Goal: Information Seeking & Learning: Learn about a topic

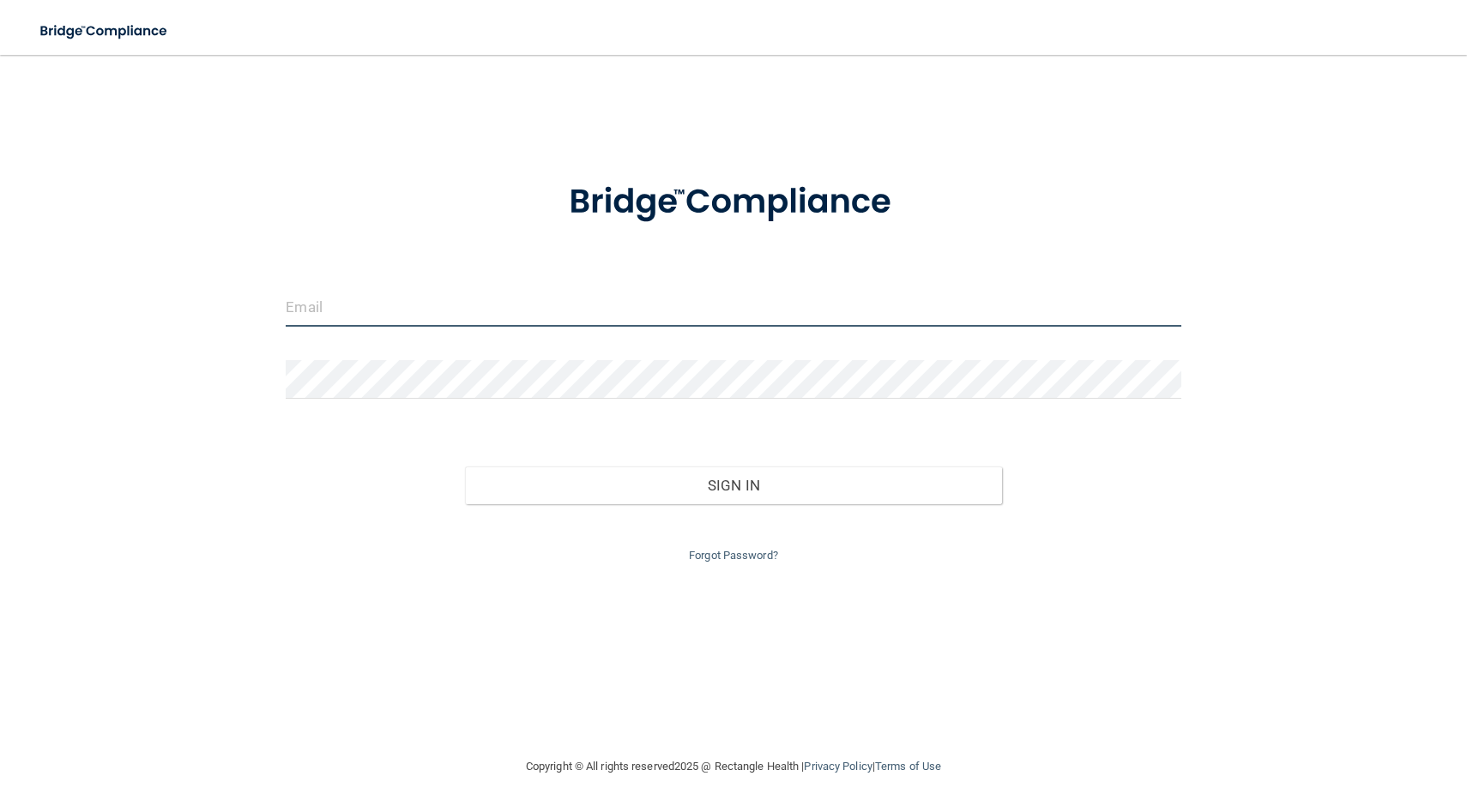
click at [477, 300] on input "email" at bounding box center [733, 307] width 895 height 38
type input "[EMAIL_ADDRESS][DOMAIN_NAME]"
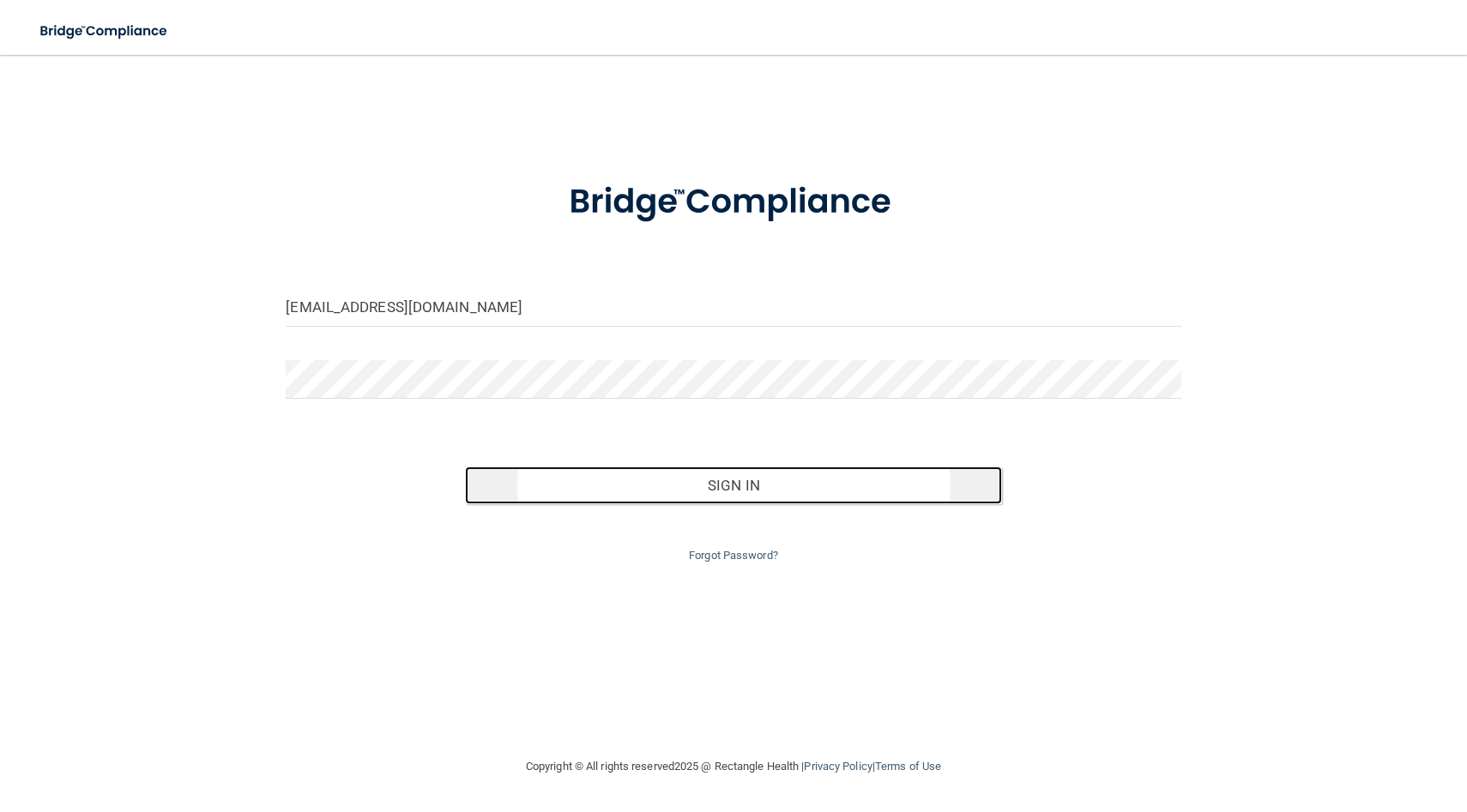
click at [635, 494] on button "Sign In" at bounding box center [733, 485] width 537 height 37
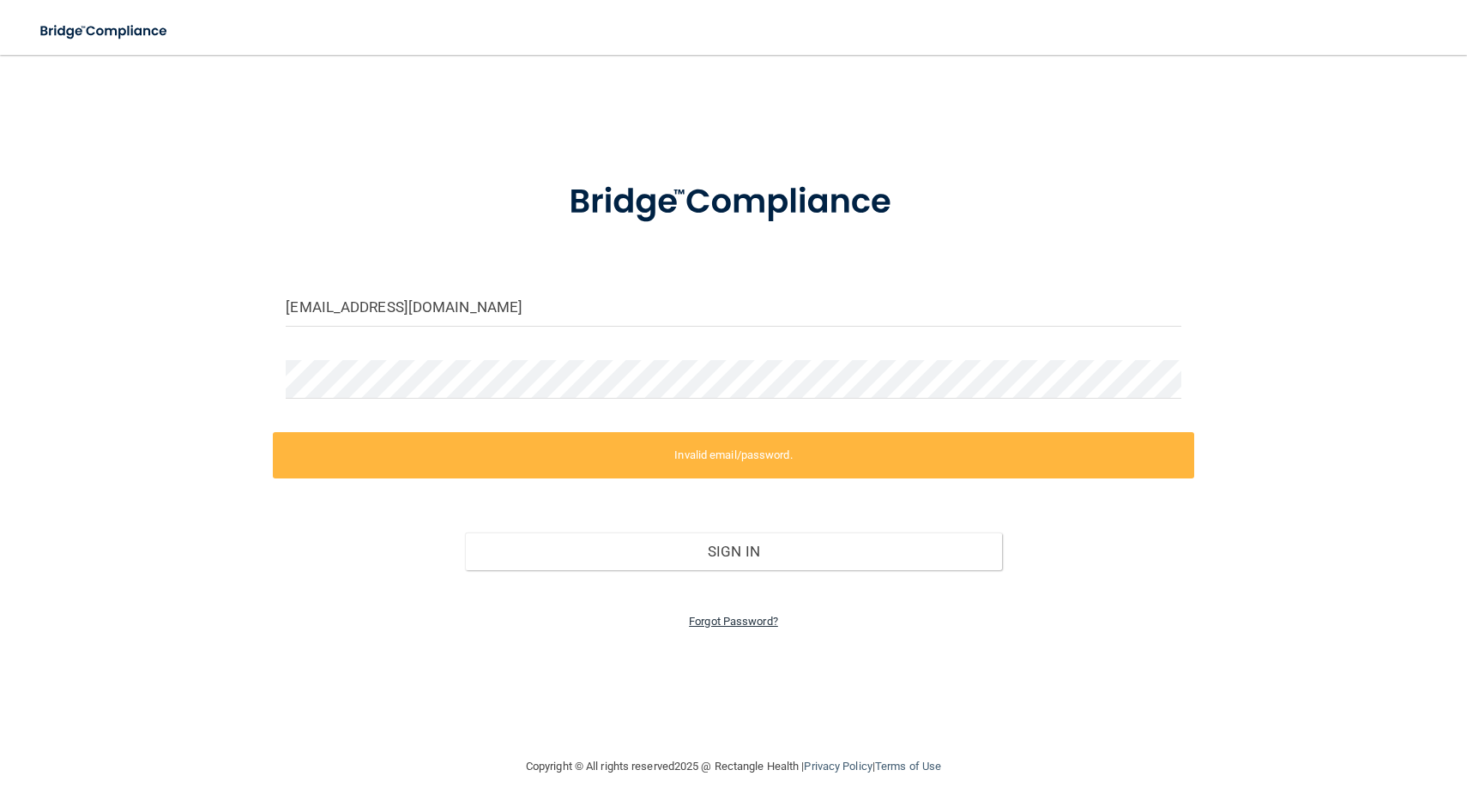
click at [746, 617] on link "Forgot Password?" at bounding box center [733, 621] width 89 height 12
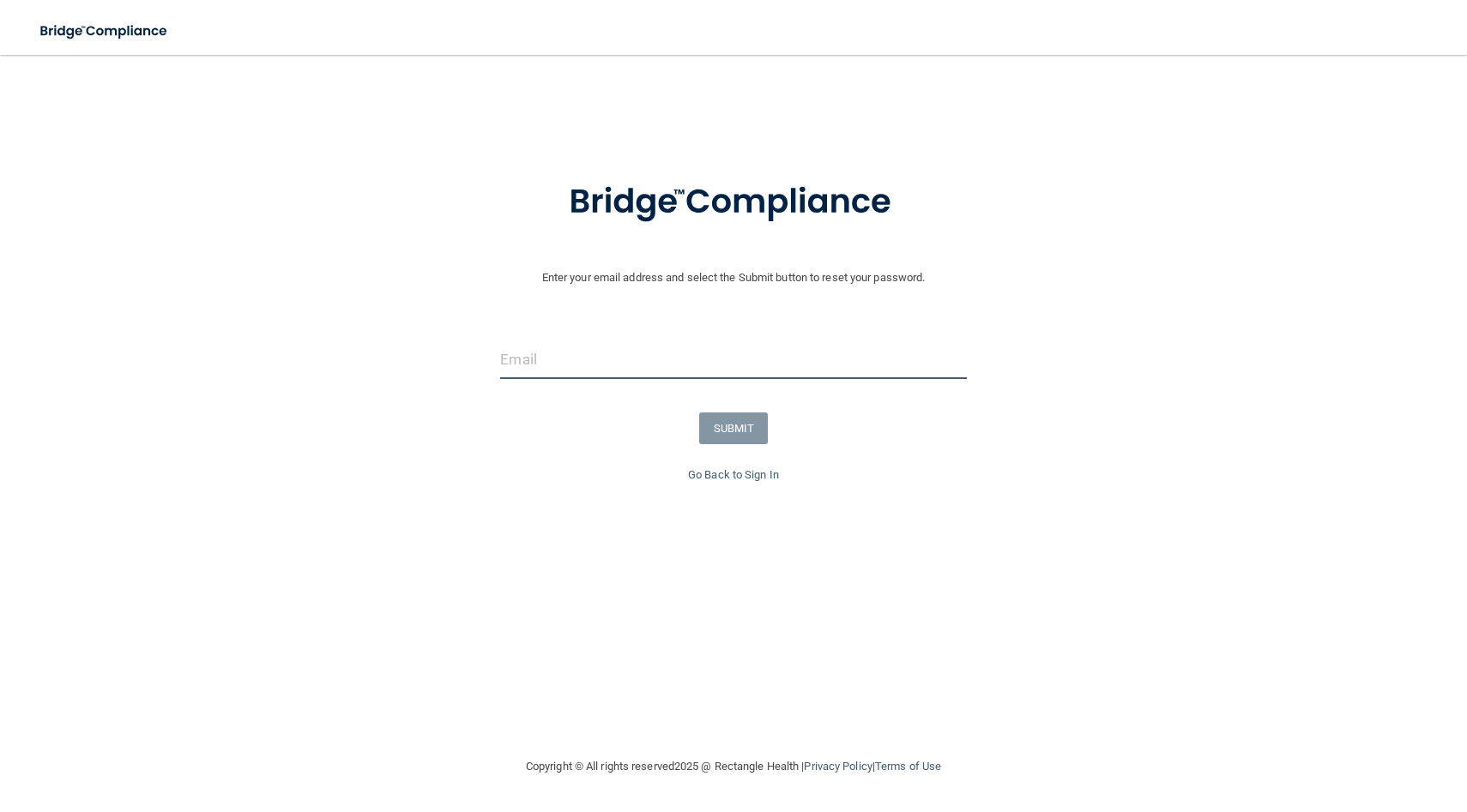
click at [598, 361] on input "email" at bounding box center [733, 359] width 466 height 38
type input "[EMAIL_ADDRESS][DOMAIN_NAME]"
click at [732, 424] on button "SUBMIT" at bounding box center [734, 428] width 69 height 32
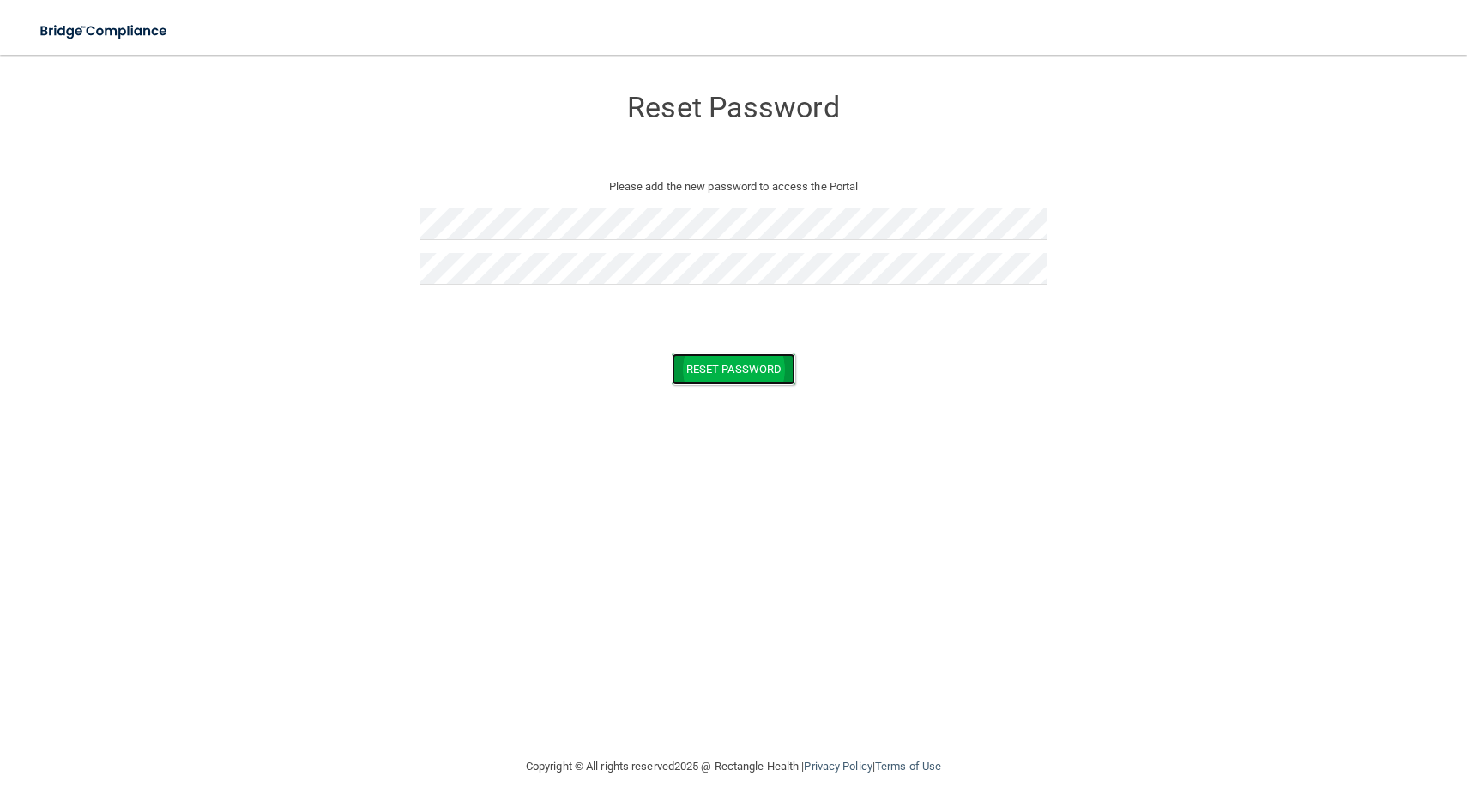
click at [766, 368] on button "Reset Password" at bounding box center [733, 369] width 124 height 32
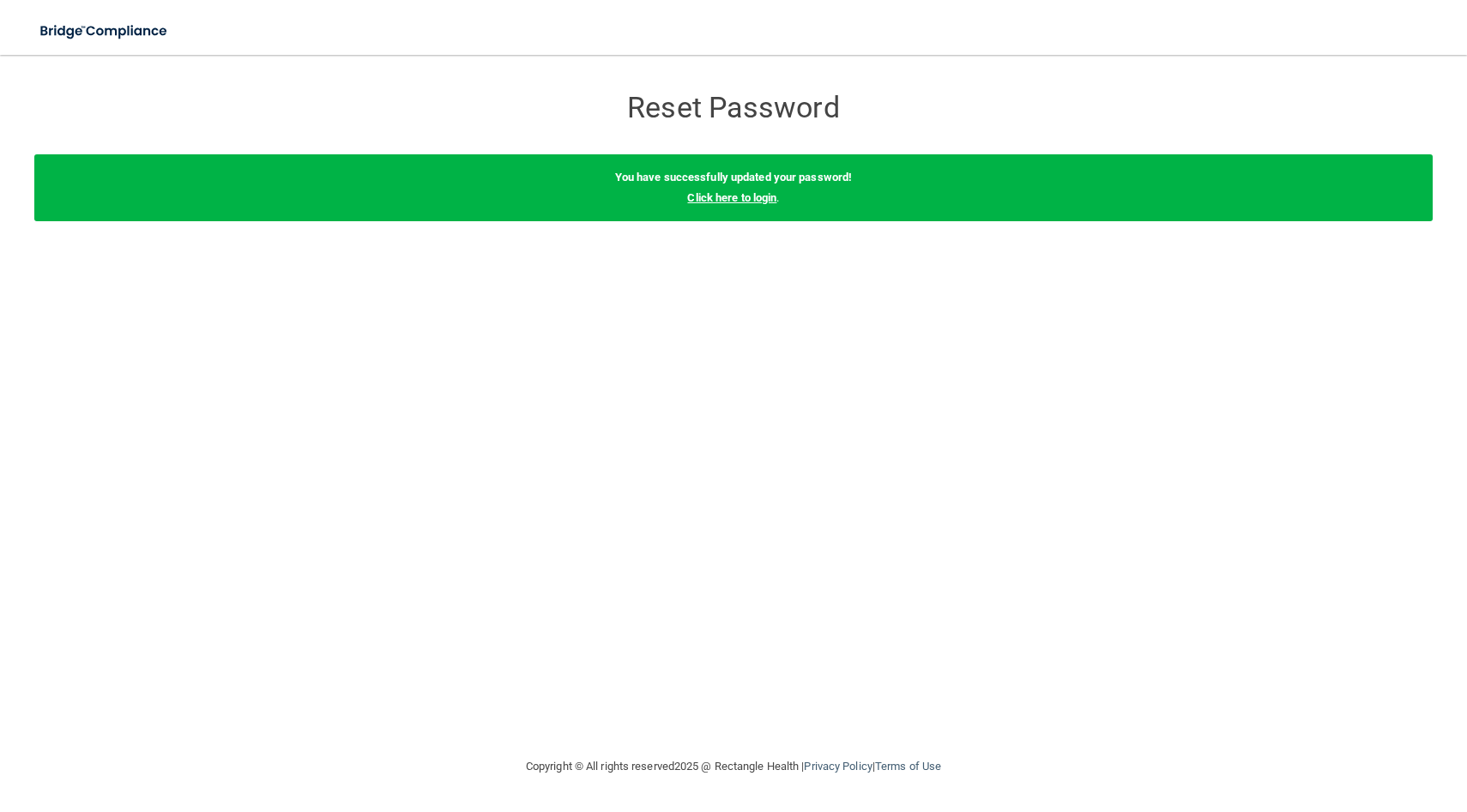
click at [730, 198] on link "Click here to login" at bounding box center [732, 198] width 89 height 12
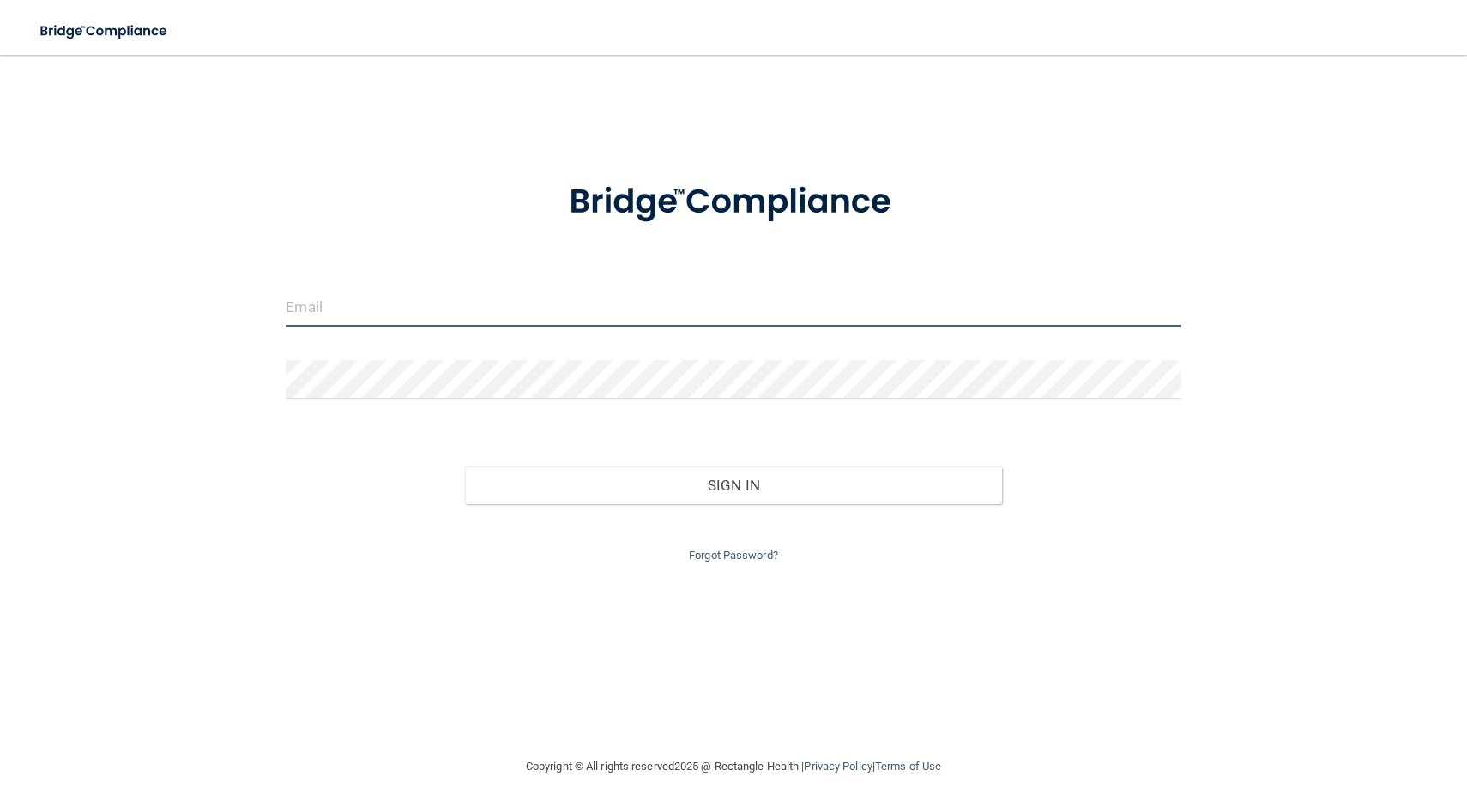
click at [373, 296] on input "email" at bounding box center [733, 307] width 895 height 38
type input "[EMAIL_ADDRESS][DOMAIN_NAME]"
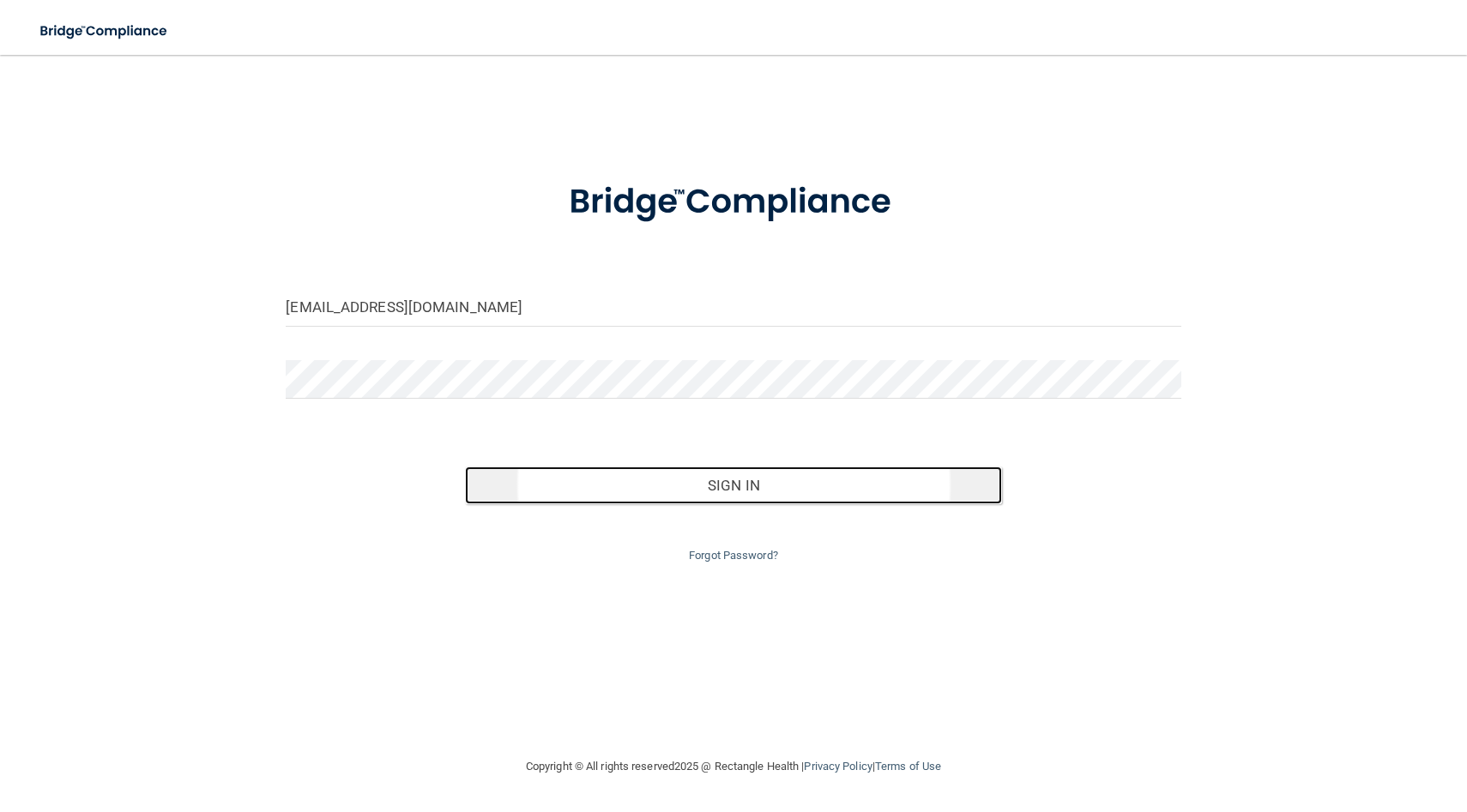
click at [609, 487] on button "Sign In" at bounding box center [733, 485] width 537 height 37
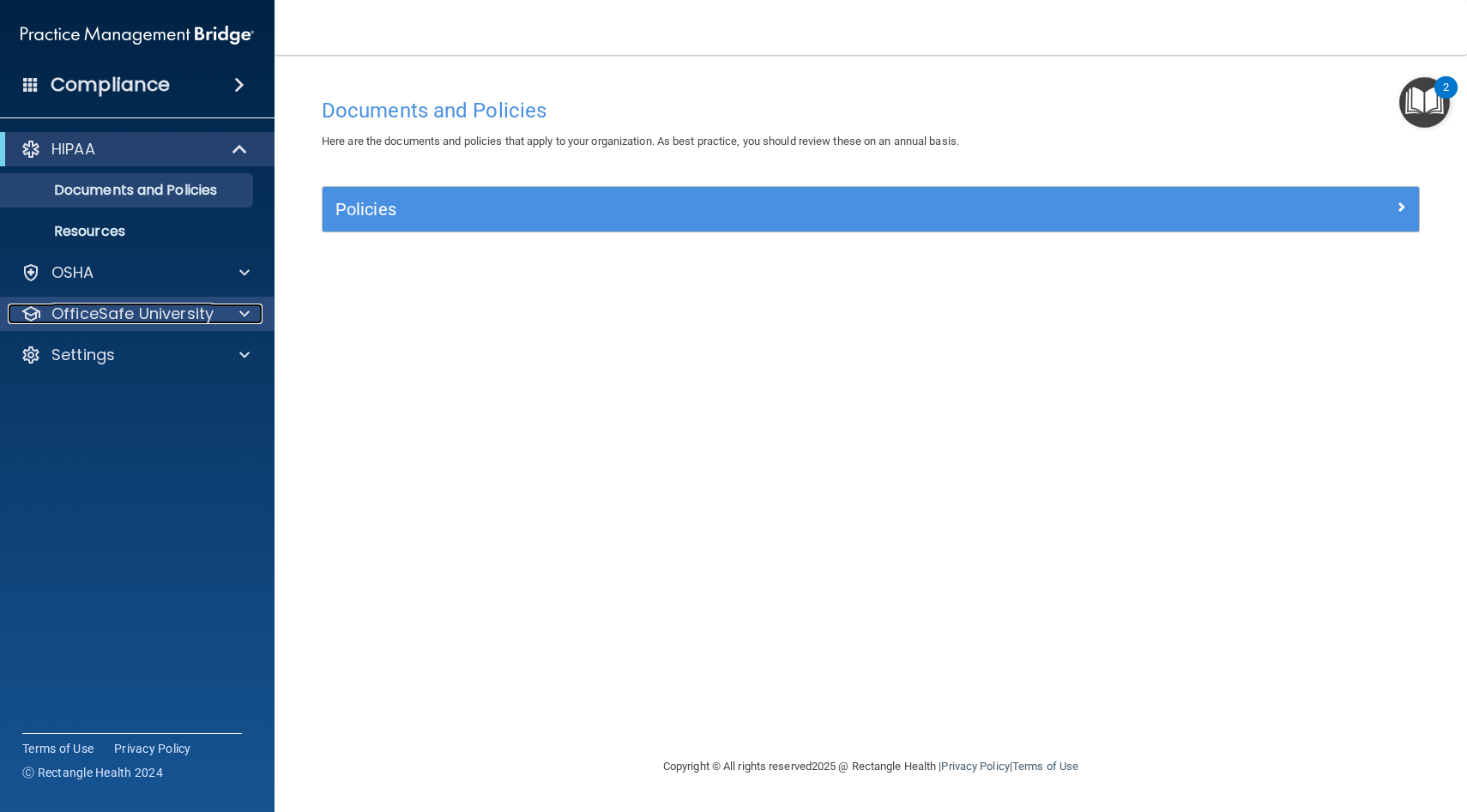
click at [176, 313] on p "OfficeSafe University" at bounding box center [133, 313] width 162 height 20
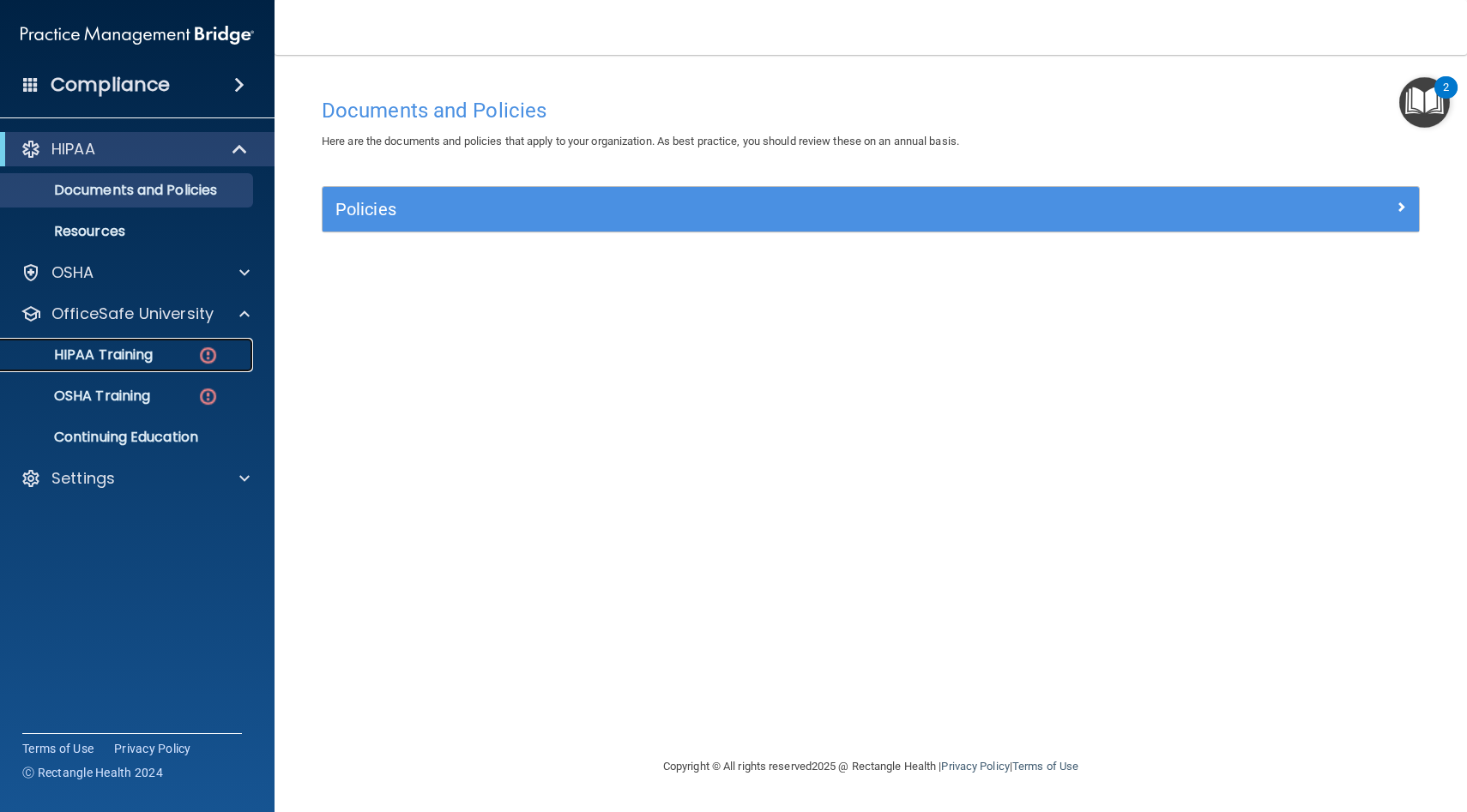
click at [134, 359] on p "HIPAA Training" at bounding box center [82, 354] width 142 height 17
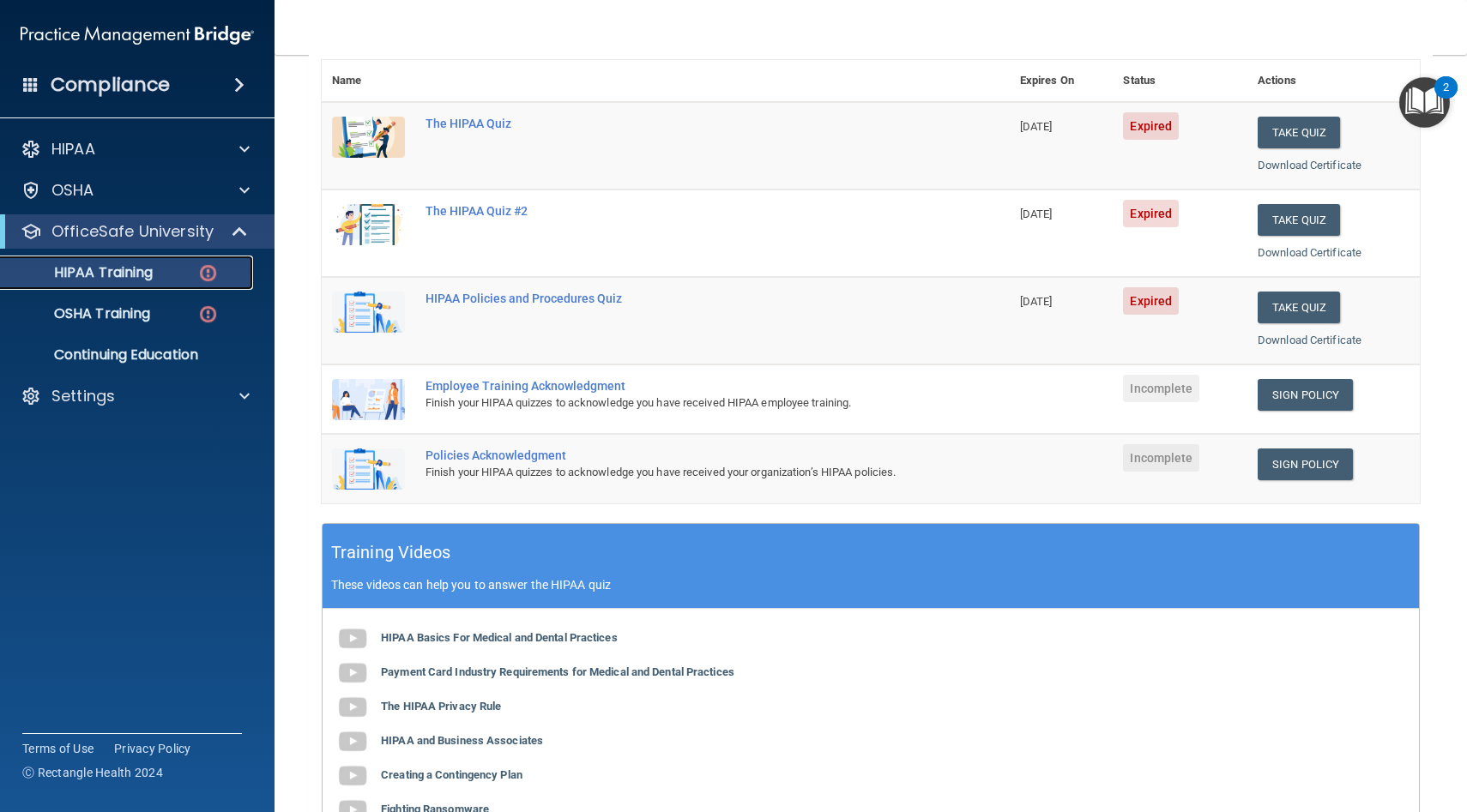
scroll to position [198, 0]
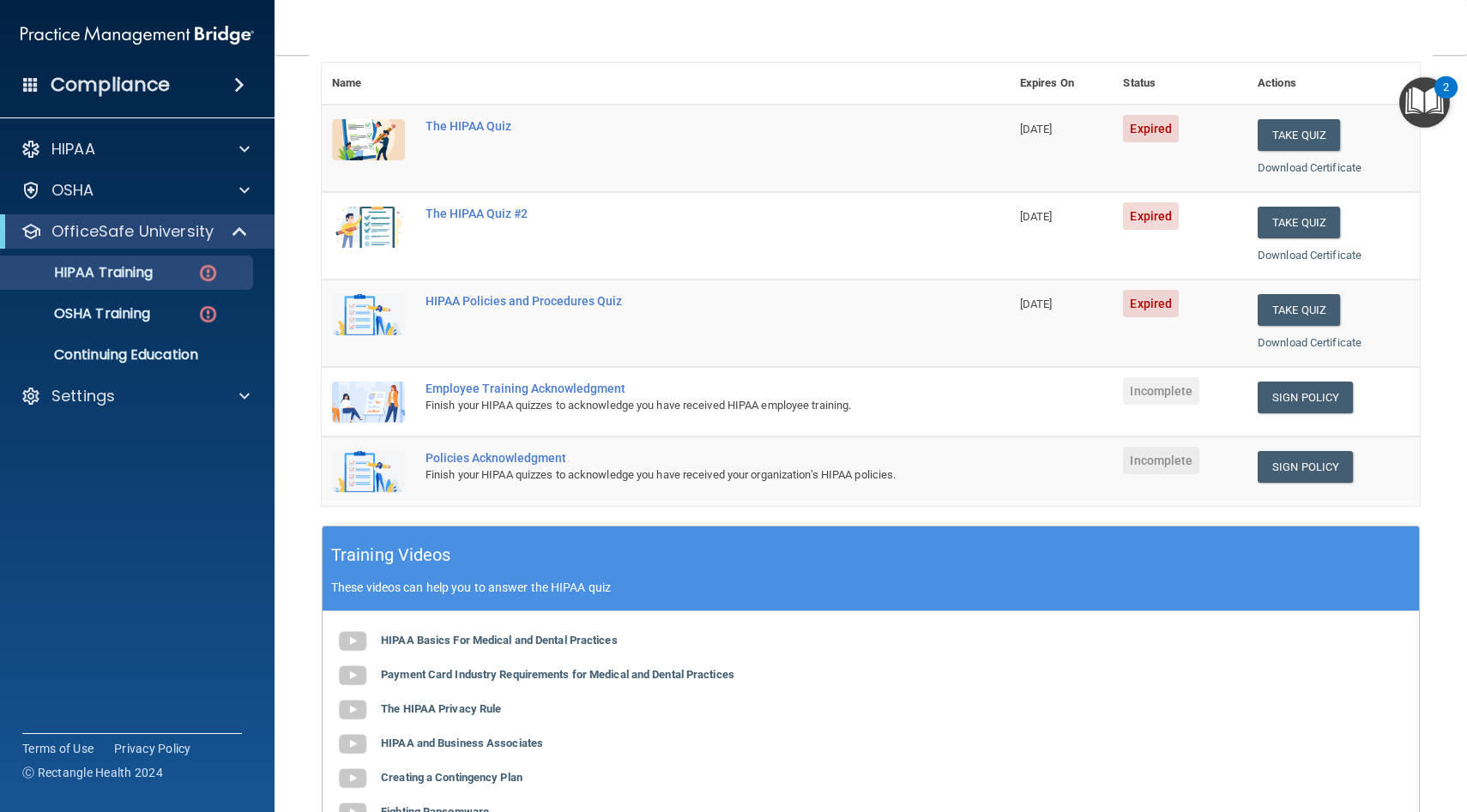
click at [797, 151] on td "The HIPAA Quiz" at bounding box center [712, 149] width 594 height 87
click at [1309, 134] on button "Take Quiz" at bounding box center [1299, 135] width 82 height 32
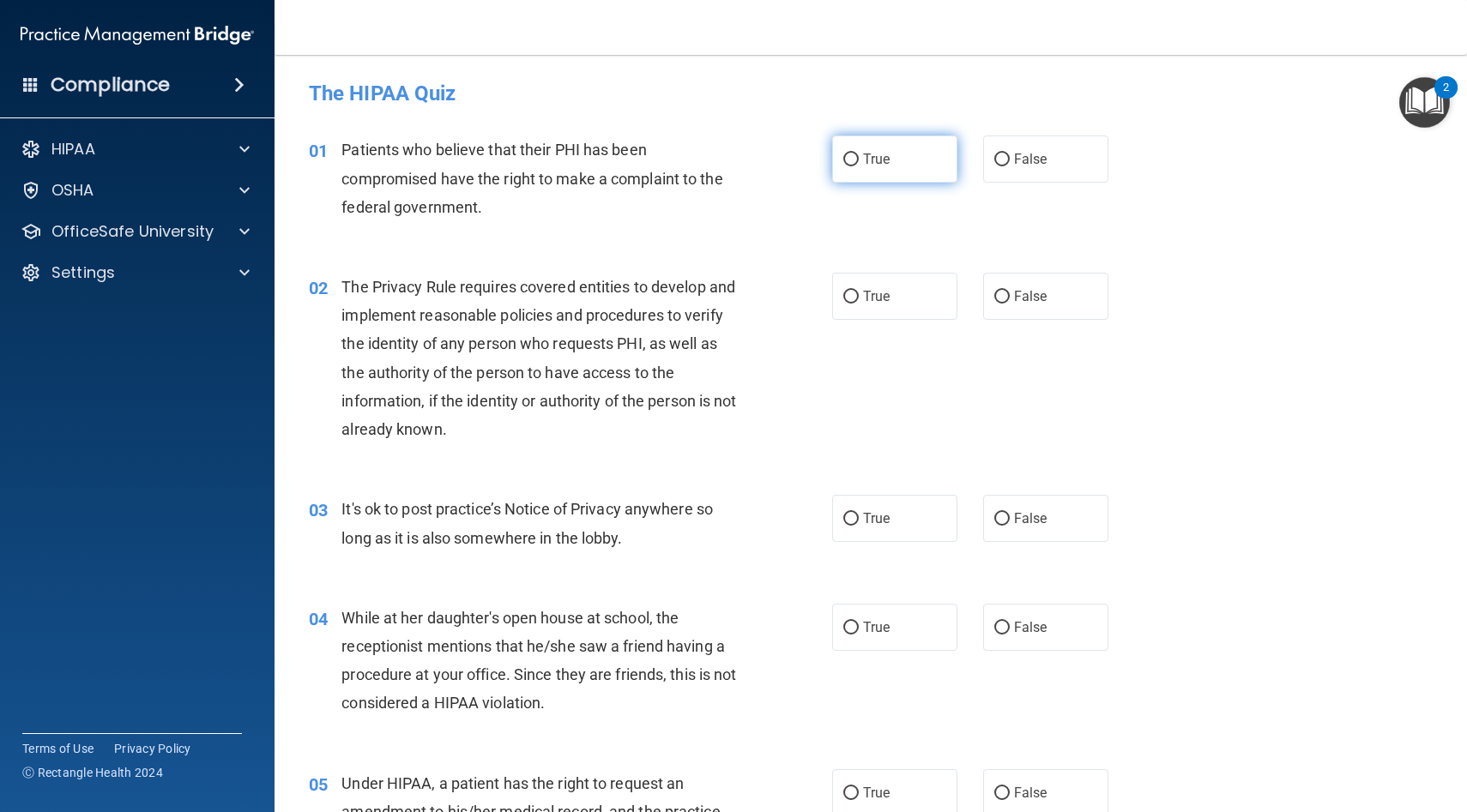
click at [854, 157] on input "True" at bounding box center [851, 159] width 15 height 12
radio input "true"
click at [851, 295] on input "True" at bounding box center [851, 297] width 15 height 12
radio input "true"
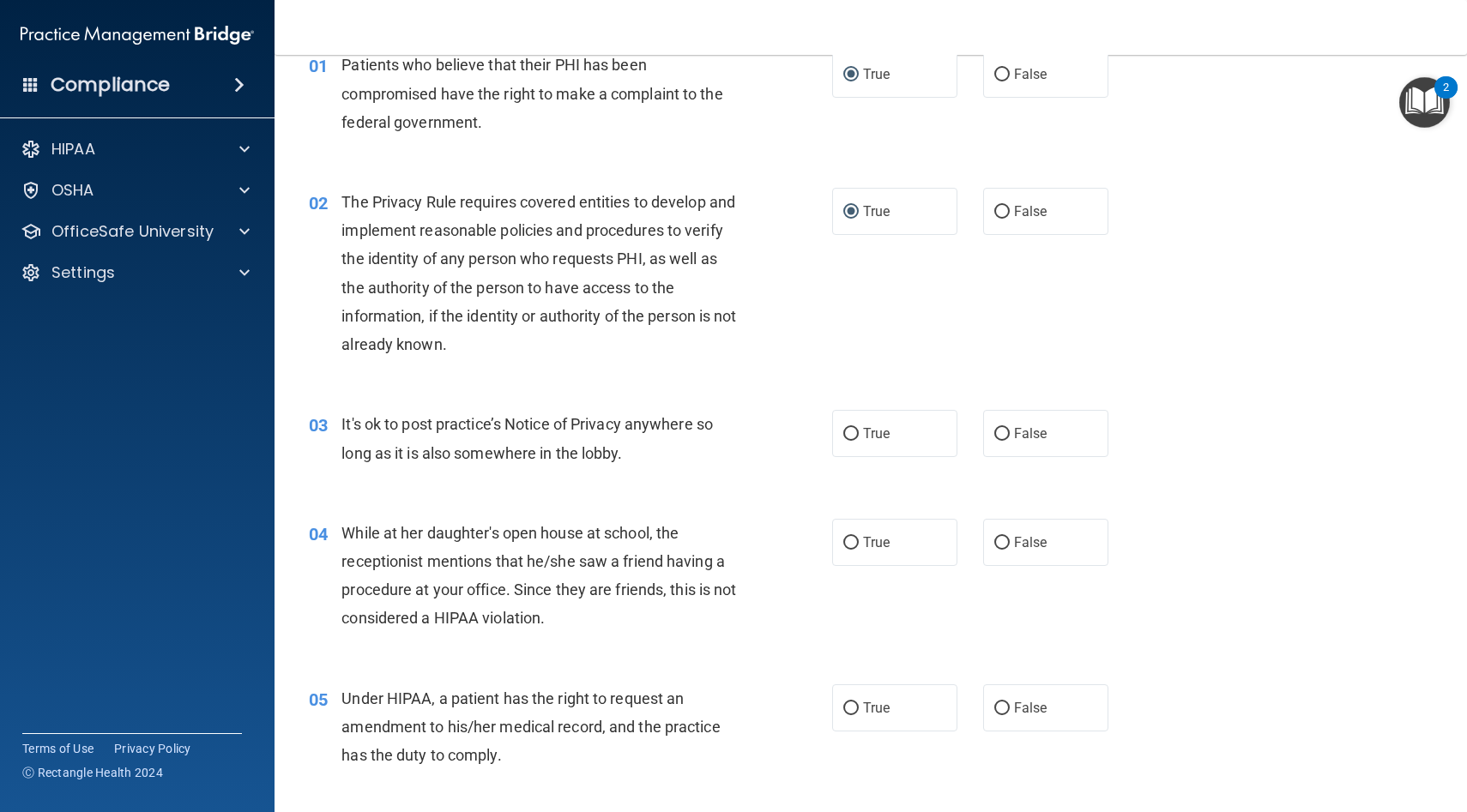
scroll to position [102, 0]
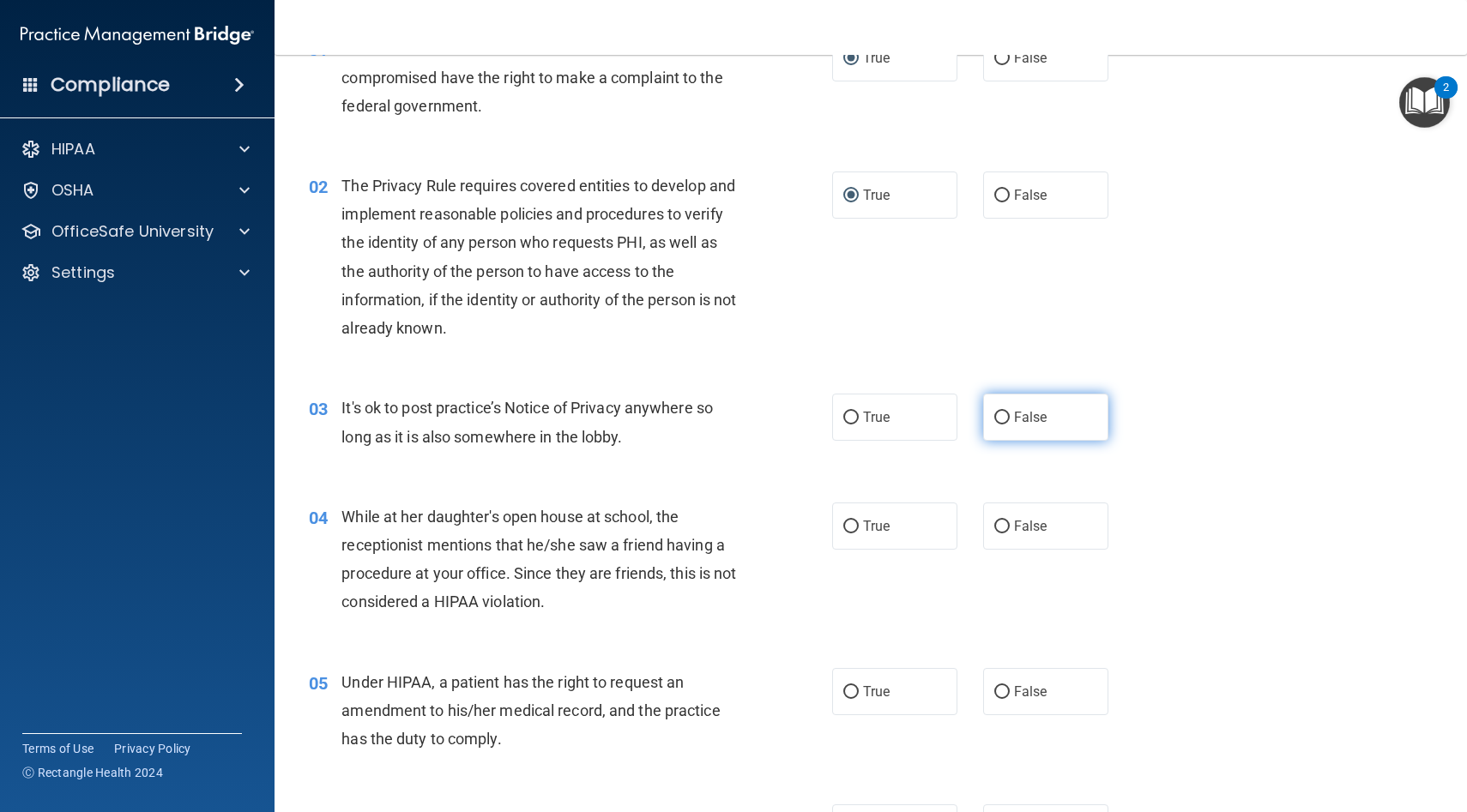
click at [1001, 411] on input "False" at bounding box center [1001, 418] width 15 height 12
radio input "true"
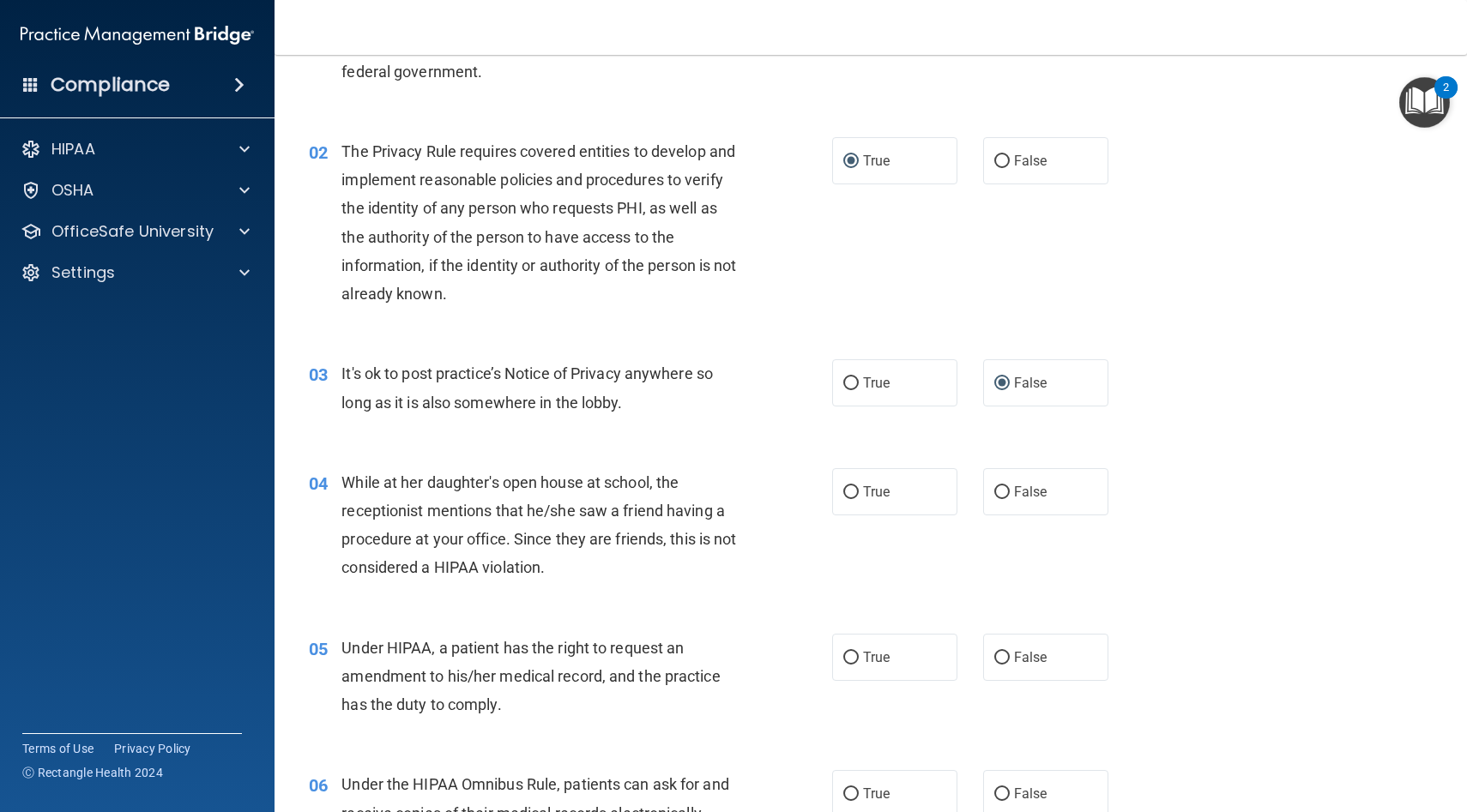
scroll to position [146, 0]
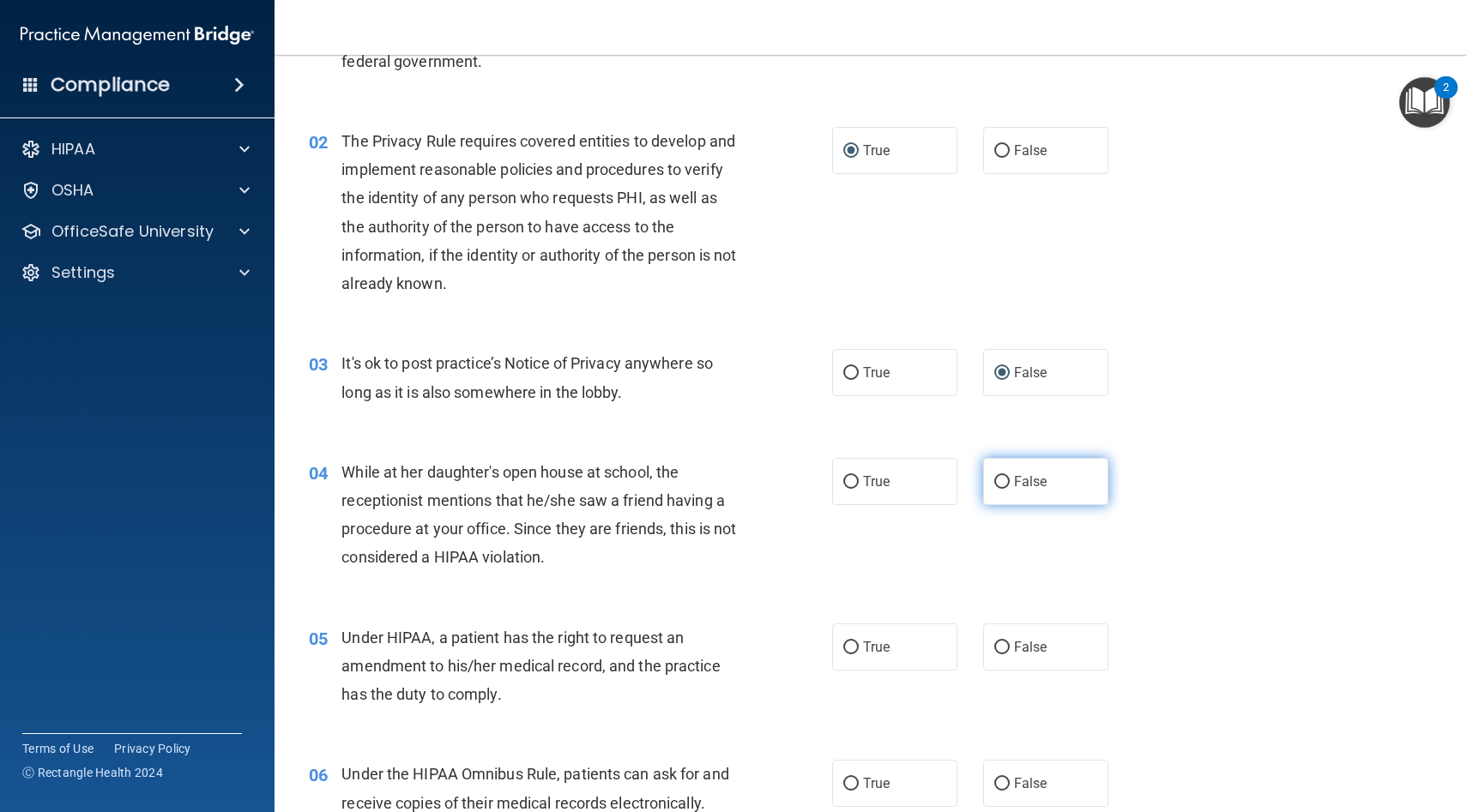
click at [1001, 478] on input "False" at bounding box center [1001, 483] width 15 height 12
radio input "true"
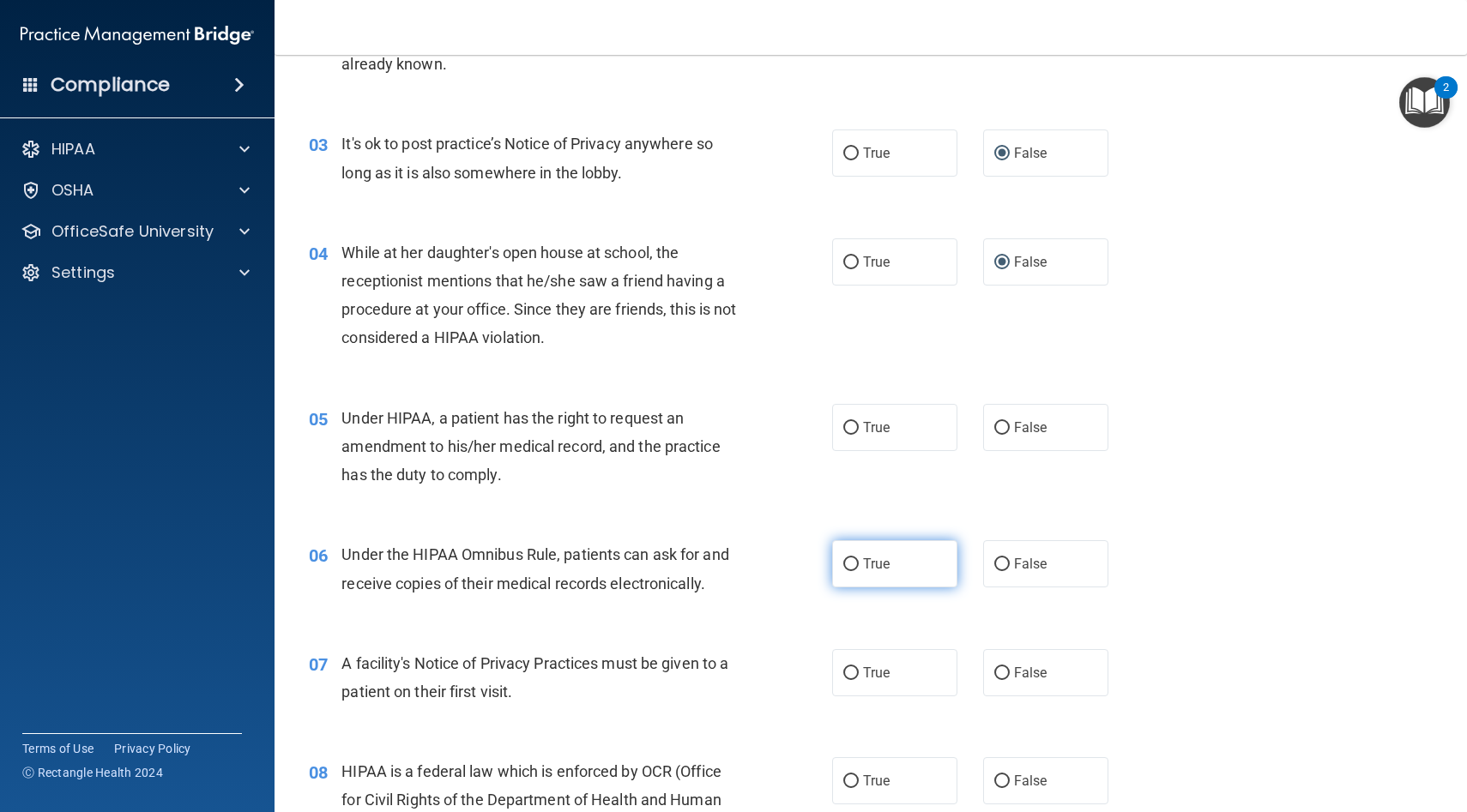
scroll to position [368, 0]
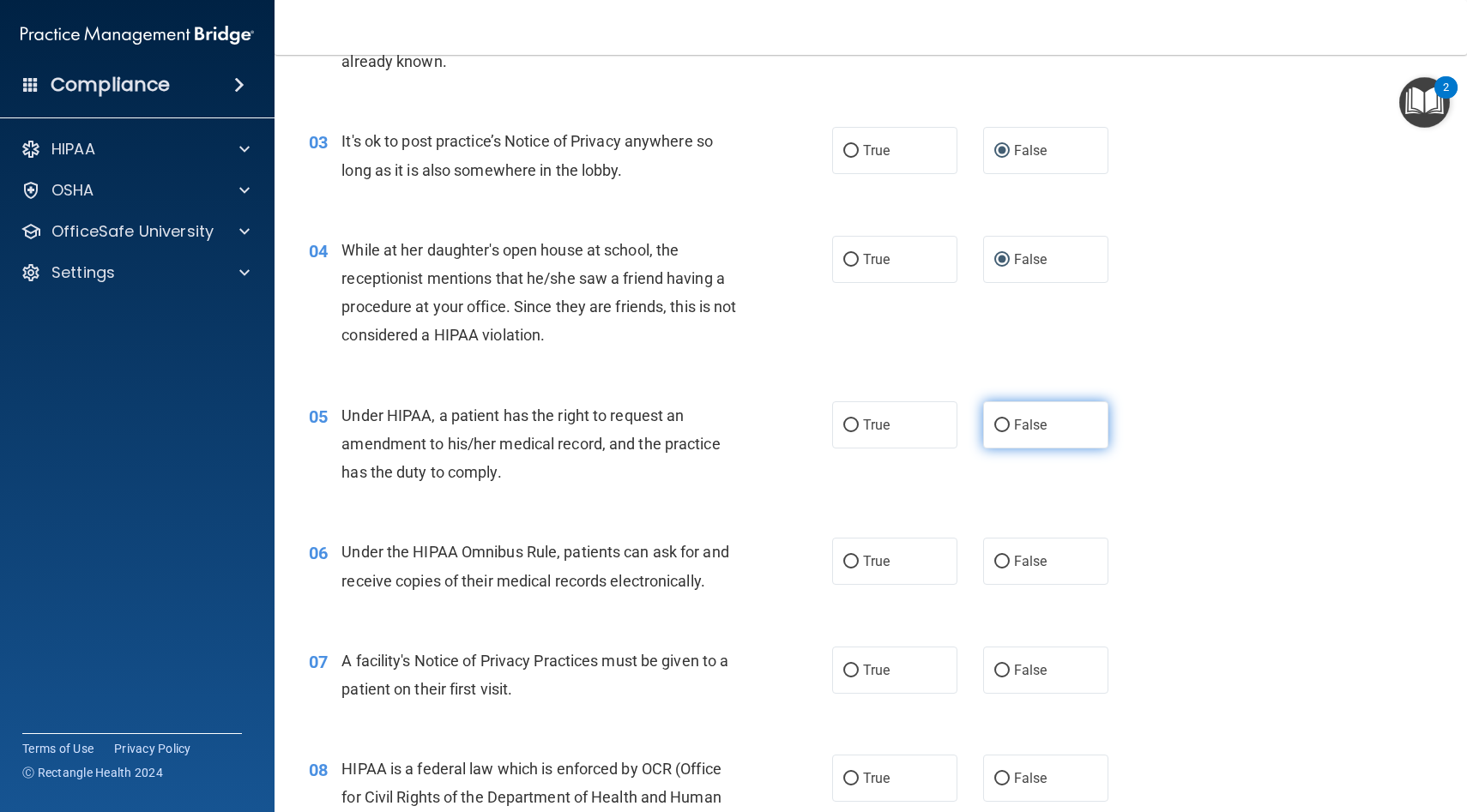
click at [1004, 422] on input "False" at bounding box center [1001, 426] width 15 height 12
radio input "true"
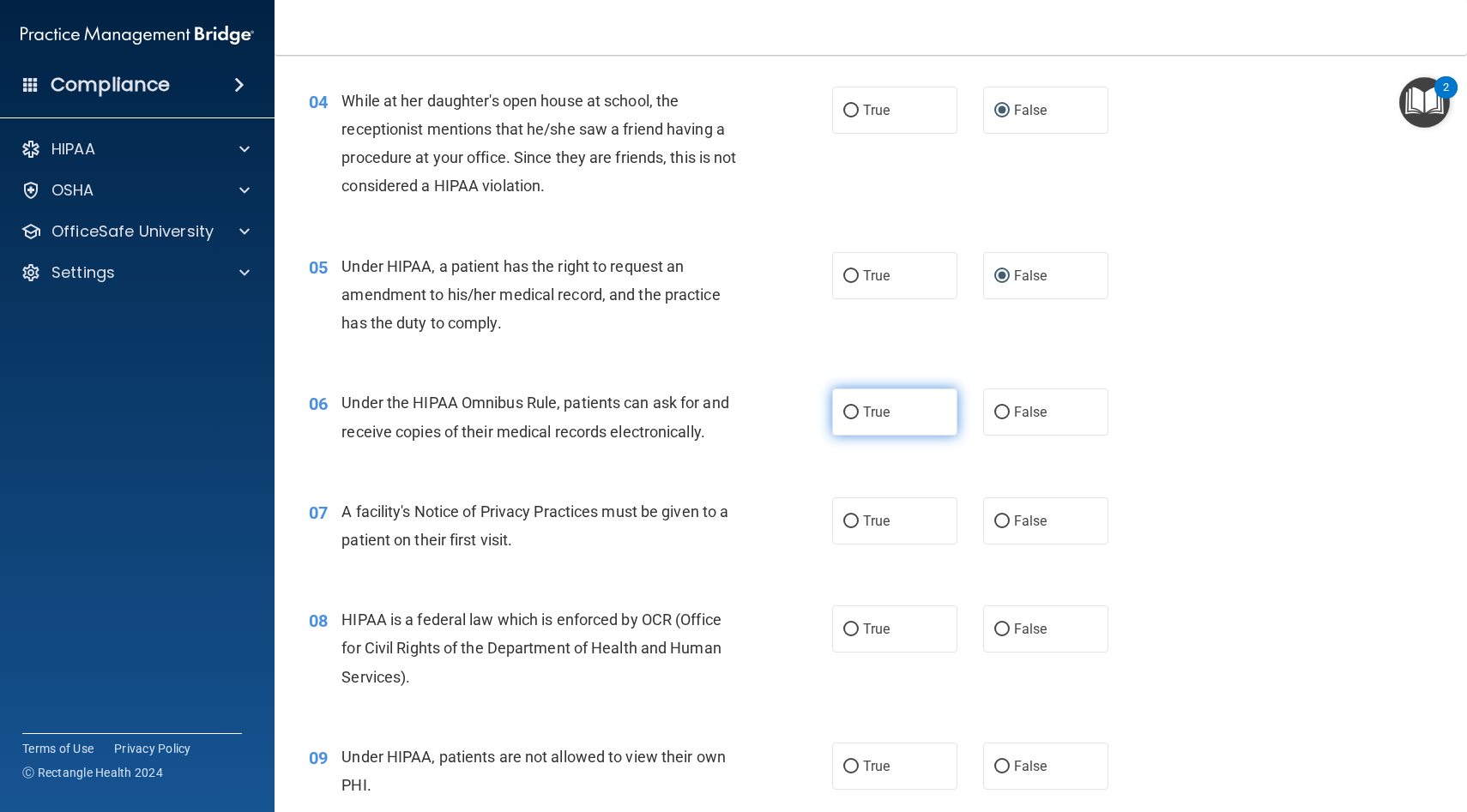
scroll to position [556, 0]
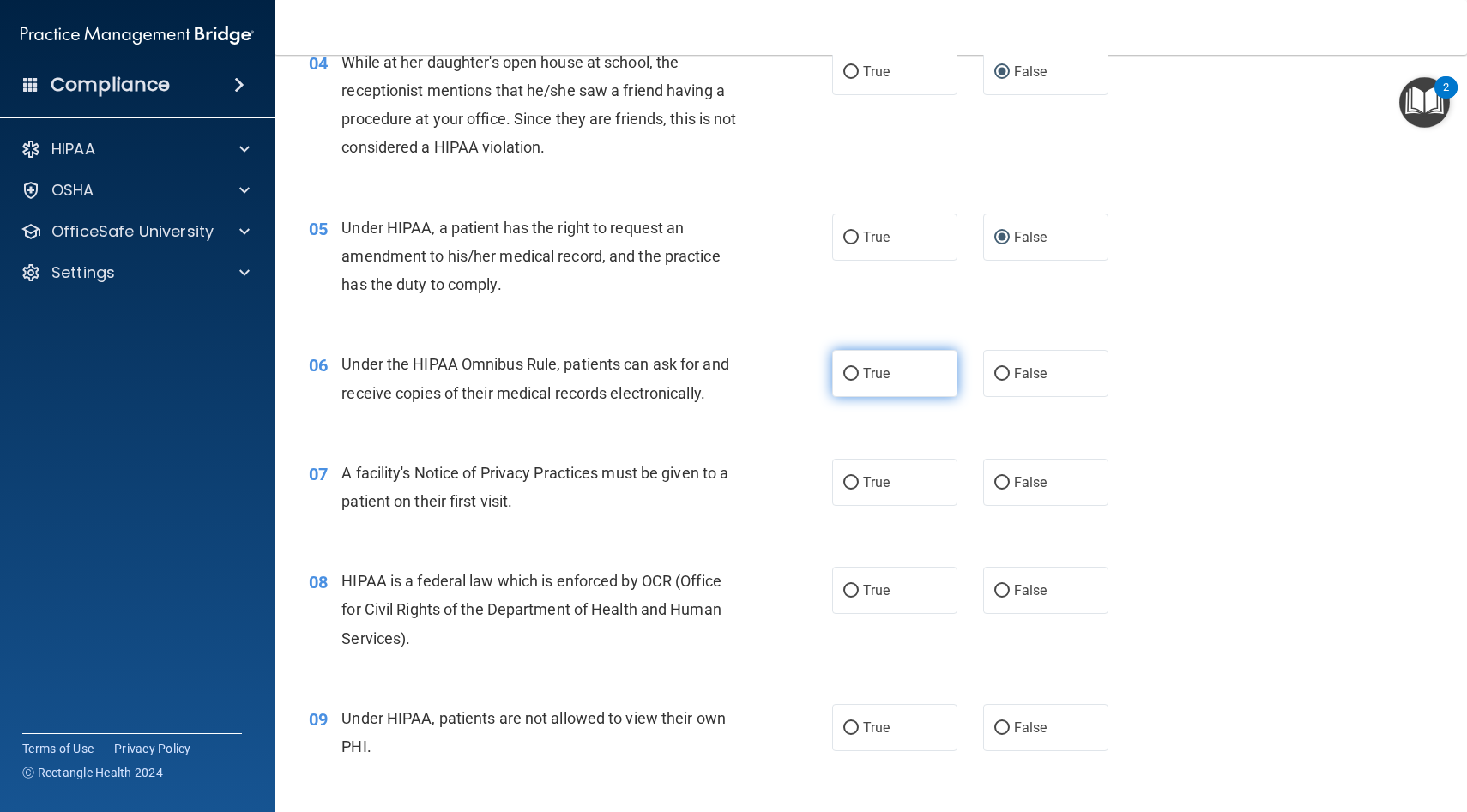
click at [852, 375] on input "True" at bounding box center [851, 374] width 15 height 12
radio input "true"
click at [851, 482] on input "True" at bounding box center [851, 483] width 15 height 12
radio input "true"
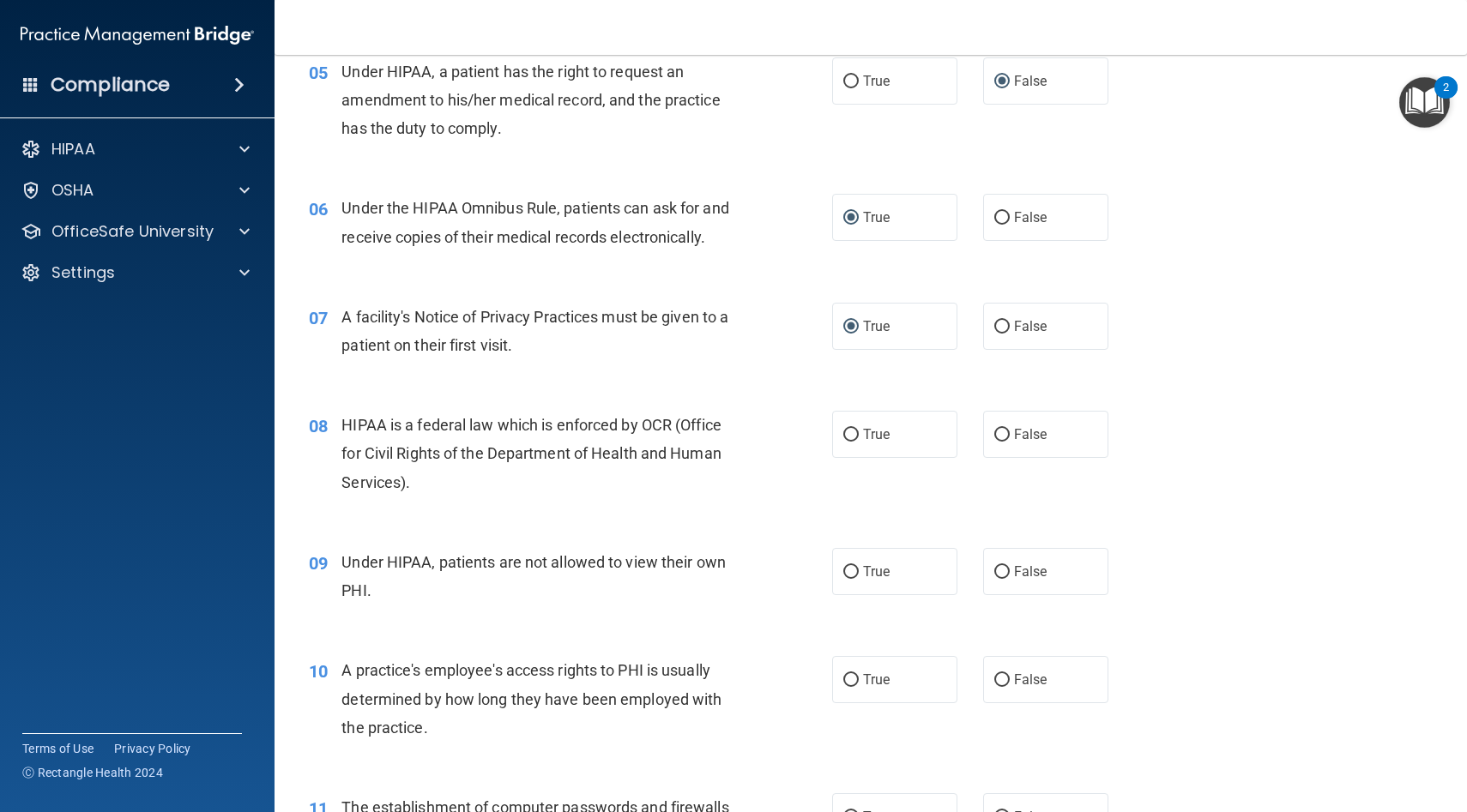
scroll to position [714, 0]
click at [849, 434] on input "True" at bounding box center [851, 433] width 15 height 12
radio input "true"
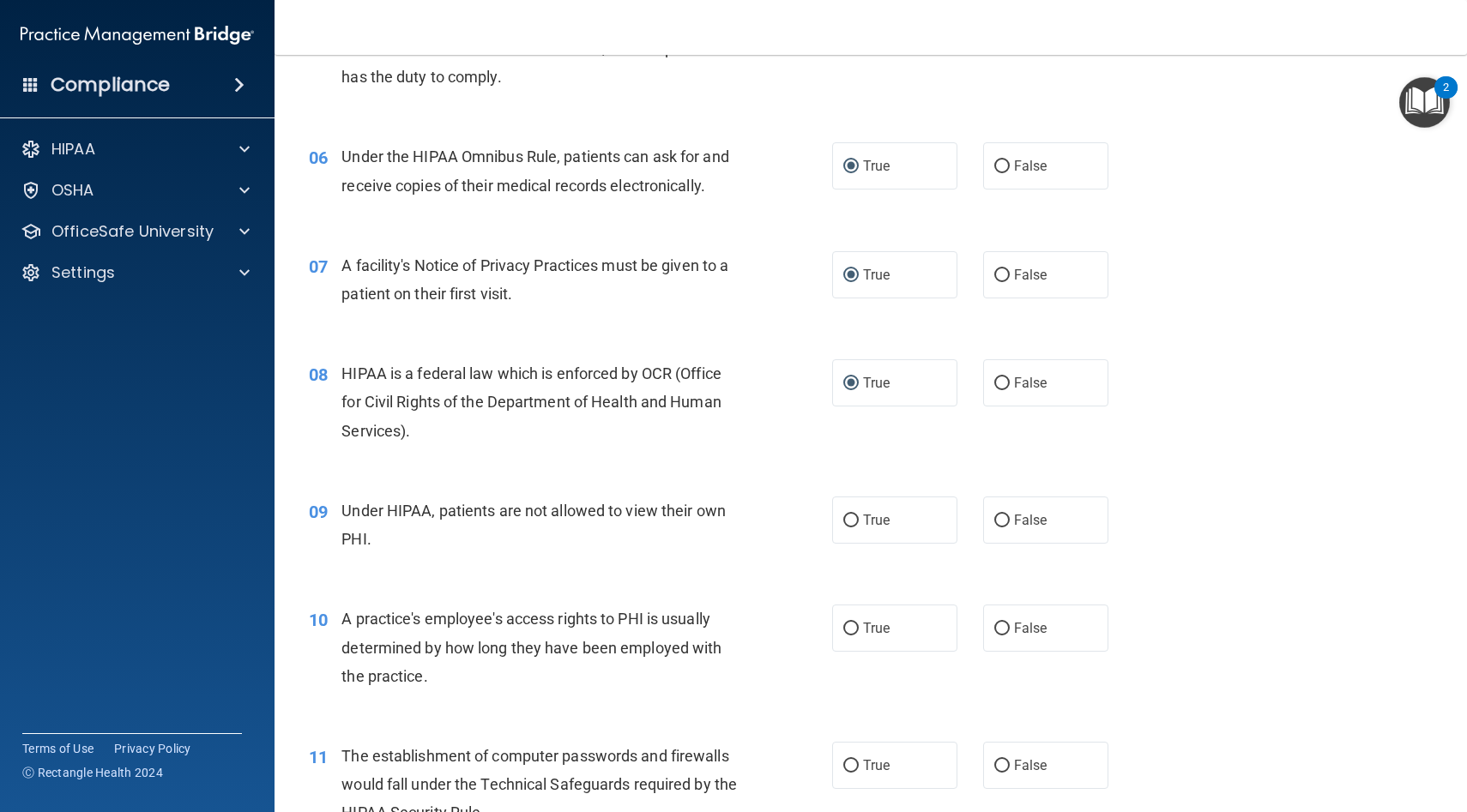
scroll to position [776, 0]
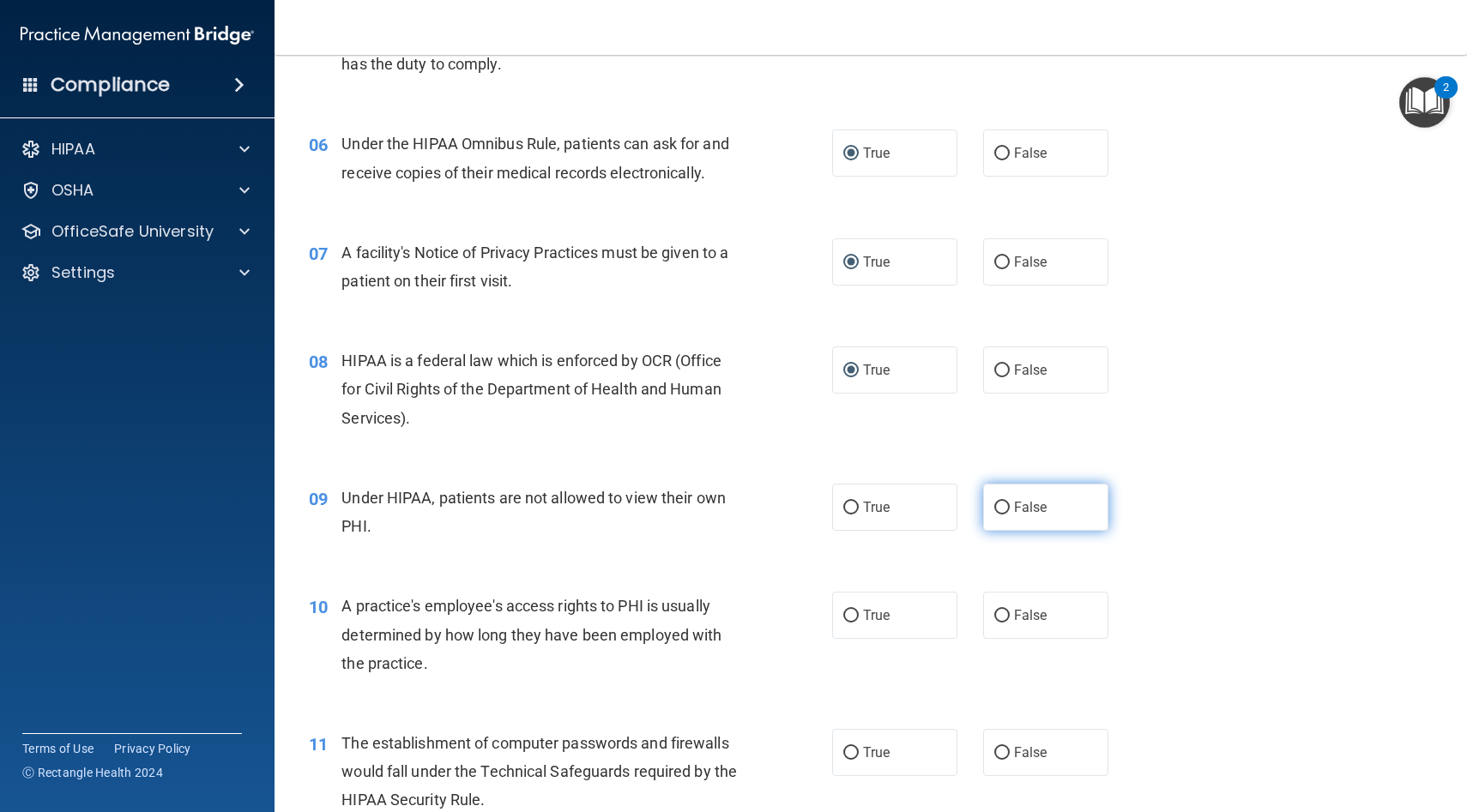
click at [997, 506] on input "False" at bounding box center [1001, 508] width 15 height 12
radio input "true"
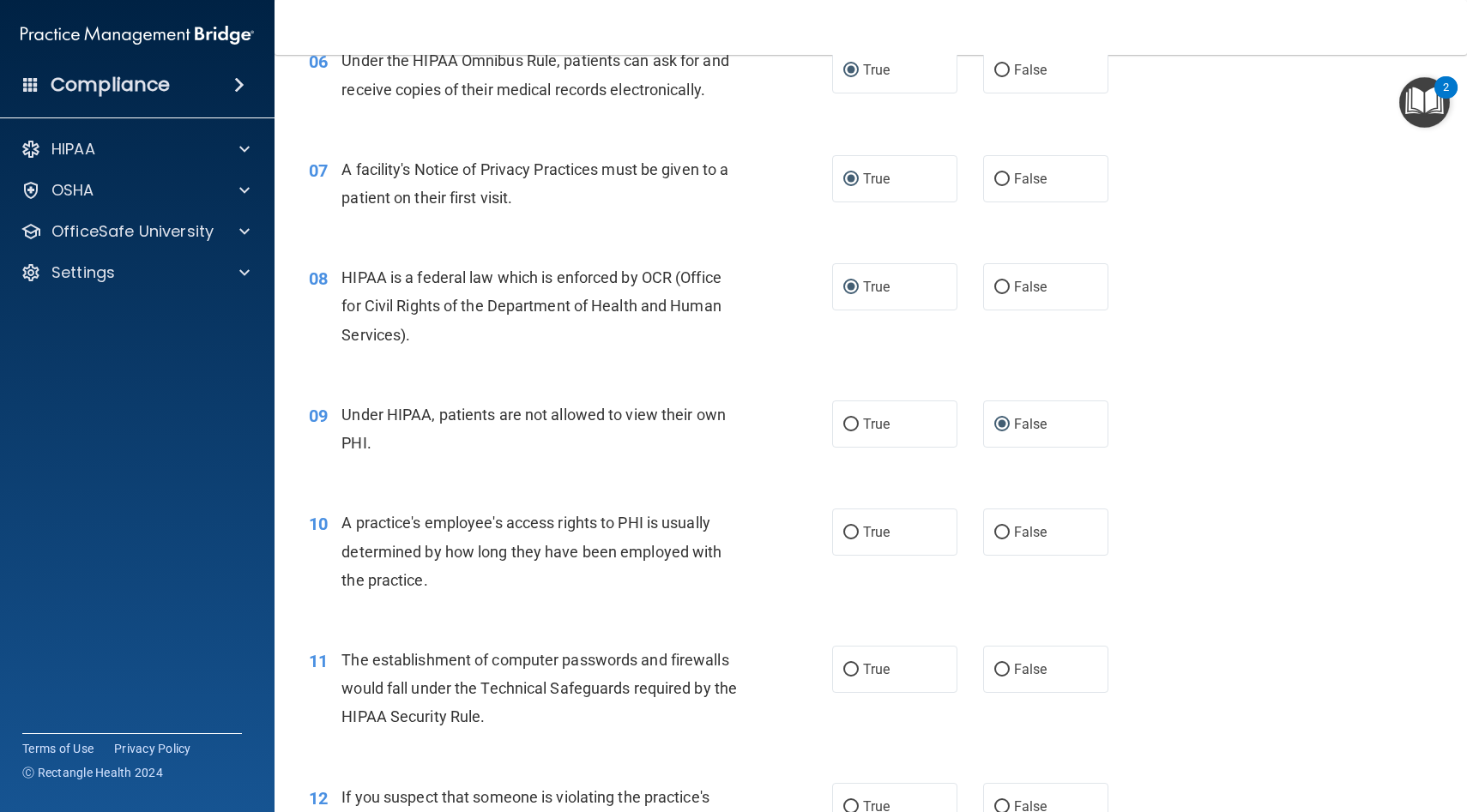
scroll to position [861, 0]
click at [1000, 526] on input "False" at bounding box center [1001, 531] width 15 height 12
radio input "true"
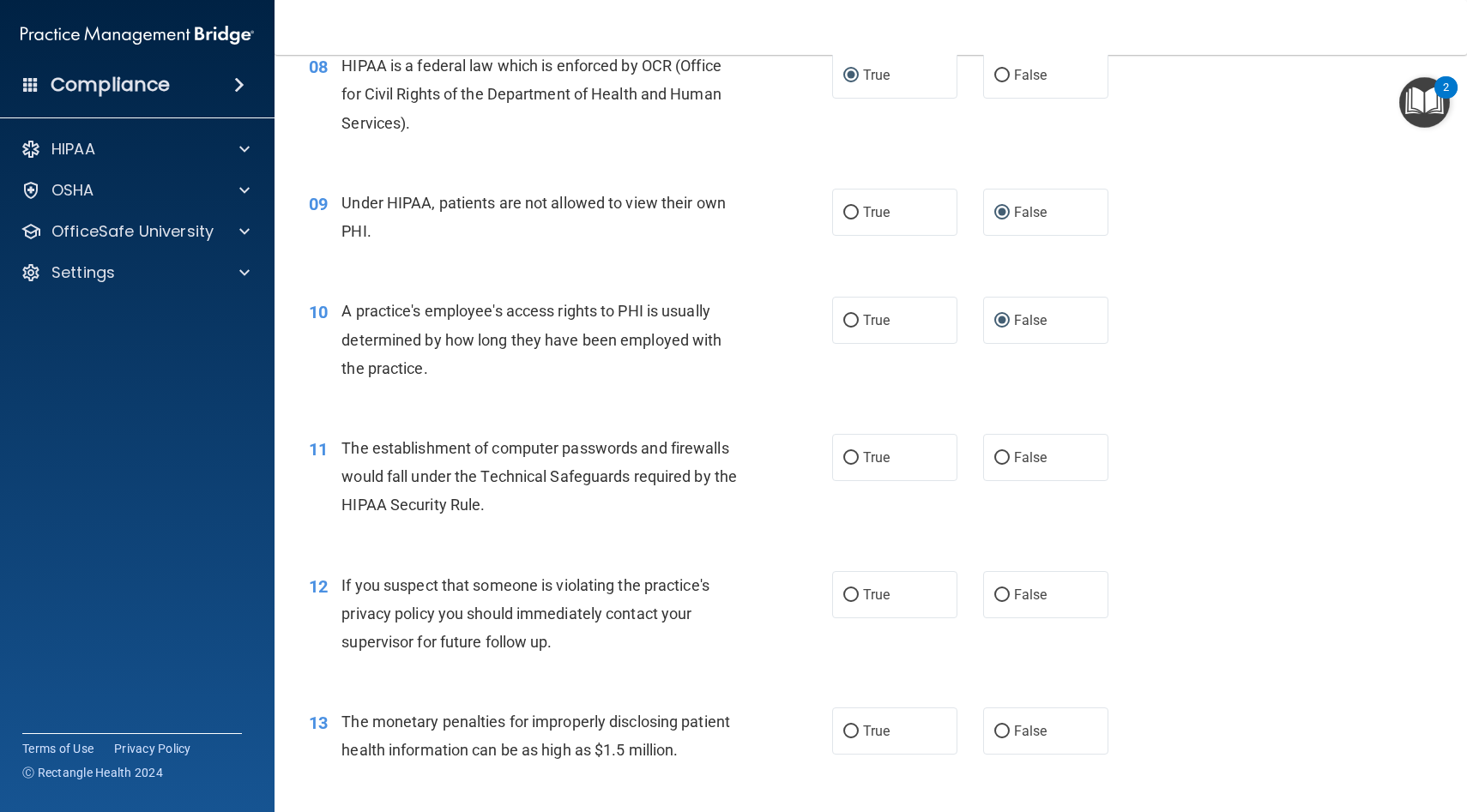
scroll to position [1109, 0]
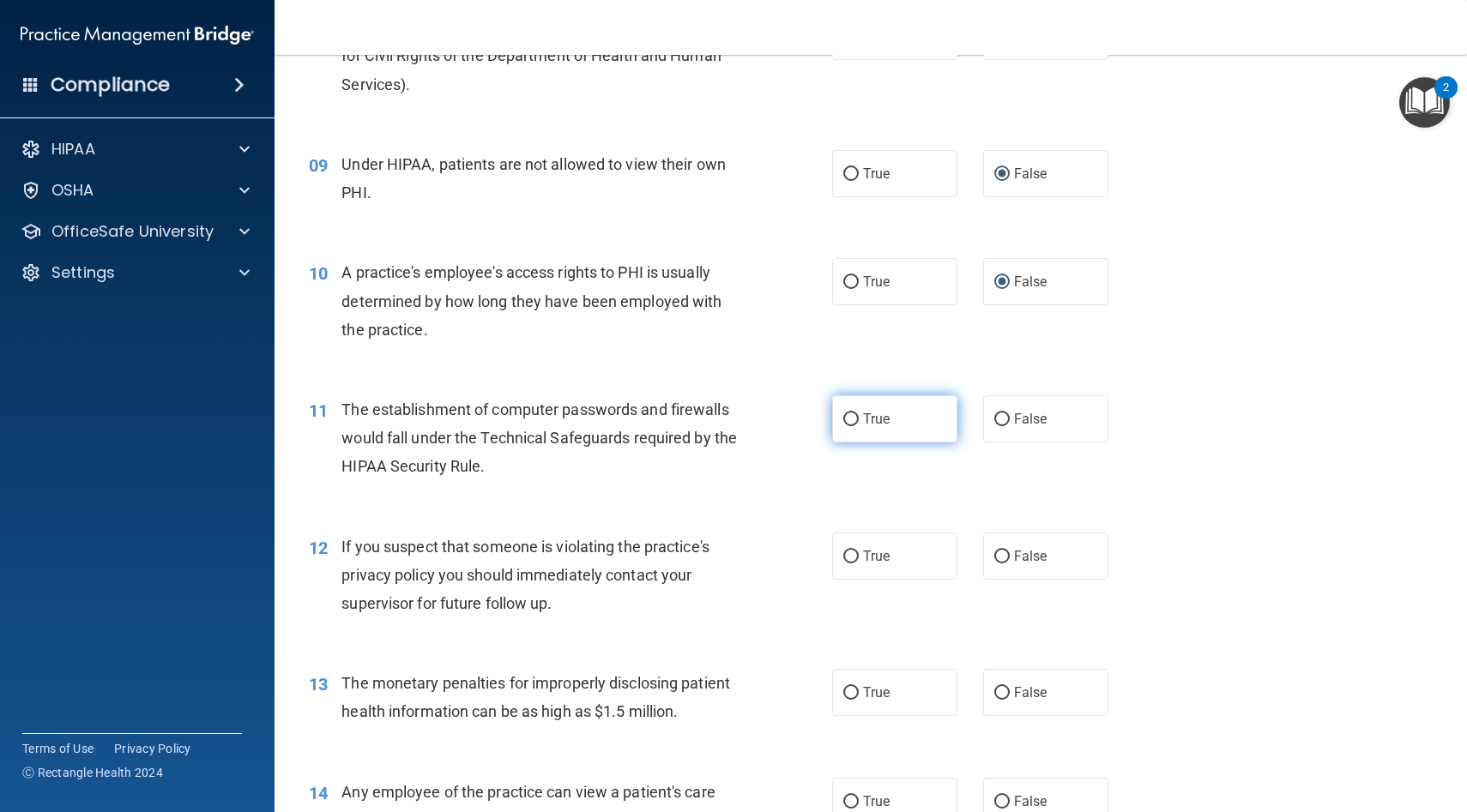
click at [851, 415] on input "True" at bounding box center [851, 419] width 15 height 12
radio input "true"
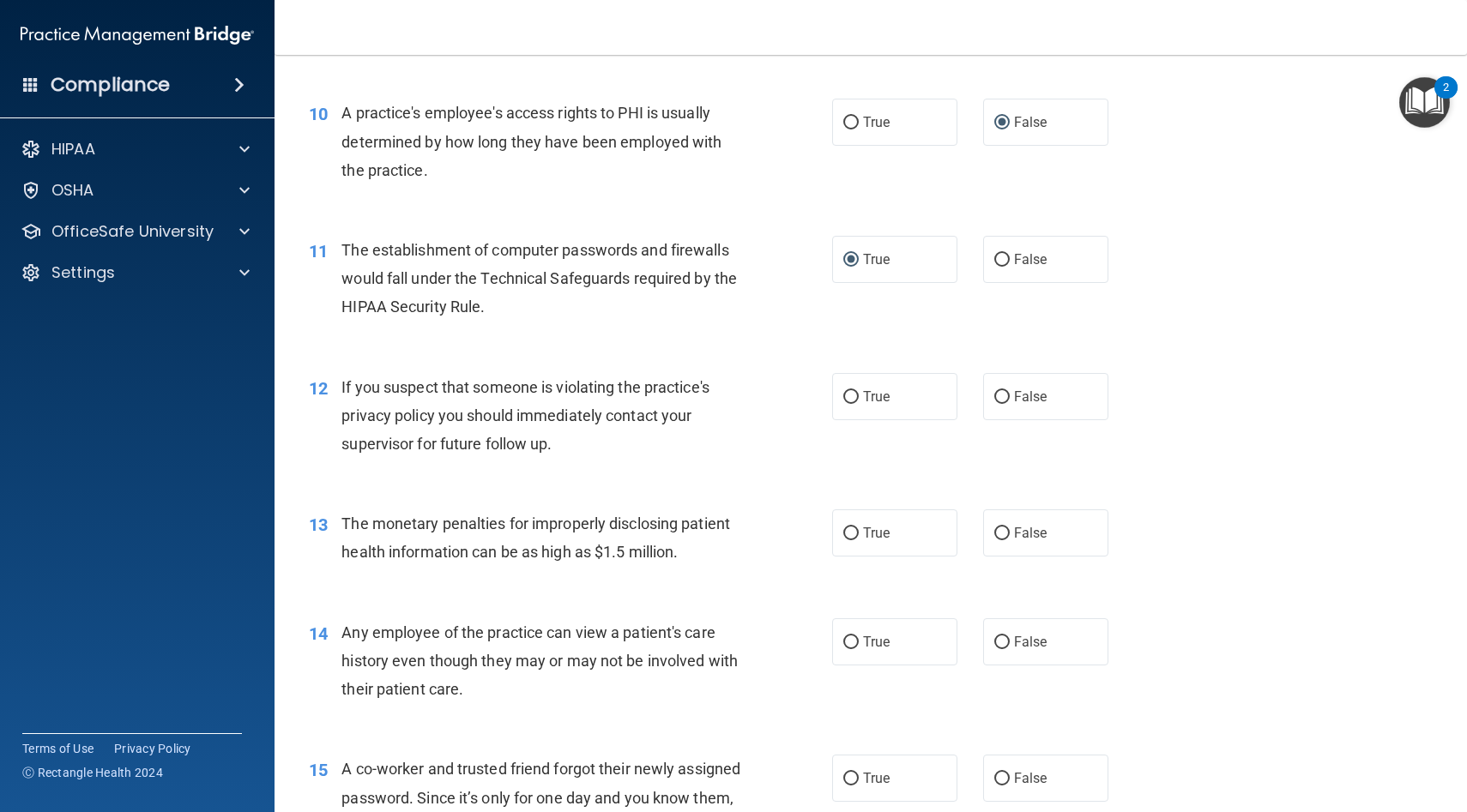
scroll to position [1285, 0]
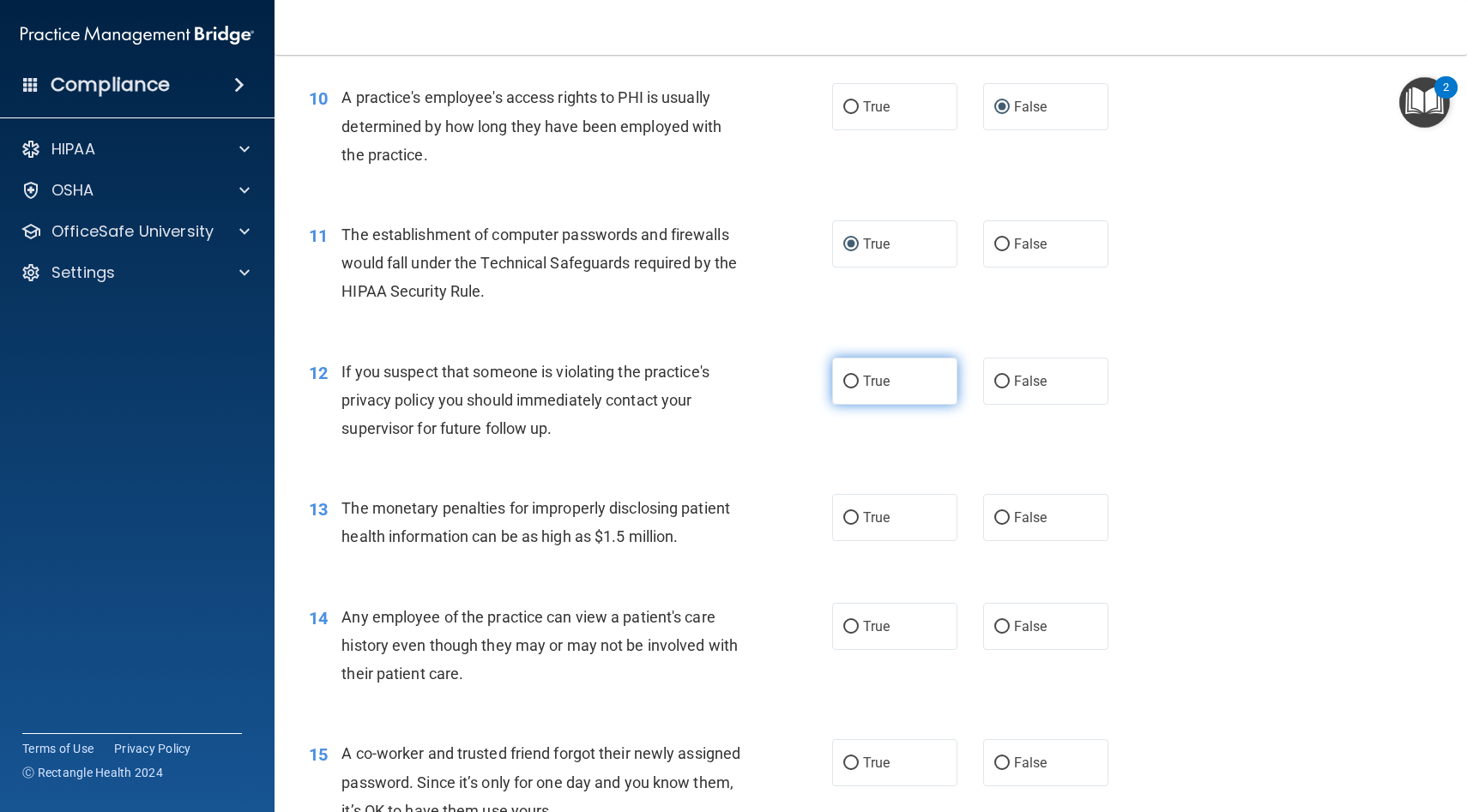
click at [848, 378] on input "True" at bounding box center [851, 382] width 15 height 12
radio input "true"
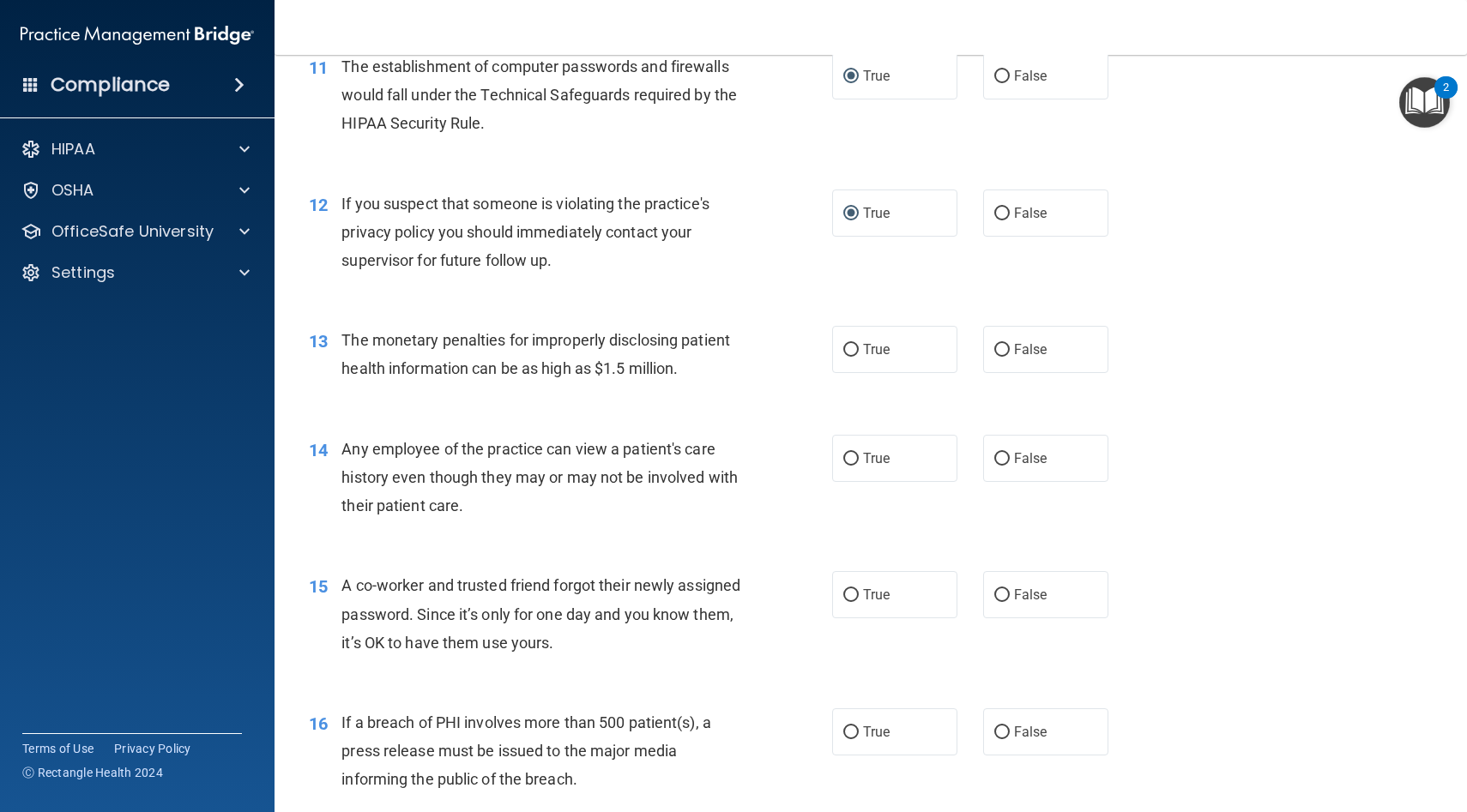
scroll to position [1478, 0]
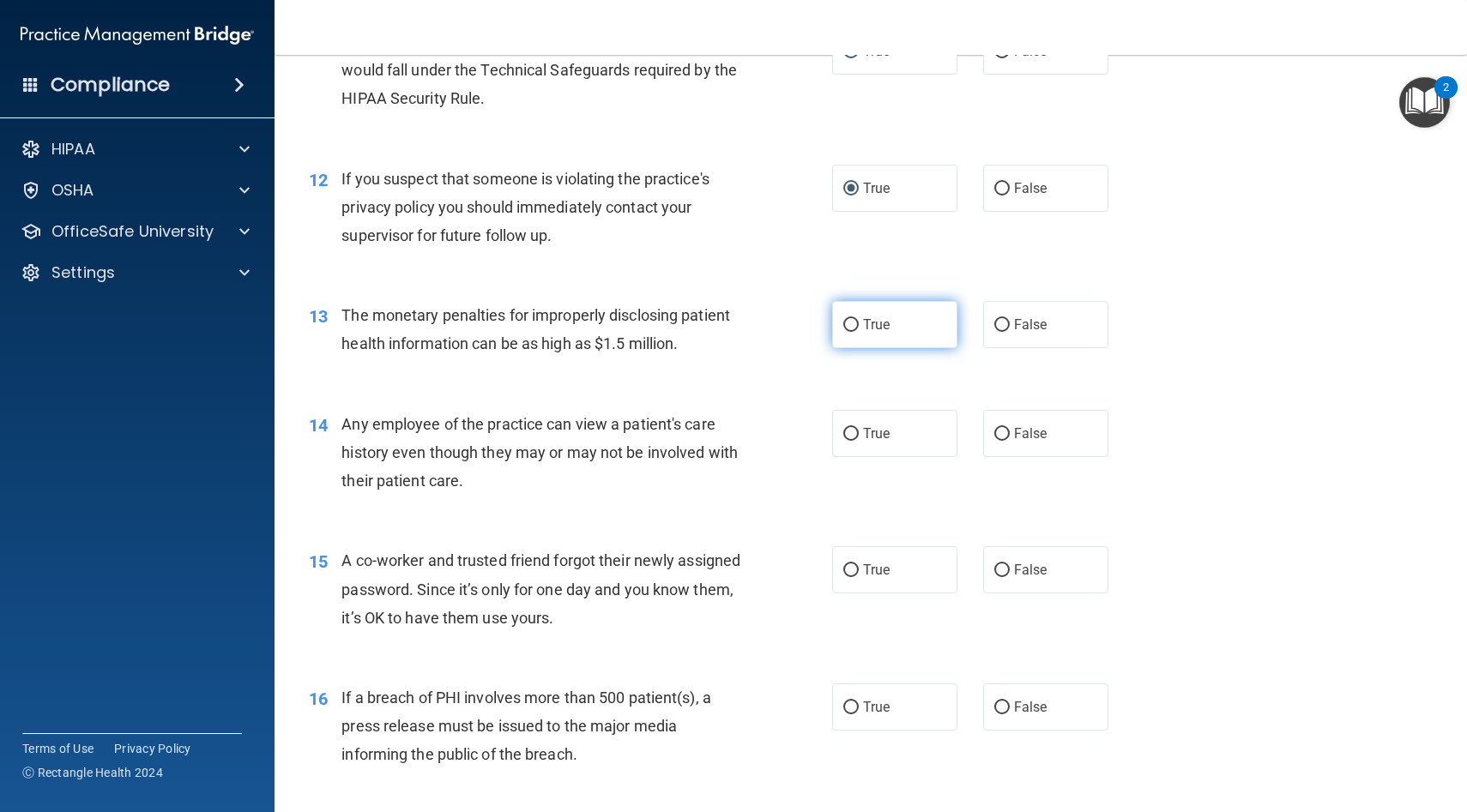
click at [851, 326] on input "True" at bounding box center [851, 325] width 15 height 12
radio input "true"
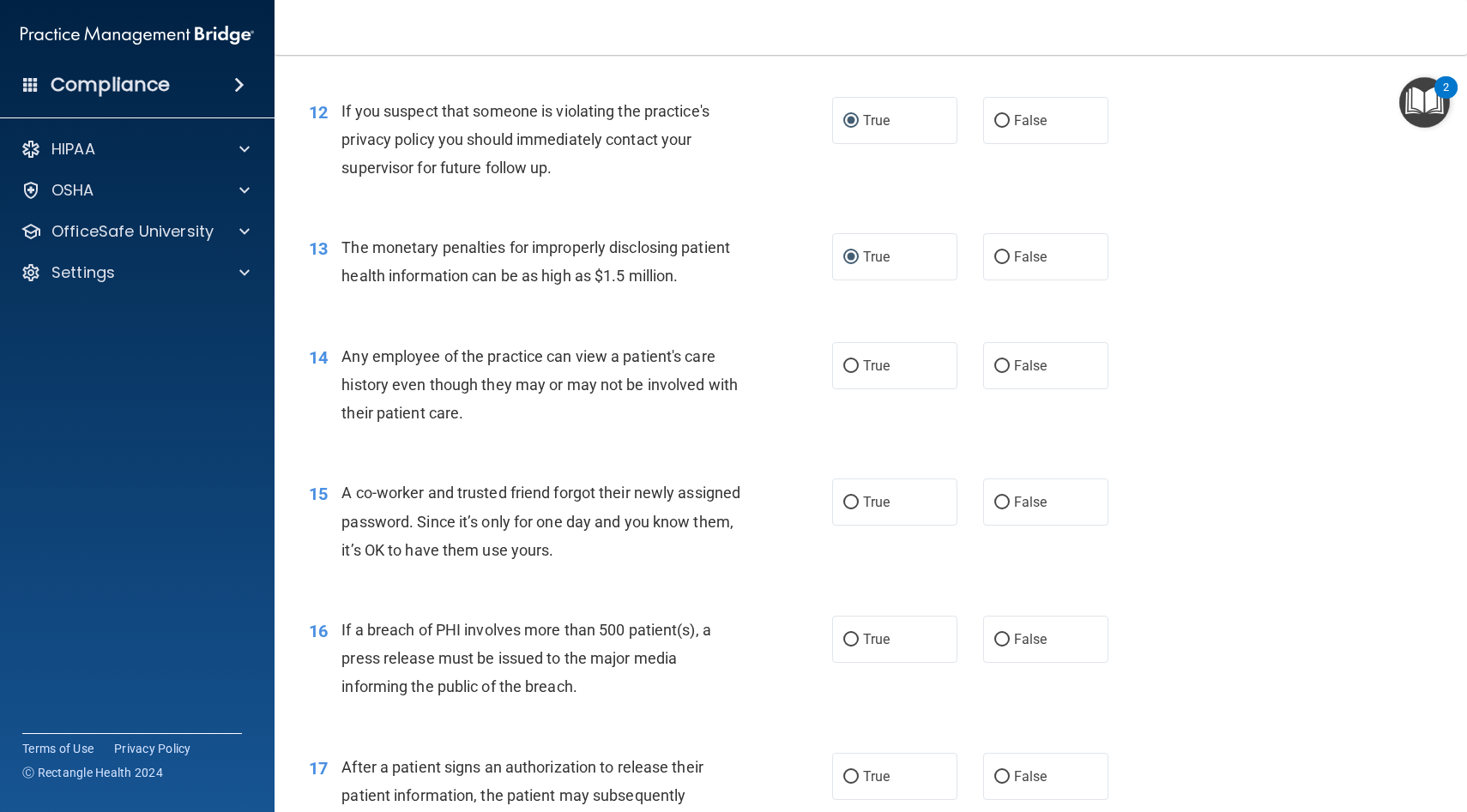
scroll to position [1596, 0]
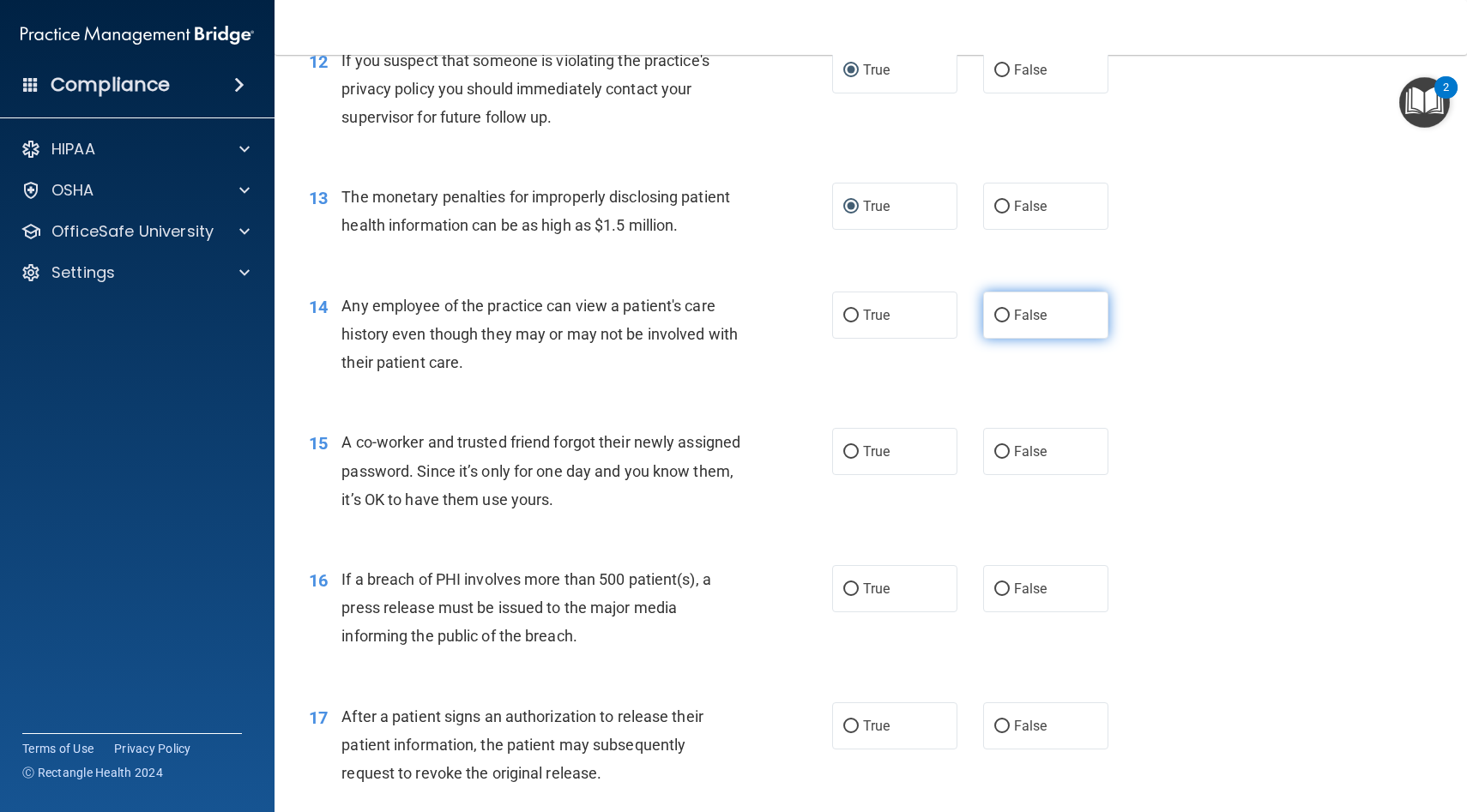
click at [1003, 312] on input "False" at bounding box center [1001, 316] width 15 height 12
radio input "true"
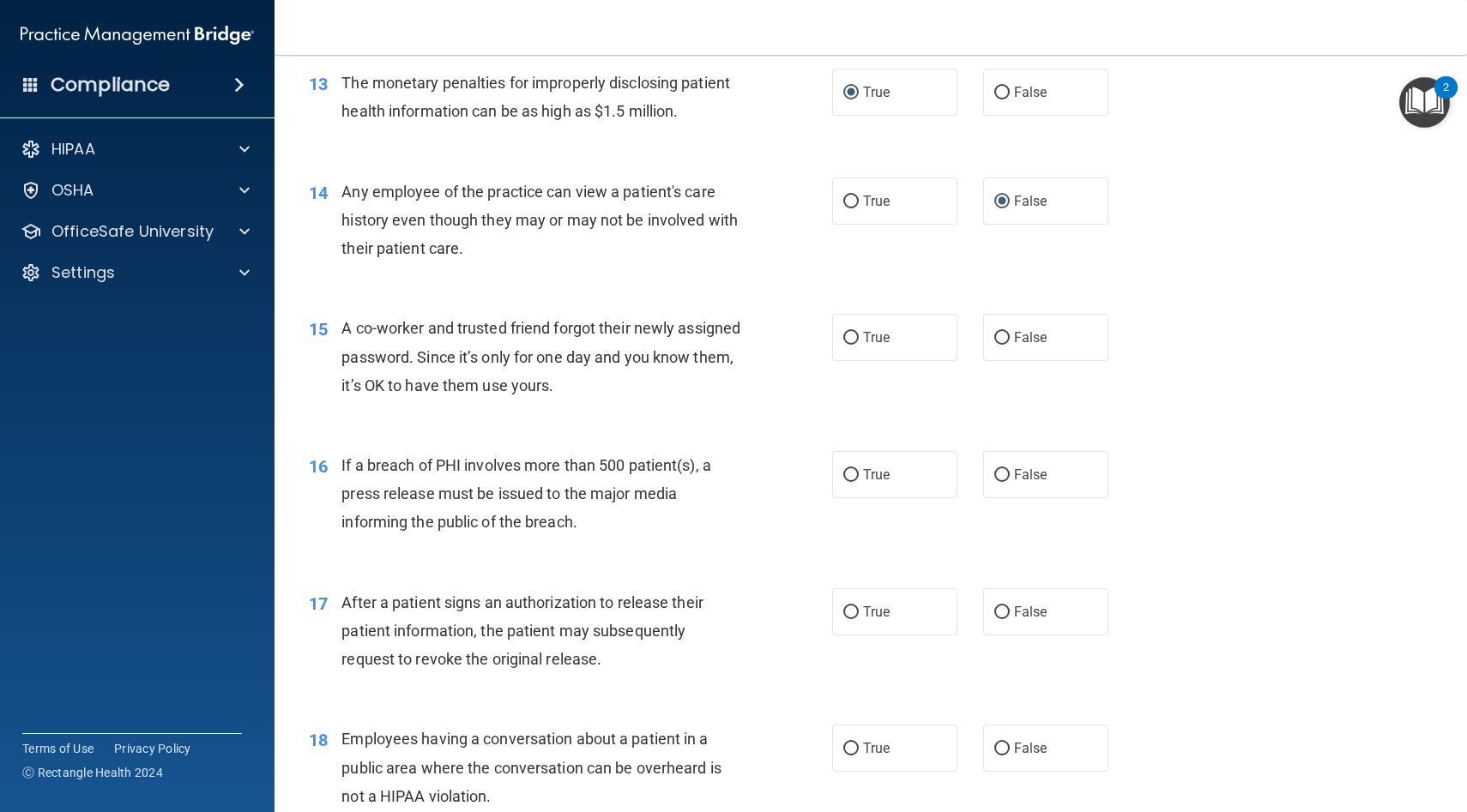
scroll to position [1713, 0]
click at [1001, 329] on input "False" at bounding box center [1001, 336] width 15 height 12
radio input "true"
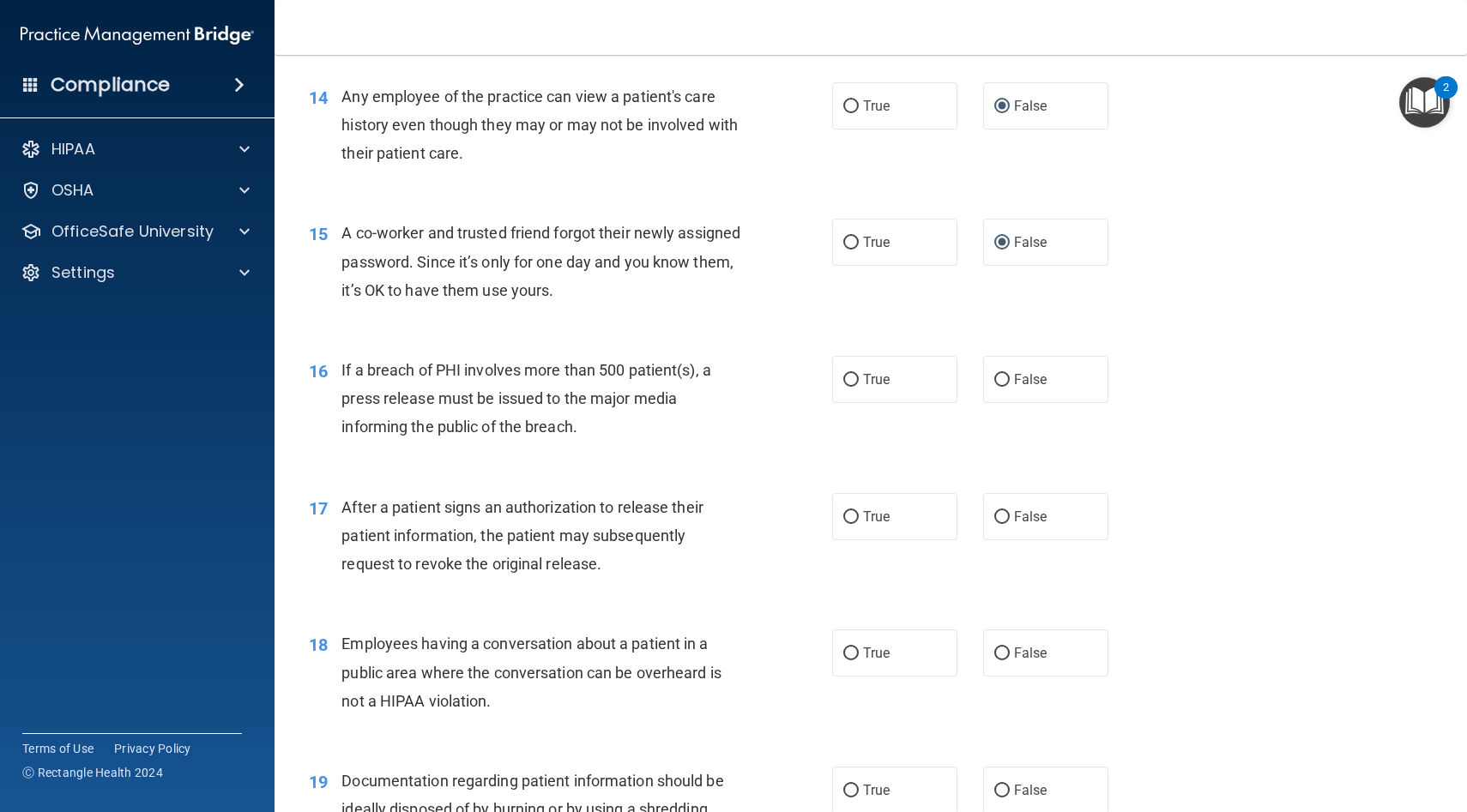
scroll to position [1808, 0]
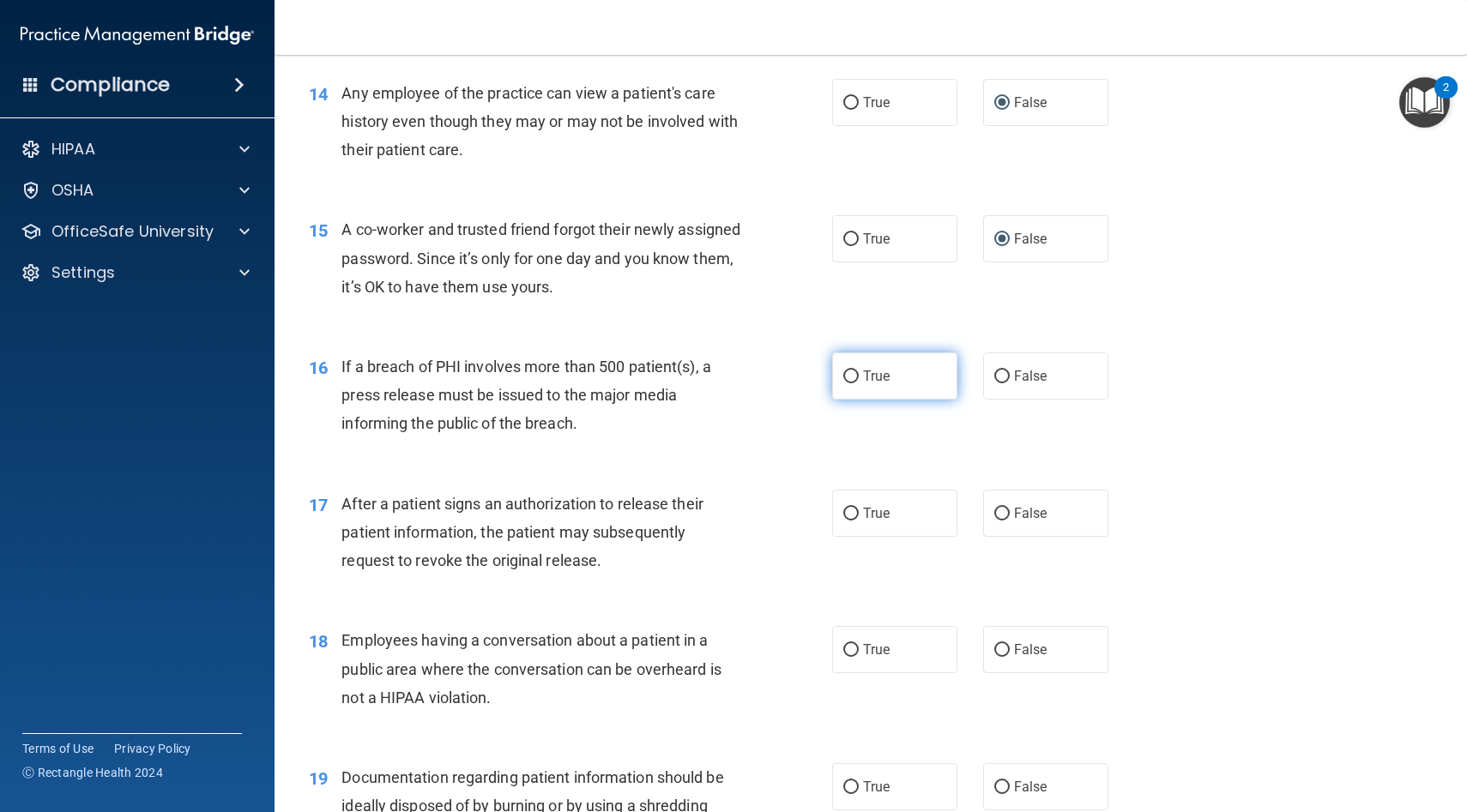
click at [851, 373] on input "True" at bounding box center [851, 377] width 15 height 12
radio input "true"
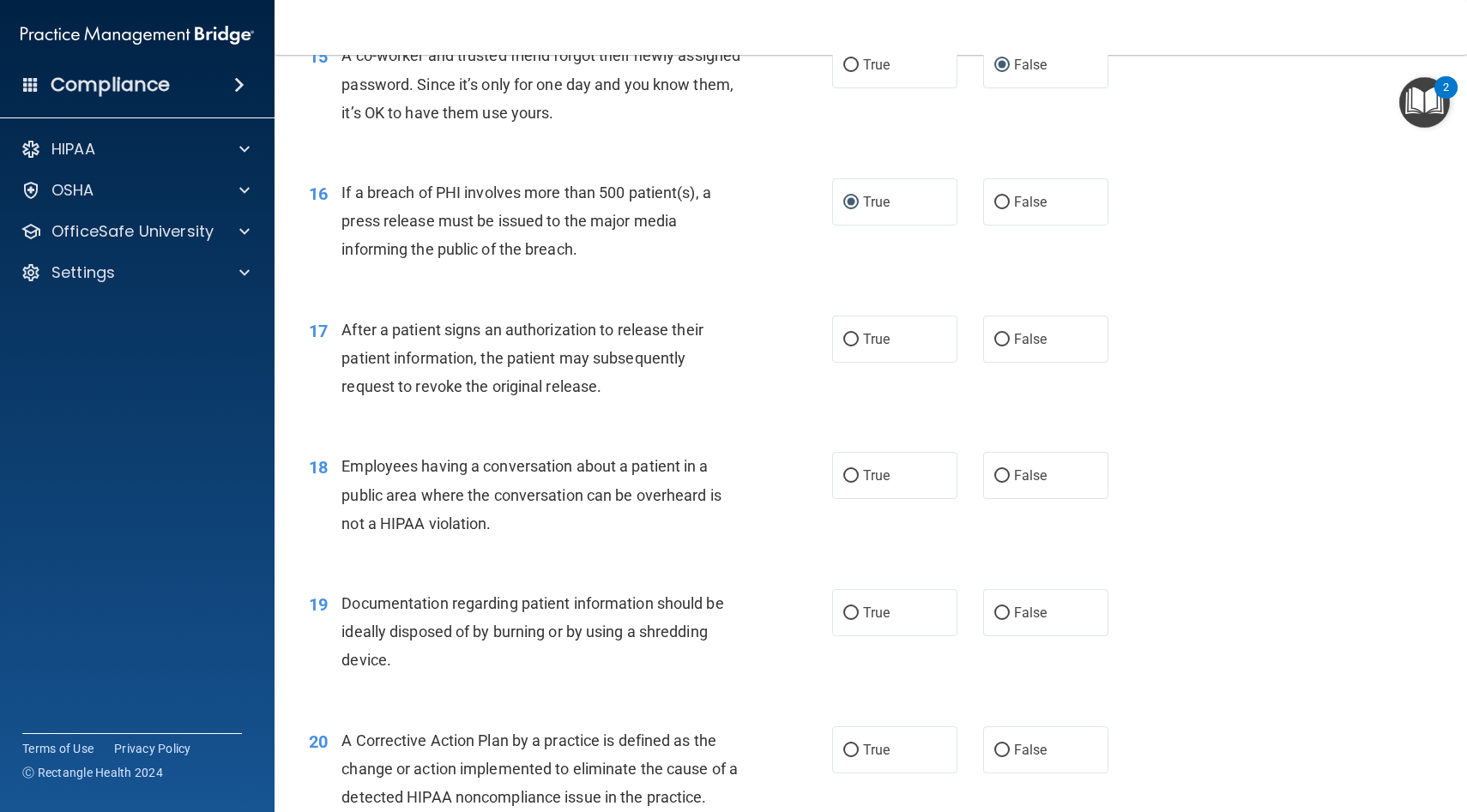
scroll to position [1998, 0]
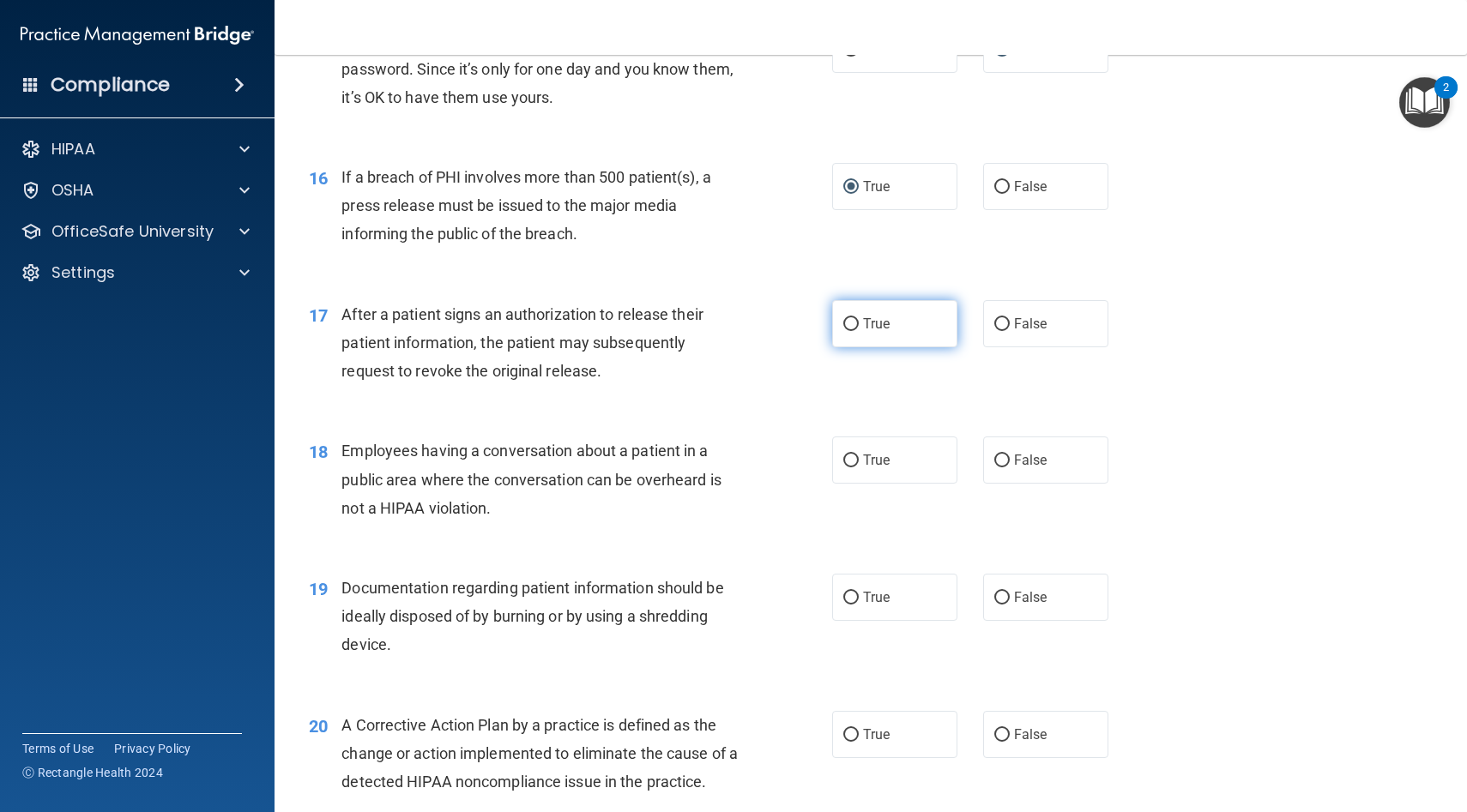
click at [849, 321] on input "True" at bounding box center [851, 324] width 15 height 12
radio input "true"
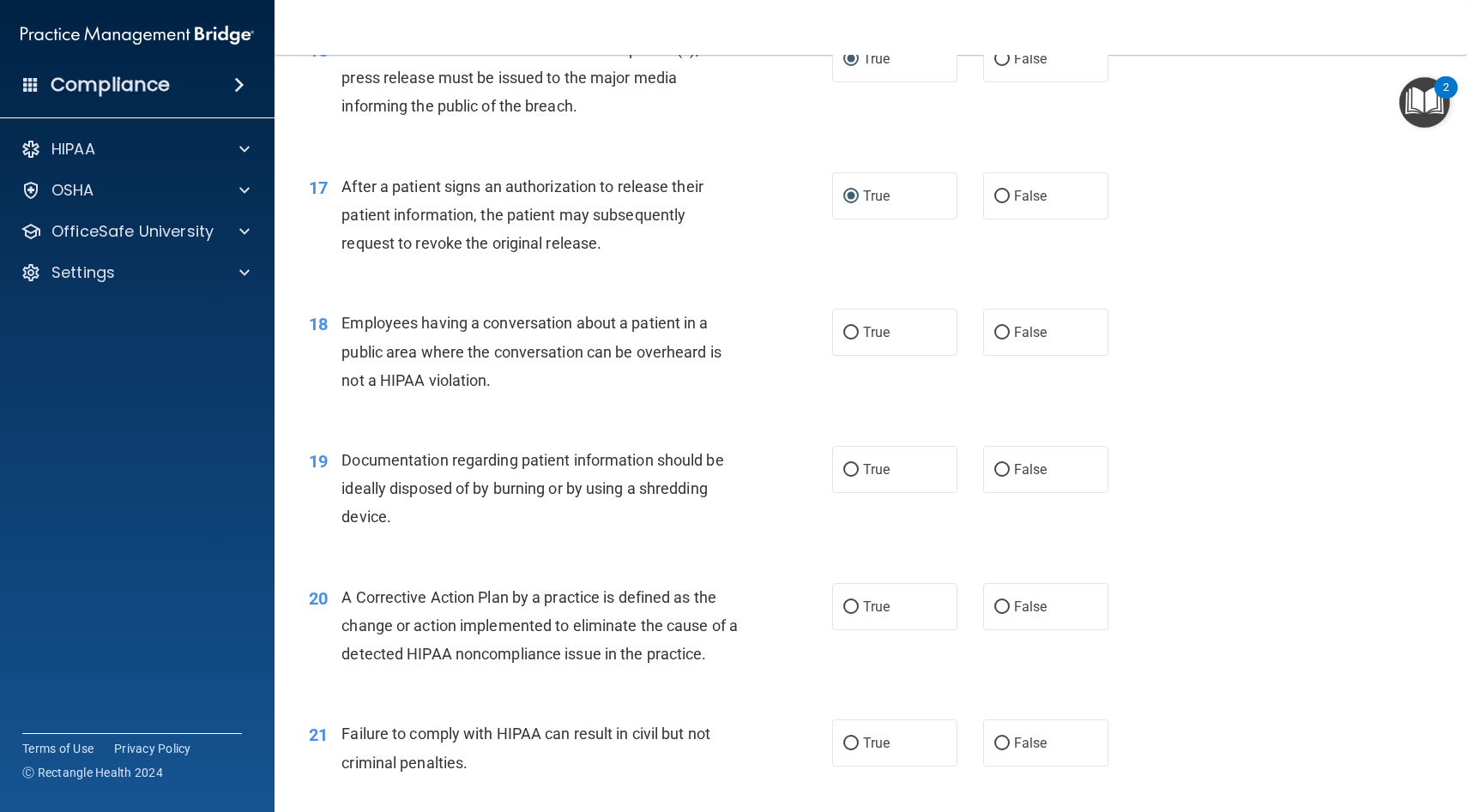
scroll to position [2140, 0]
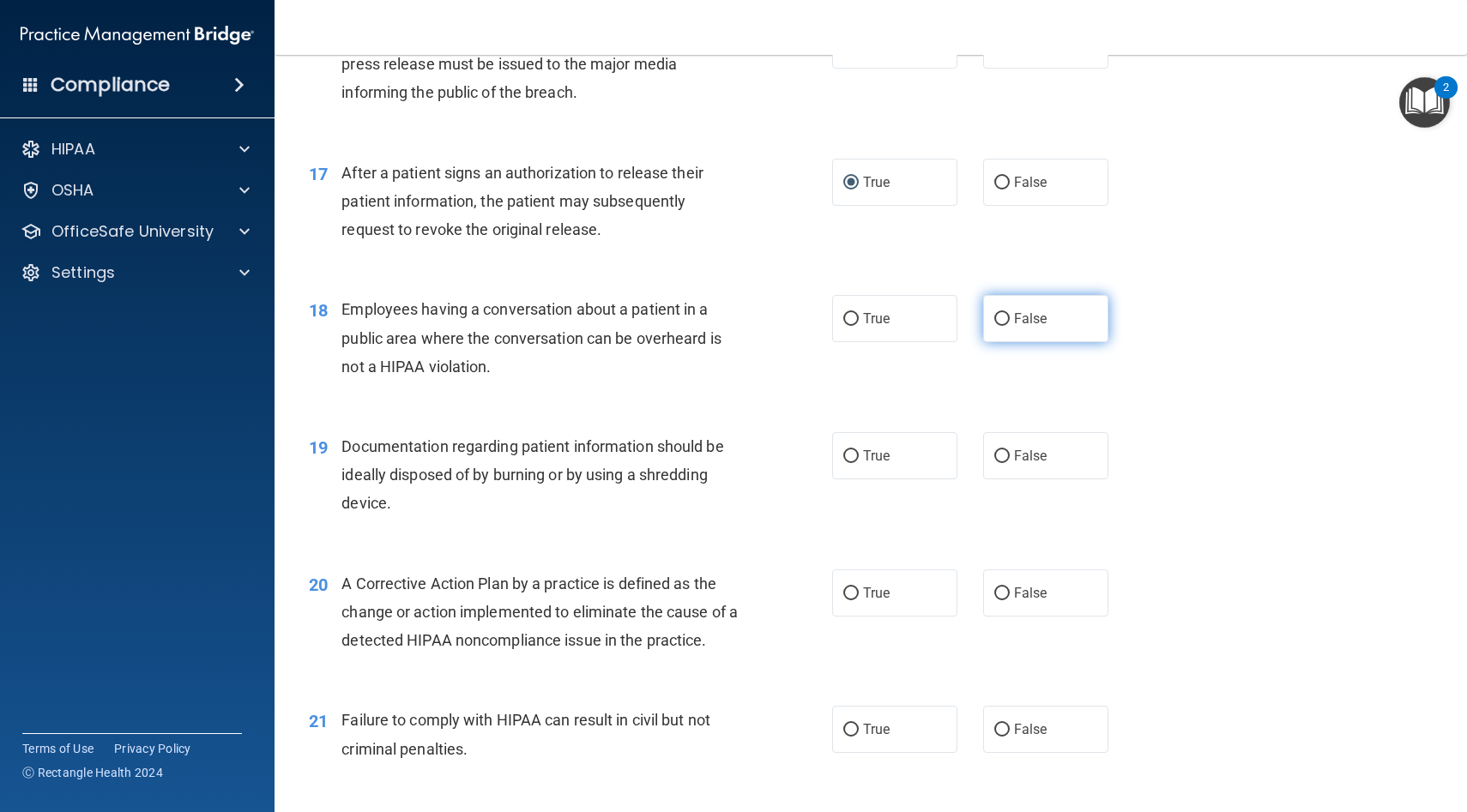
click at [1004, 314] on input "False" at bounding box center [1001, 320] width 15 height 12
radio input "true"
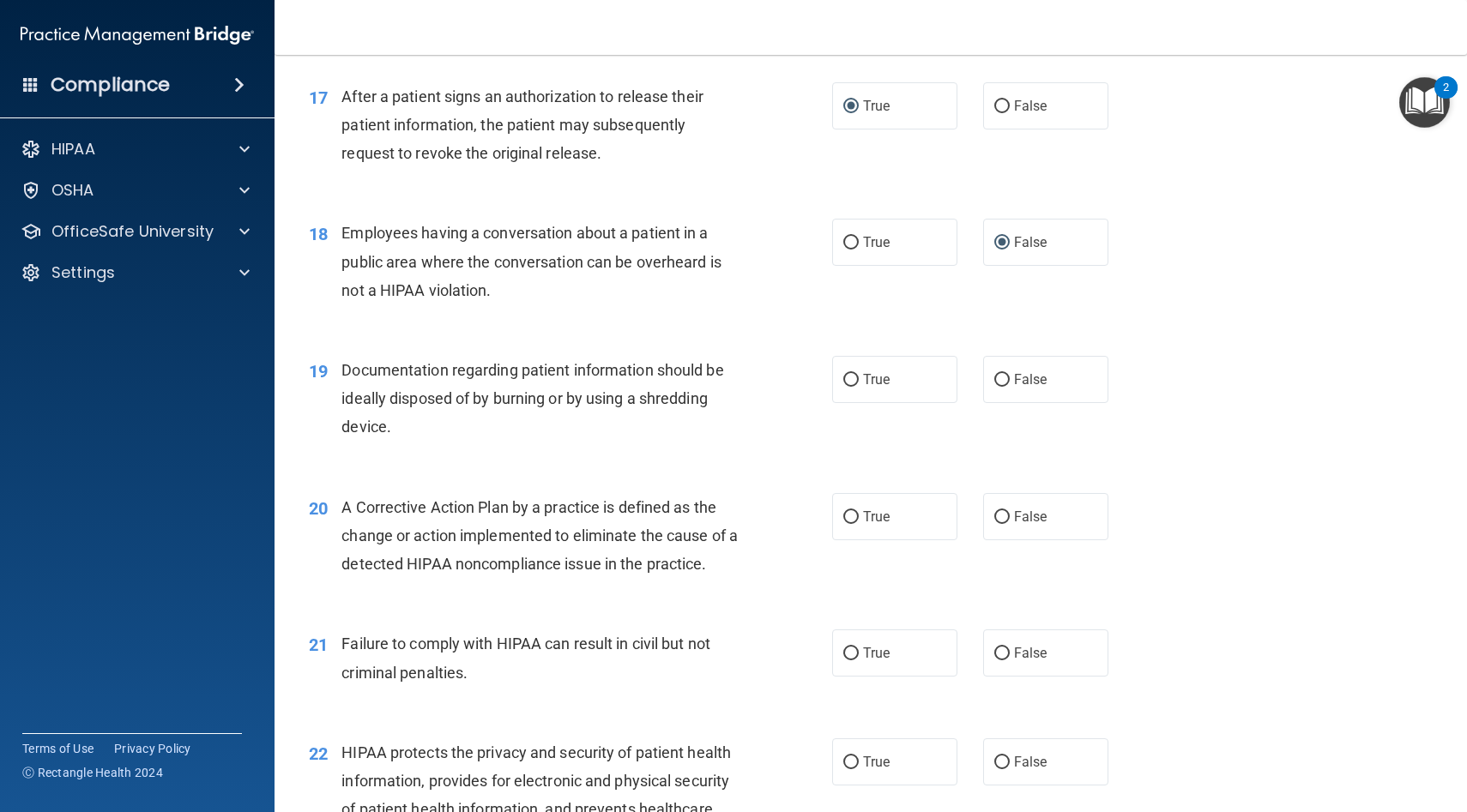
scroll to position [2226, 0]
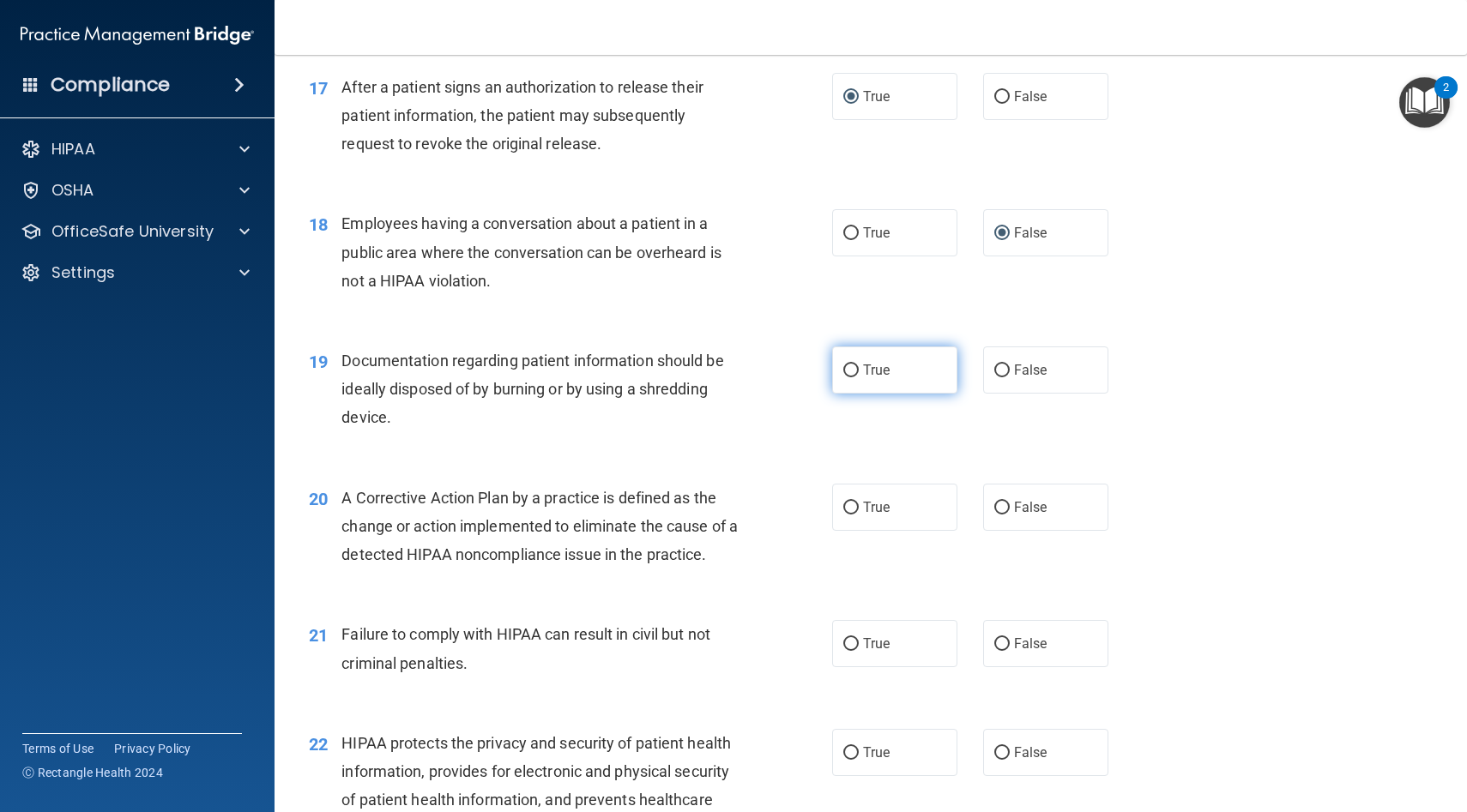
click at [853, 368] on input "True" at bounding box center [851, 370] width 15 height 12
radio input "true"
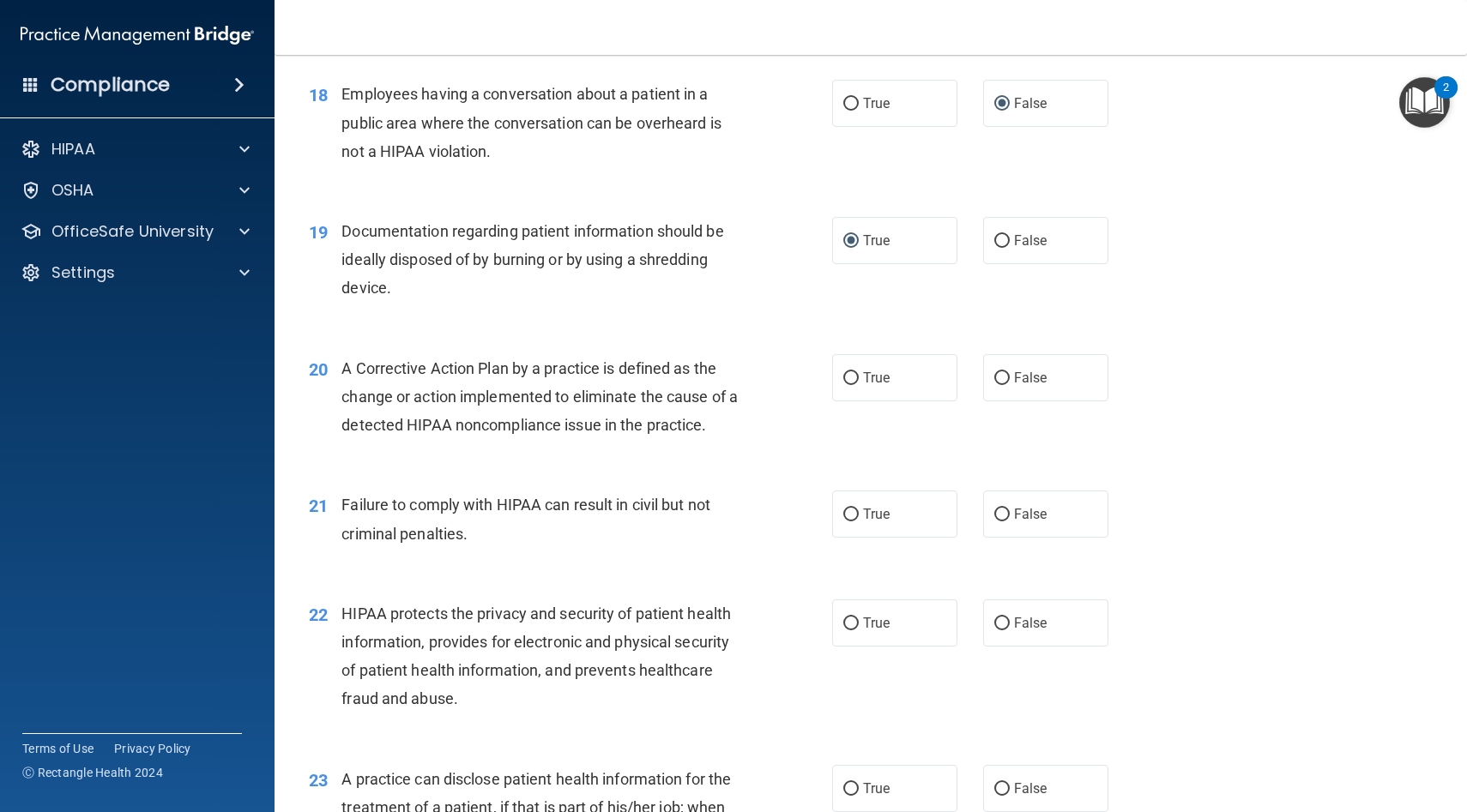
scroll to position [2365, 0]
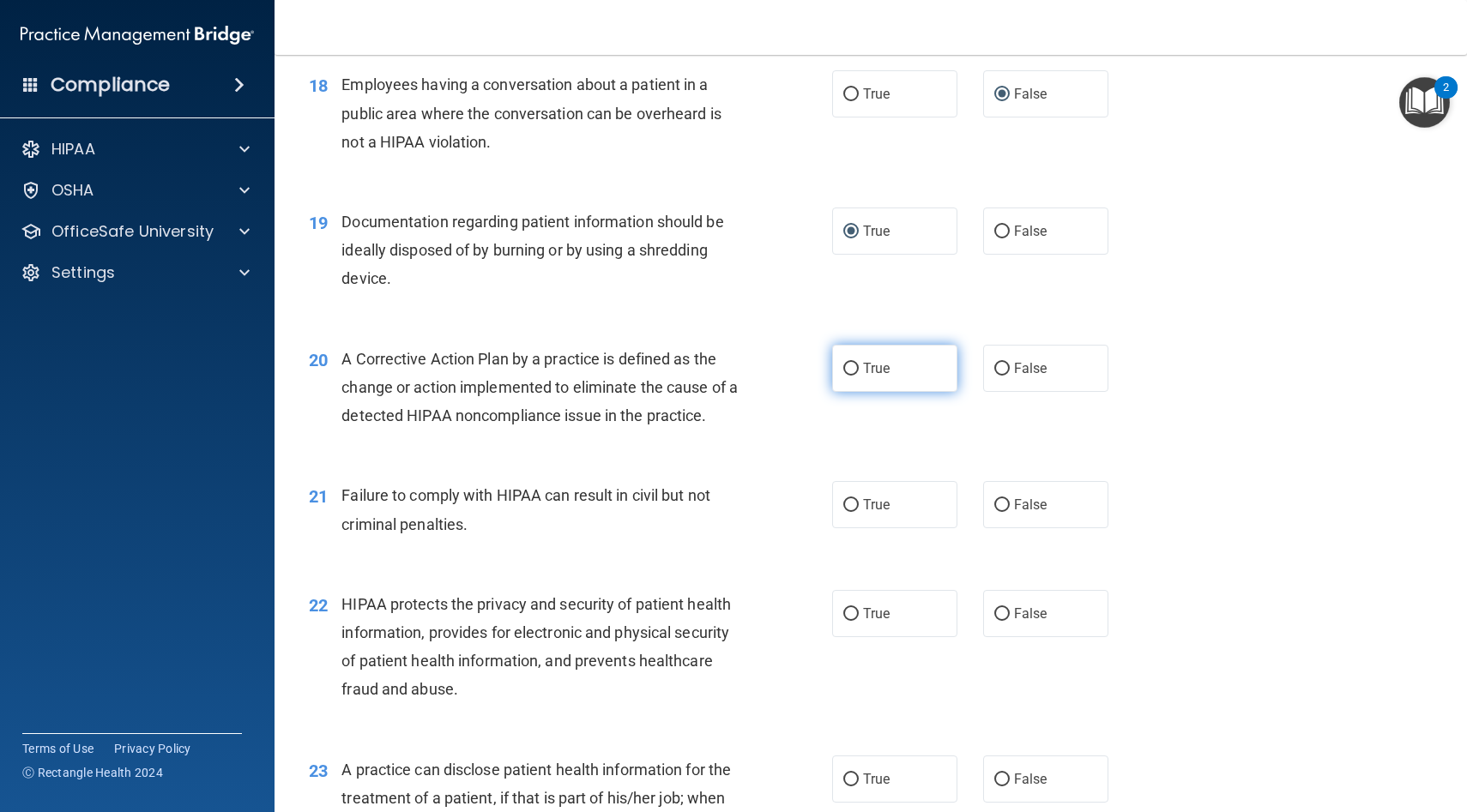
click at [849, 367] on input "True" at bounding box center [851, 369] width 15 height 12
radio input "true"
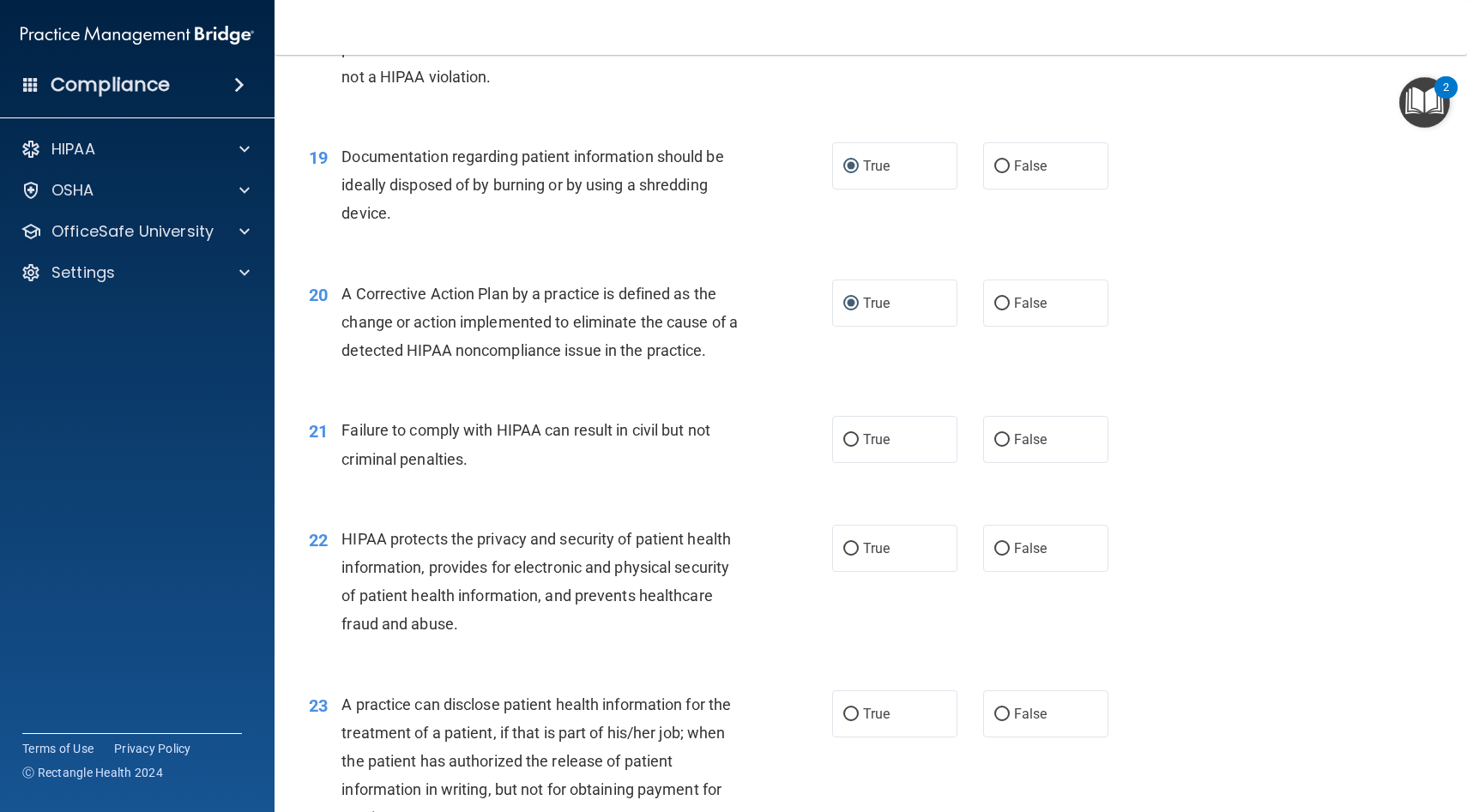
scroll to position [2478, 0]
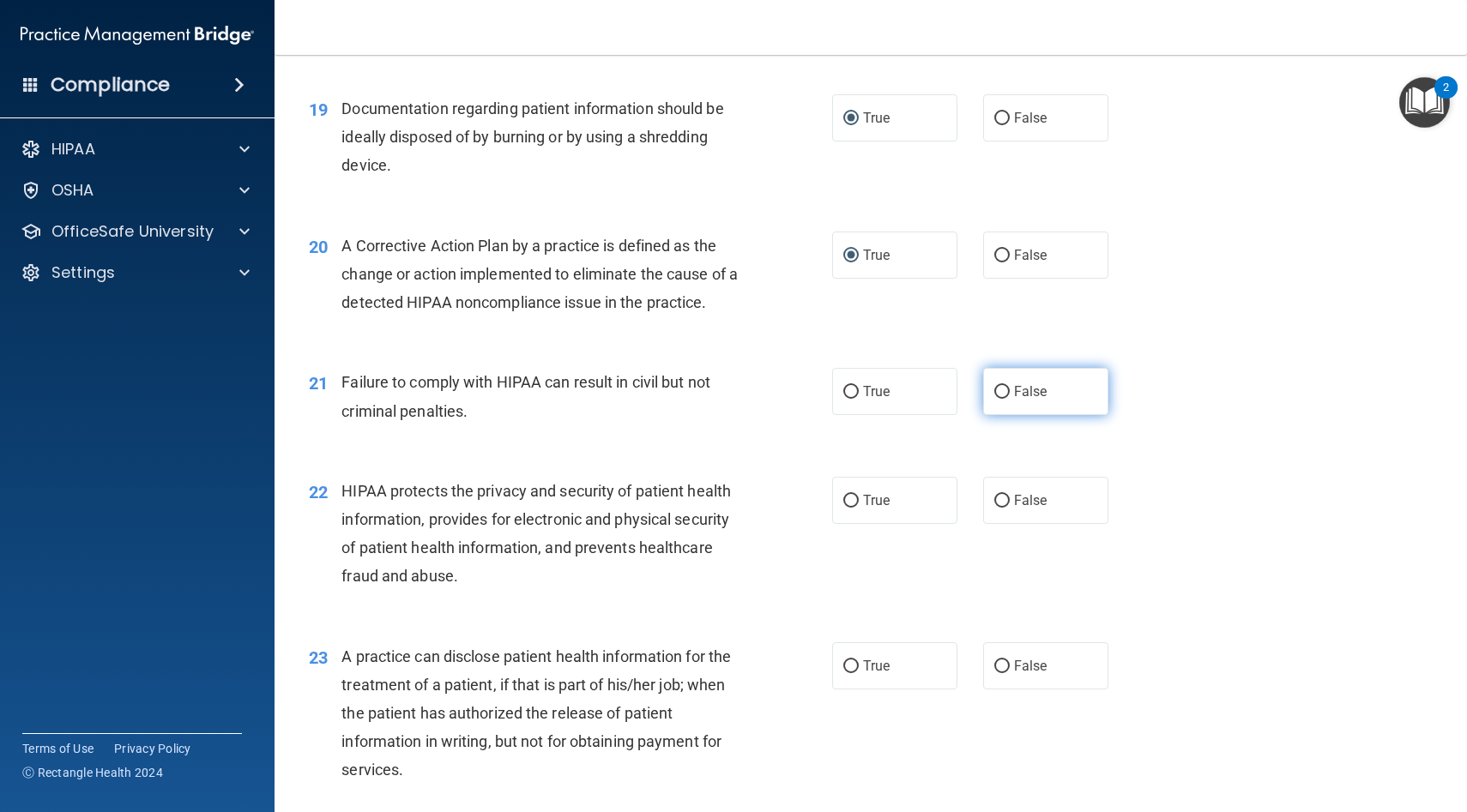
click at [998, 395] on input "False" at bounding box center [1001, 392] width 15 height 12
radio input "true"
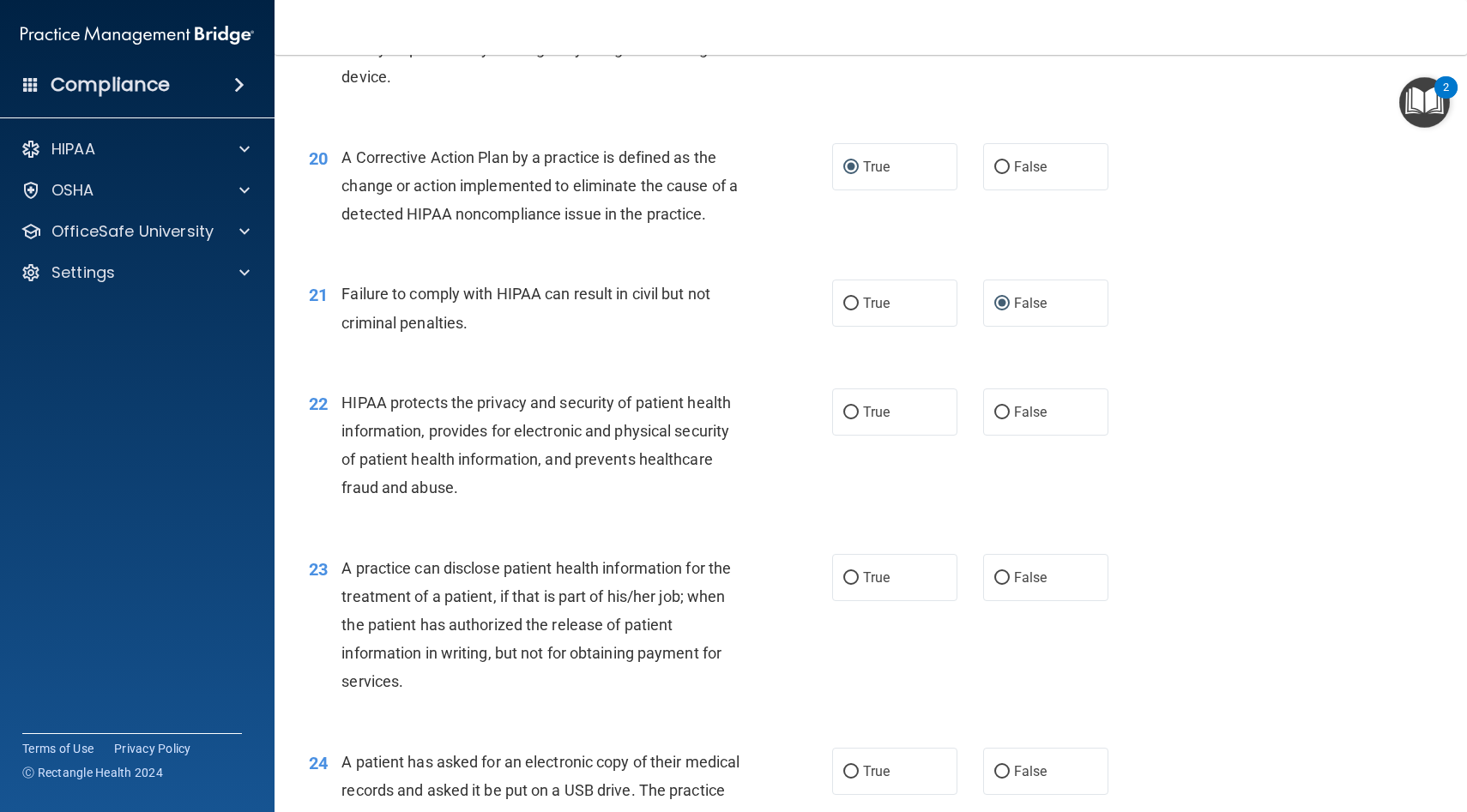
scroll to position [2563, 0]
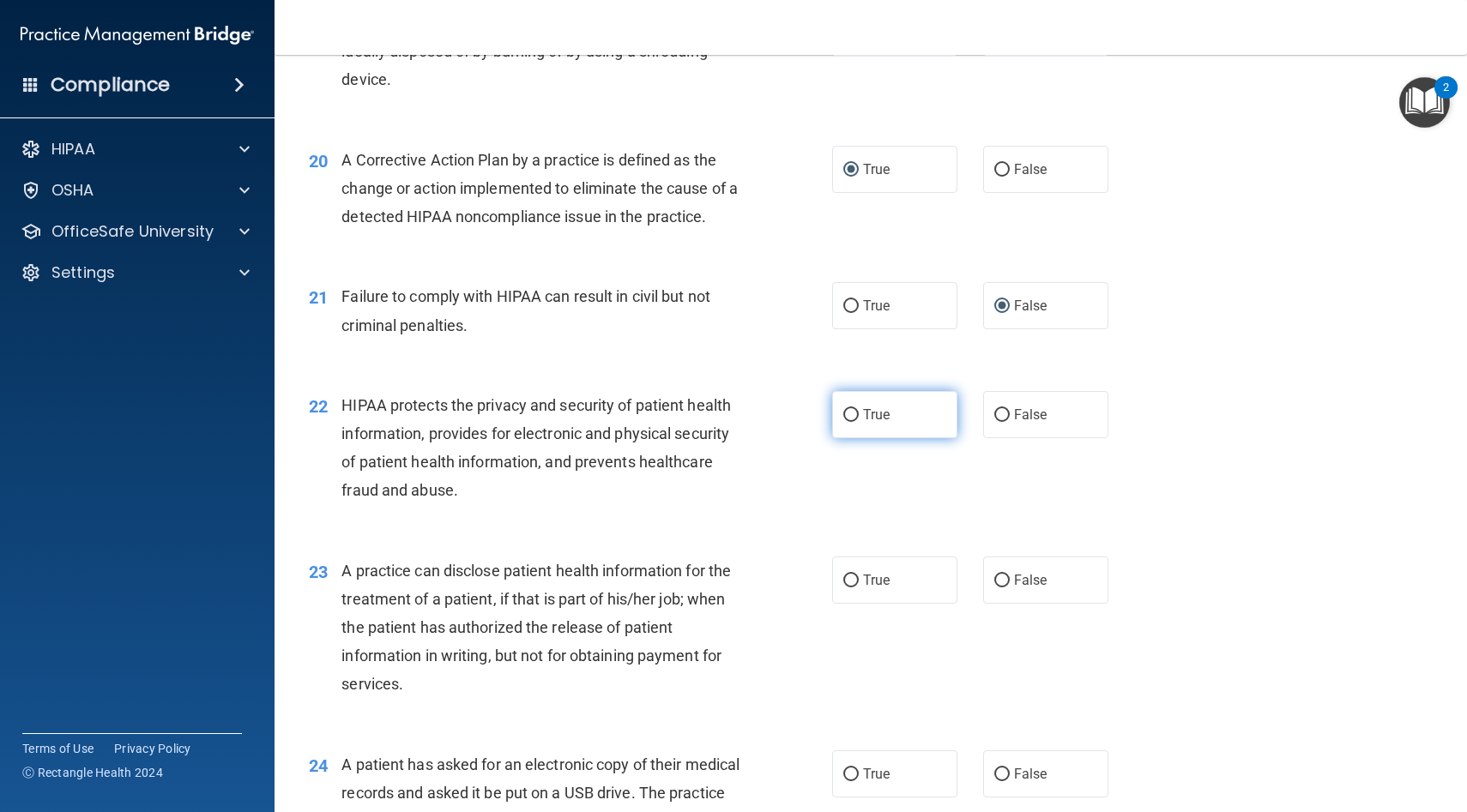
click at [852, 412] on input "True" at bounding box center [851, 415] width 15 height 12
radio input "true"
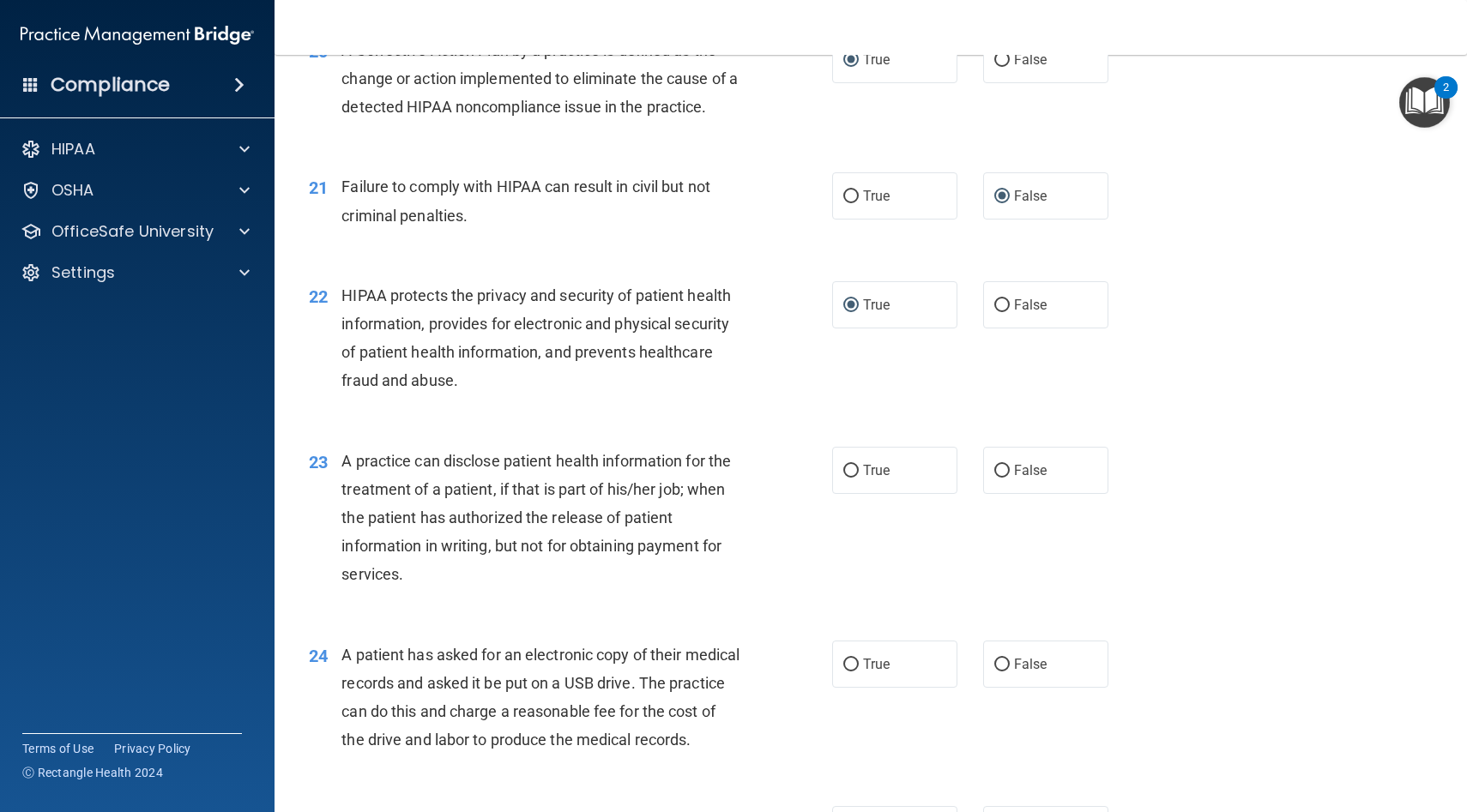
scroll to position [2678, 0]
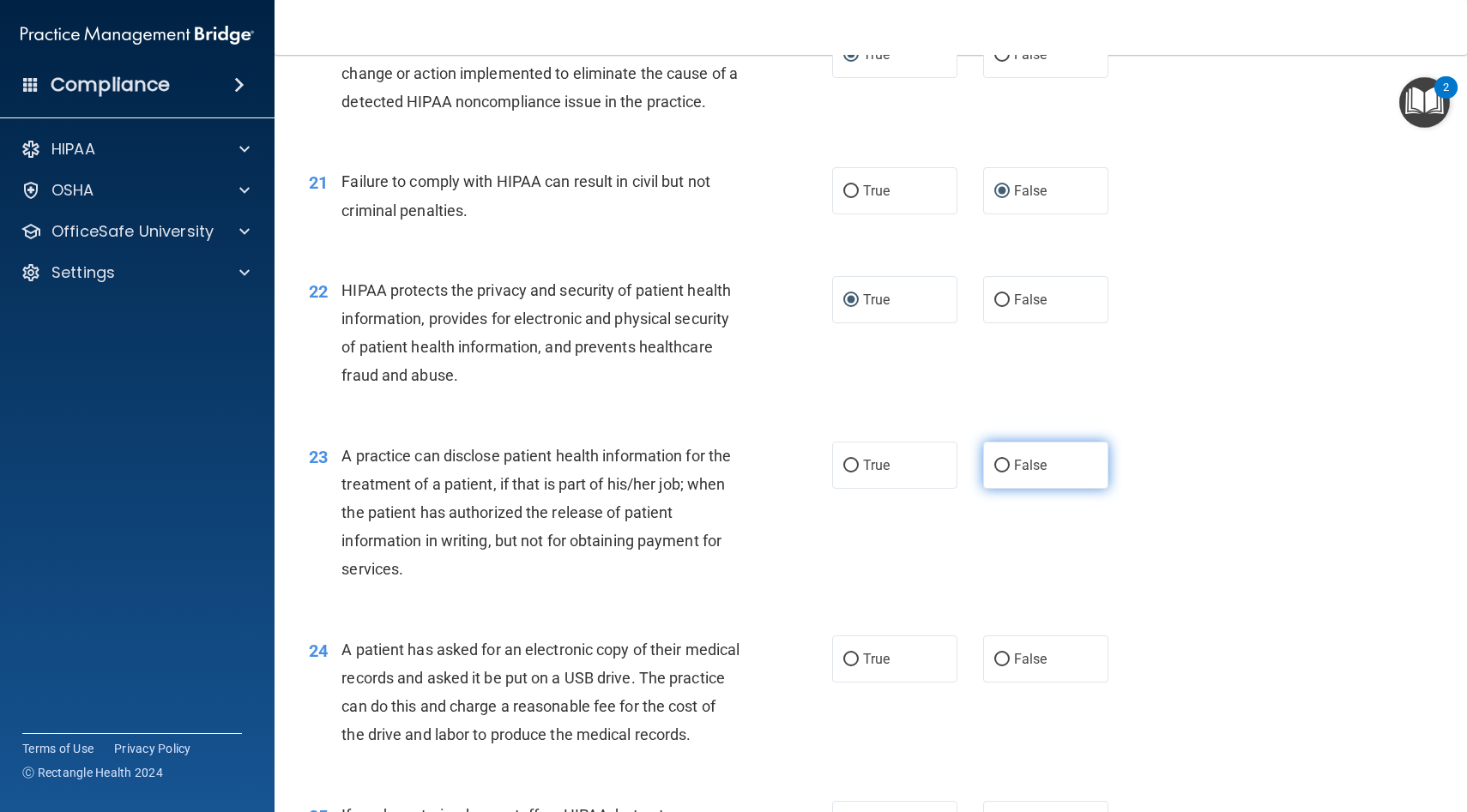
drag, startPoint x: 1000, startPoint y: 462, endPoint x: 985, endPoint y: 462, distance: 15.0
click at [1000, 462] on input "False" at bounding box center [1001, 466] width 15 height 12
radio input "true"
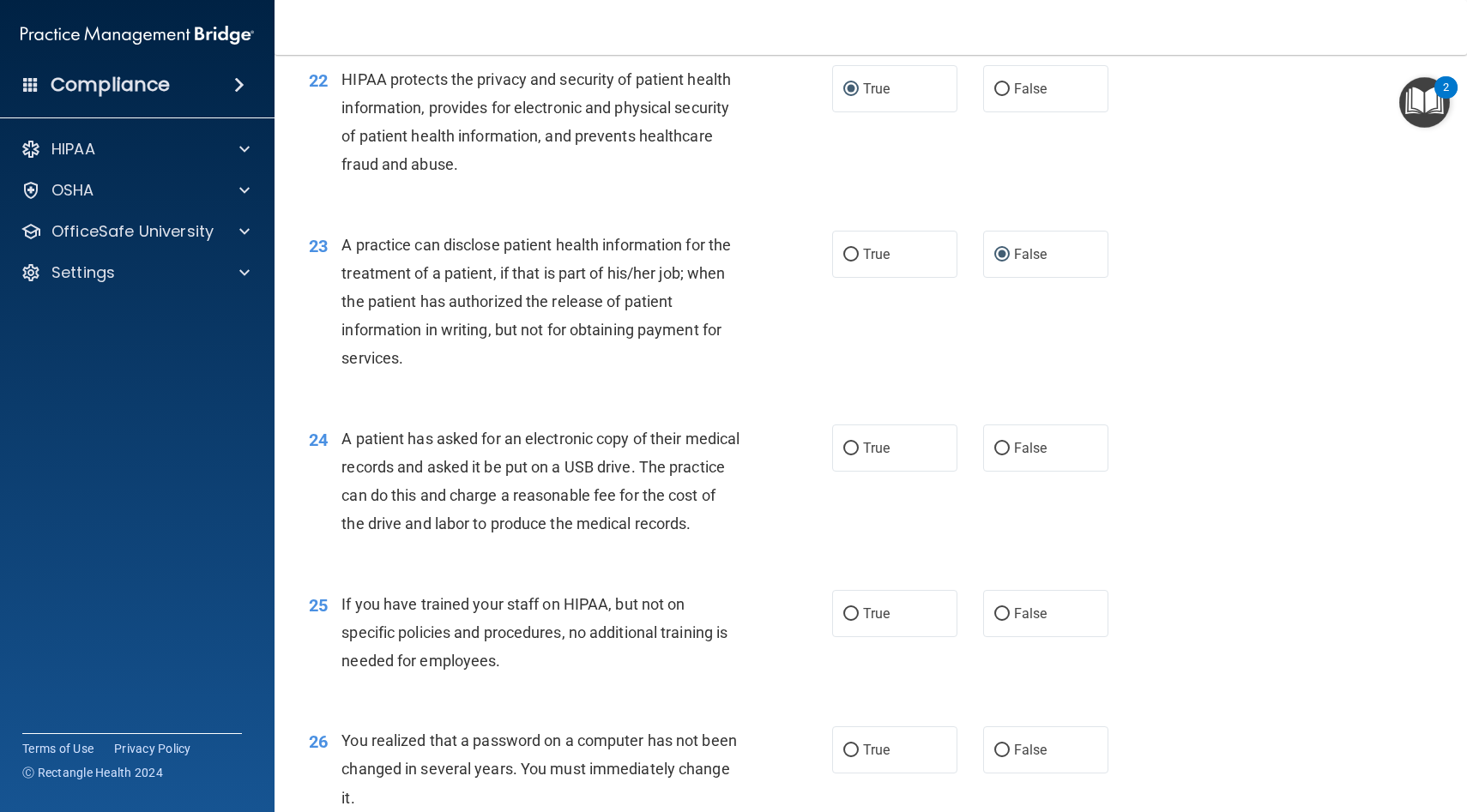
scroll to position [2918, 0]
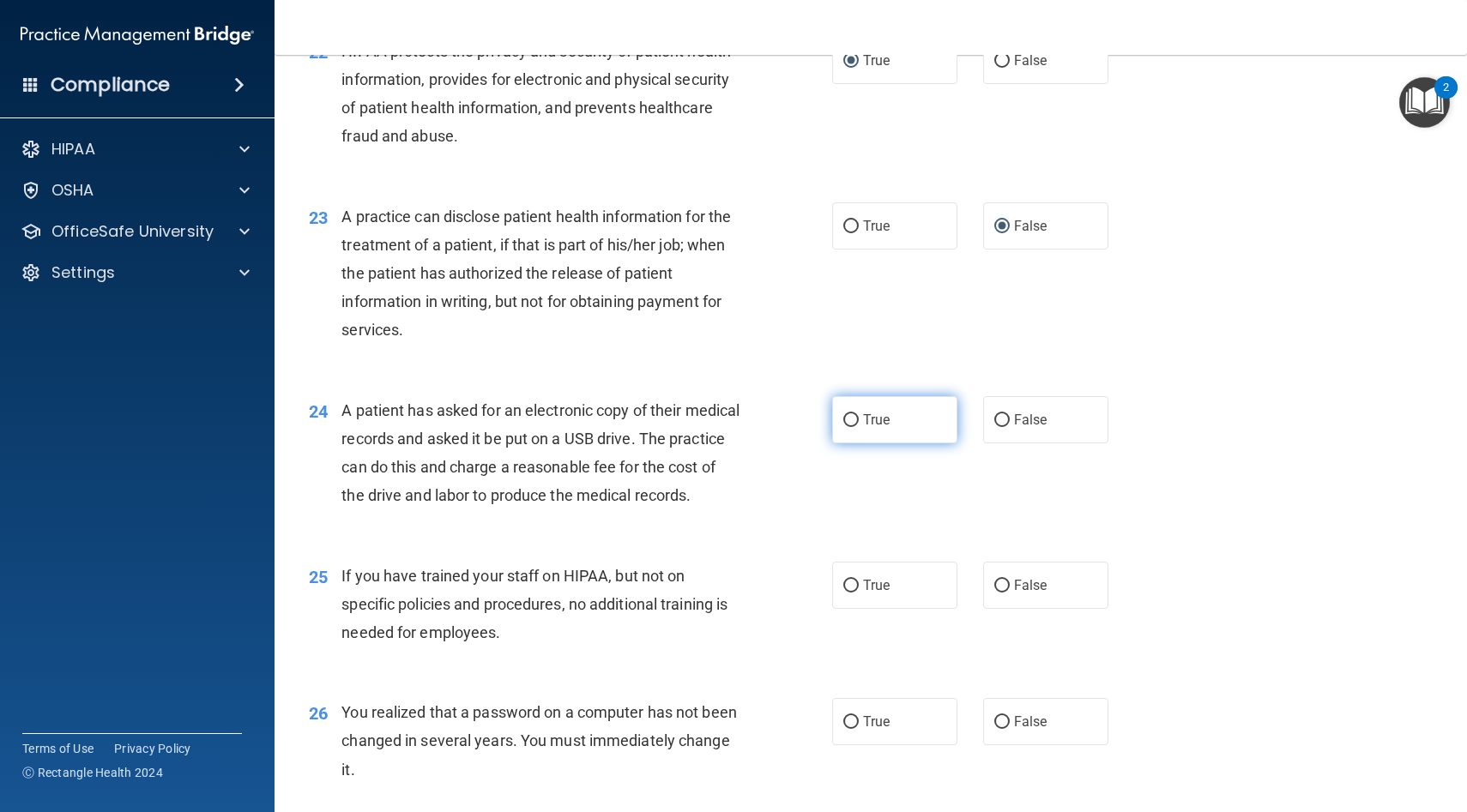
click at [852, 419] on input "True" at bounding box center [851, 420] width 15 height 12
radio input "true"
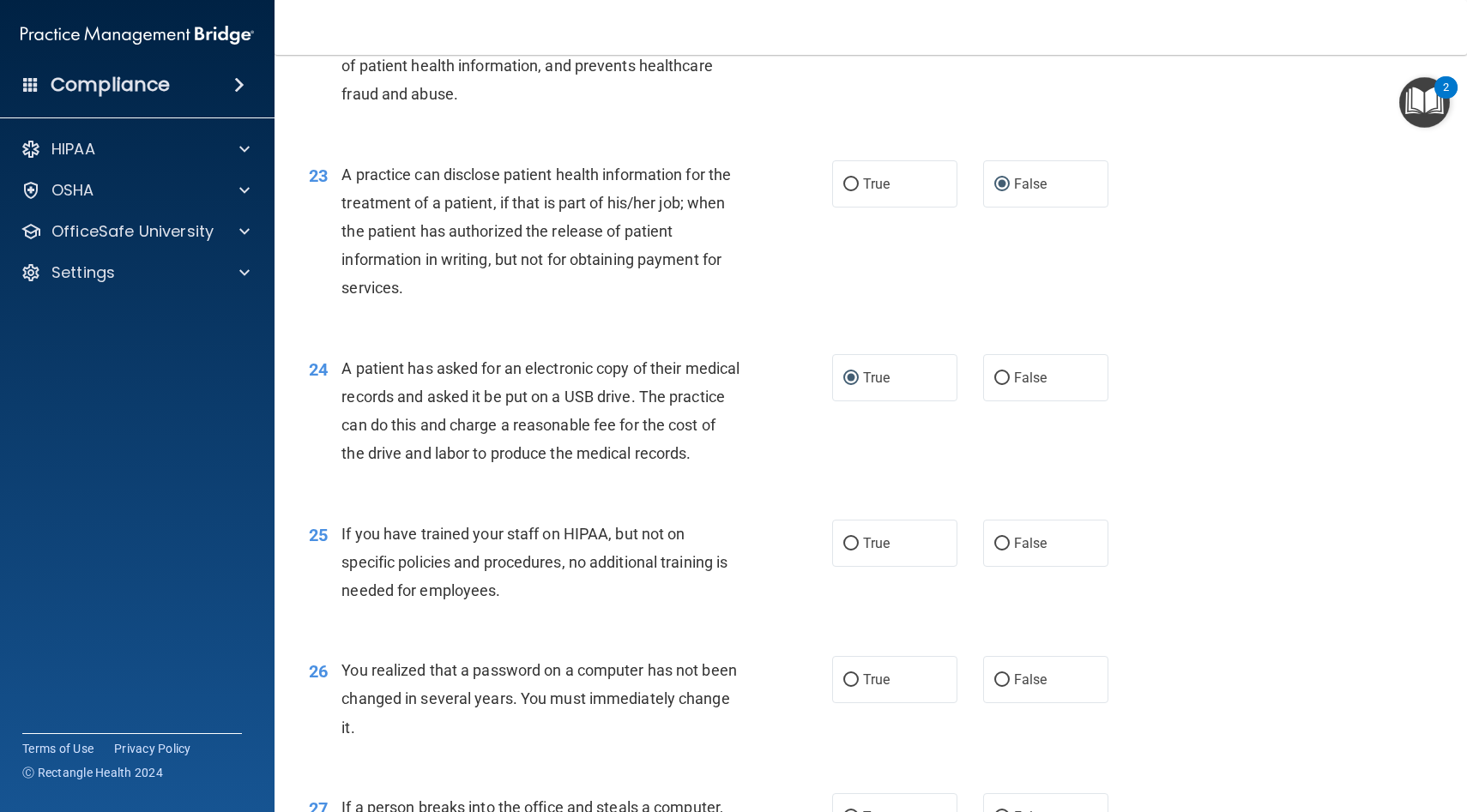
scroll to position [2955, 0]
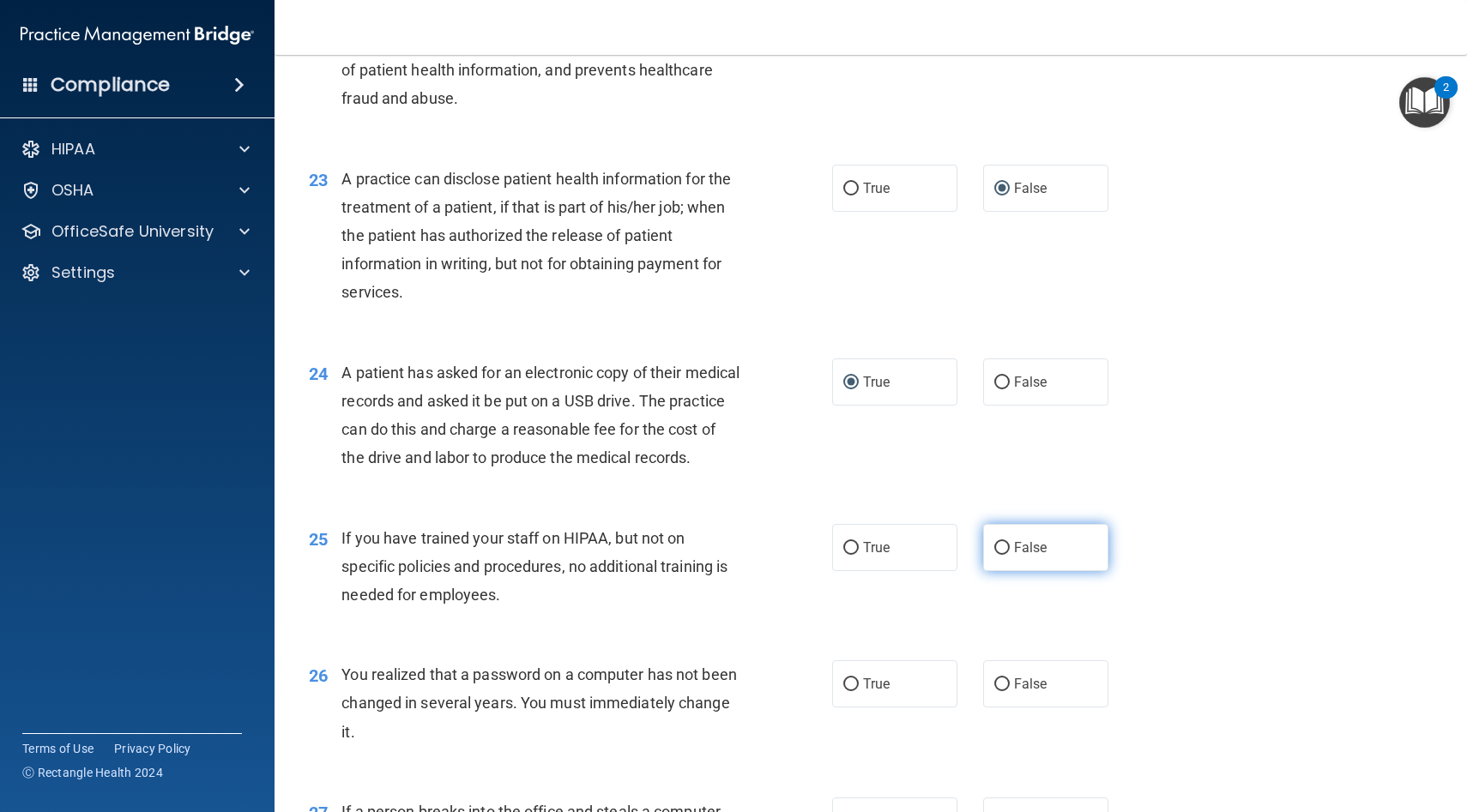
click at [1000, 555] on input "False" at bounding box center [1001, 548] width 15 height 12
radio input "true"
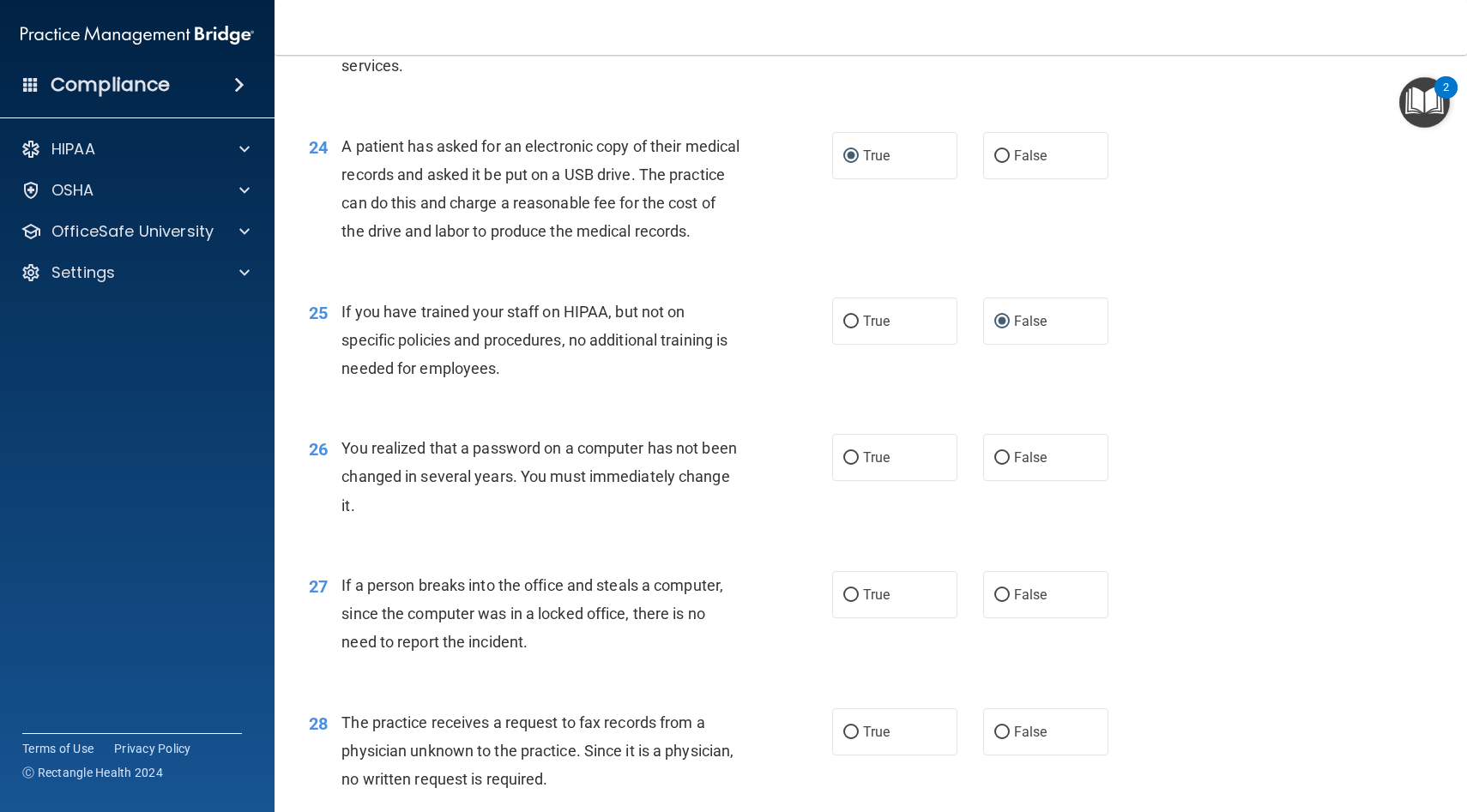
scroll to position [3227, 0]
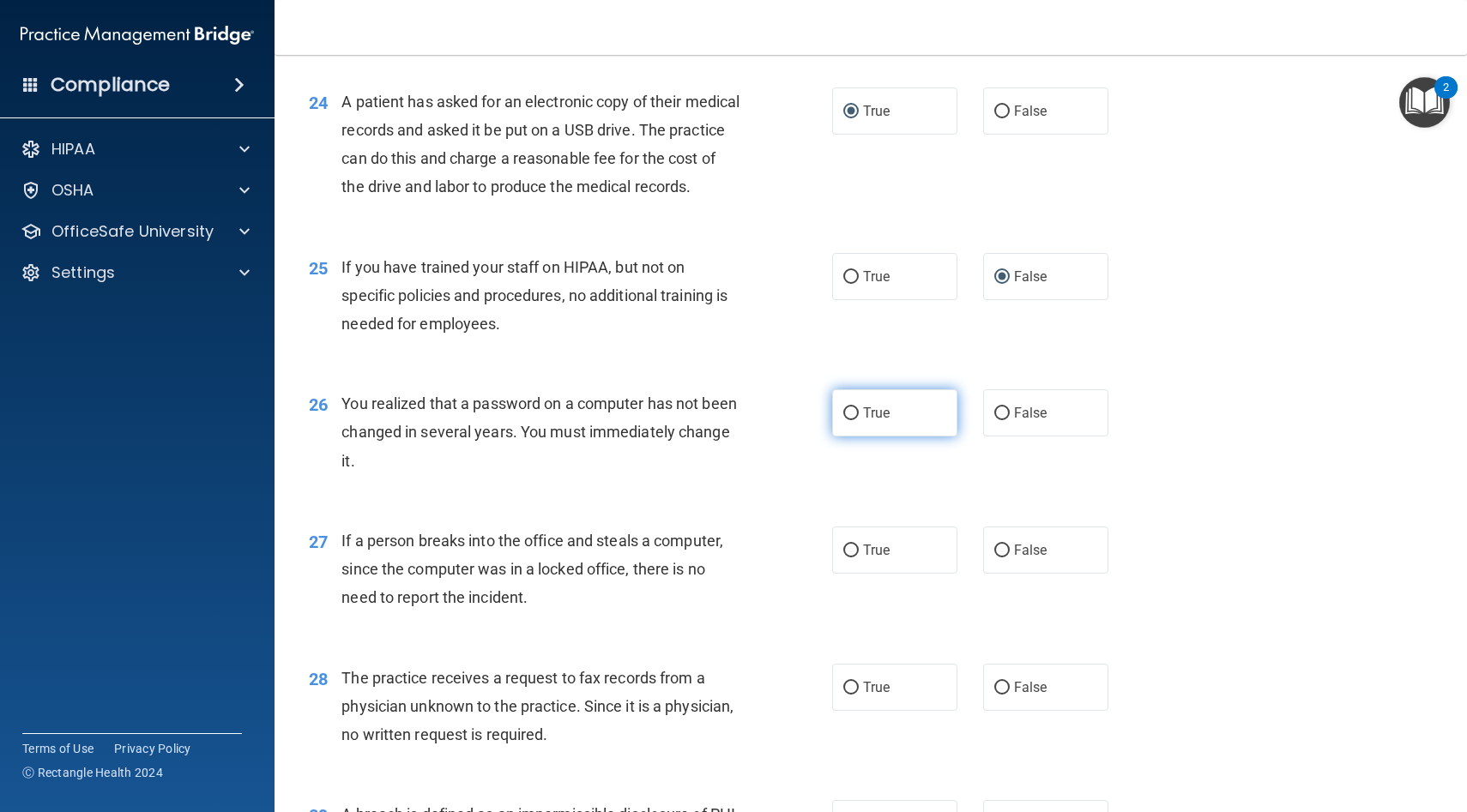
click at [850, 420] on input "True" at bounding box center [851, 414] width 15 height 12
radio input "true"
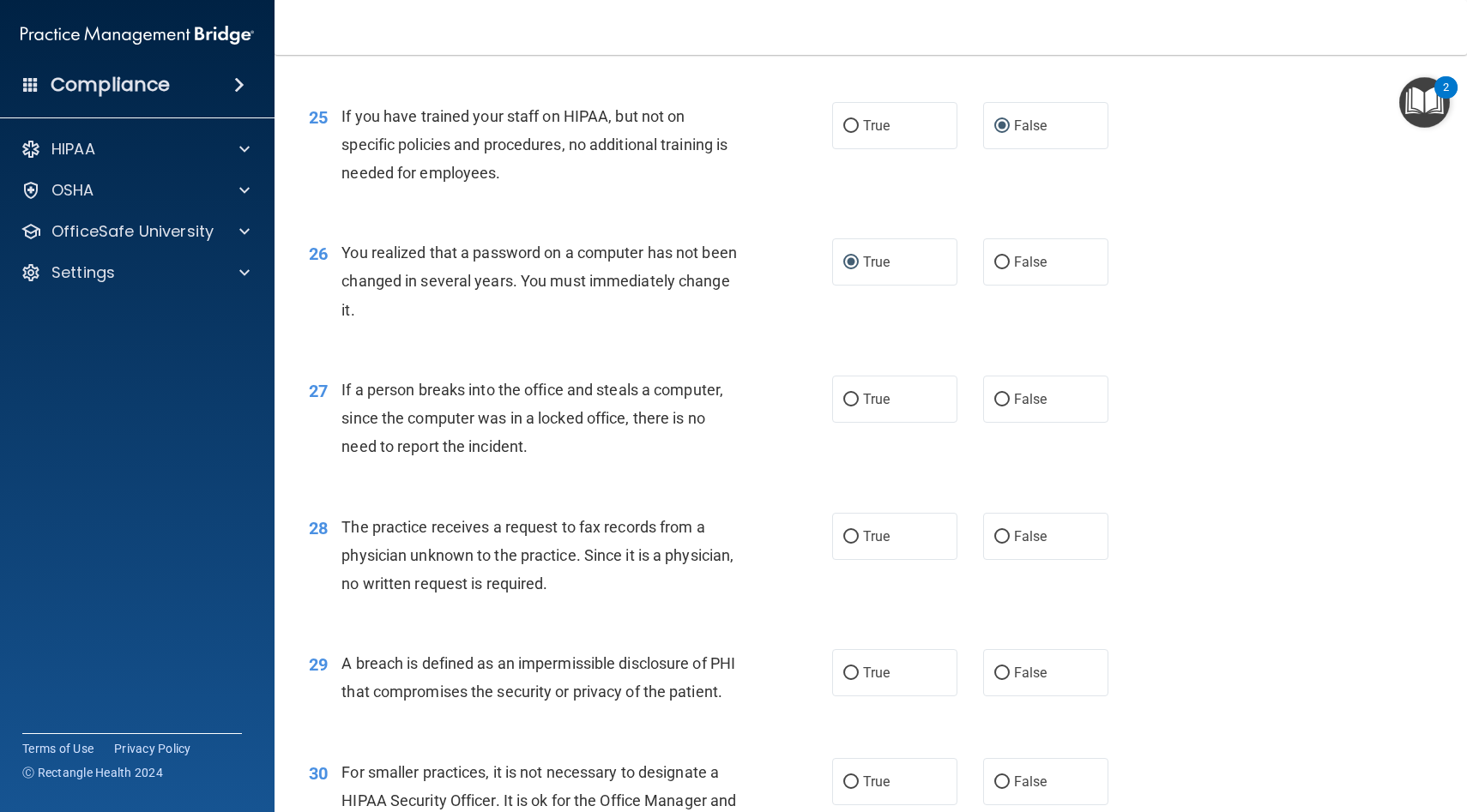
scroll to position [3381, 0]
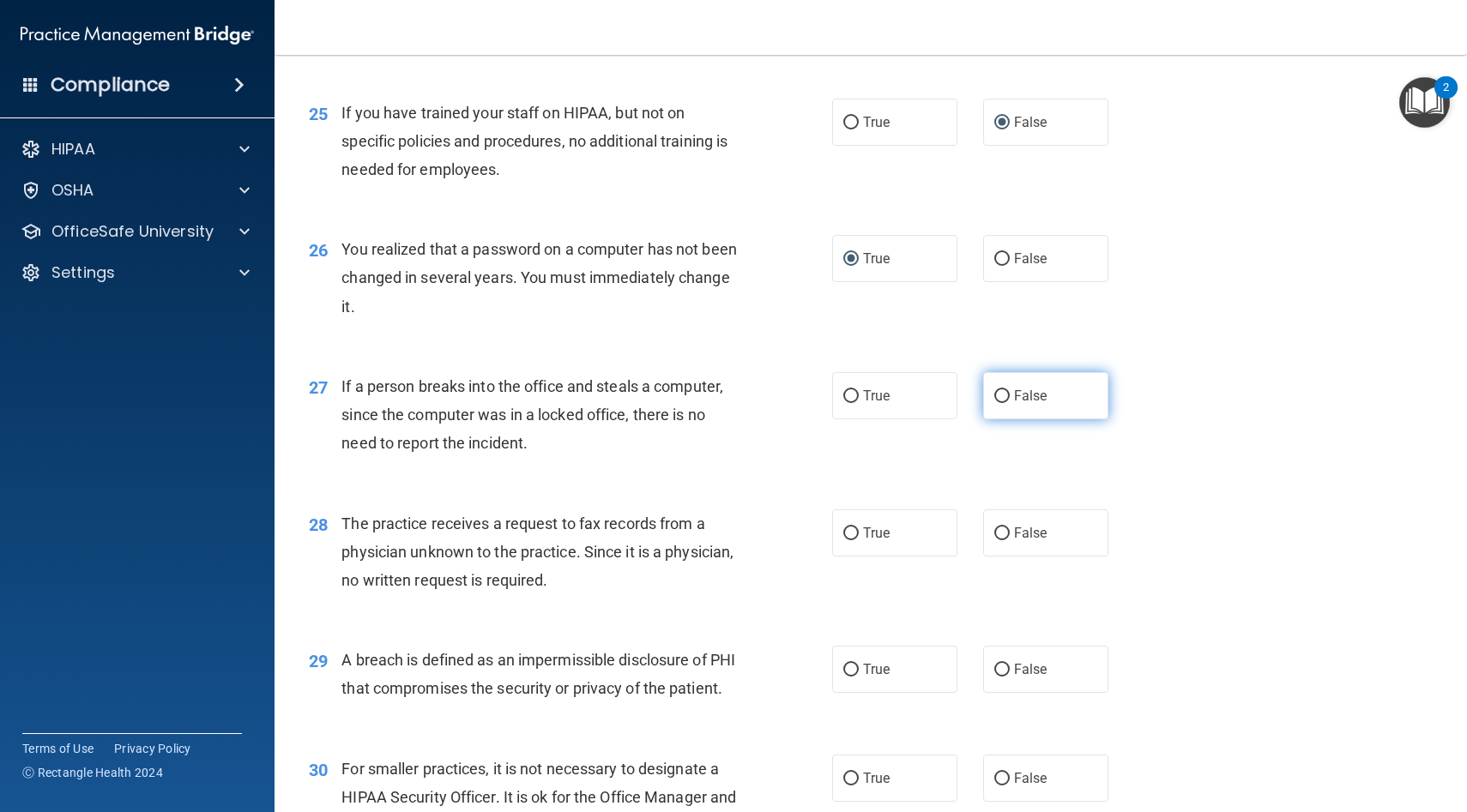
click at [1000, 403] on input "False" at bounding box center [1001, 396] width 15 height 12
radio input "true"
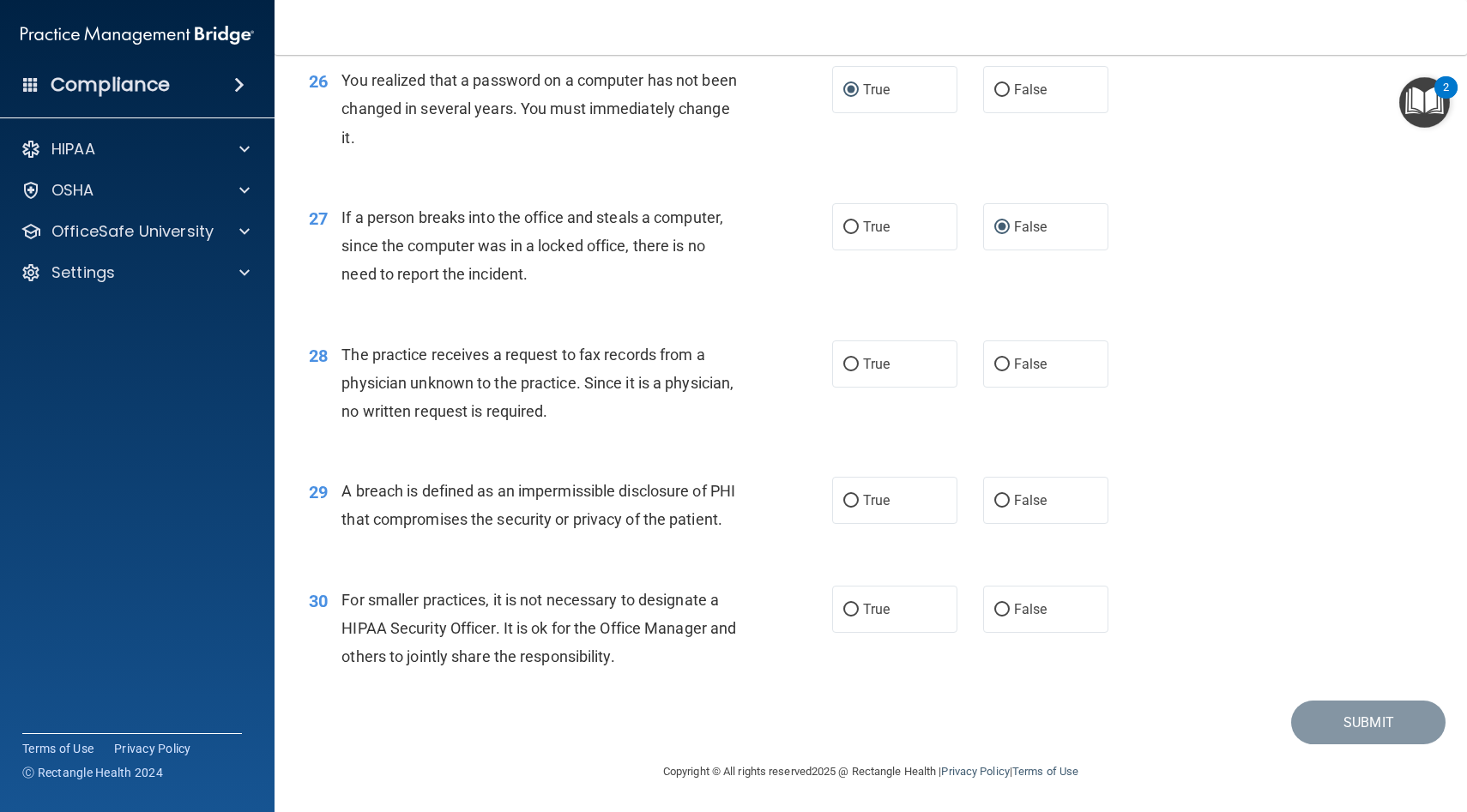
scroll to position [3552, 0]
click at [1007, 370] on input "False" at bounding box center [1001, 364] width 15 height 12
radio input "true"
click at [852, 507] on input "True" at bounding box center [851, 500] width 15 height 12
radio input "true"
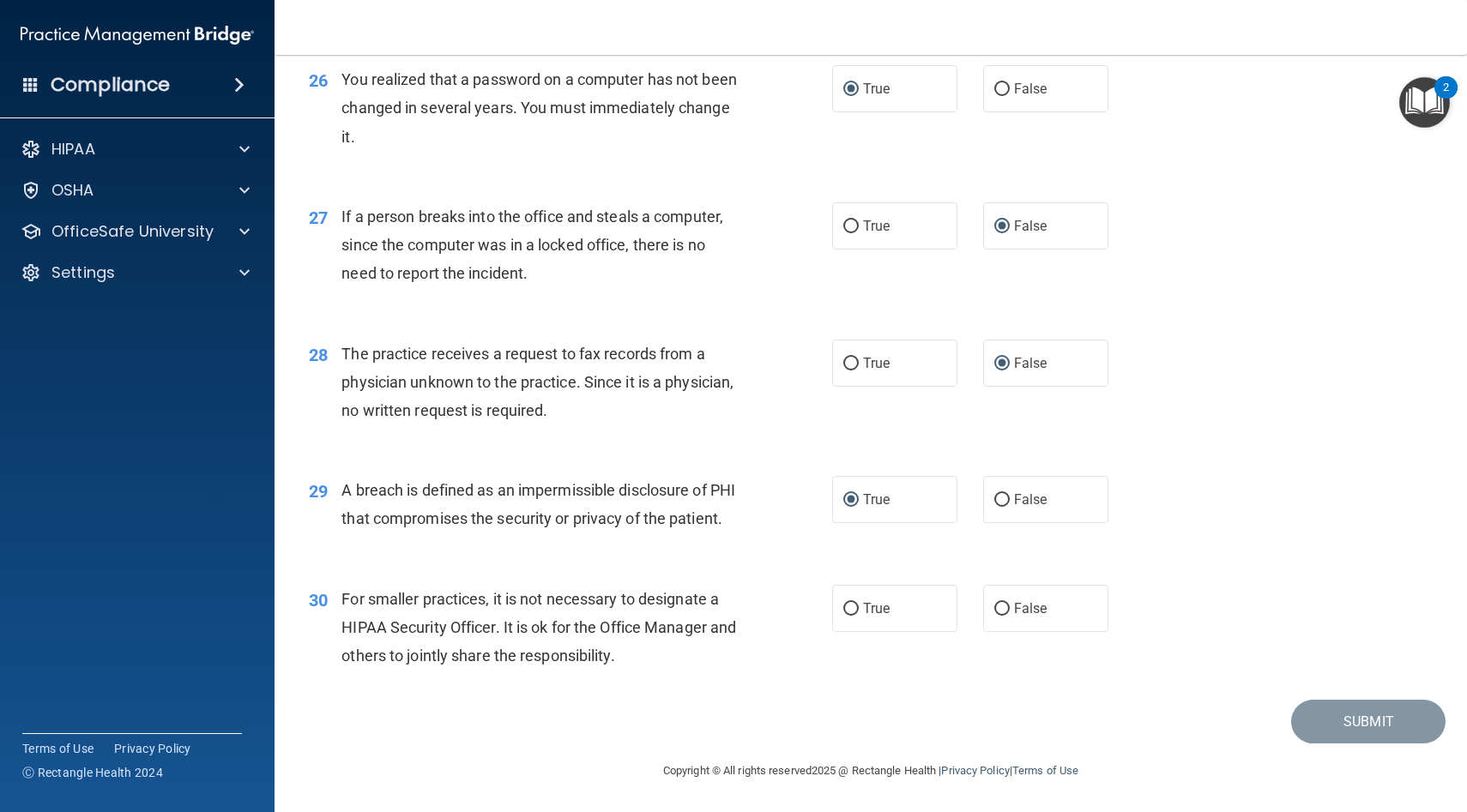
scroll to position [3608, 0]
click at [1000, 605] on input "False" at bounding box center [1001, 609] width 15 height 12
radio input "true"
click at [1322, 730] on button "Submit" at bounding box center [1368, 721] width 154 height 44
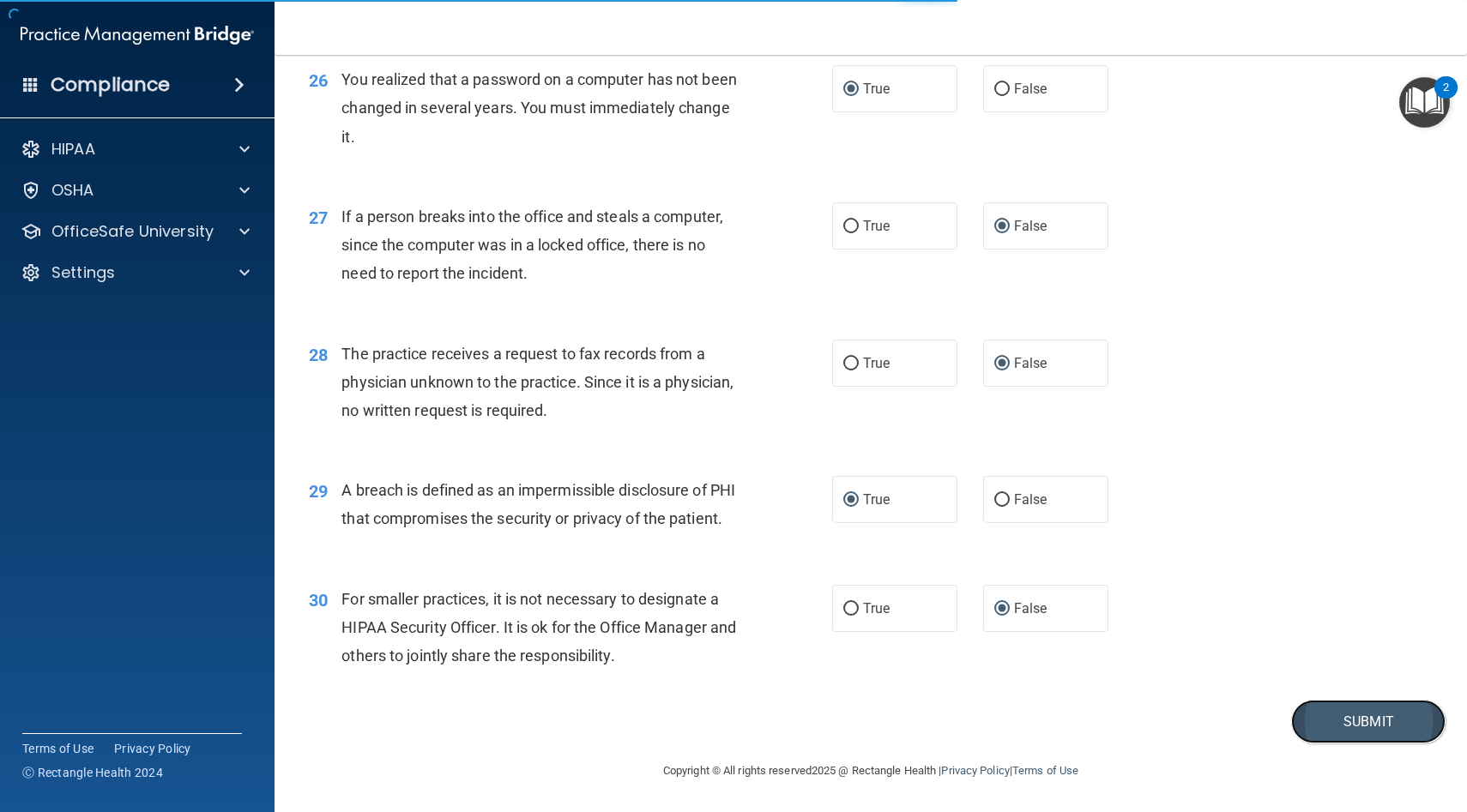
click at [1329, 718] on button "Submit" at bounding box center [1368, 721] width 154 height 44
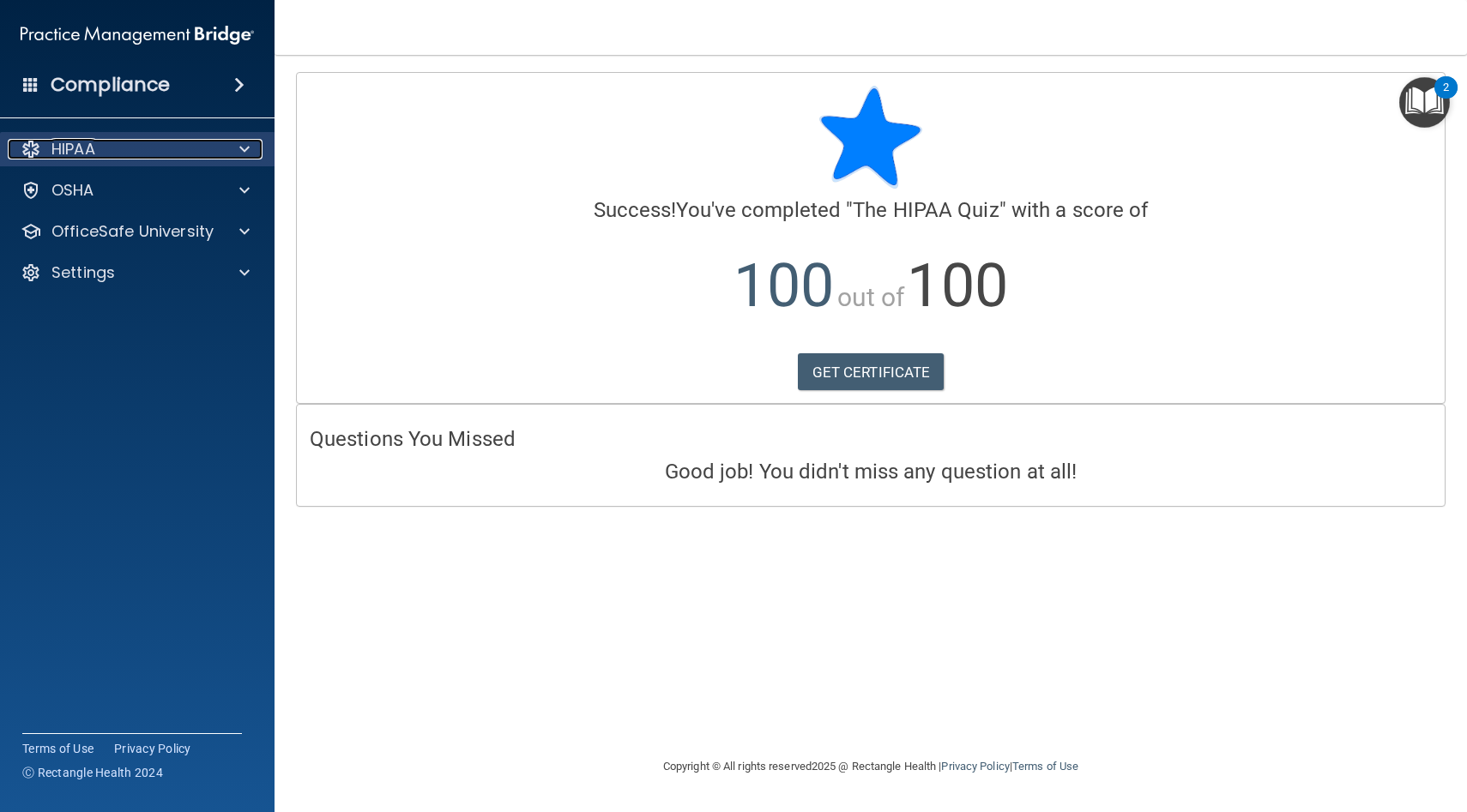
click at [89, 147] on p "HIPAA" at bounding box center [73, 149] width 44 height 20
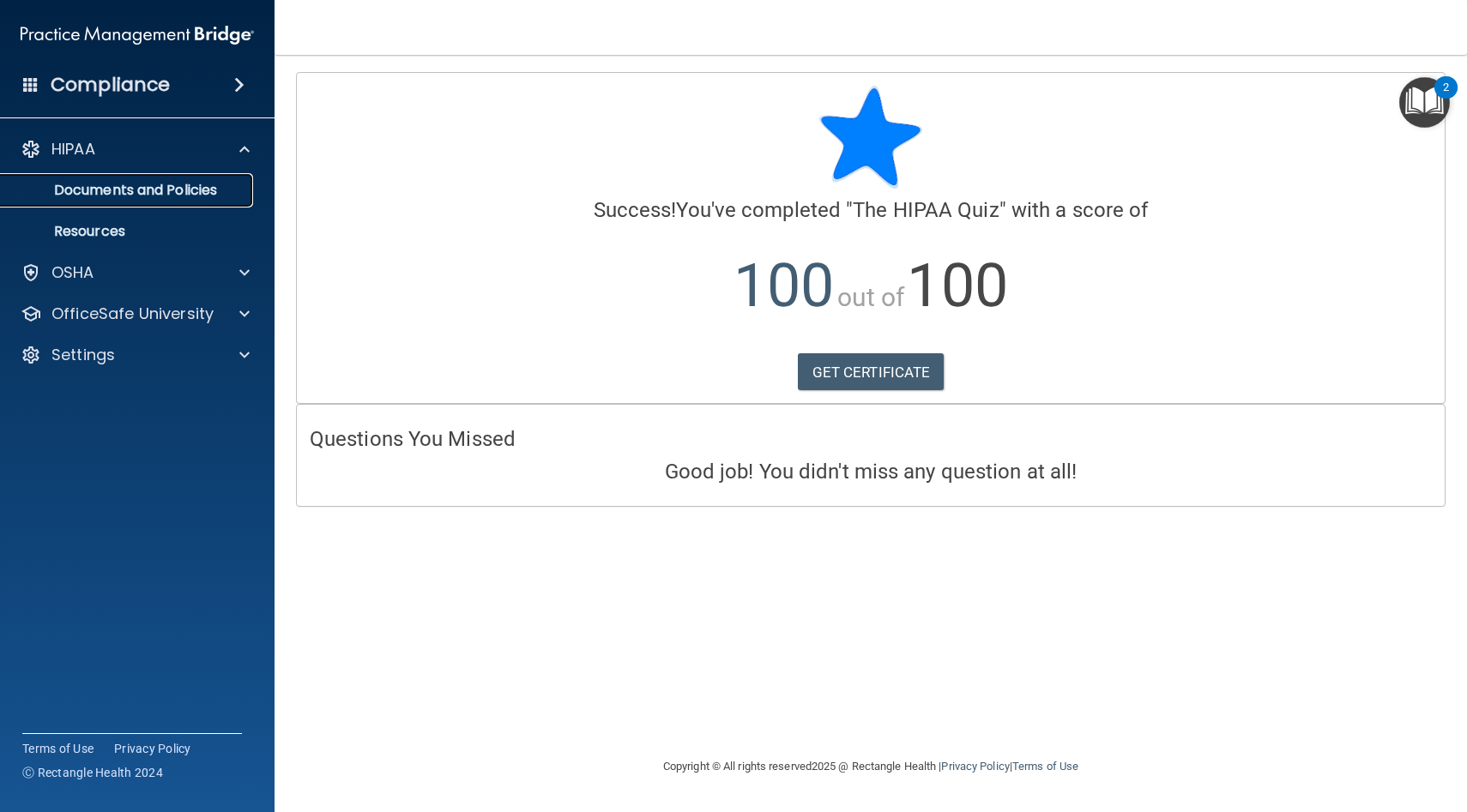
click at [116, 190] on p "Documents and Policies" at bounding box center [128, 190] width 234 height 17
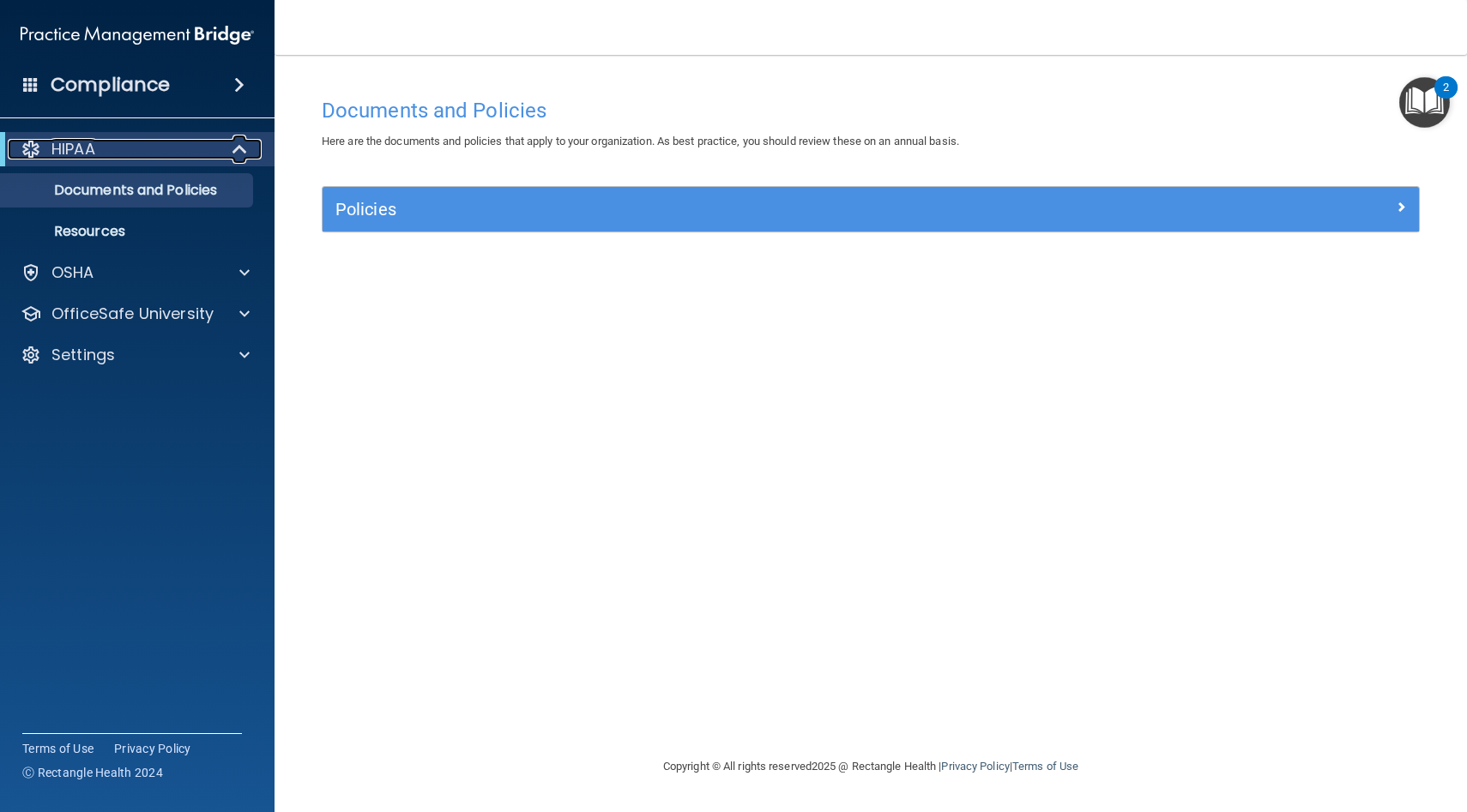
click at [169, 147] on div "HIPAA" at bounding box center [114, 149] width 212 height 20
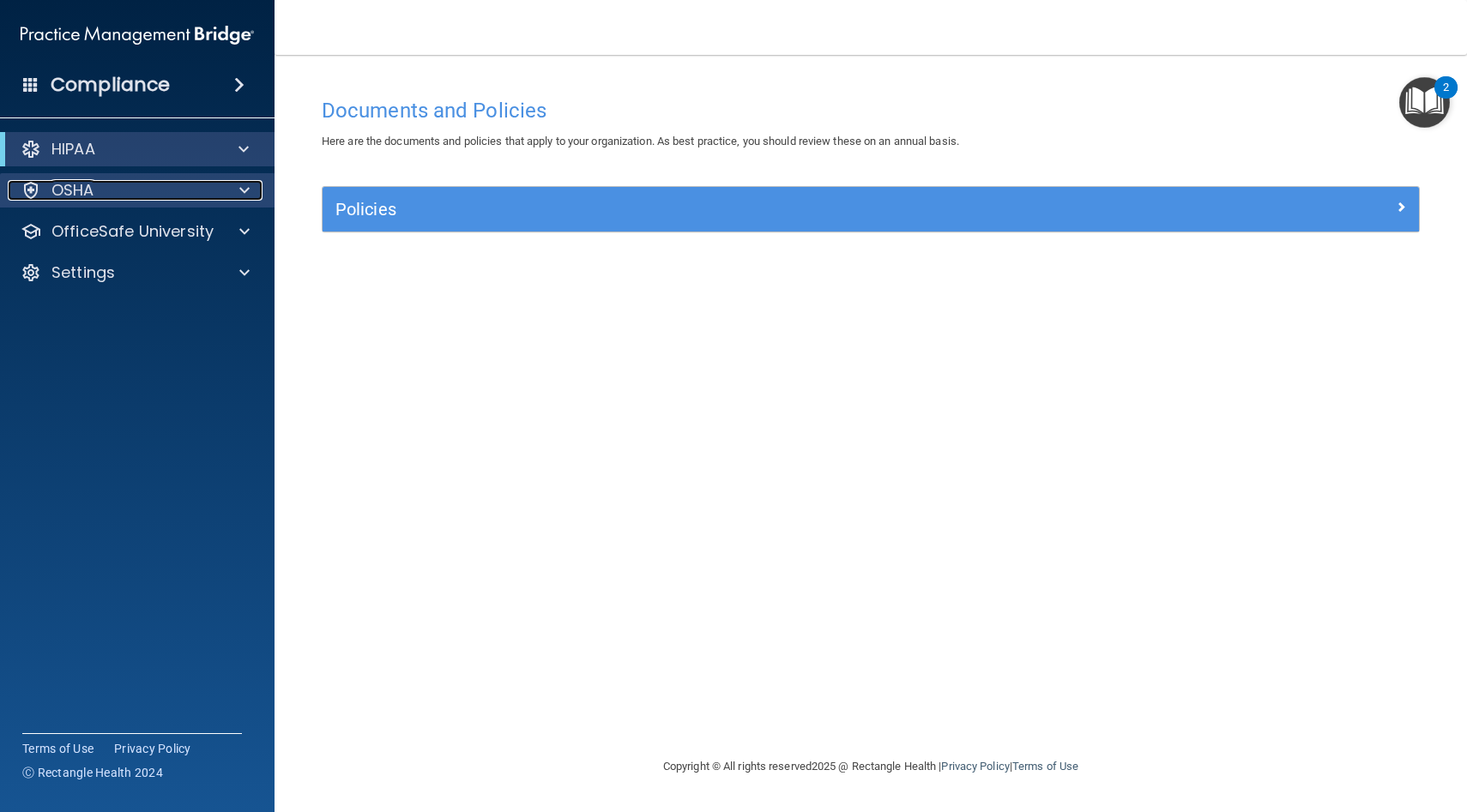
click at [76, 183] on p "OSHA" at bounding box center [73, 190] width 43 height 20
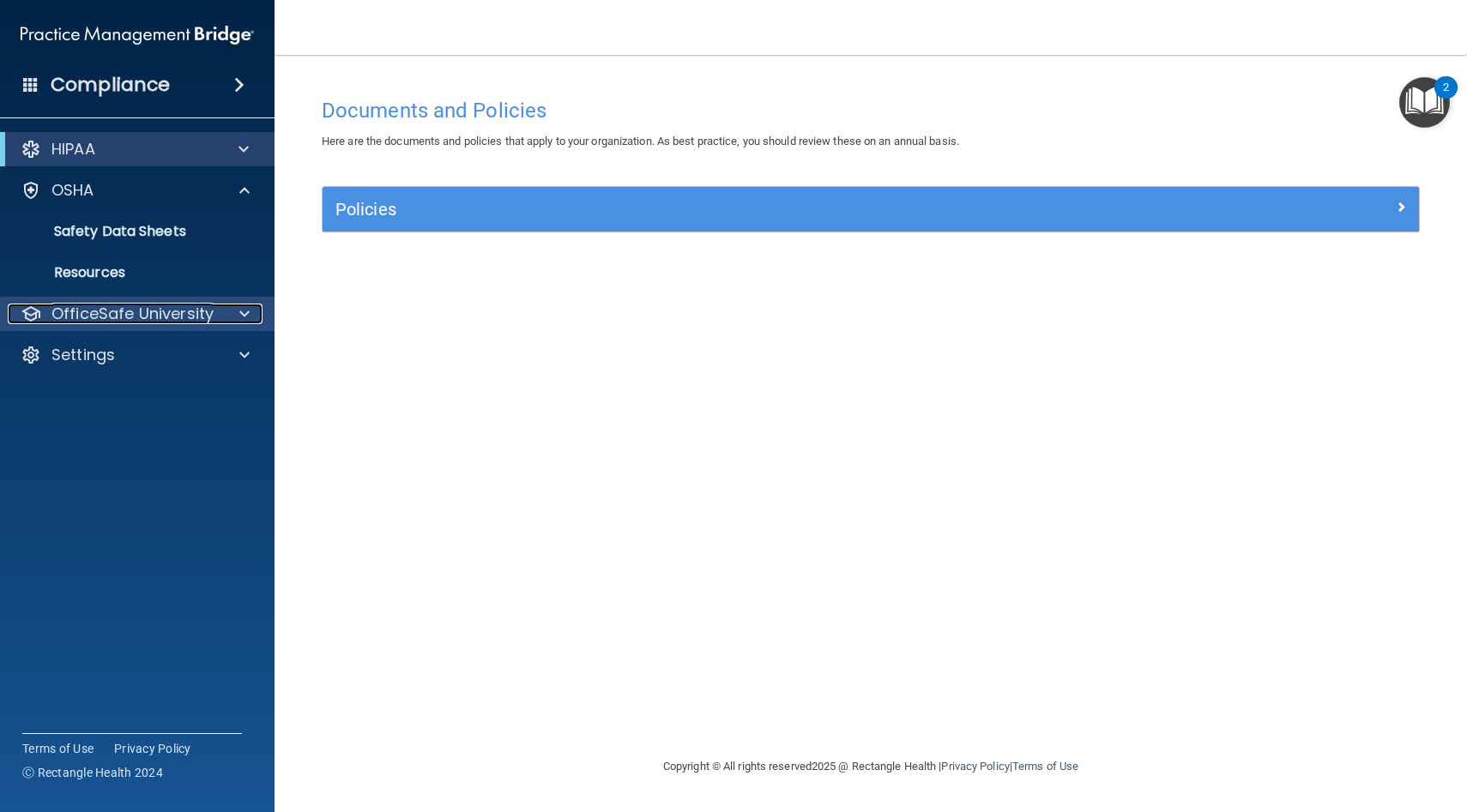
click at [103, 313] on p "OfficeSafe University" at bounding box center [133, 313] width 162 height 20
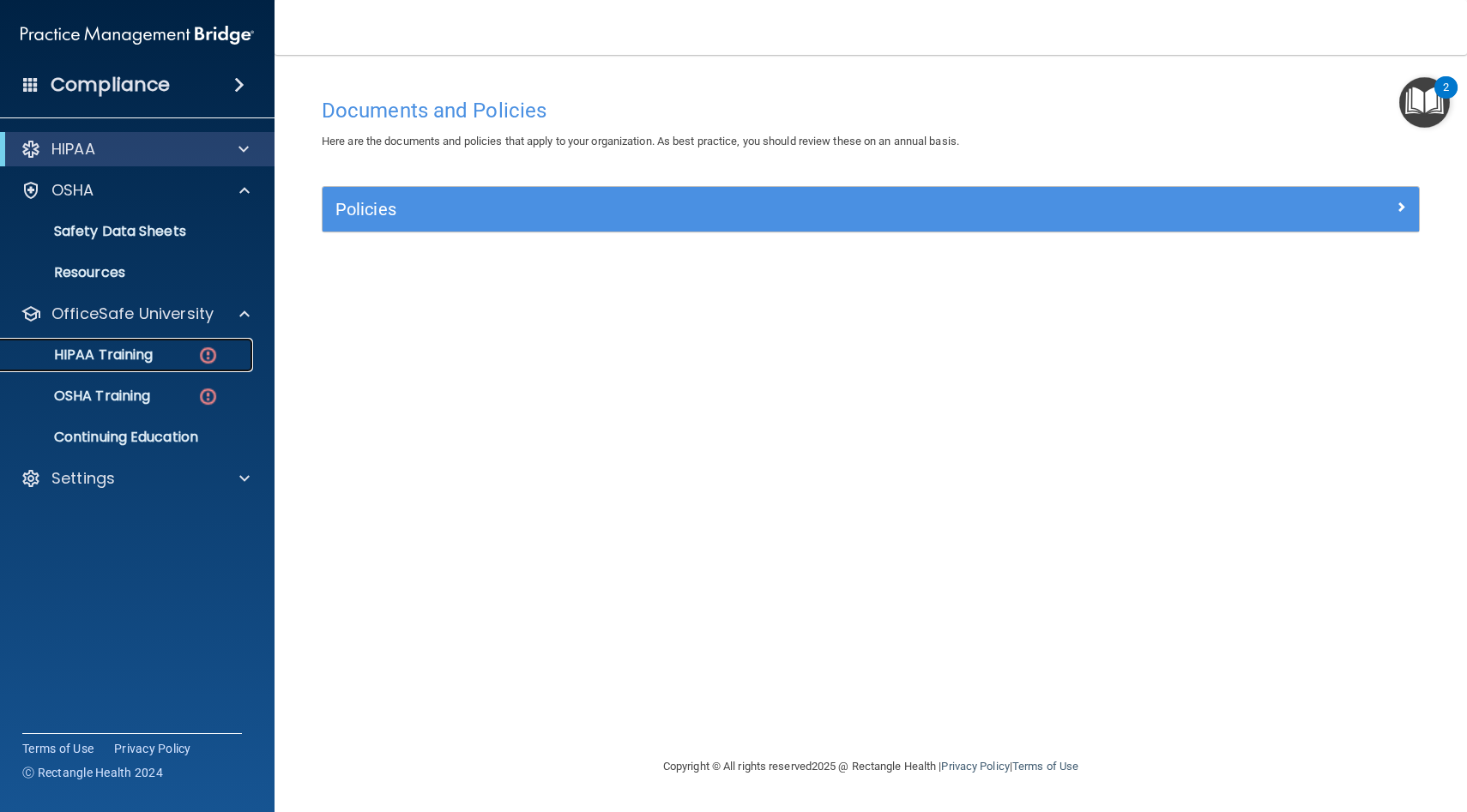
click at [105, 350] on p "HIPAA Training" at bounding box center [82, 354] width 142 height 17
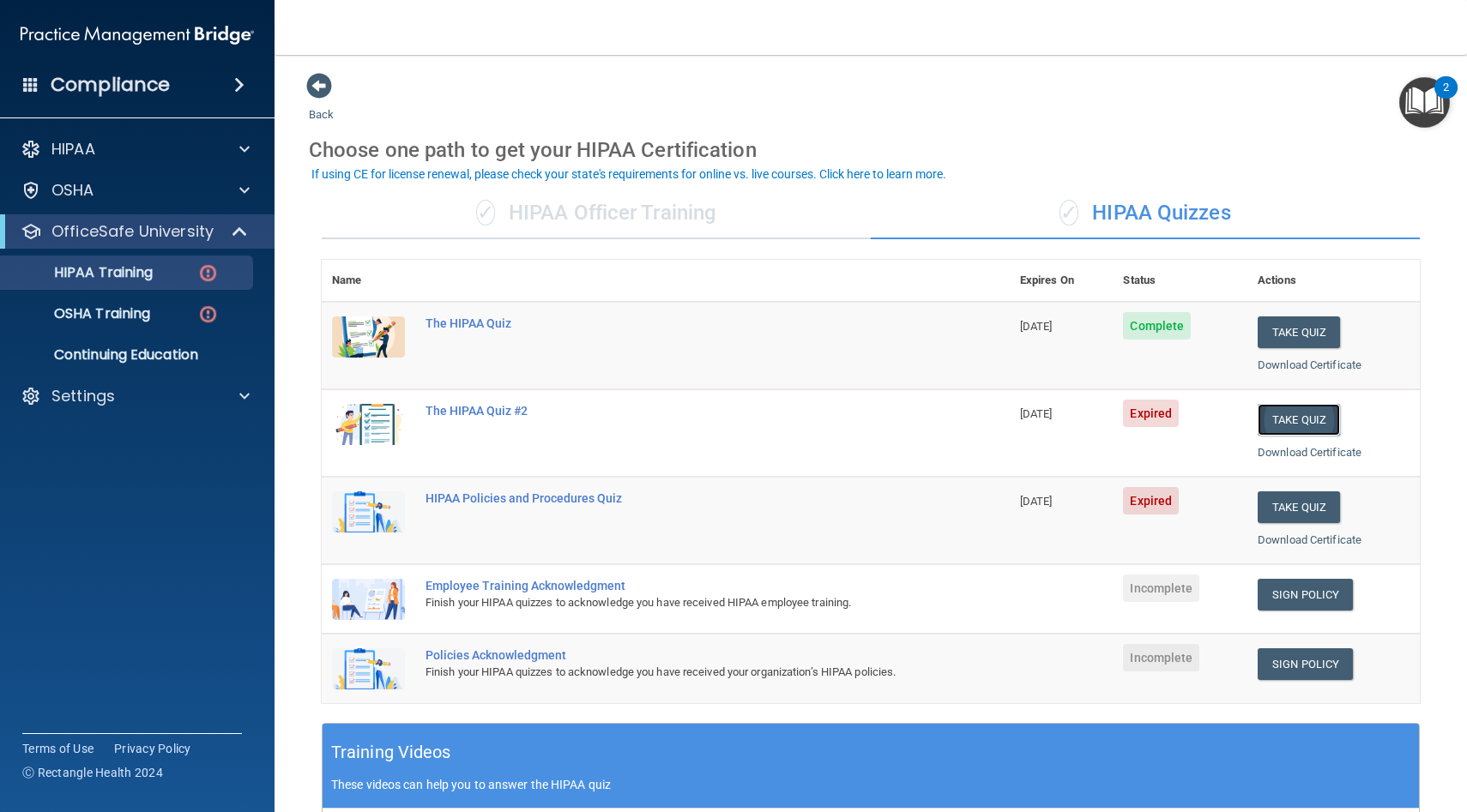
click at [1299, 414] on button "Take Quiz" at bounding box center [1299, 420] width 82 height 32
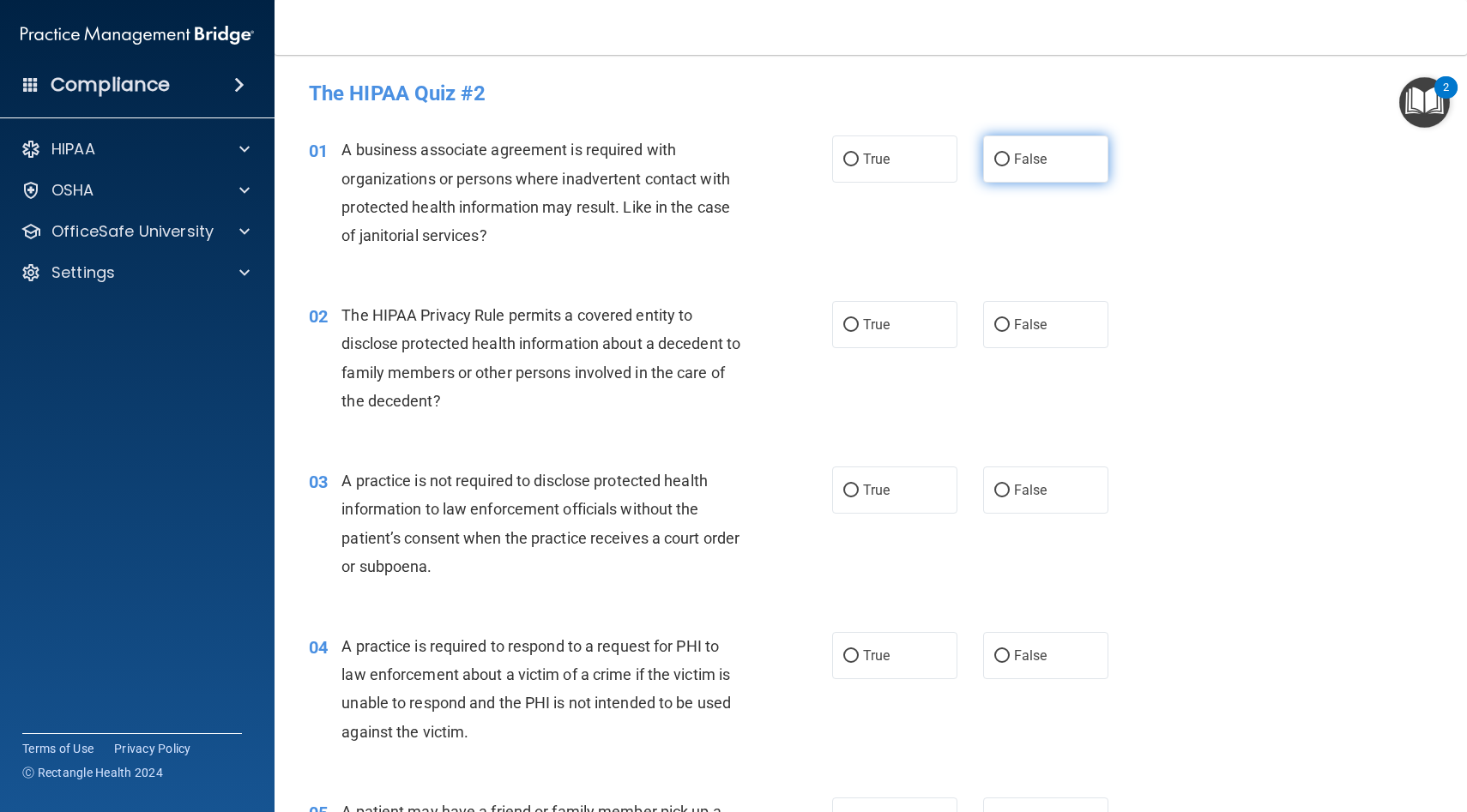
click at [998, 161] on input "False" at bounding box center [1001, 159] width 15 height 12
radio input "true"
click at [851, 319] on input "True" at bounding box center [851, 325] width 15 height 12
radio input "true"
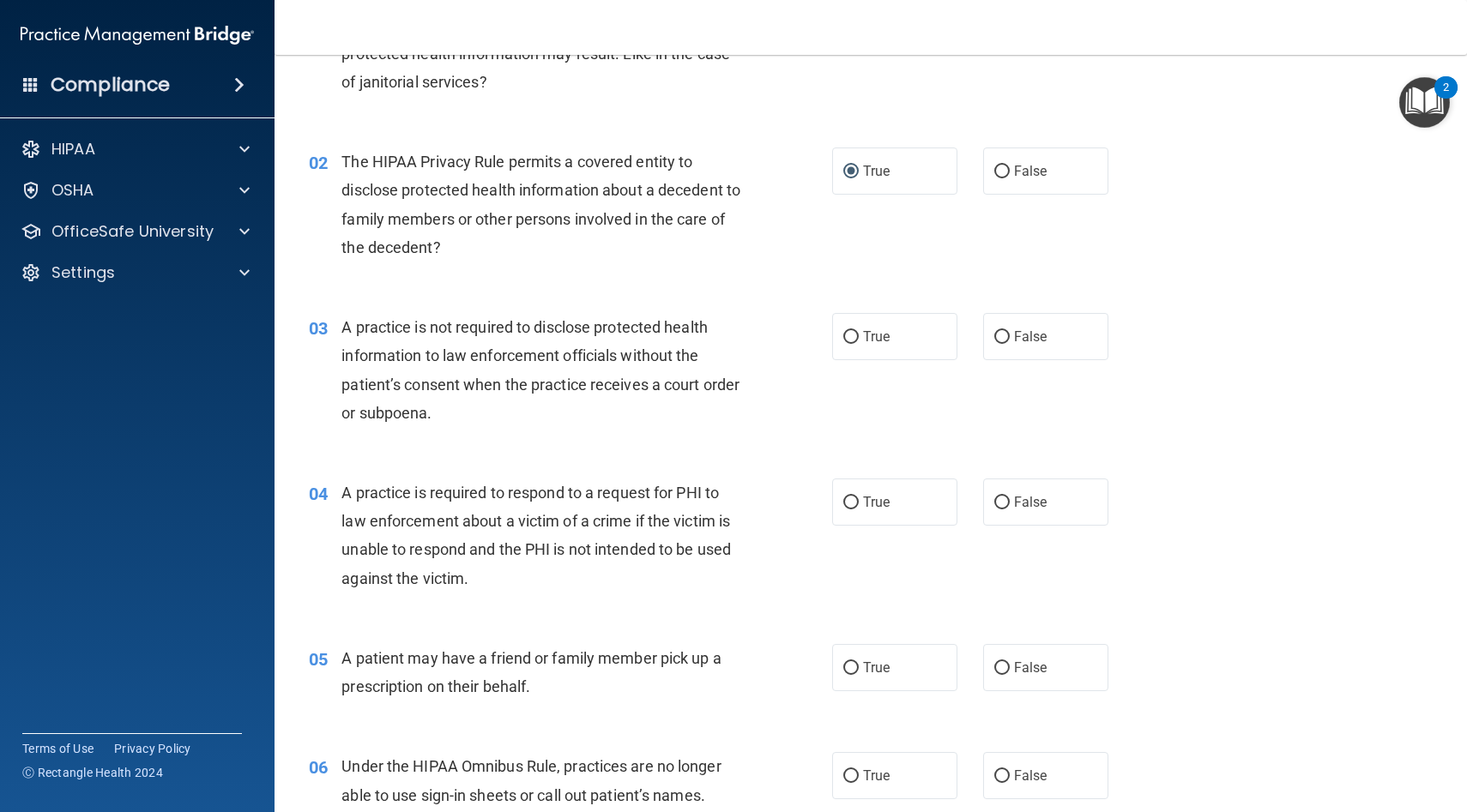
scroll to position [166, 0]
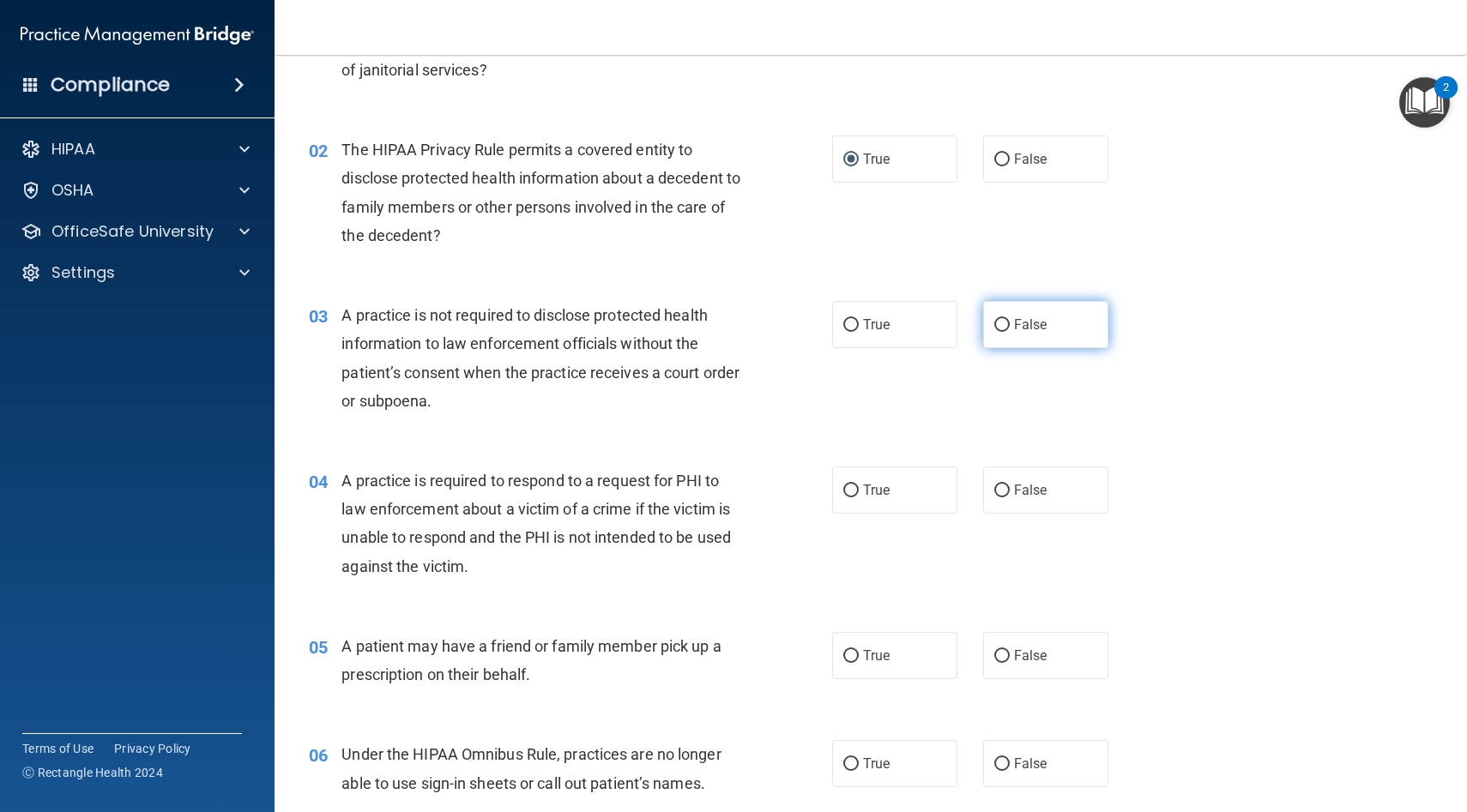
click at [999, 322] on input "False" at bounding box center [1001, 325] width 15 height 12
radio input "true"
click at [851, 489] on input "True" at bounding box center [851, 491] width 15 height 12
radio input "true"
click at [851, 654] on input "True" at bounding box center [851, 656] width 15 height 12
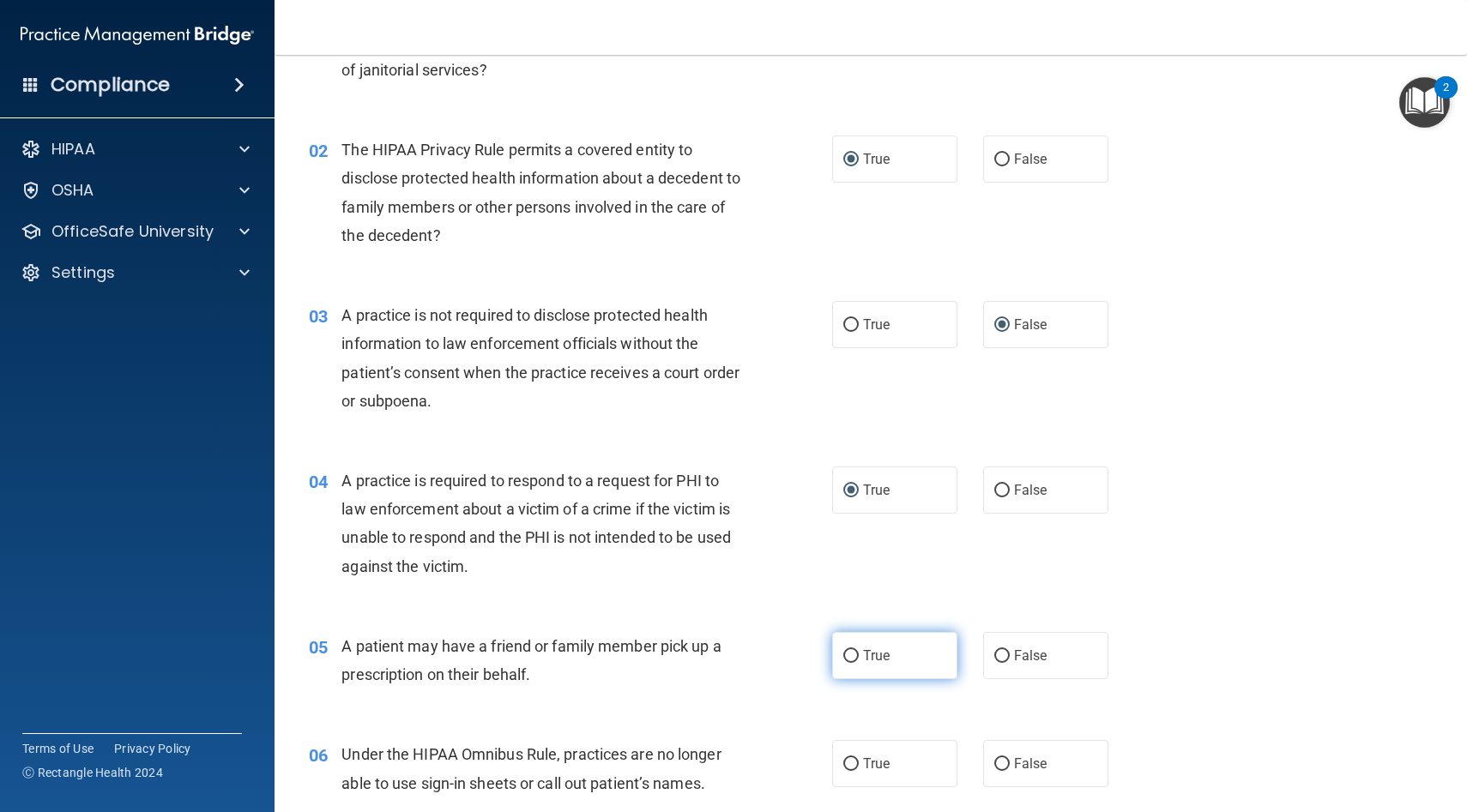
radio input "true"
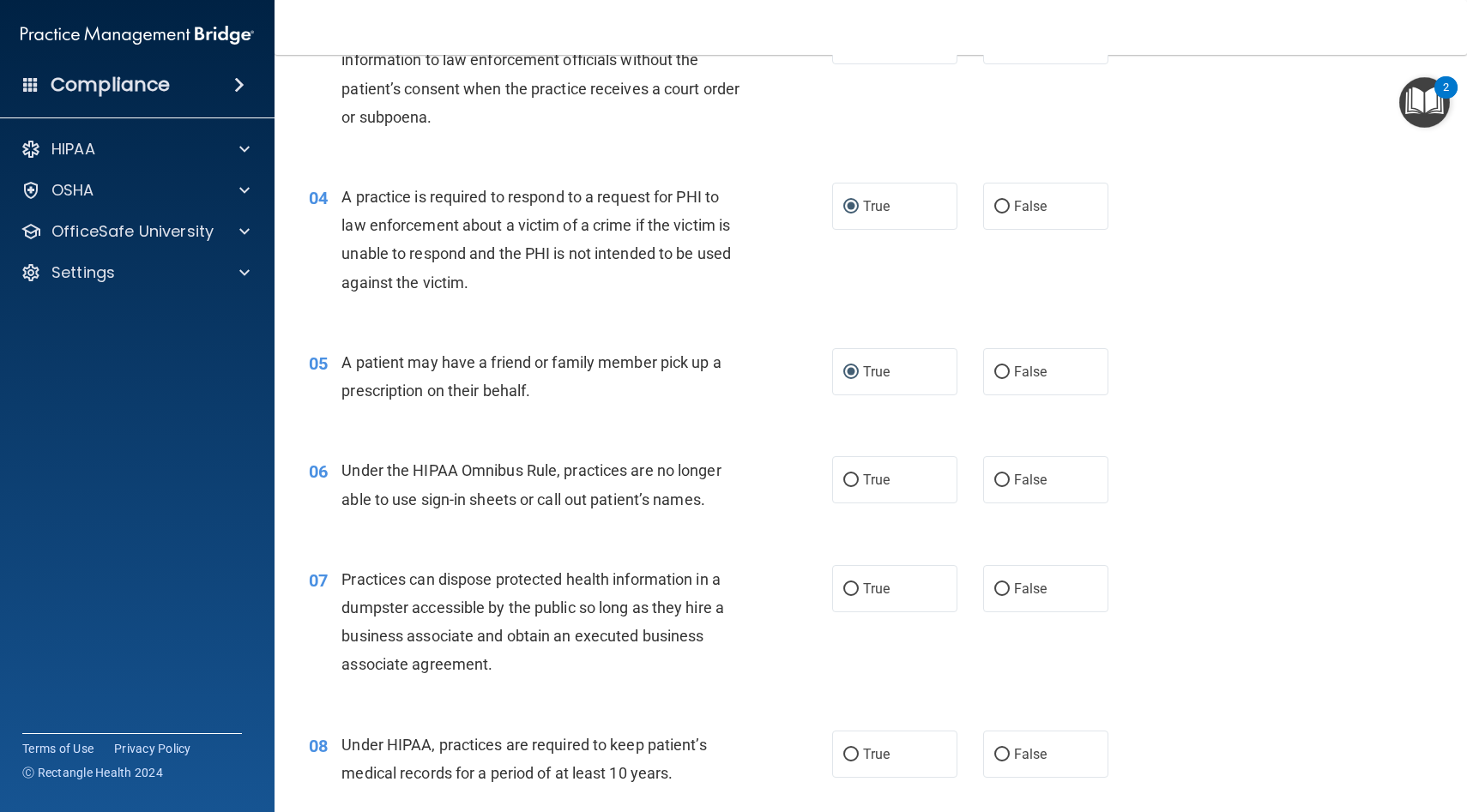
scroll to position [477, 0]
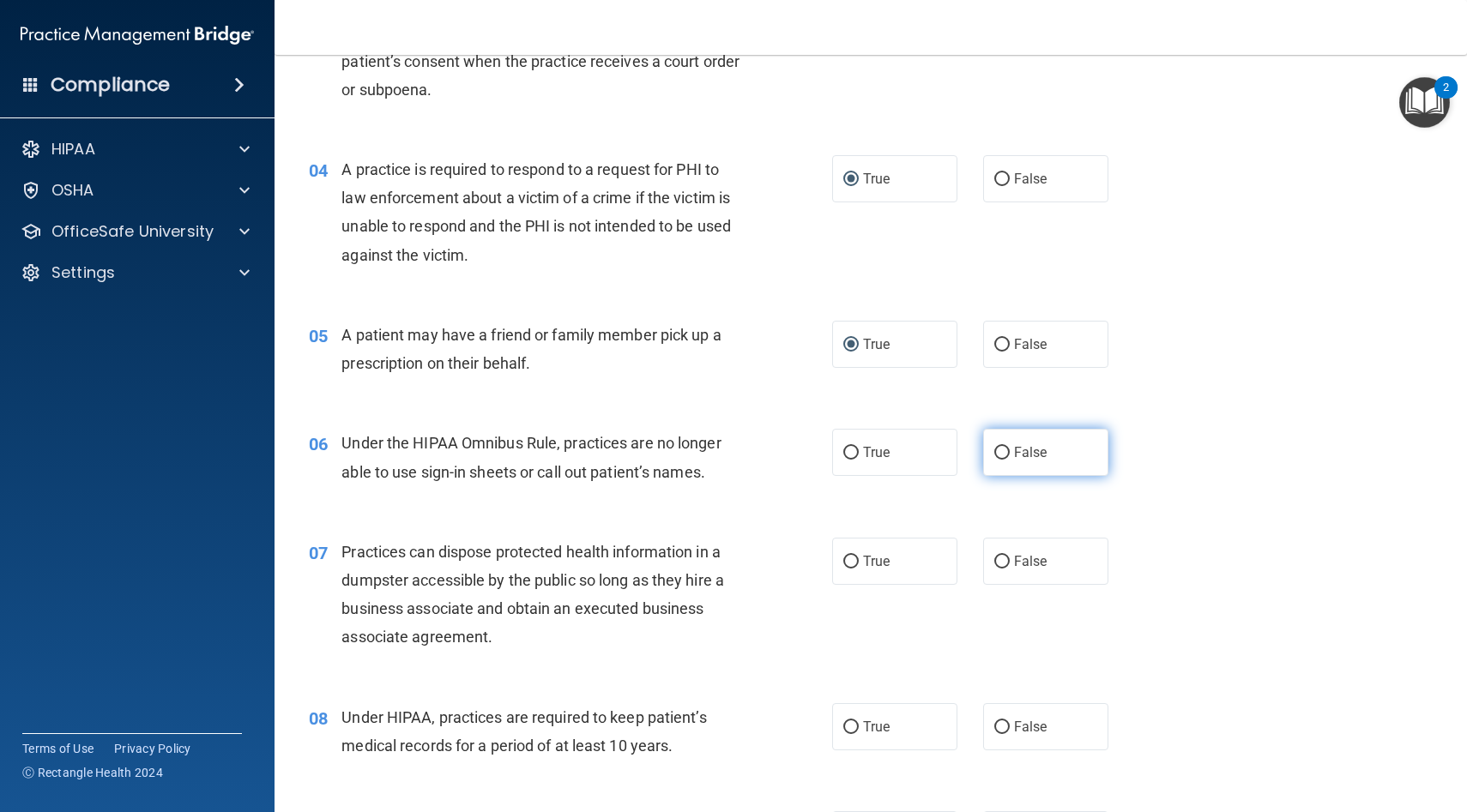
click at [997, 455] on input "False" at bounding box center [1001, 453] width 15 height 12
radio input "true"
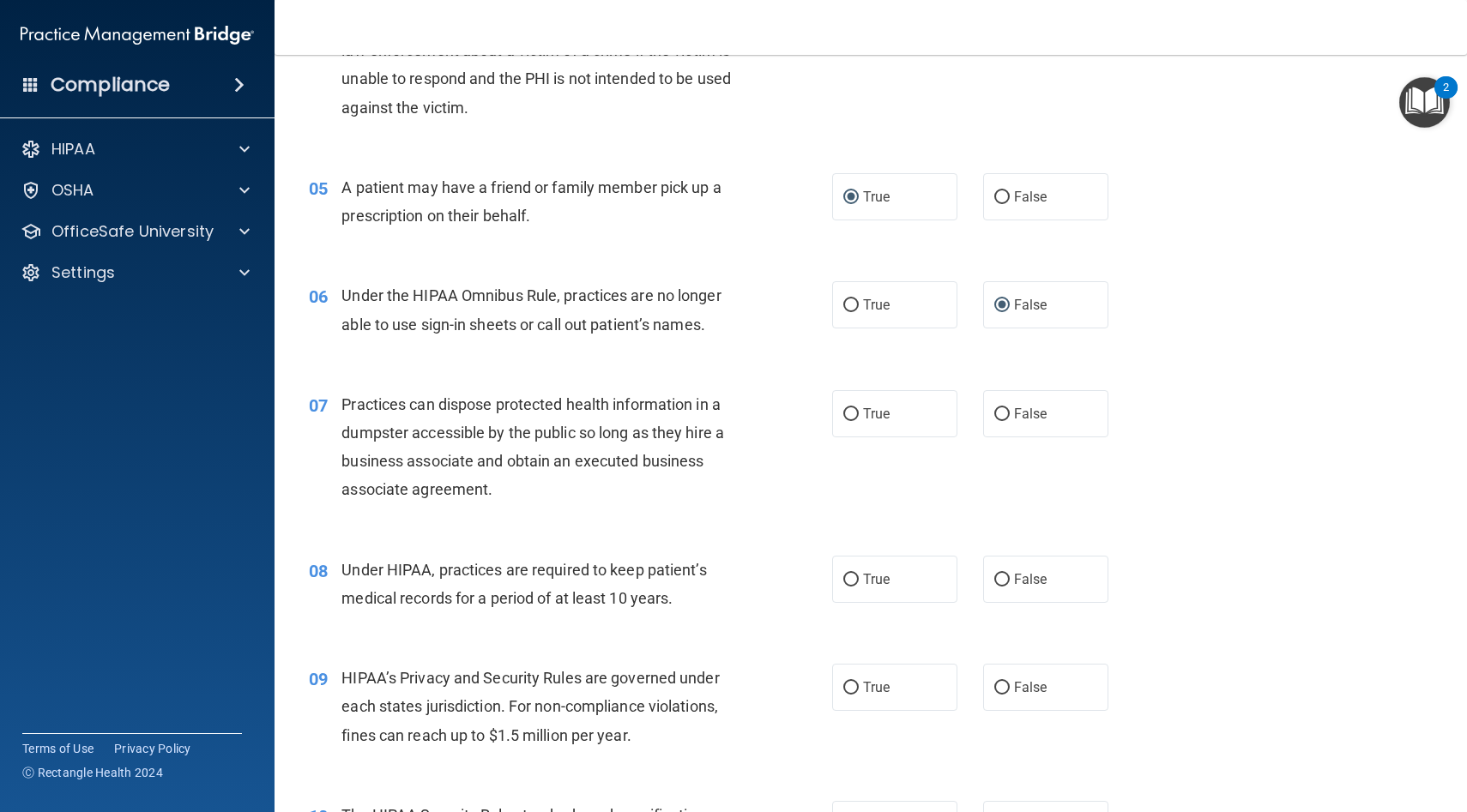
scroll to position [631, 0]
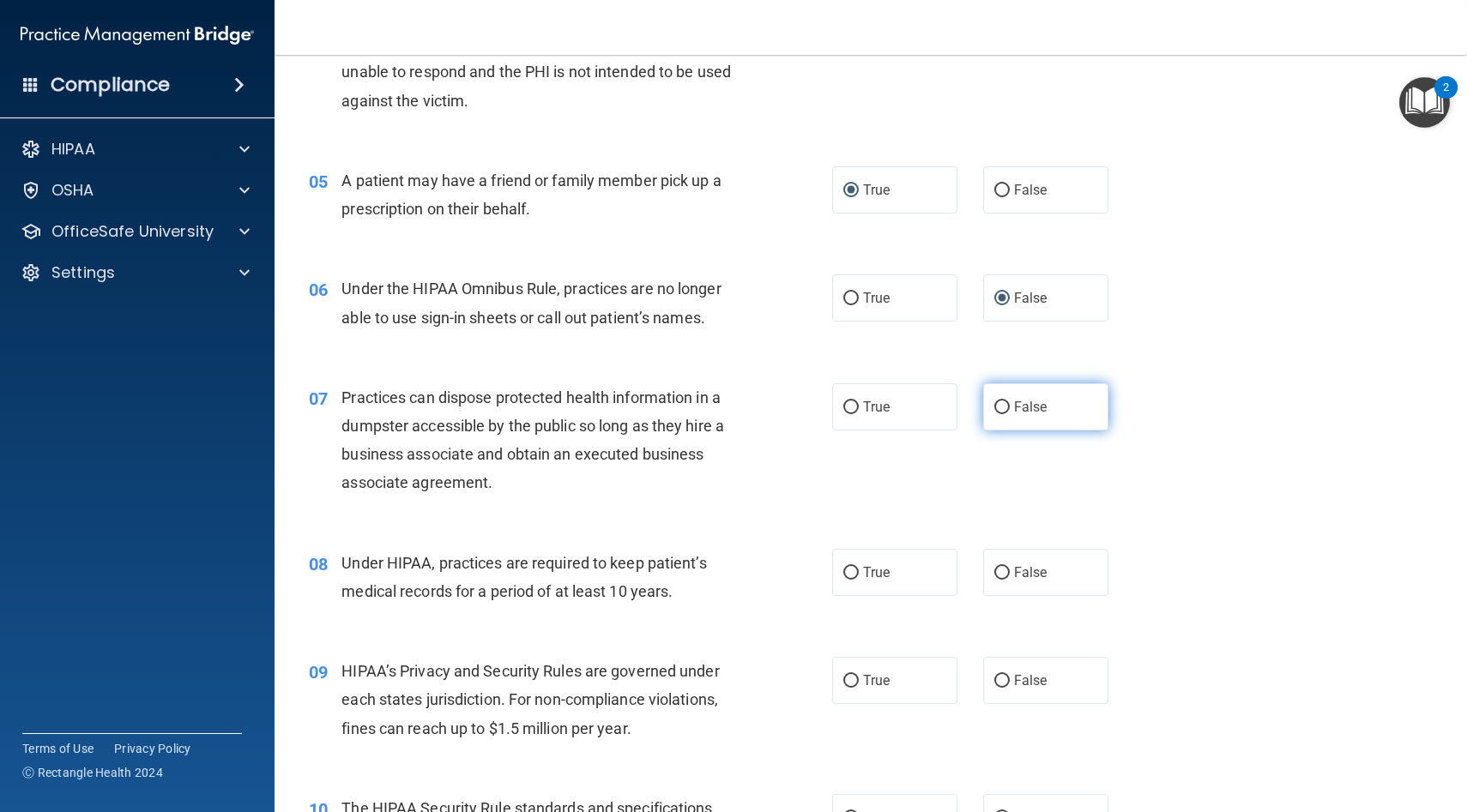
click at [1003, 405] on input "False" at bounding box center [1001, 408] width 15 height 12
radio input "true"
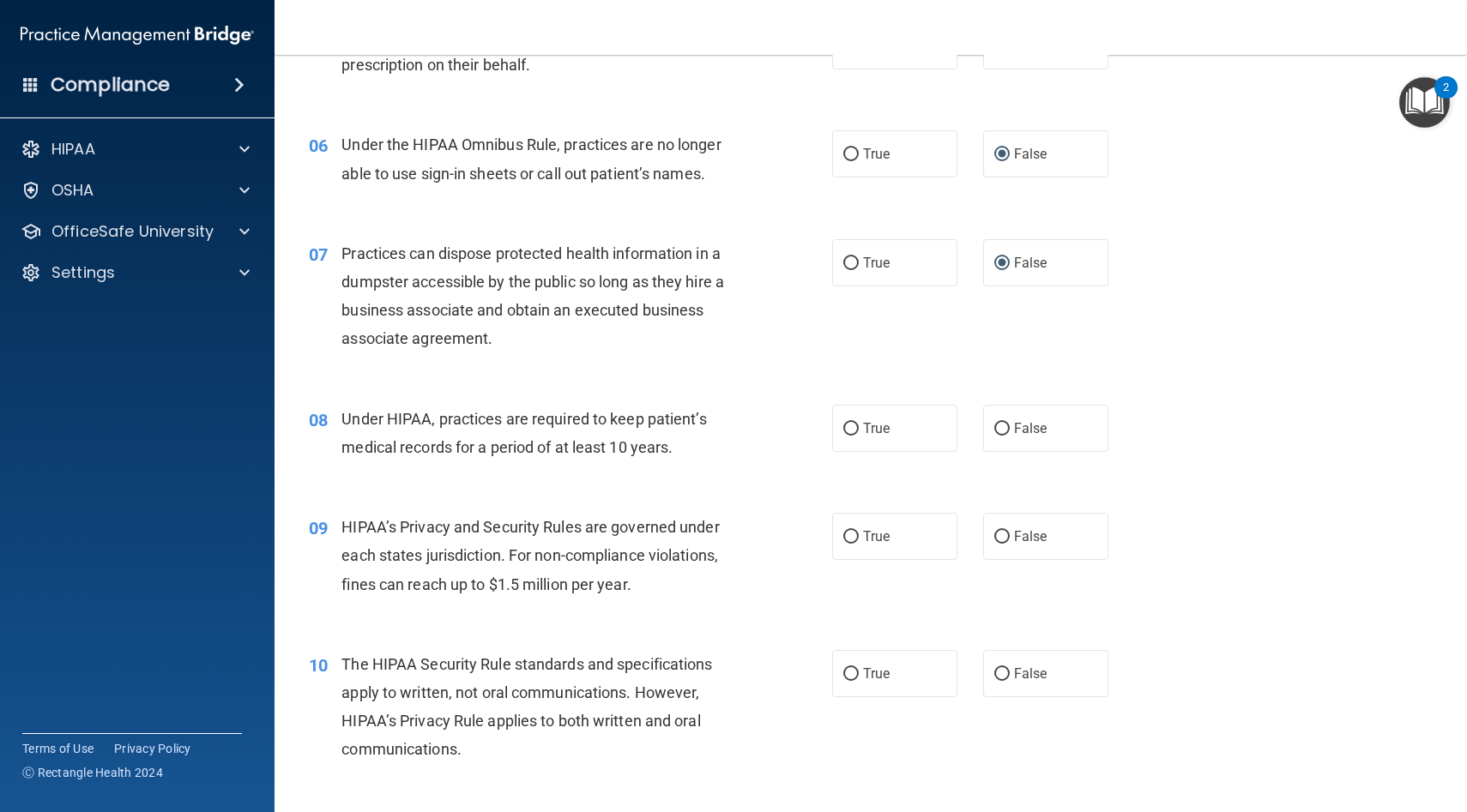
scroll to position [776, 0]
click at [997, 425] on input "False" at bounding box center [1001, 428] width 15 height 12
radio input "true"
click at [1002, 533] on input "False" at bounding box center [1001, 536] width 15 height 12
radio input "true"
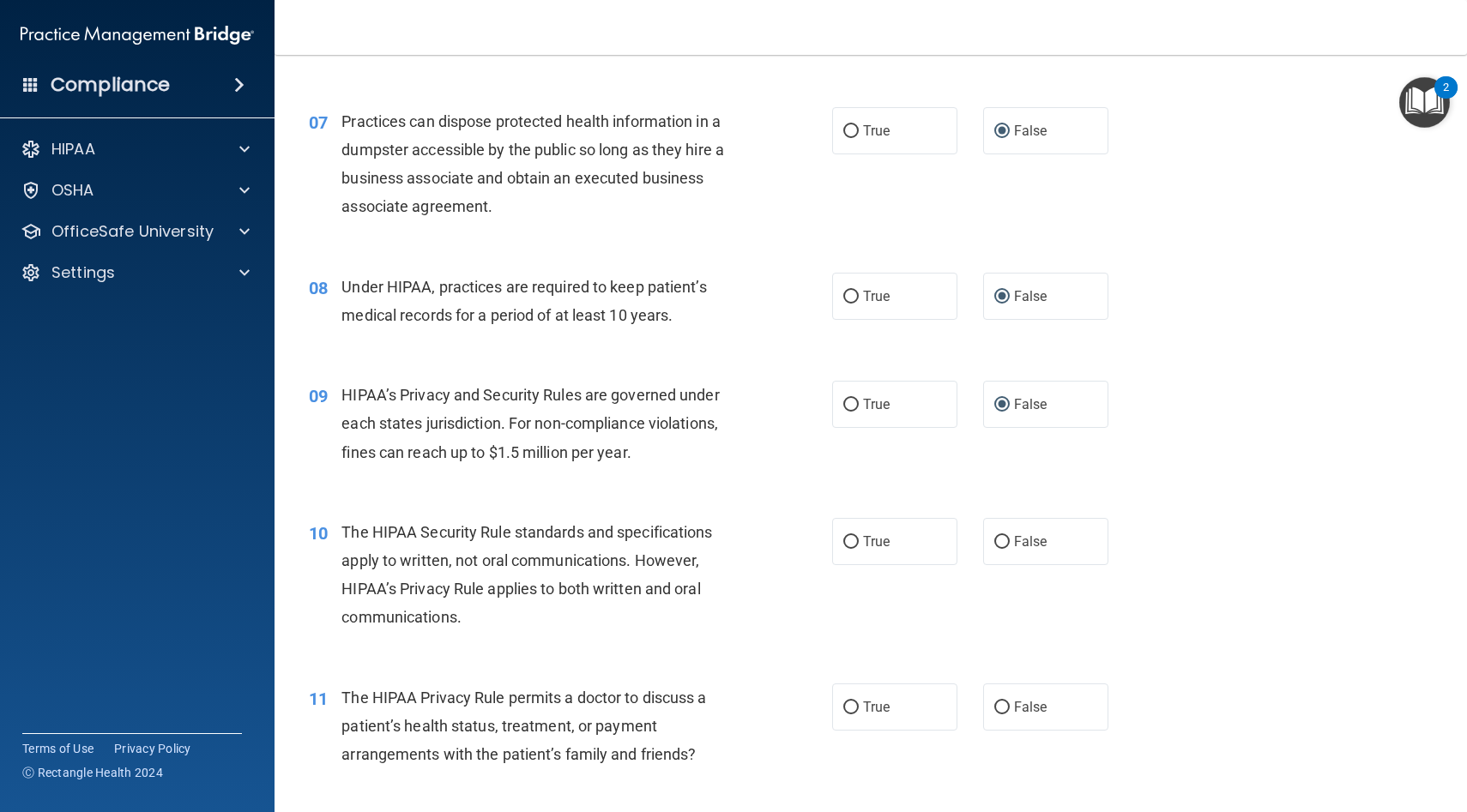
scroll to position [936, 0]
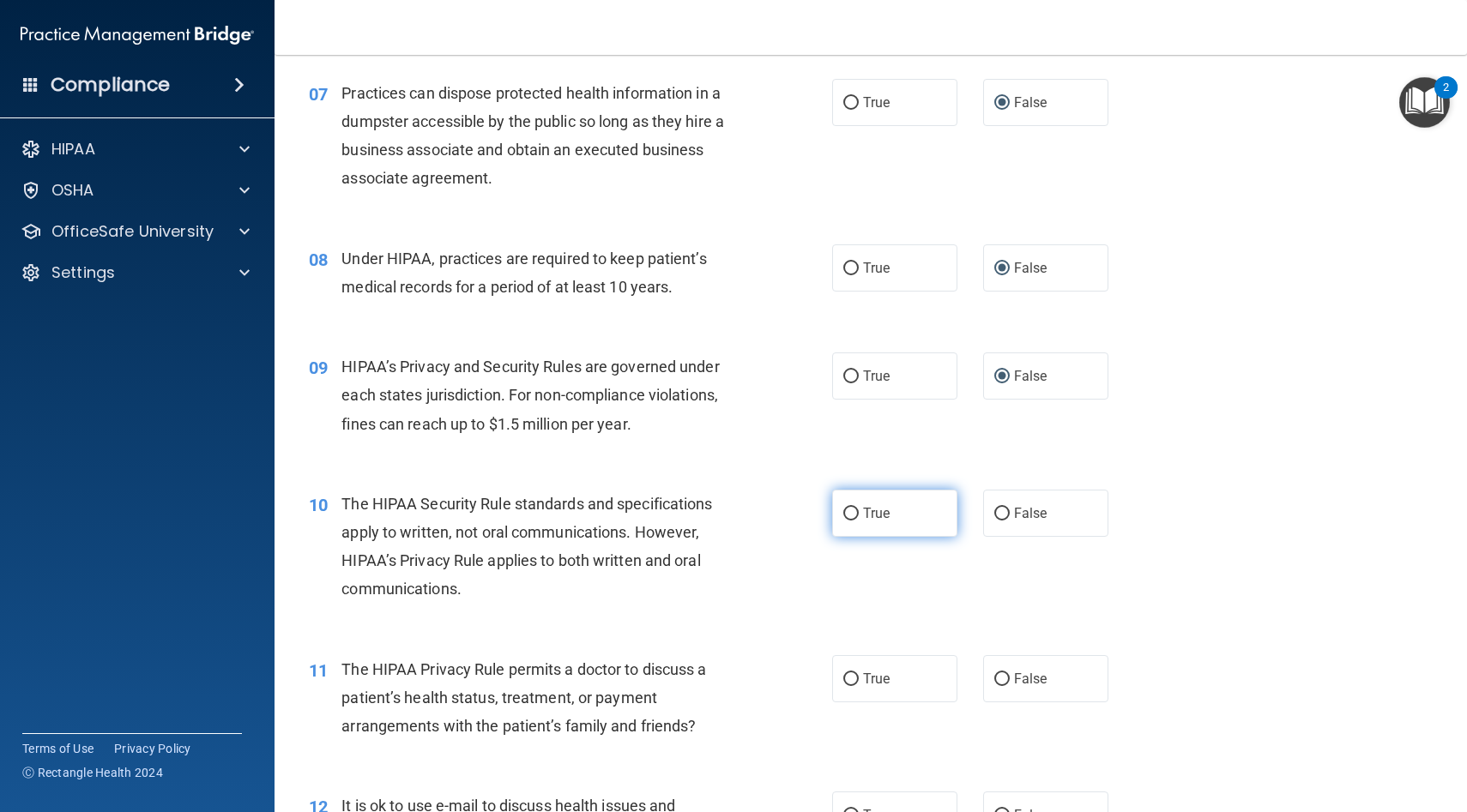
click at [851, 510] on input "True" at bounding box center [851, 514] width 15 height 12
radio input "true"
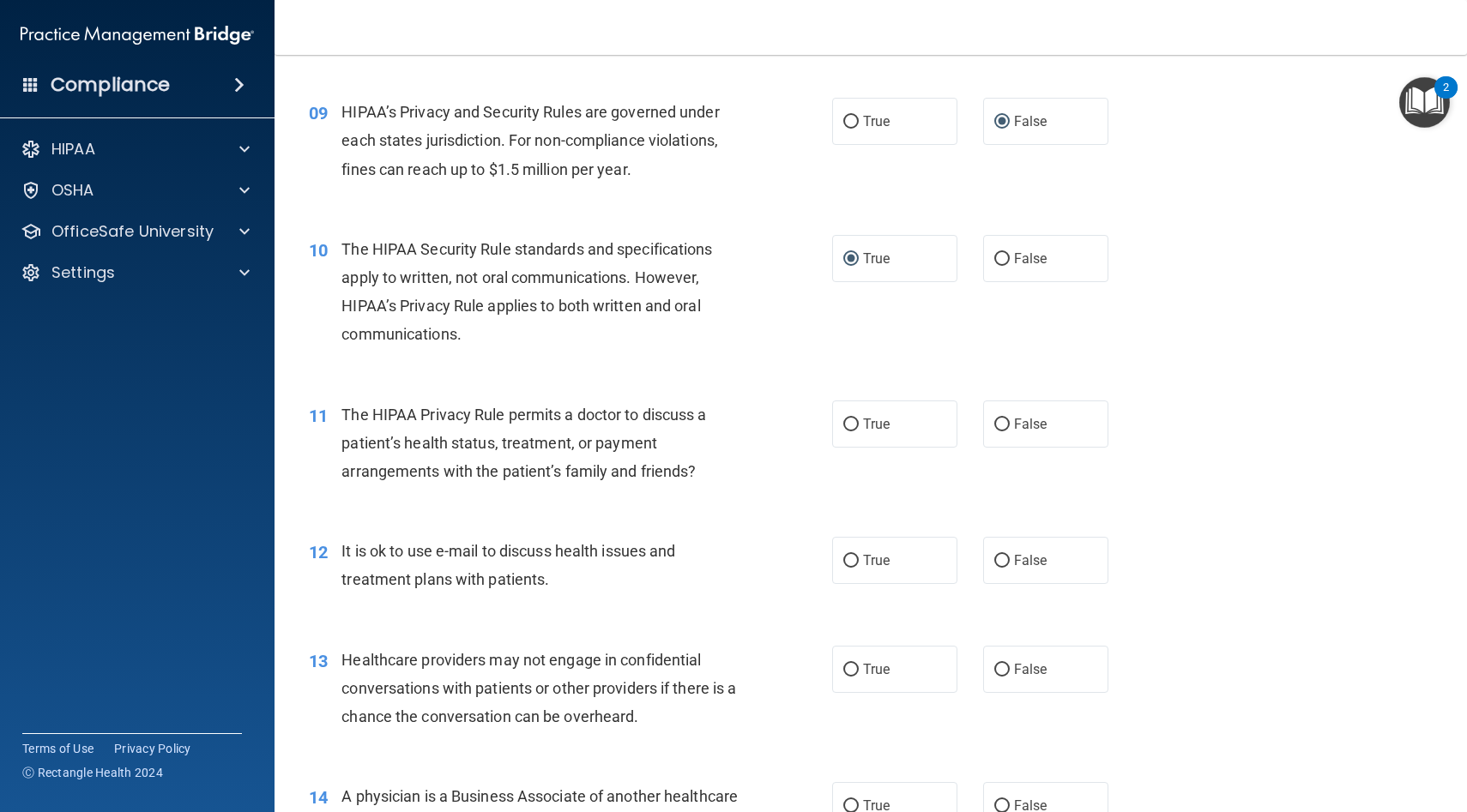
scroll to position [1198, 0]
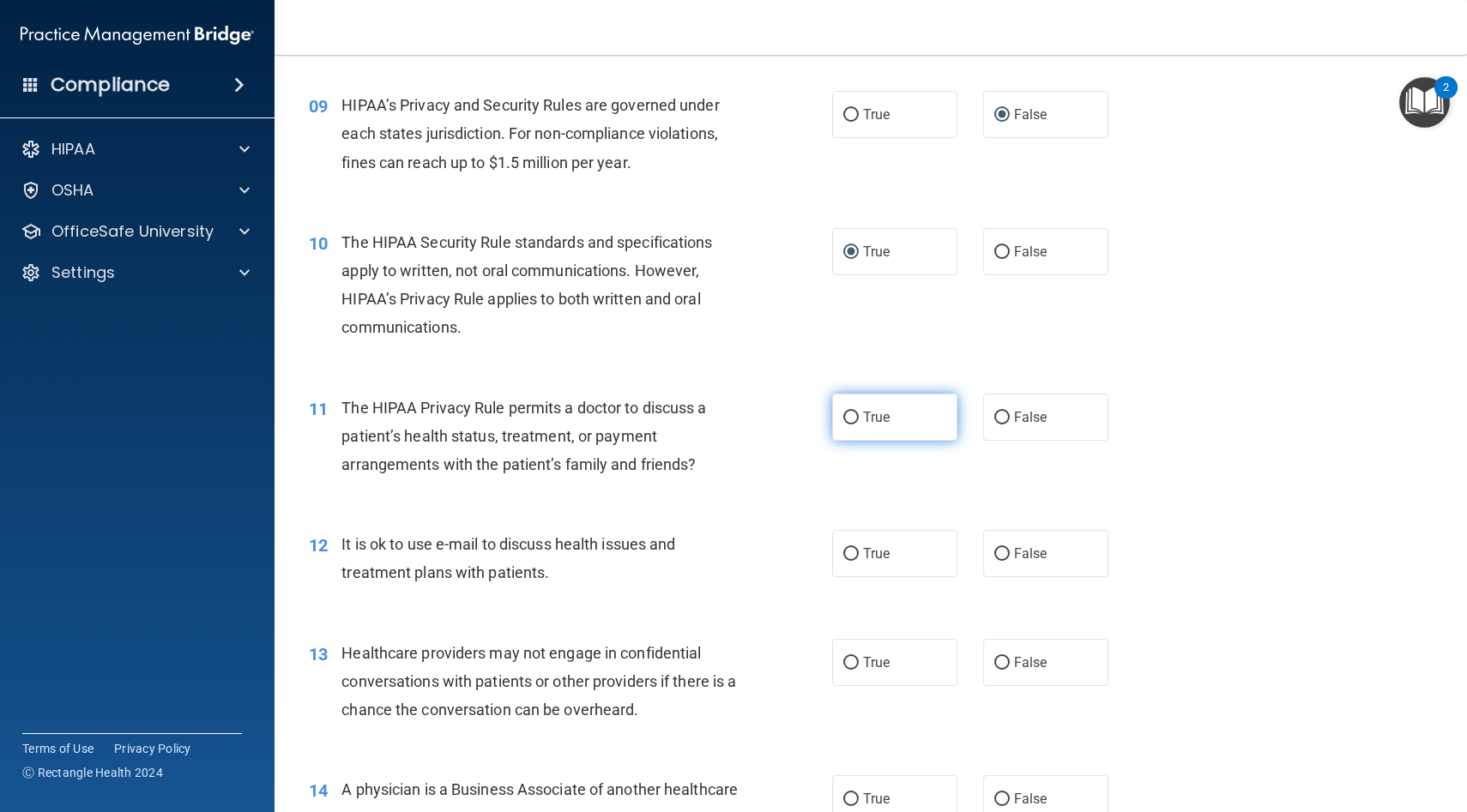
click at [850, 417] on input "True" at bounding box center [851, 418] width 15 height 12
radio input "true"
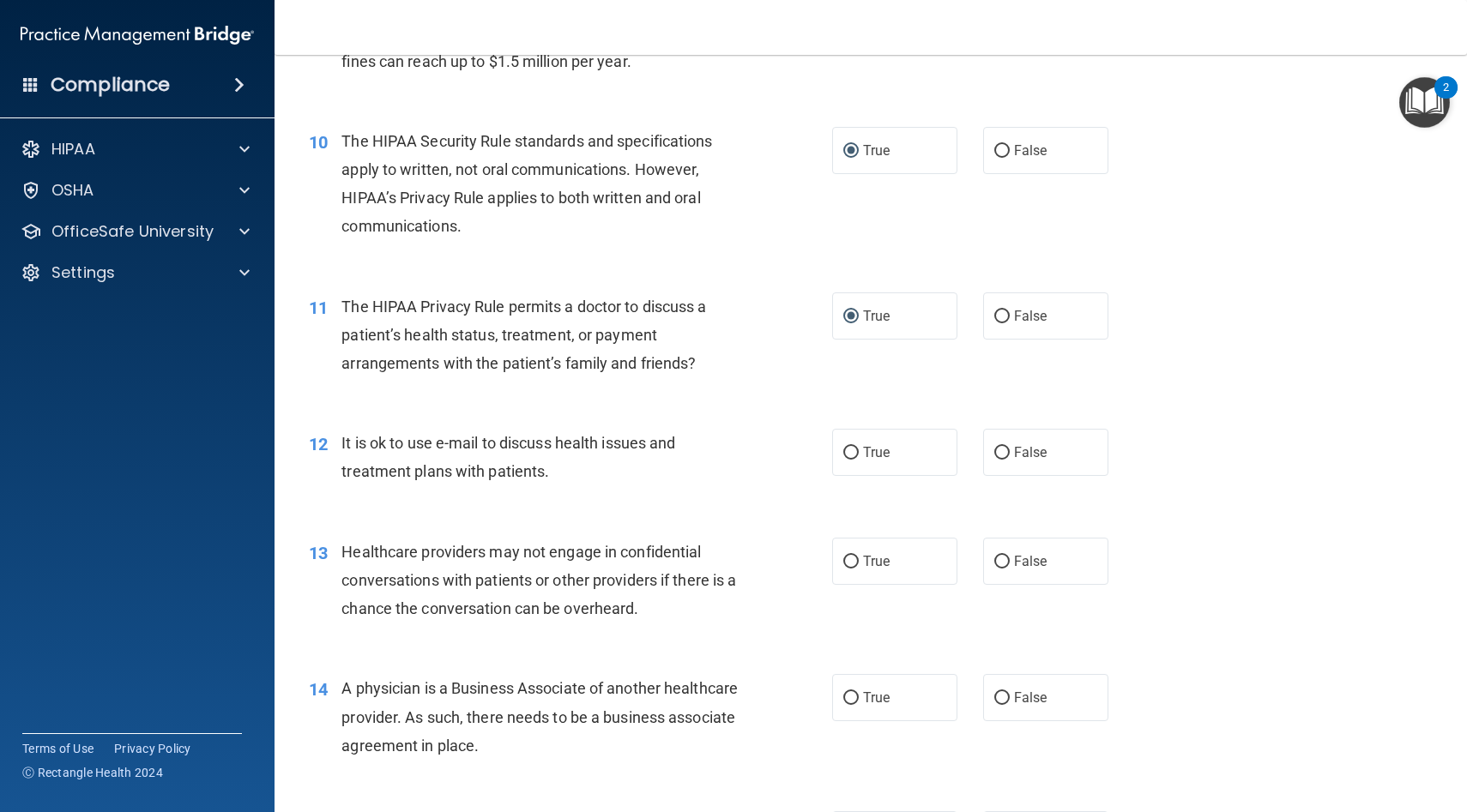
scroll to position [1305, 0]
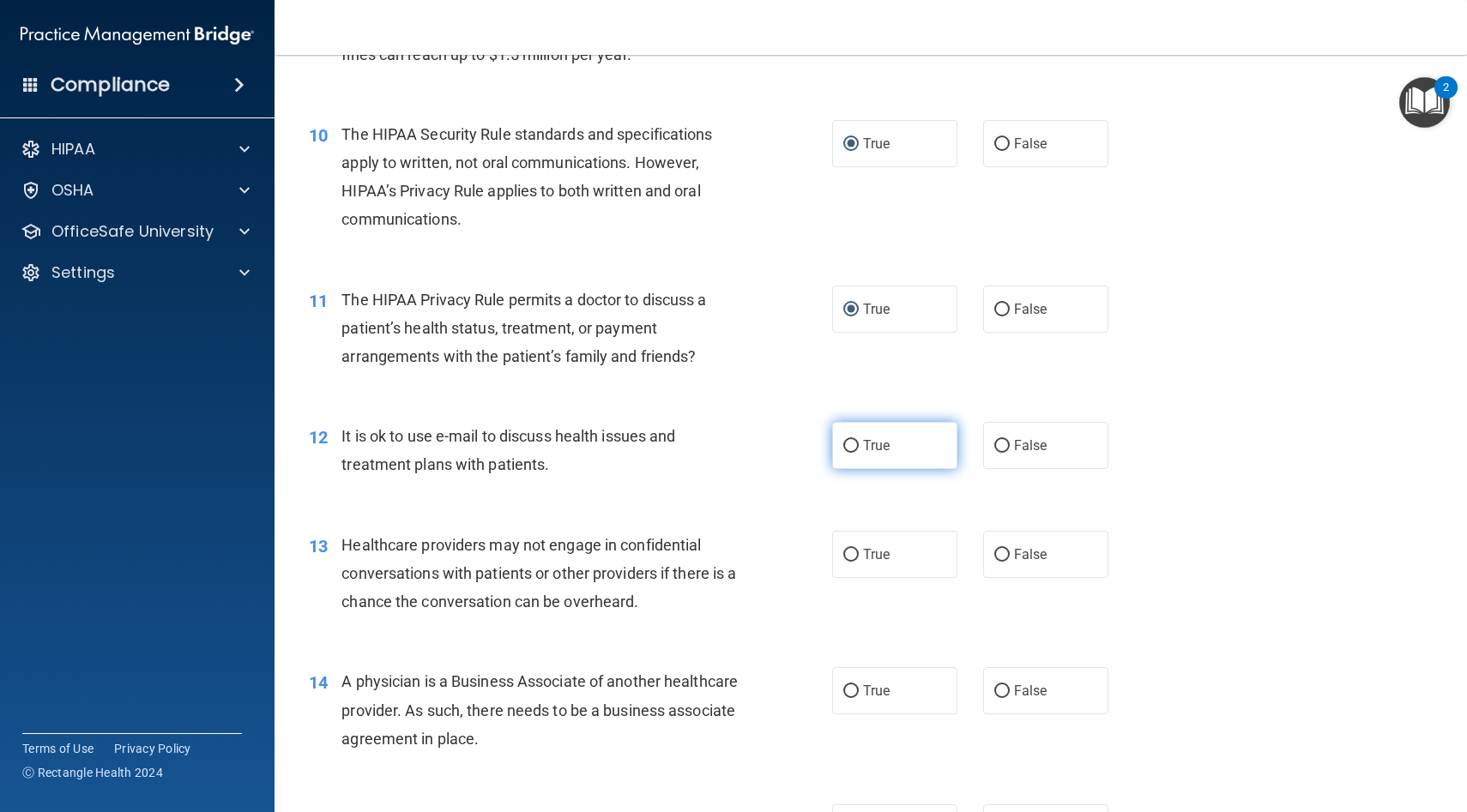
click at [852, 444] on input "True" at bounding box center [851, 446] width 15 height 12
radio input "true"
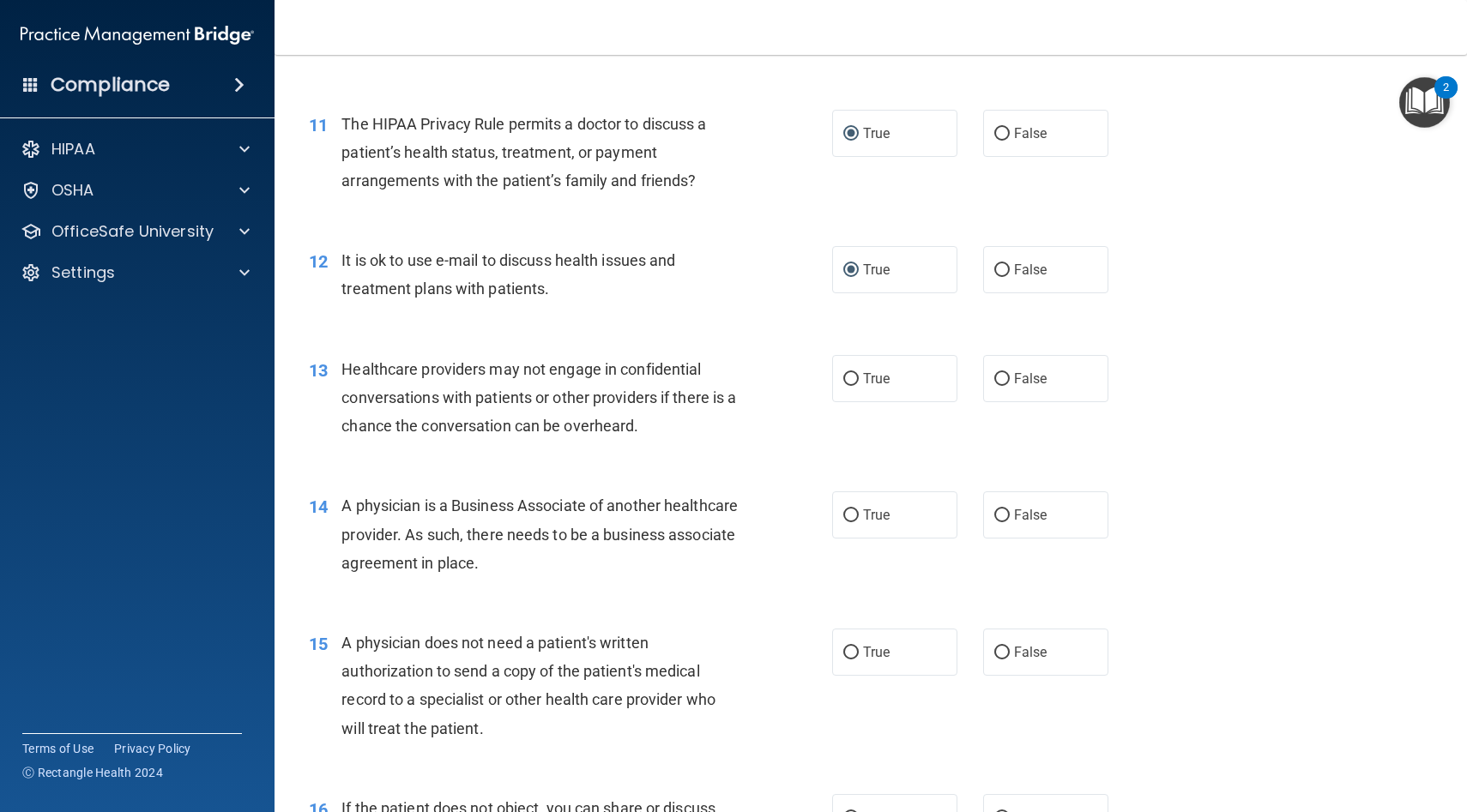
scroll to position [1485, 0]
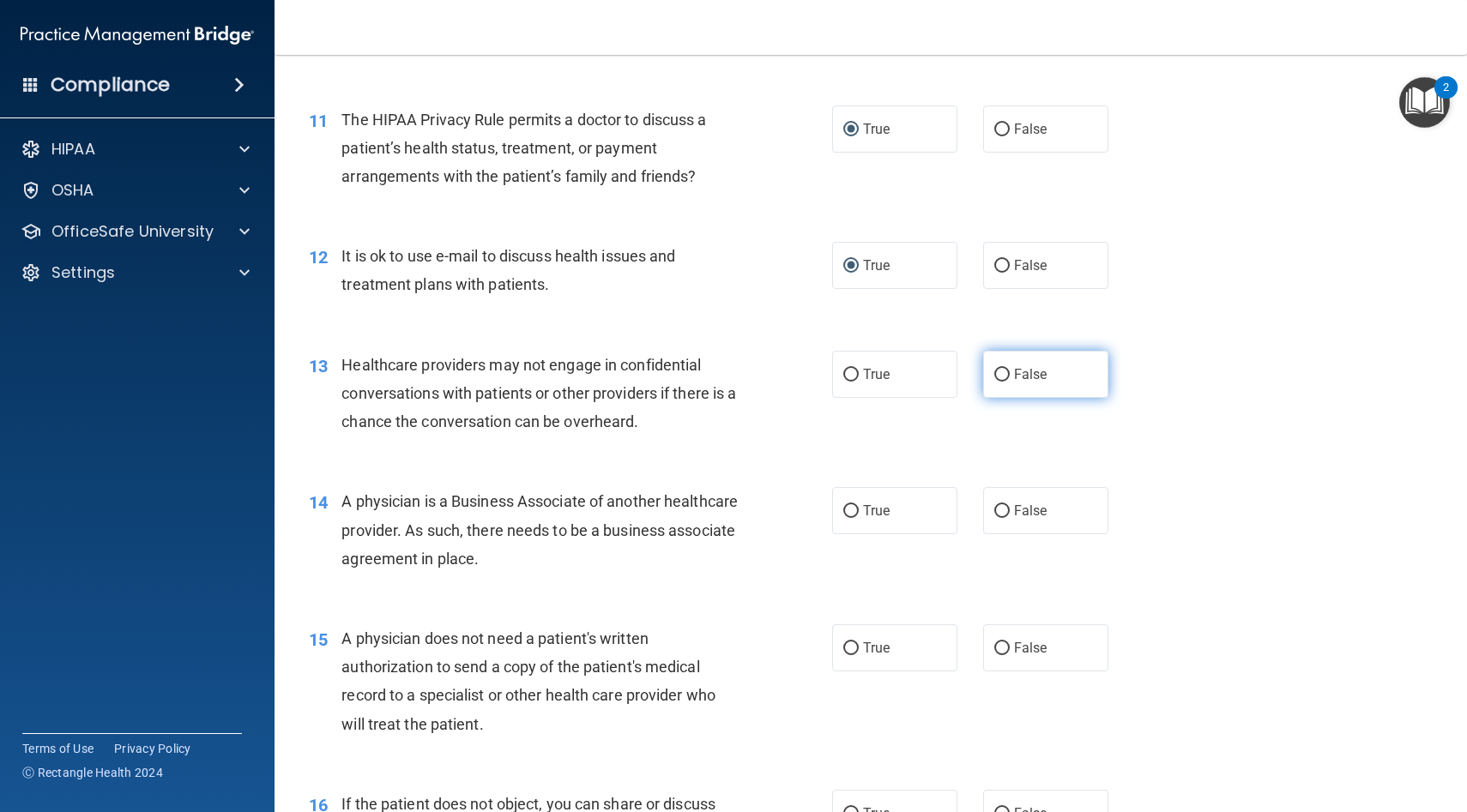
click at [1003, 371] on input "False" at bounding box center [1001, 375] width 15 height 12
radio input "true"
click at [1004, 507] on input "False" at bounding box center [1001, 511] width 15 height 12
radio input "true"
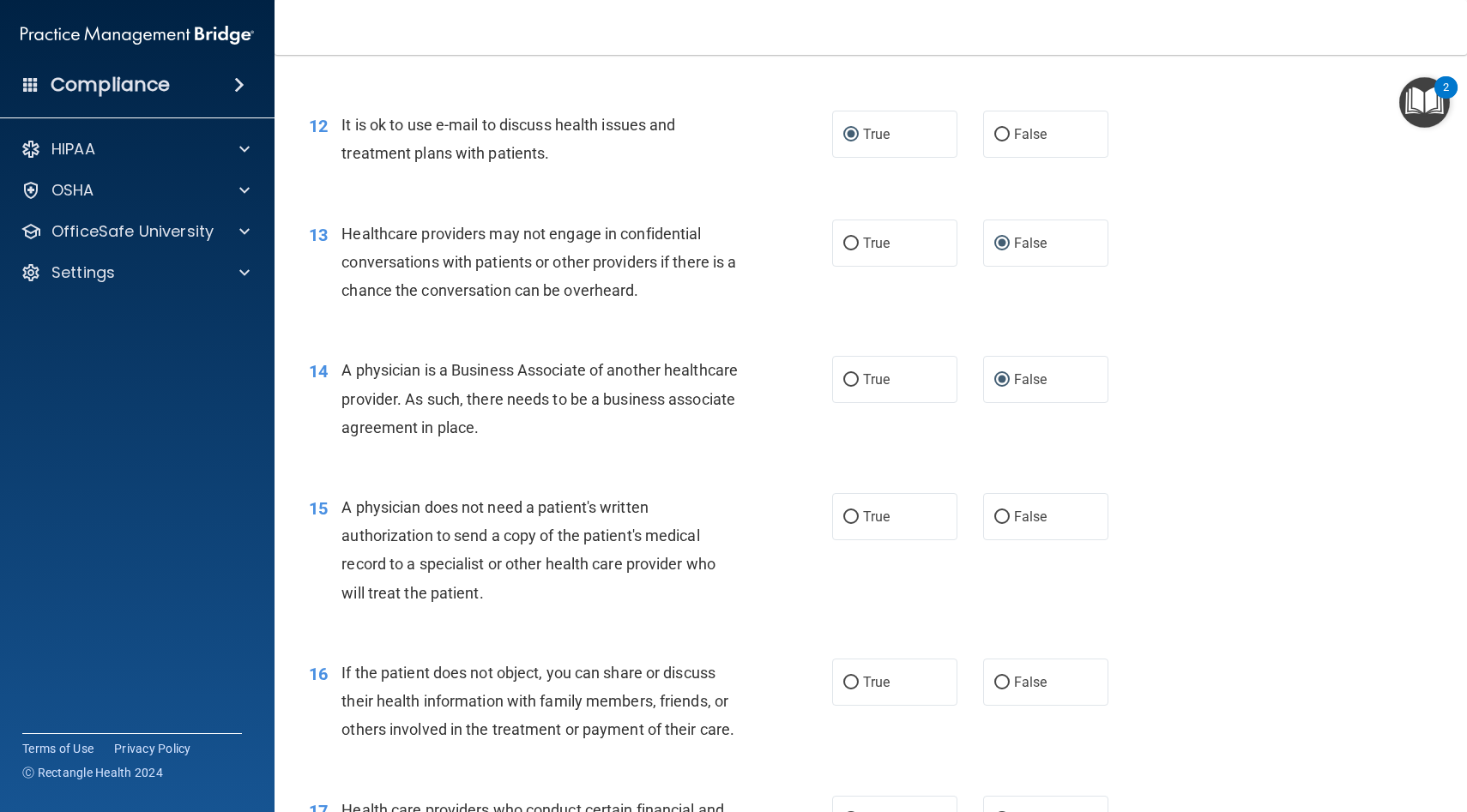
scroll to position [1621, 0]
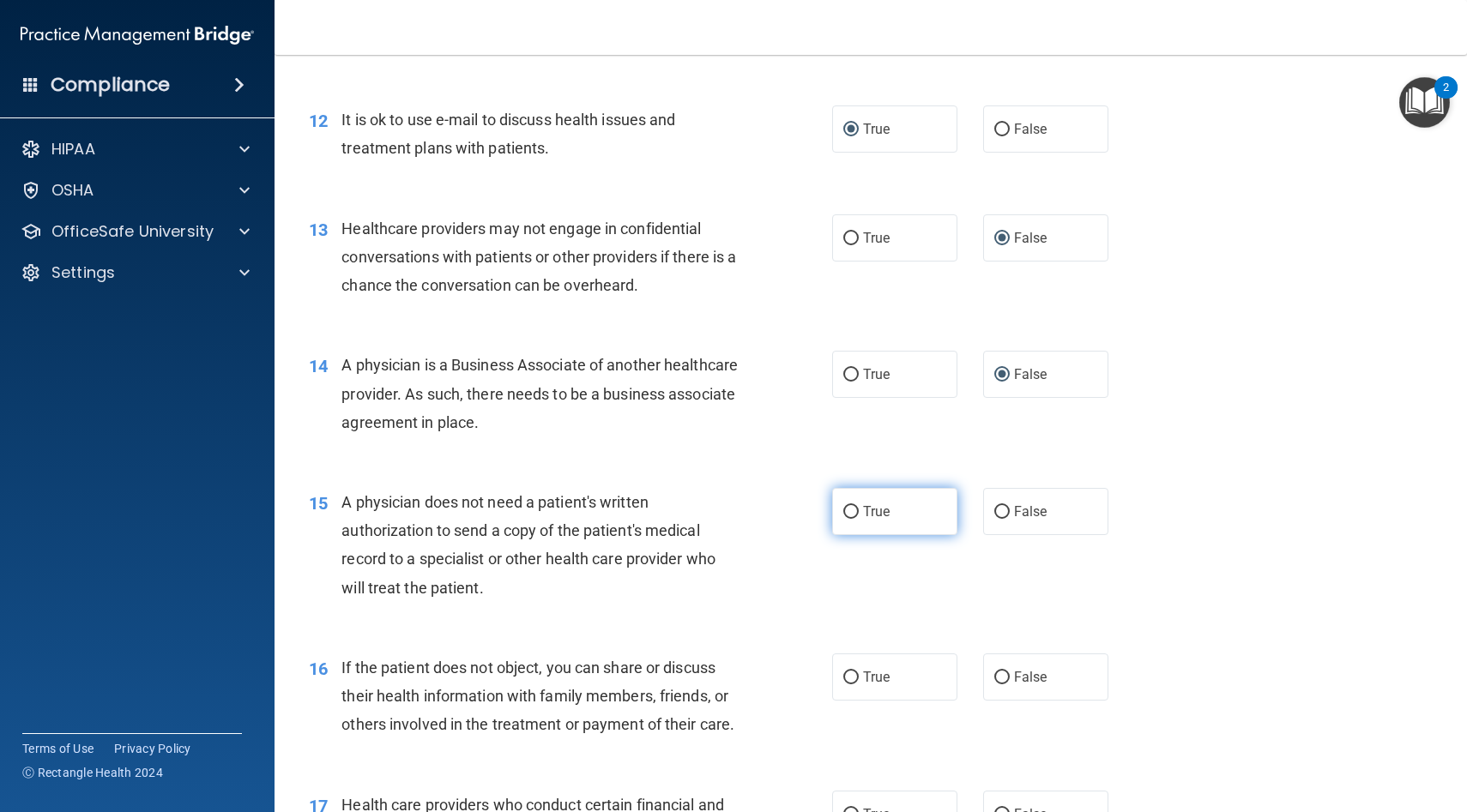
click at [851, 512] on input "True" at bounding box center [851, 512] width 15 height 12
radio input "true"
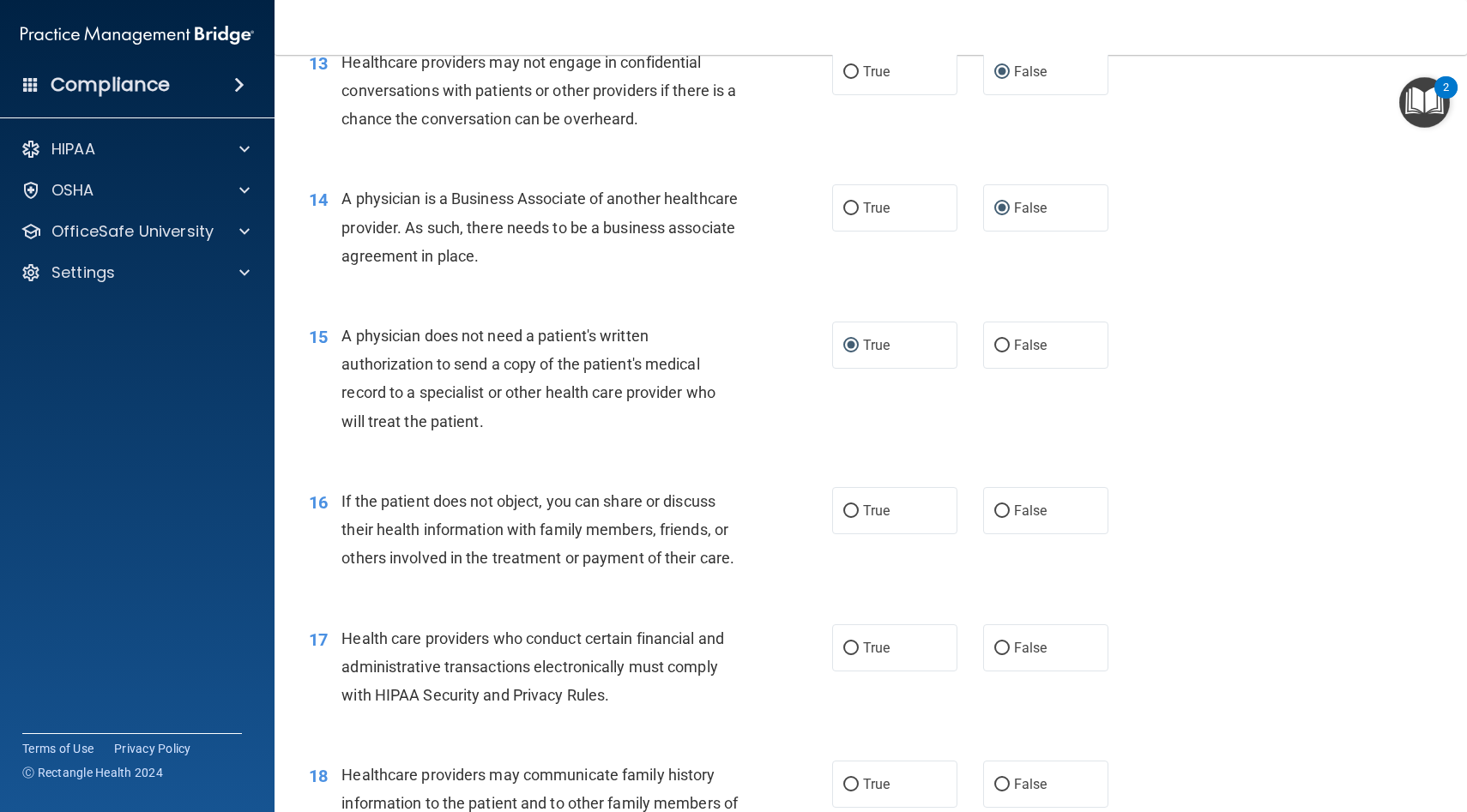
scroll to position [1793, 0]
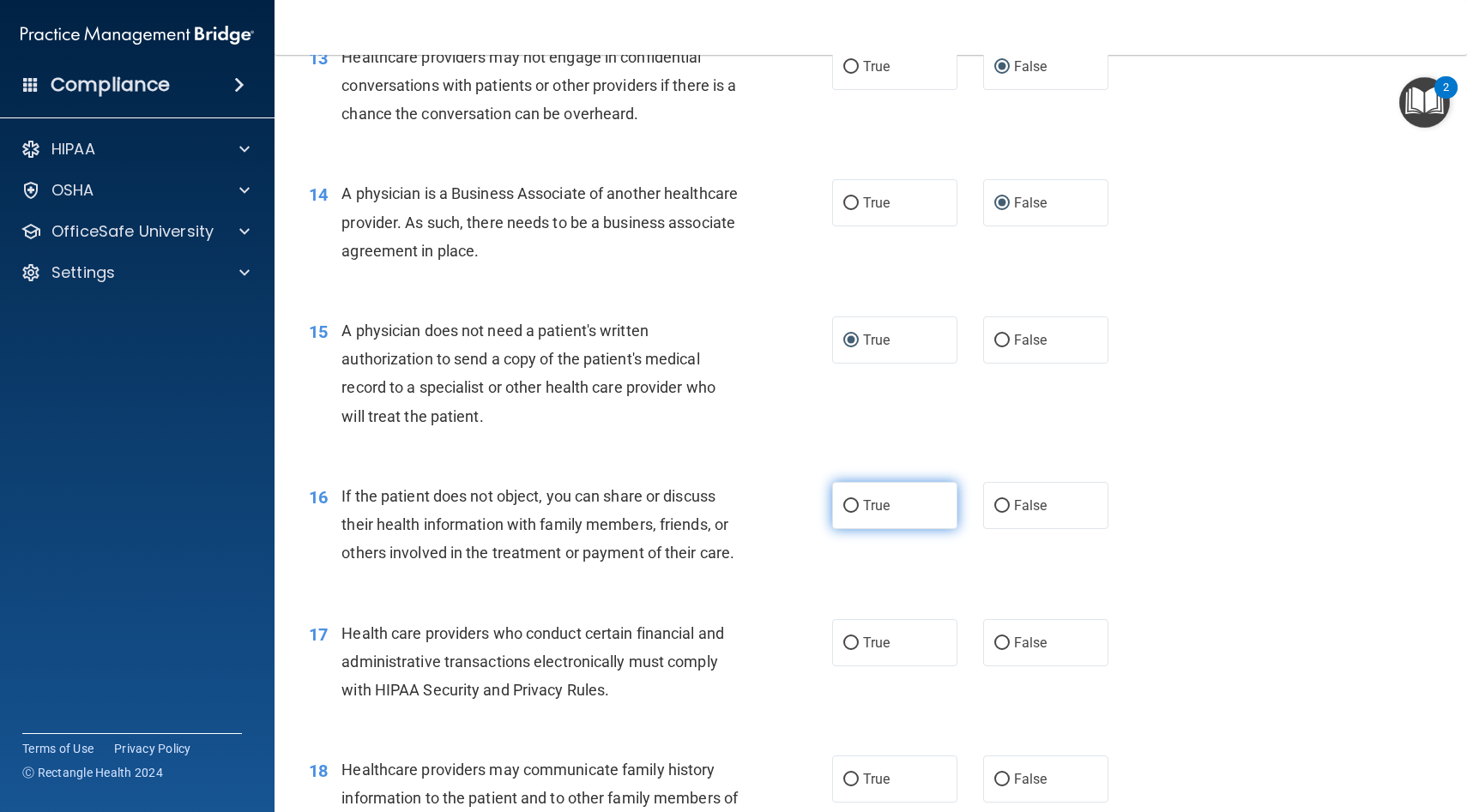
click at [850, 506] on input "True" at bounding box center [851, 507] width 15 height 12
radio input "true"
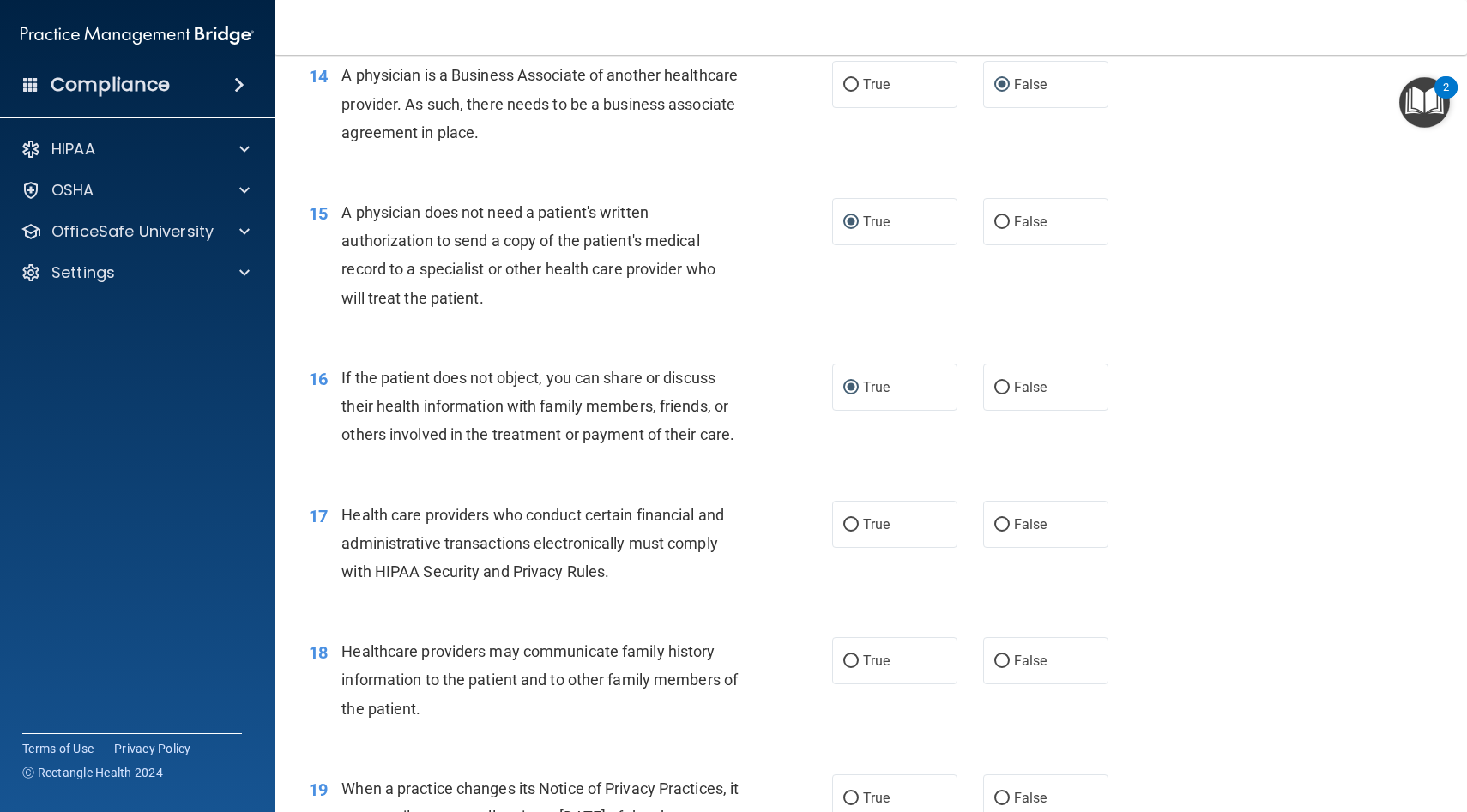
scroll to position [1920, 0]
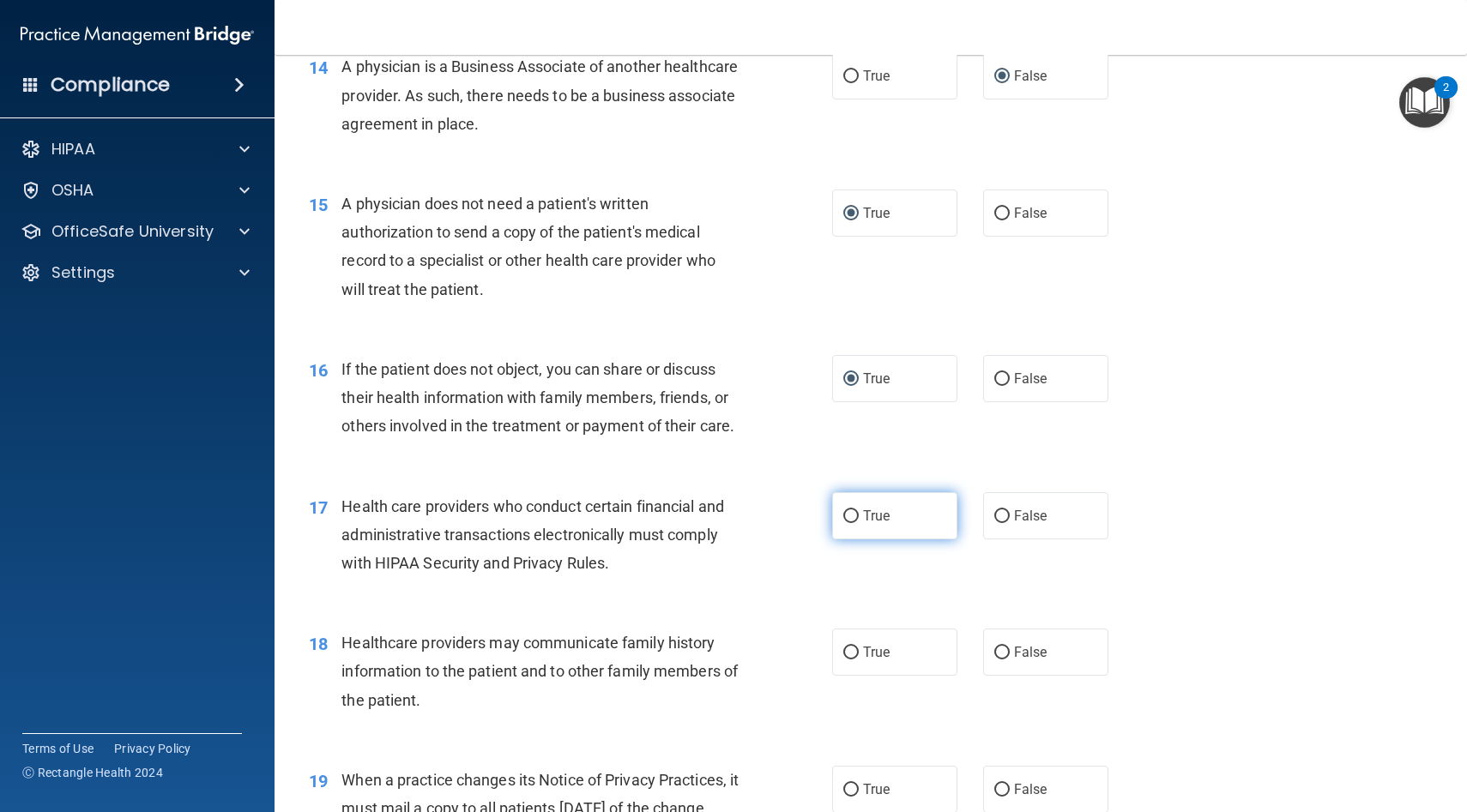
click at [852, 516] on input "True" at bounding box center [851, 516] width 15 height 12
radio input "true"
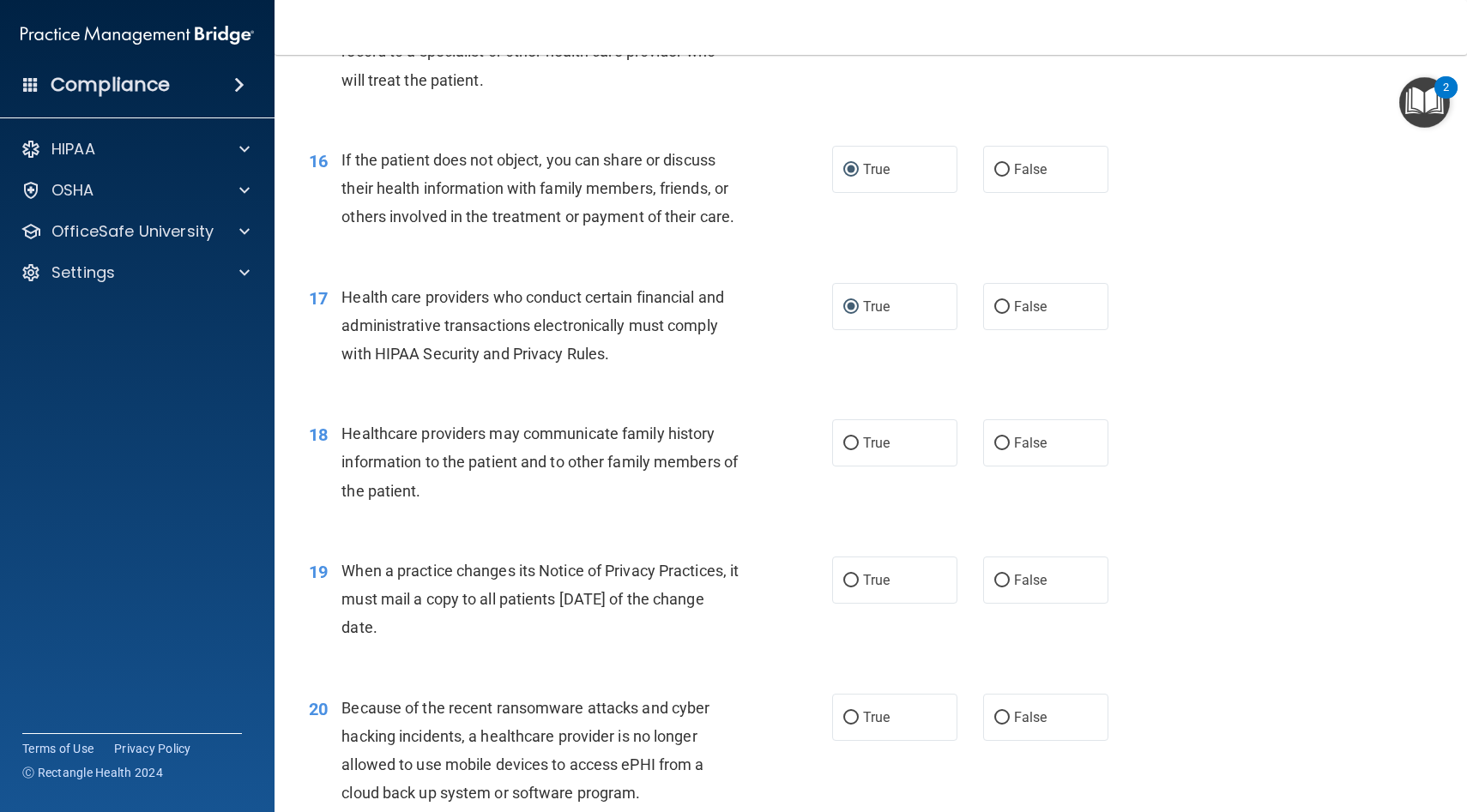
scroll to position [2132, 0]
click at [1005, 438] on input "False" at bounding box center [1001, 442] width 15 height 12
radio input "true"
click at [1004, 577] on input "False" at bounding box center [1001, 579] width 15 height 12
radio input "true"
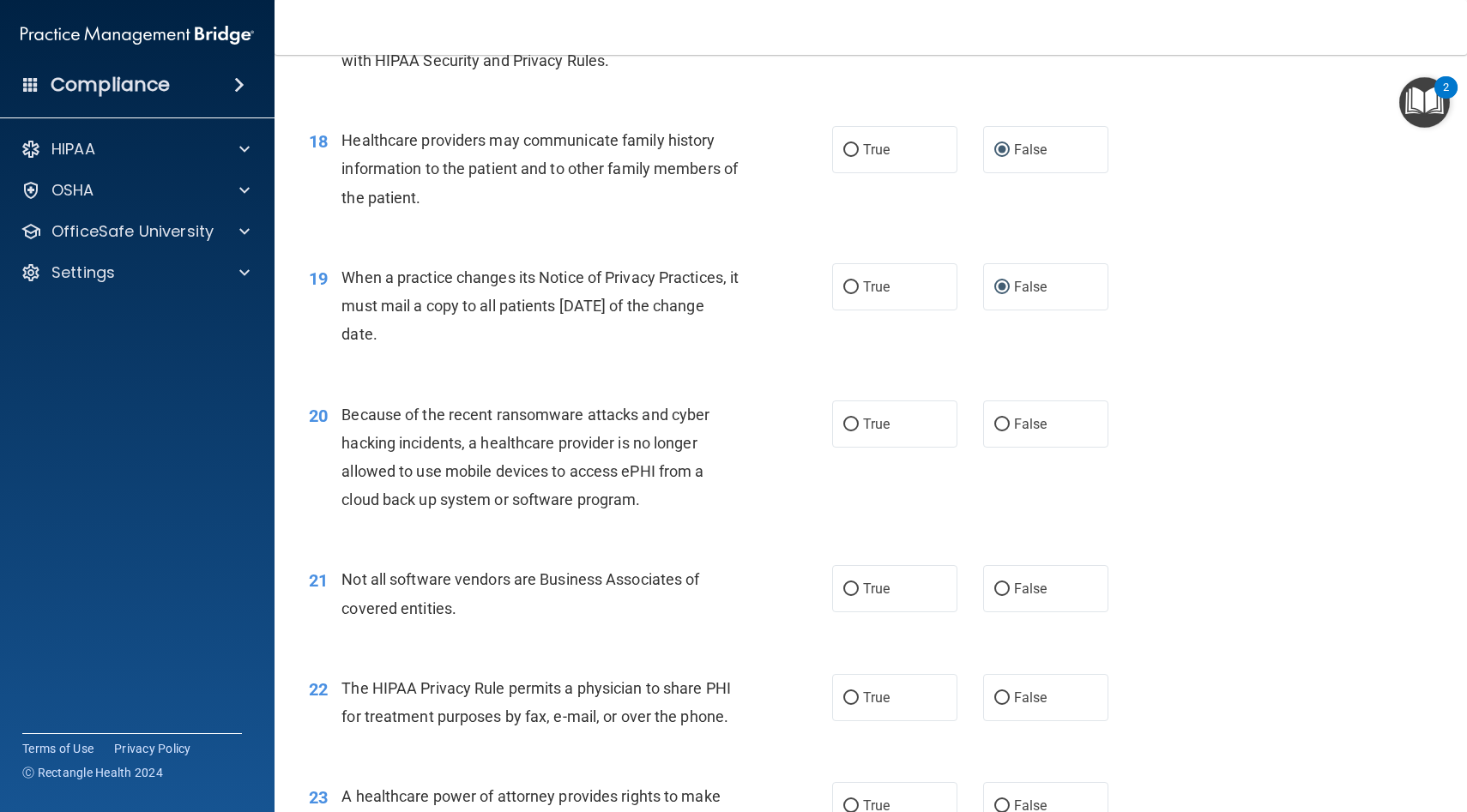
scroll to position [2424, 0]
click at [850, 418] on input "True" at bounding box center [851, 423] width 15 height 12
radio input "true"
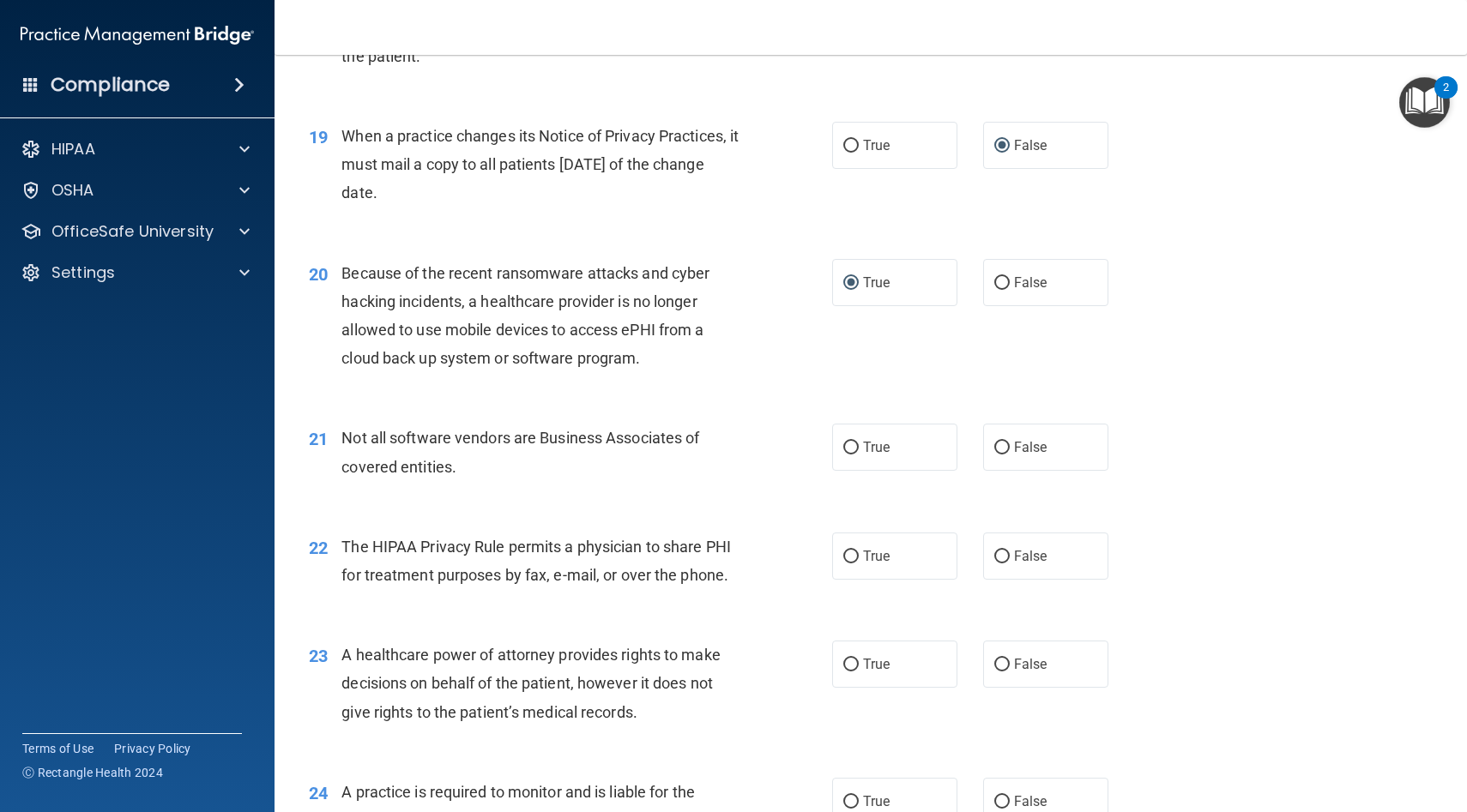
scroll to position [2583, 0]
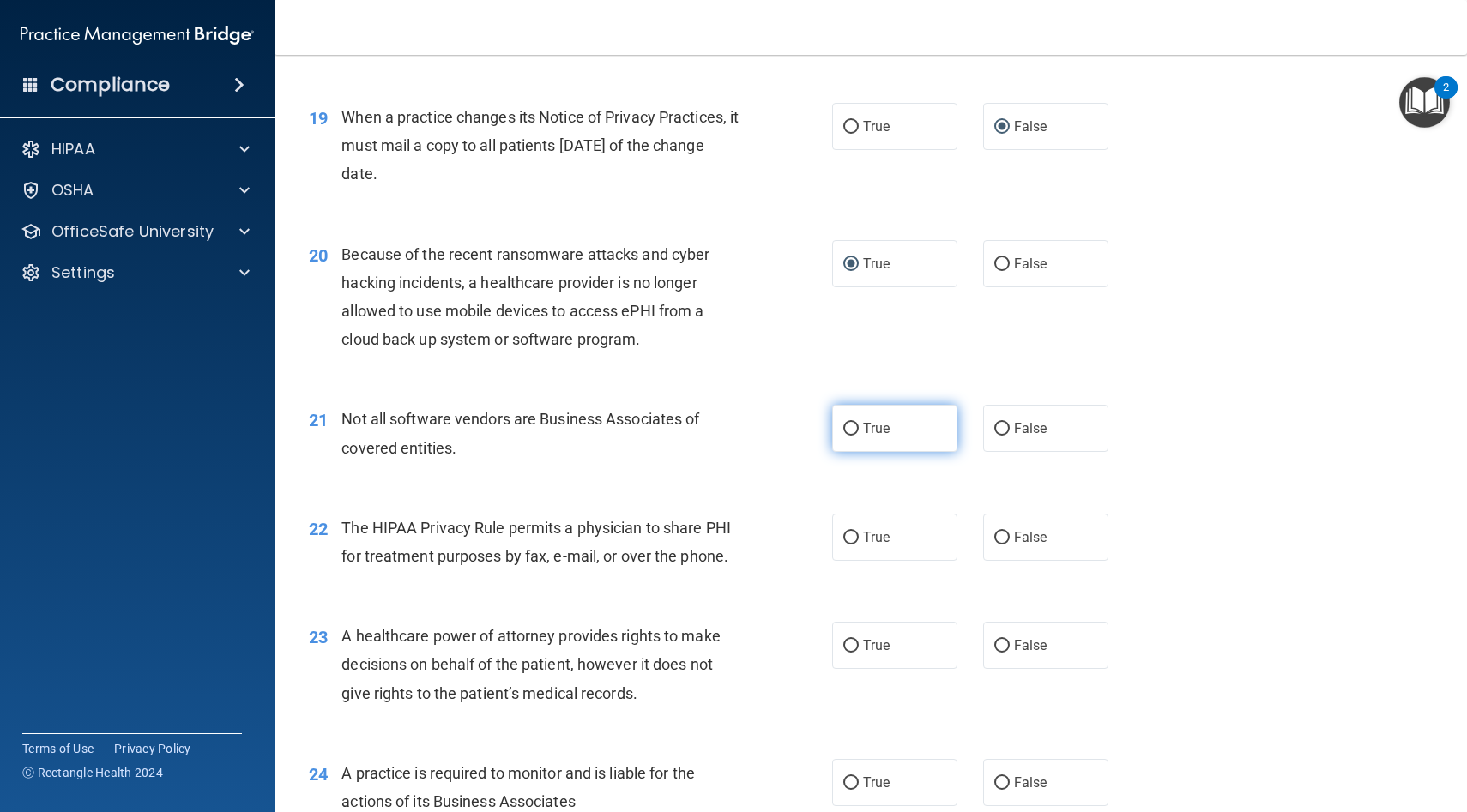
click at [852, 425] on input "True" at bounding box center [851, 429] width 15 height 12
radio input "true"
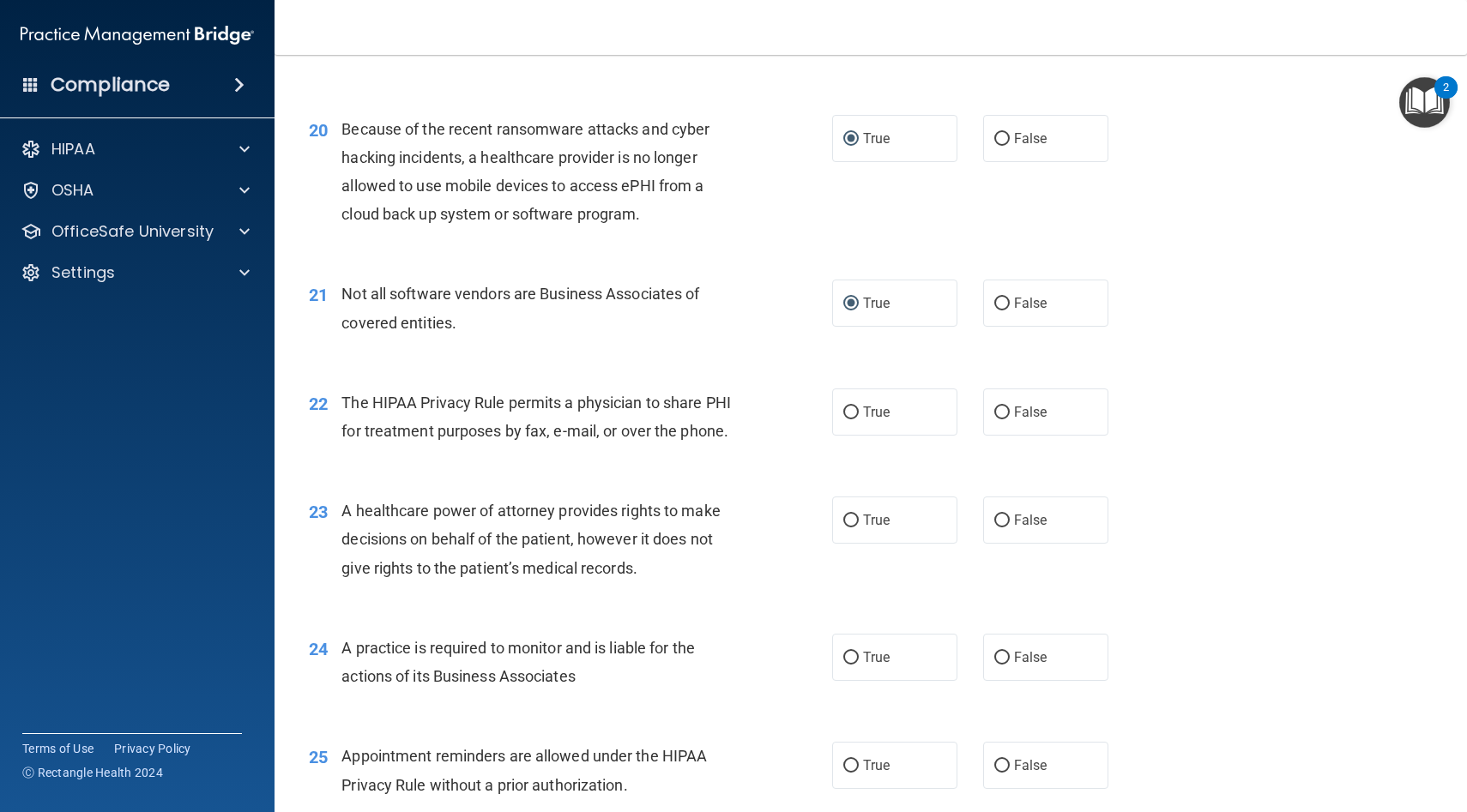
scroll to position [2709, 0]
click at [852, 410] on input "True" at bounding box center [851, 412] width 15 height 12
radio input "true"
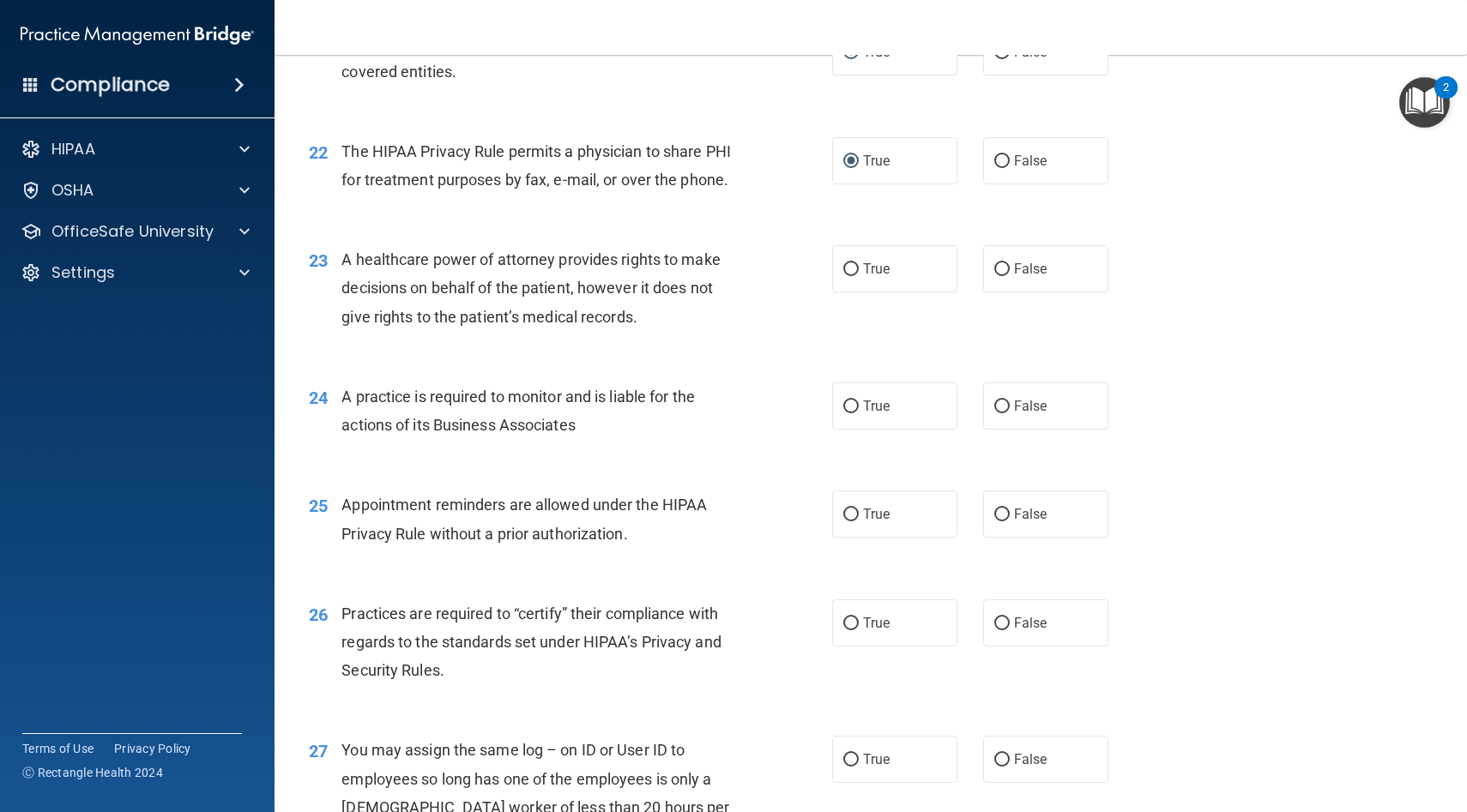
scroll to position [2969, 0]
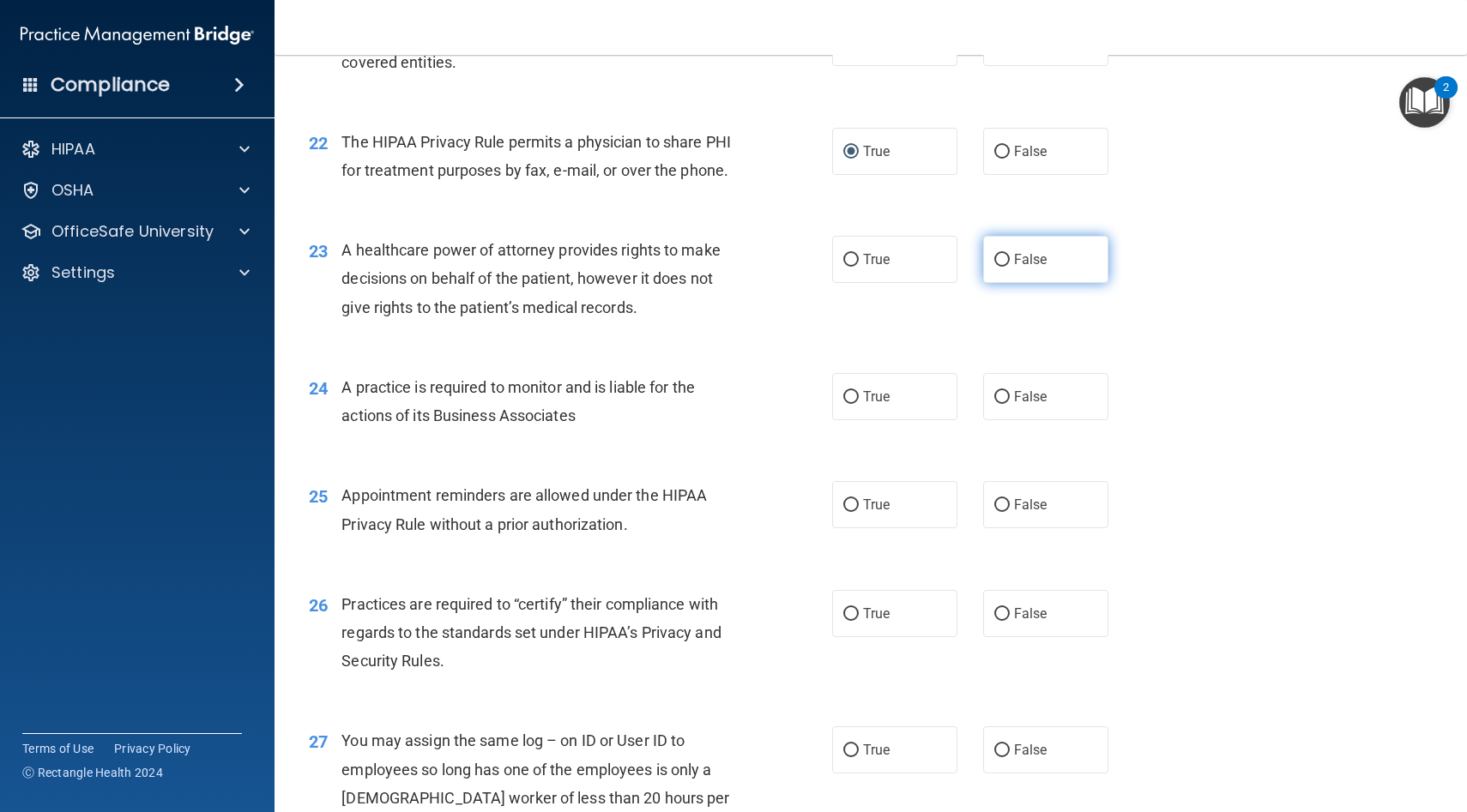
click at [998, 257] on input "False" at bounding box center [1001, 260] width 15 height 12
radio input "true"
click at [1001, 394] on input "False" at bounding box center [1001, 397] width 15 height 12
radio input "true"
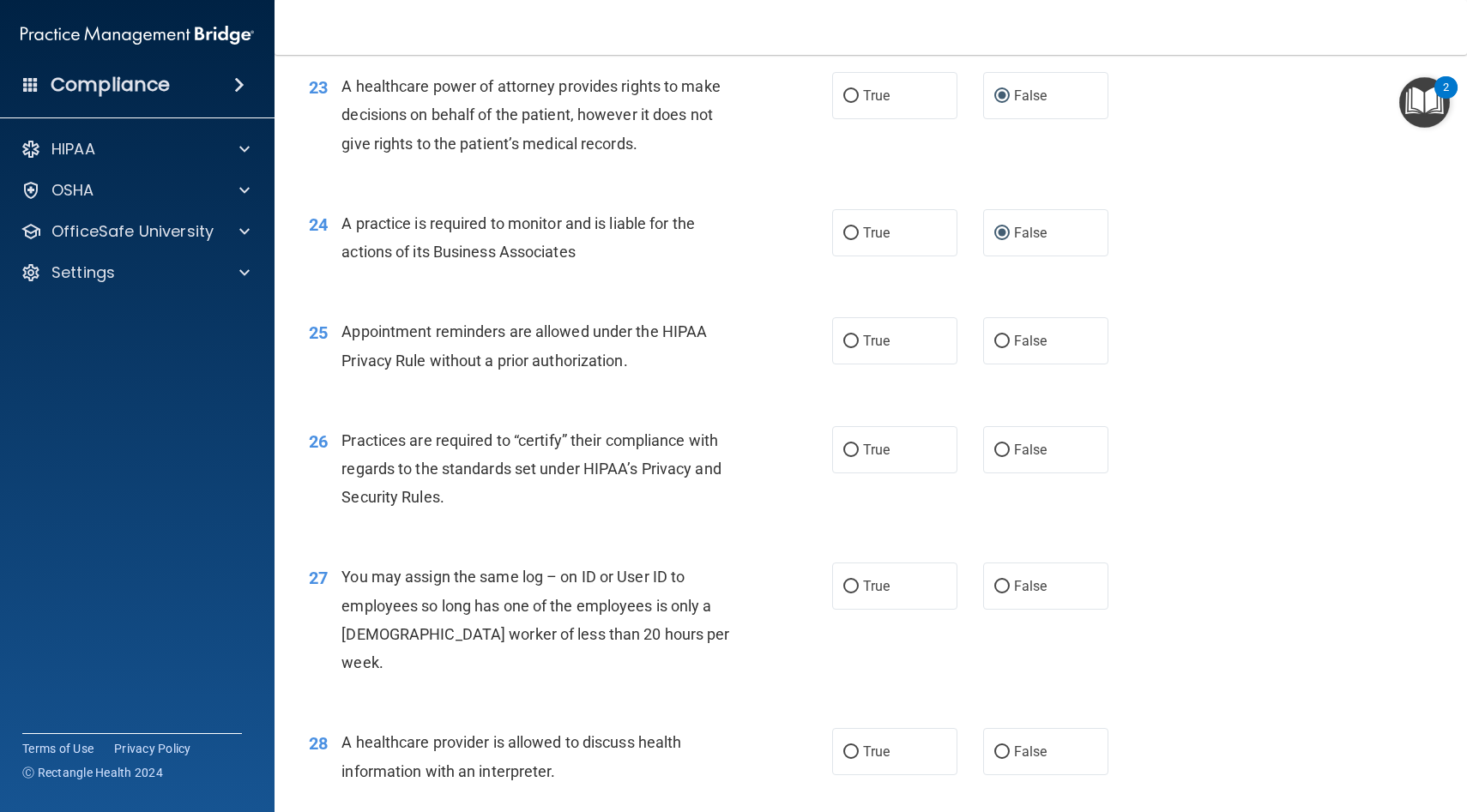
scroll to position [3136, 0]
click at [852, 338] on input "True" at bounding box center [851, 338] width 15 height 12
radio input "true"
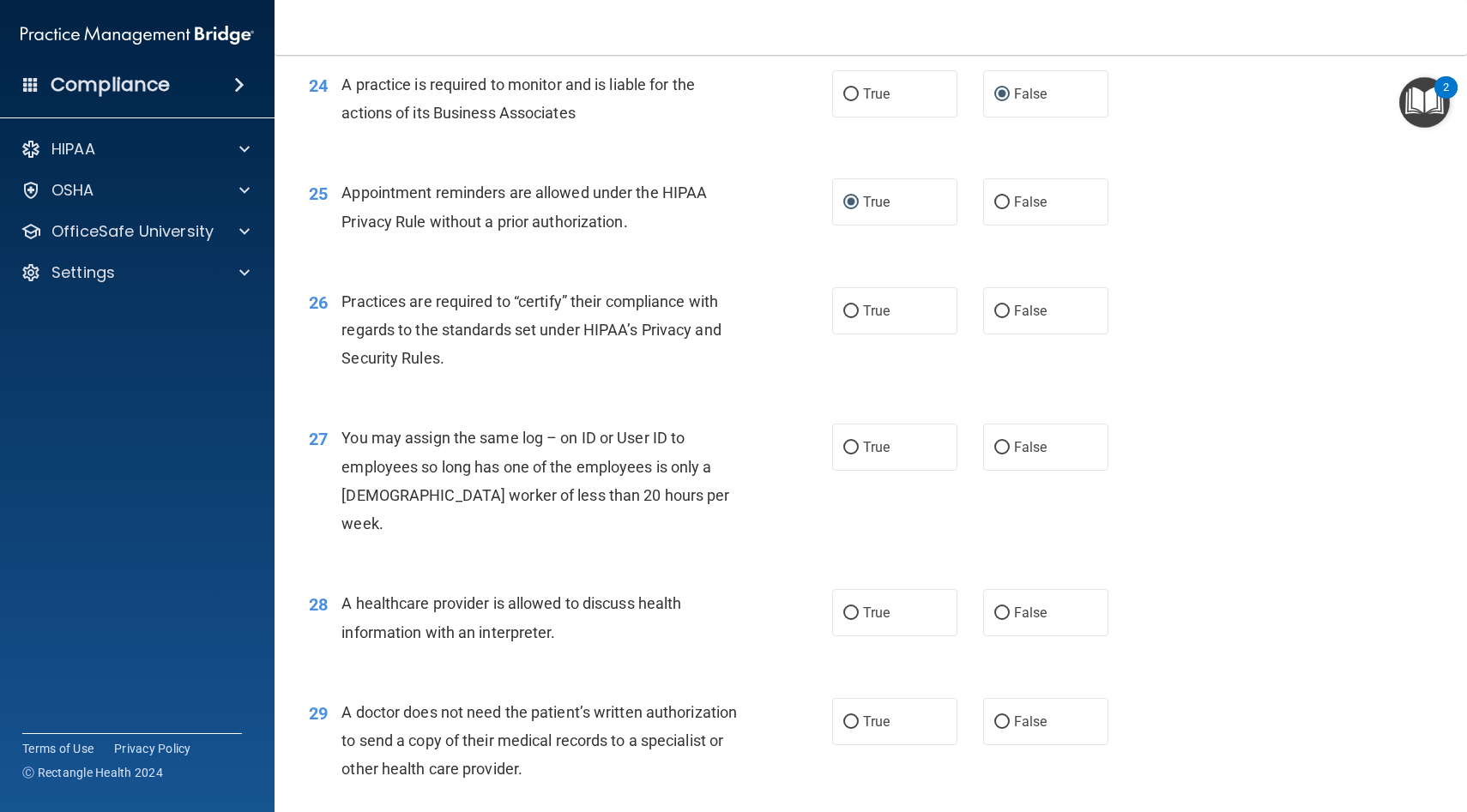
scroll to position [3275, 0]
click at [1002, 308] on input "False" at bounding box center [1001, 308] width 15 height 12
radio input "true"
click at [997, 440] on input "False" at bounding box center [1001, 444] width 15 height 12
radio input "true"
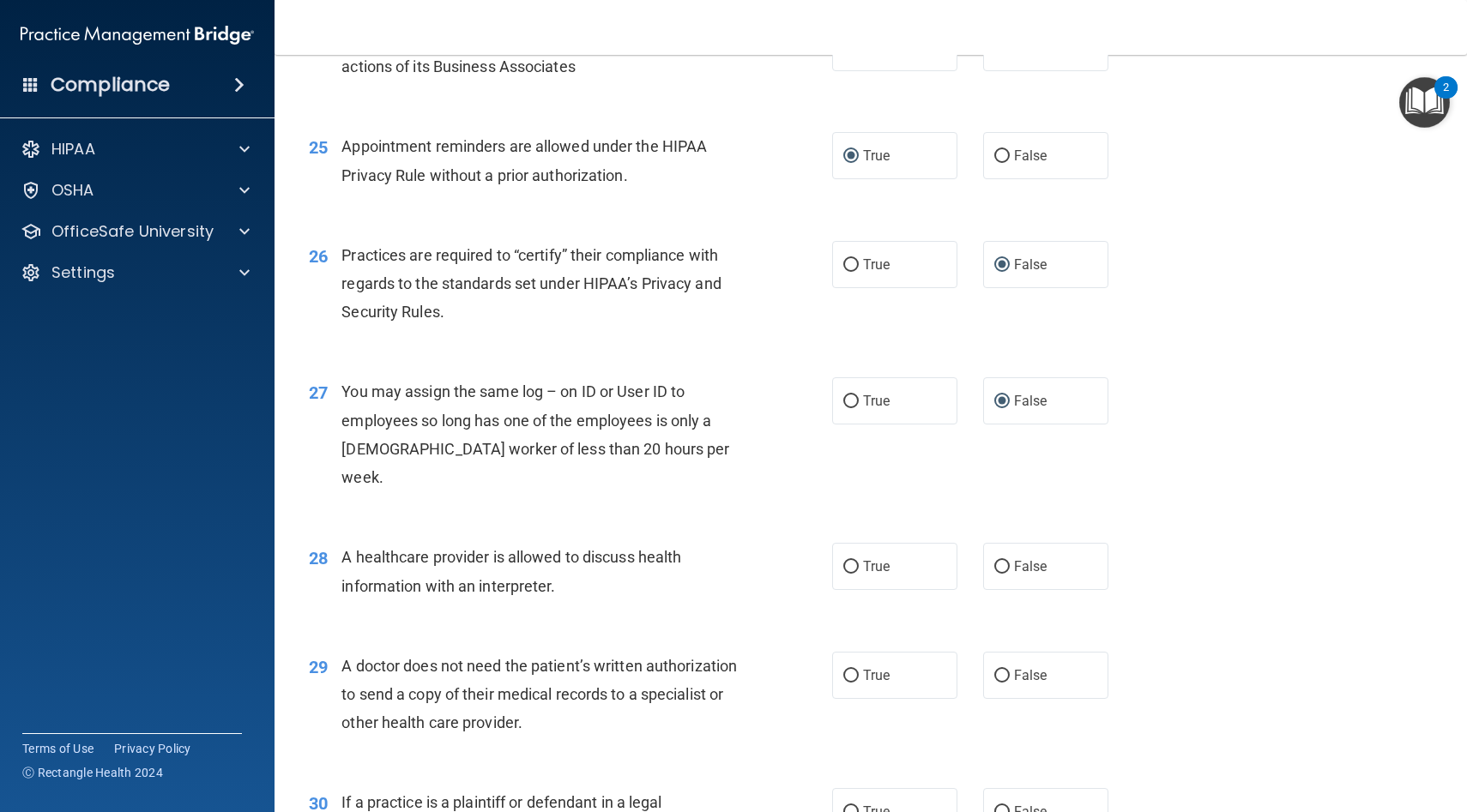
scroll to position [3339, 0]
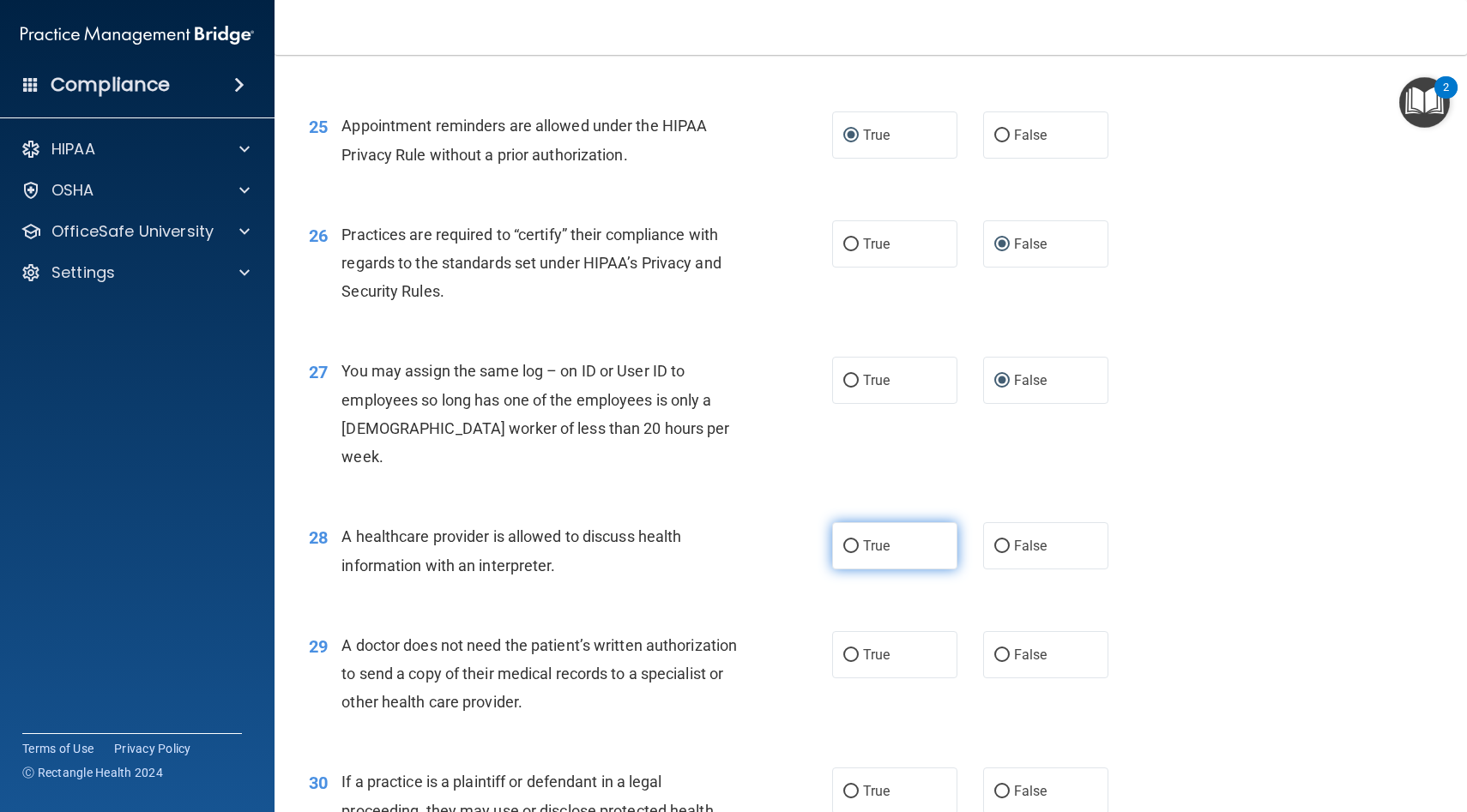
click at [851, 540] on input "True" at bounding box center [851, 547] width 15 height 12
radio input "true"
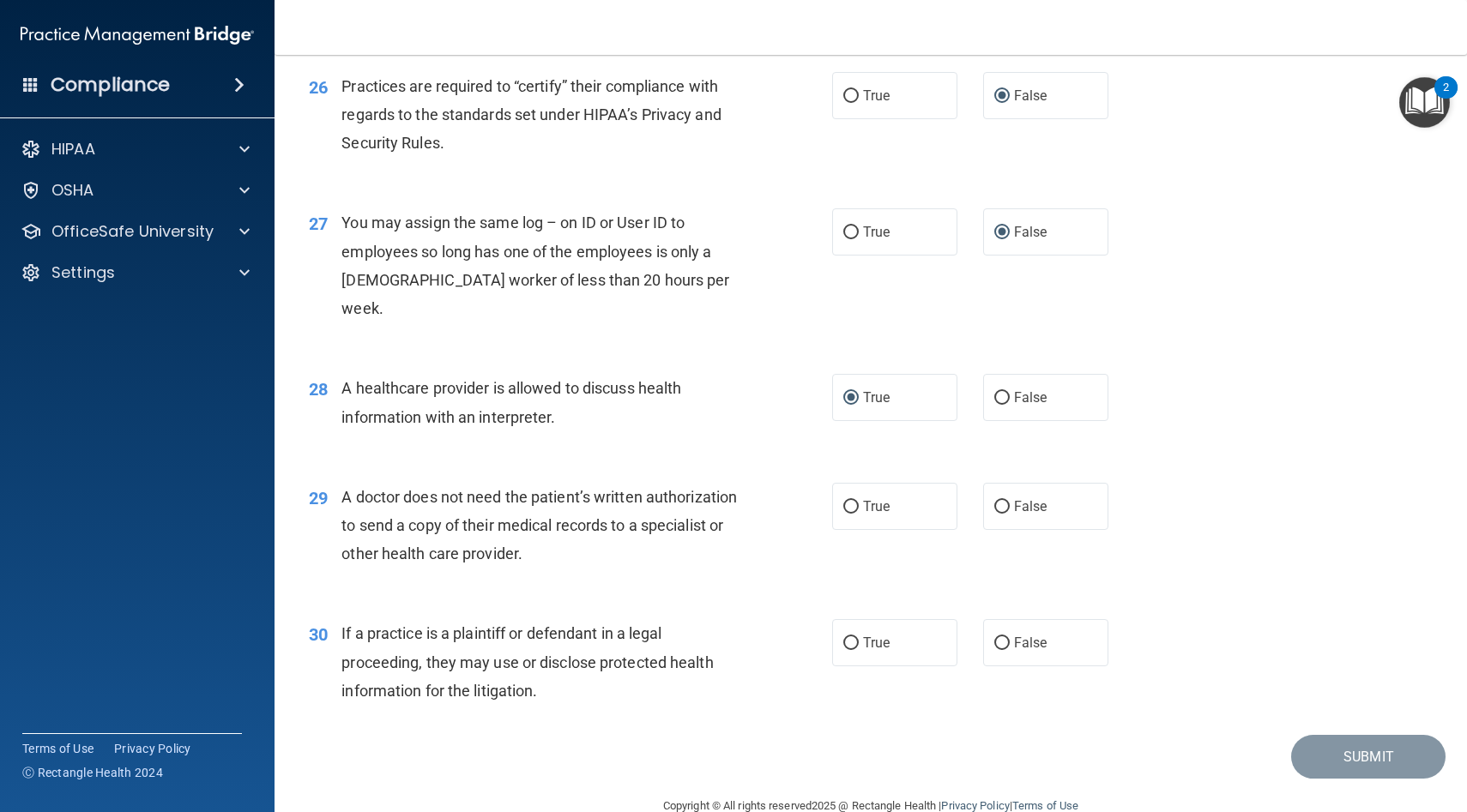
scroll to position [3489, 0]
click at [849, 499] on input "True" at bounding box center [851, 505] width 15 height 12
radio input "true"
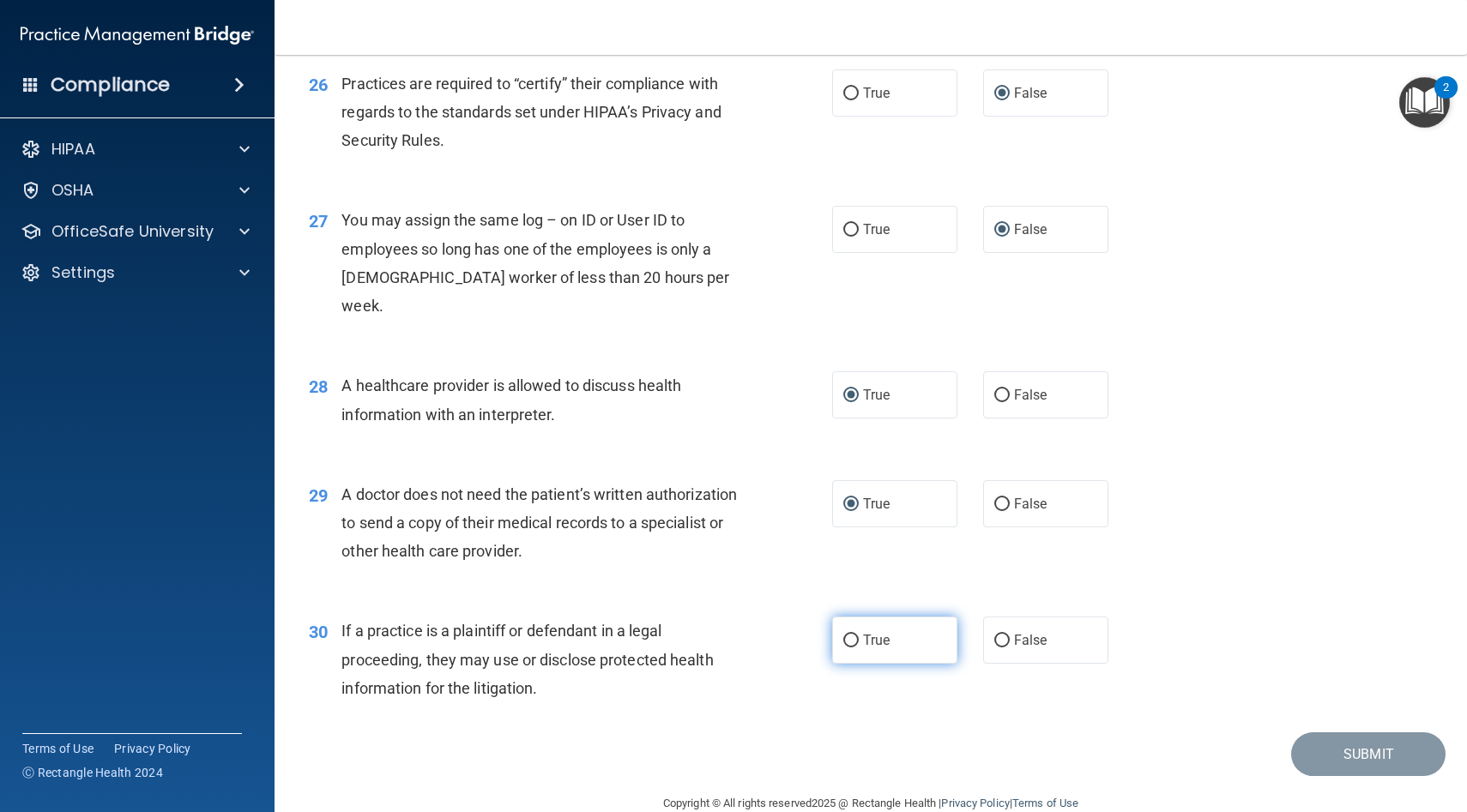
click at [848, 635] on input "True" at bounding box center [851, 641] width 15 height 12
radio input "true"
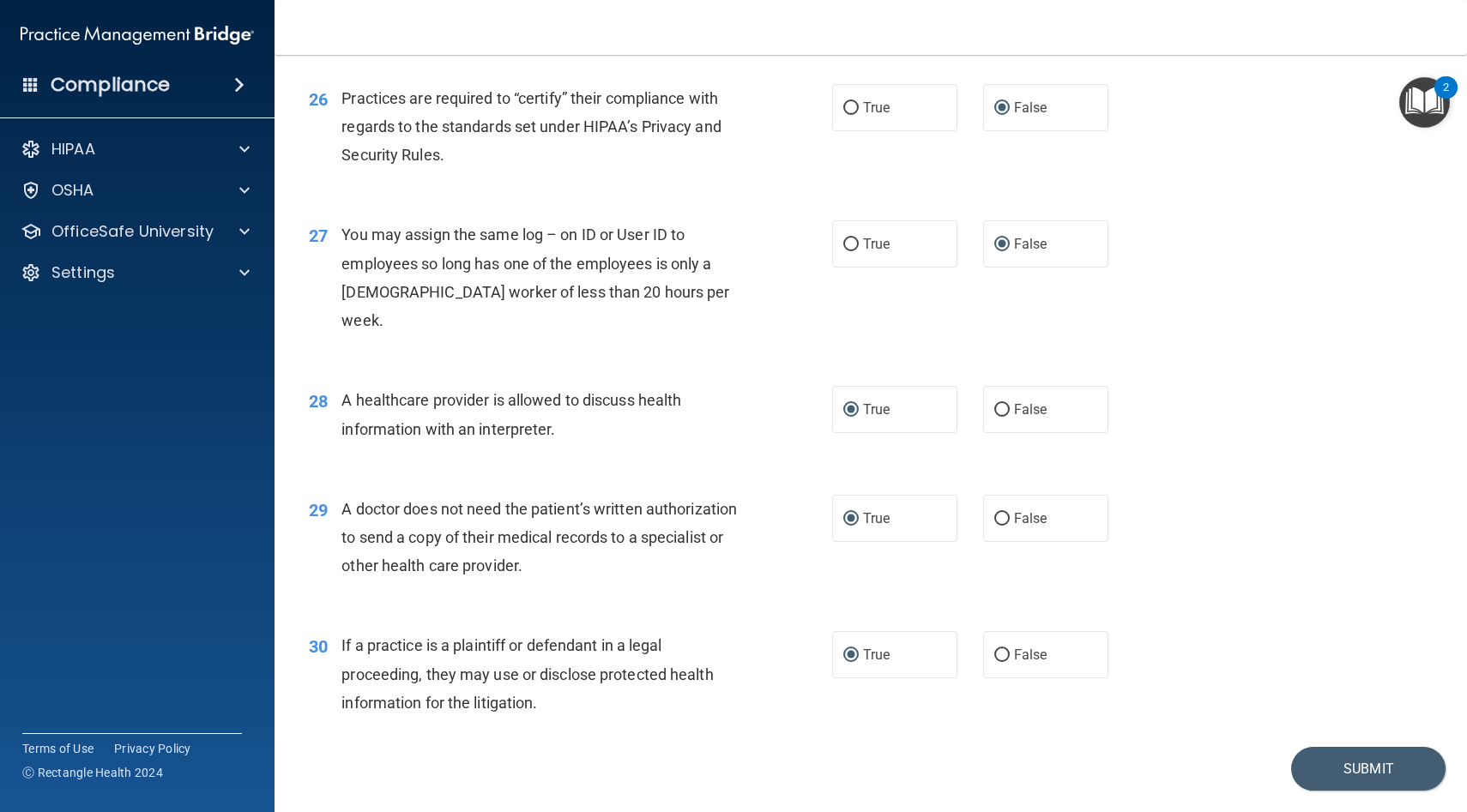
scroll to position [3494, 0]
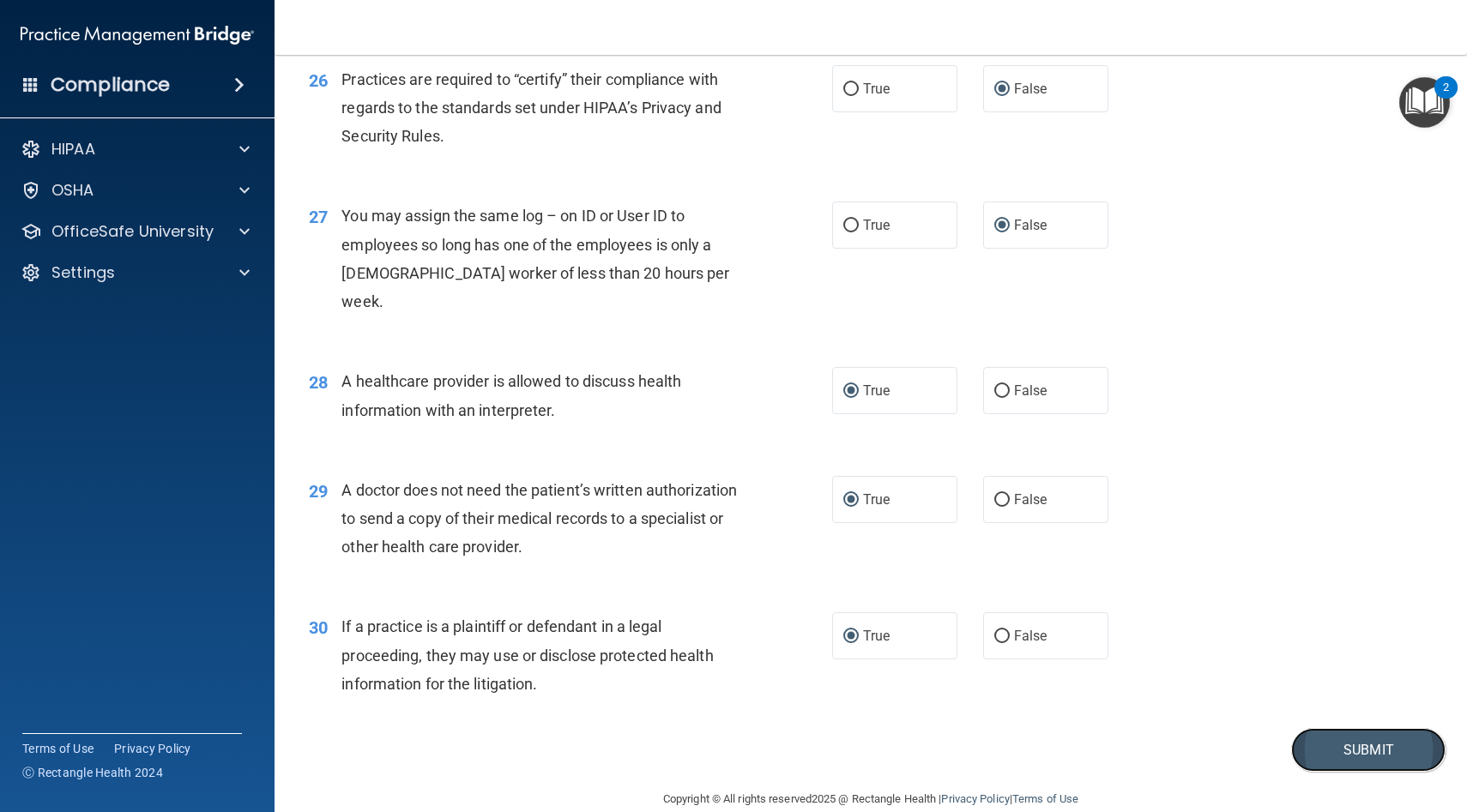
click at [1329, 728] on button "Submit" at bounding box center [1368, 750] width 154 height 44
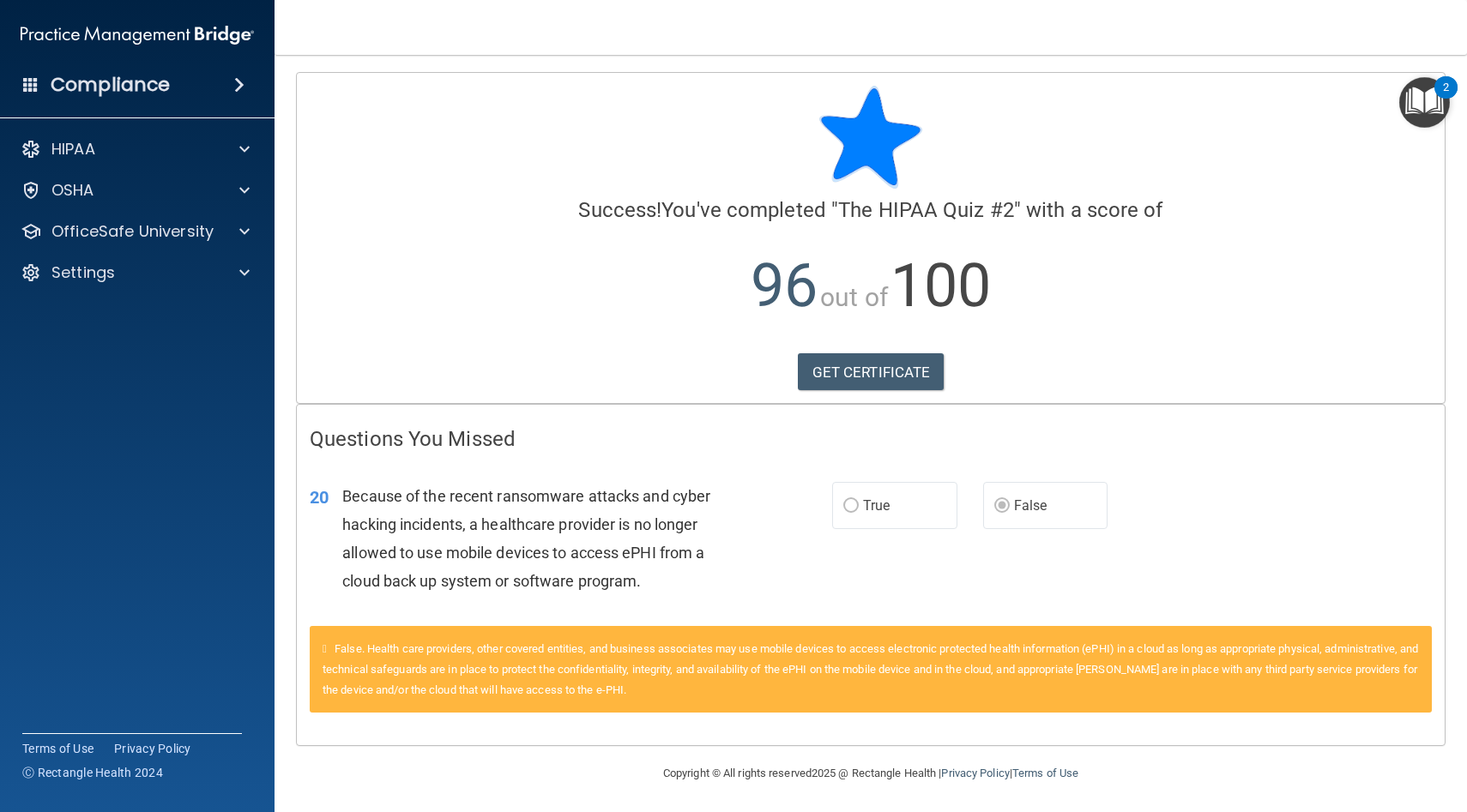
scroll to position [3, 0]
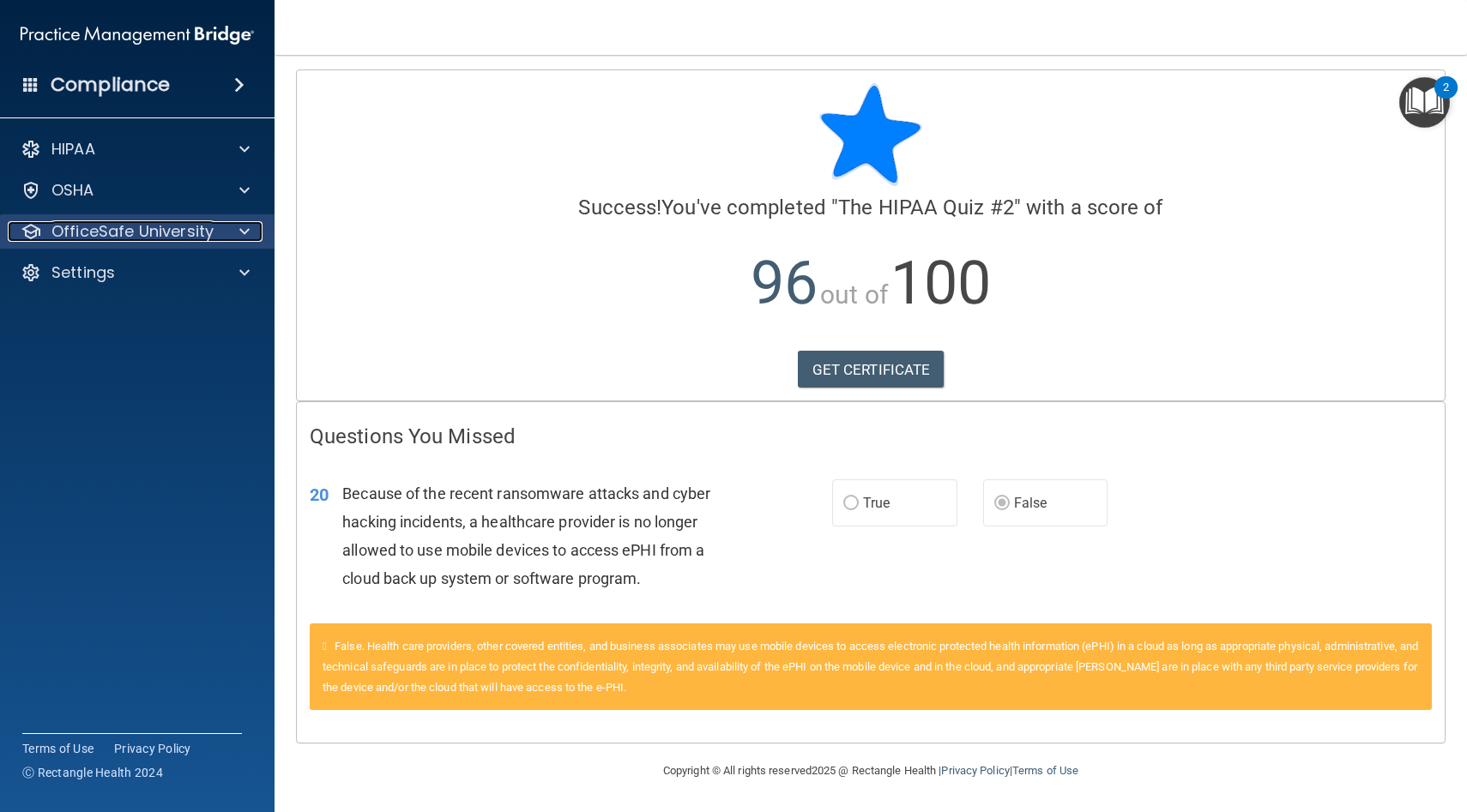
click at [113, 227] on p "OfficeSafe University" at bounding box center [133, 231] width 162 height 20
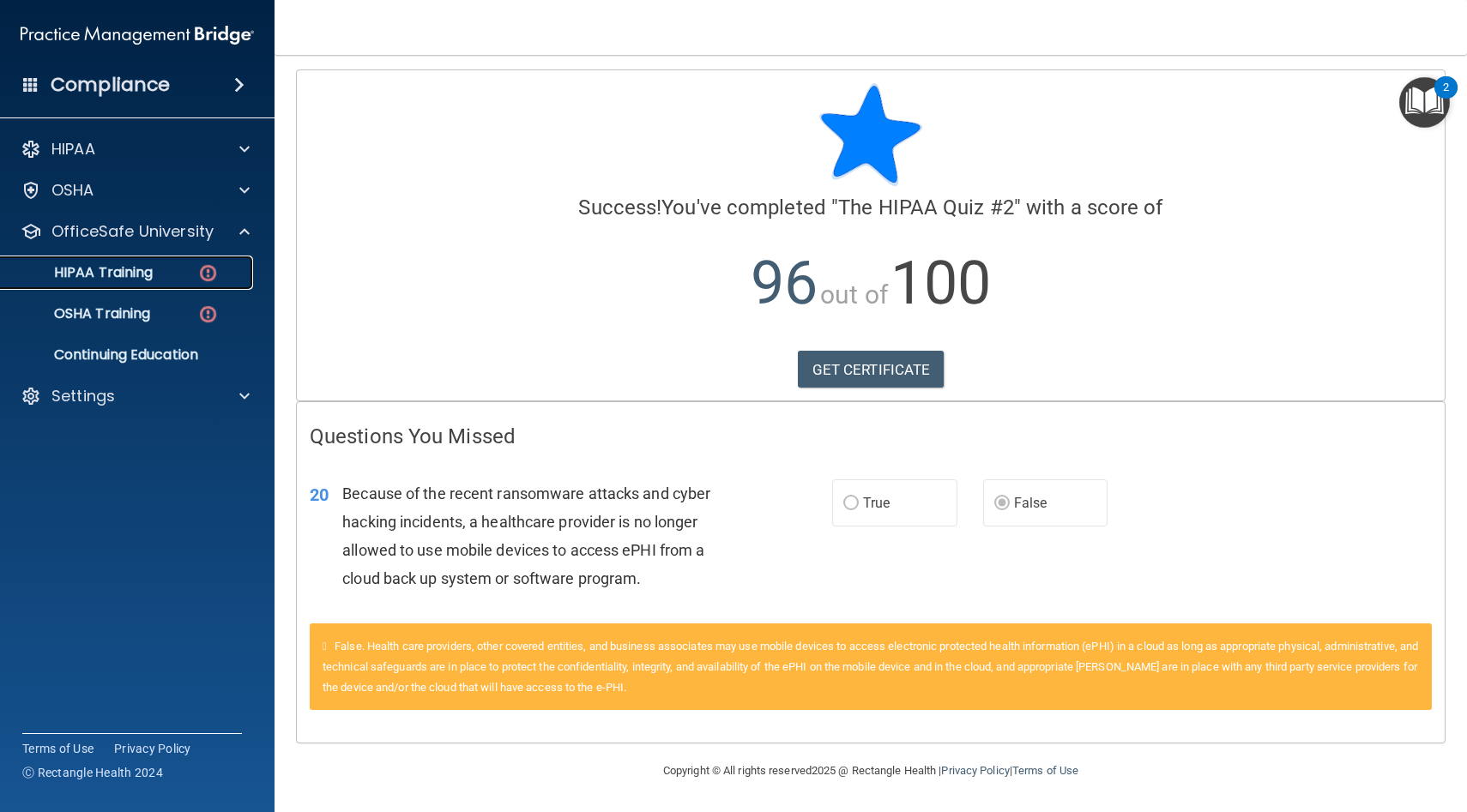
click at [118, 268] on p "HIPAA Training" at bounding box center [82, 272] width 142 height 17
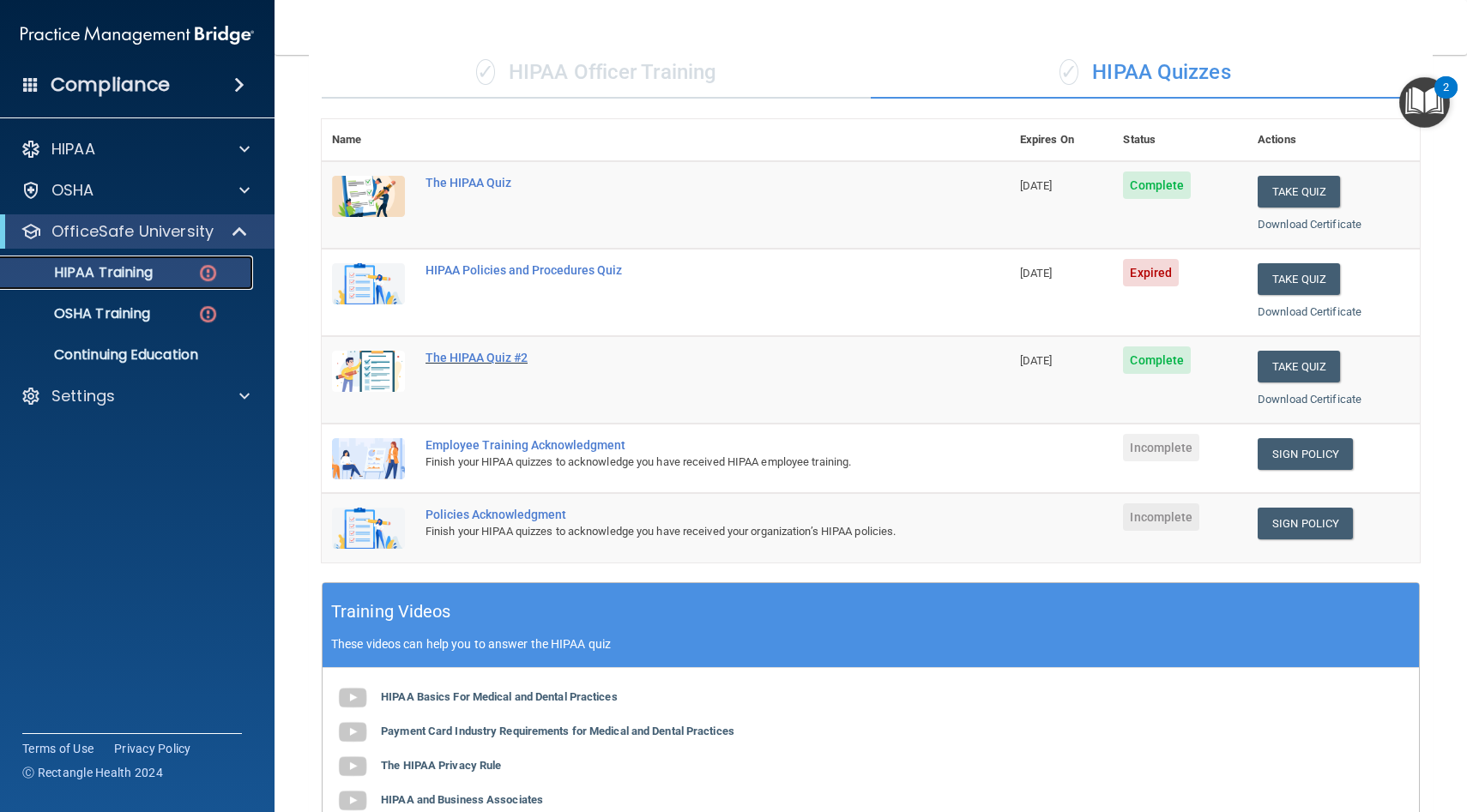
scroll to position [122, 0]
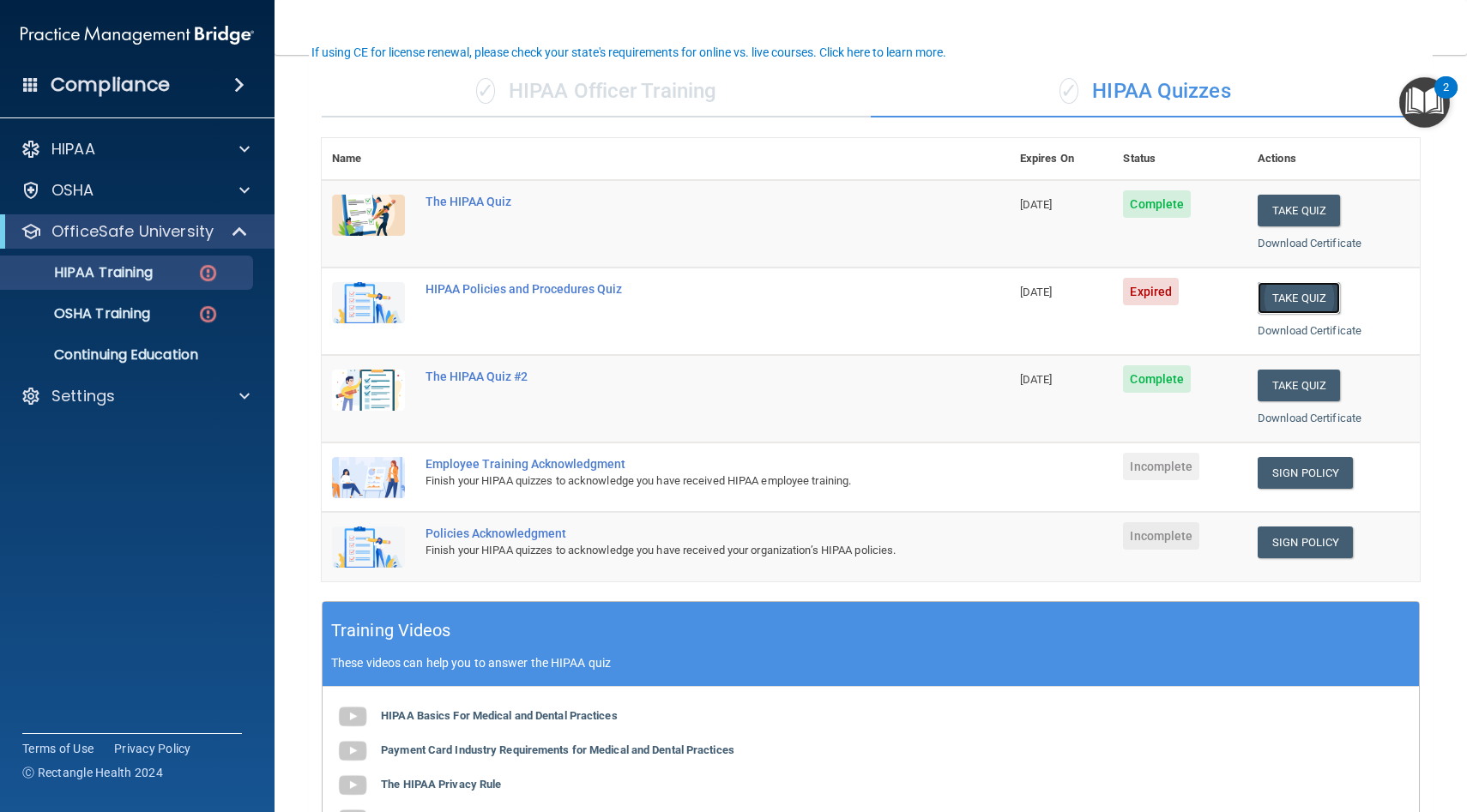
click at [1301, 294] on button "Take Quiz" at bounding box center [1299, 298] width 82 height 32
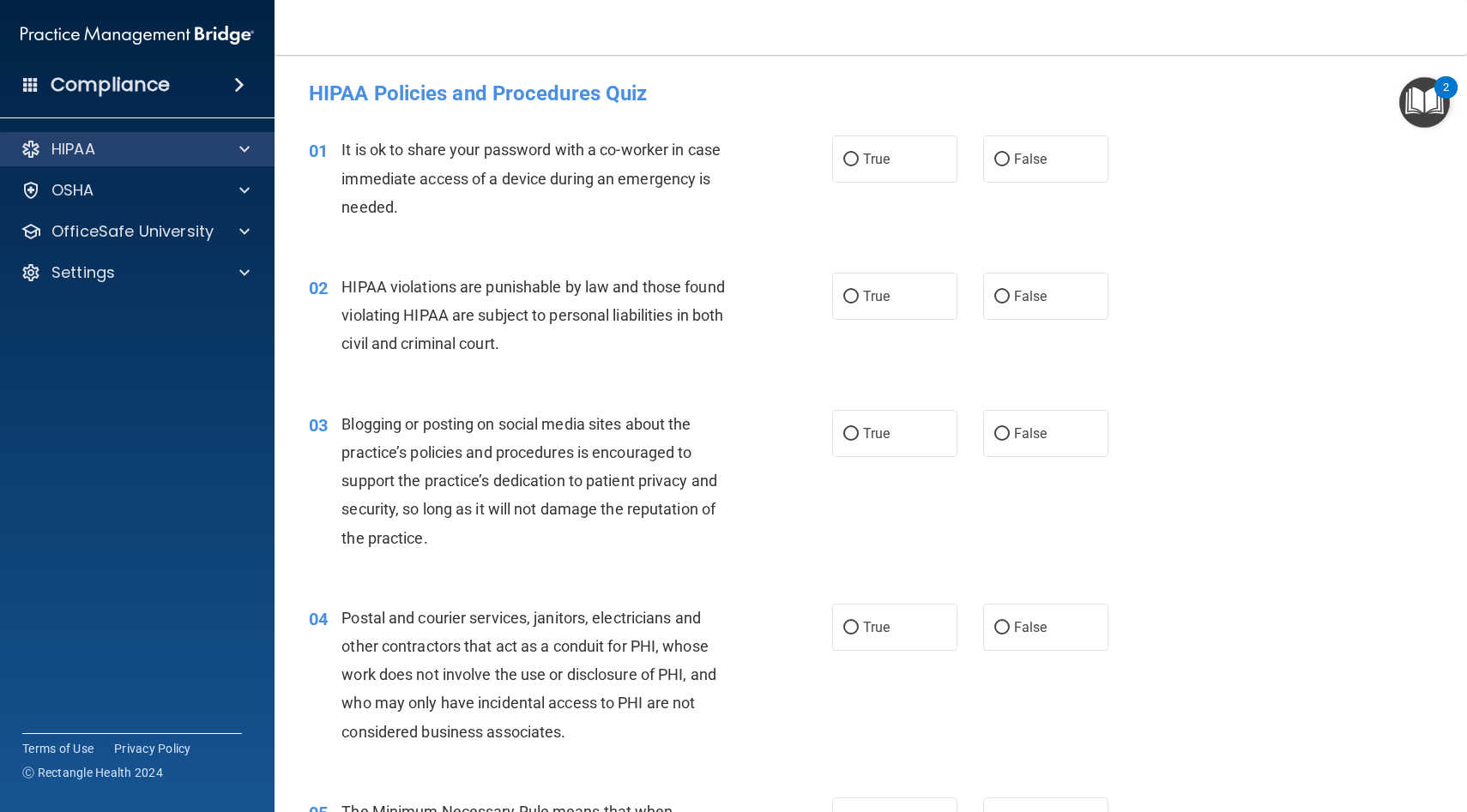
click at [68, 136] on div "HIPAA" at bounding box center [137, 149] width 275 height 35
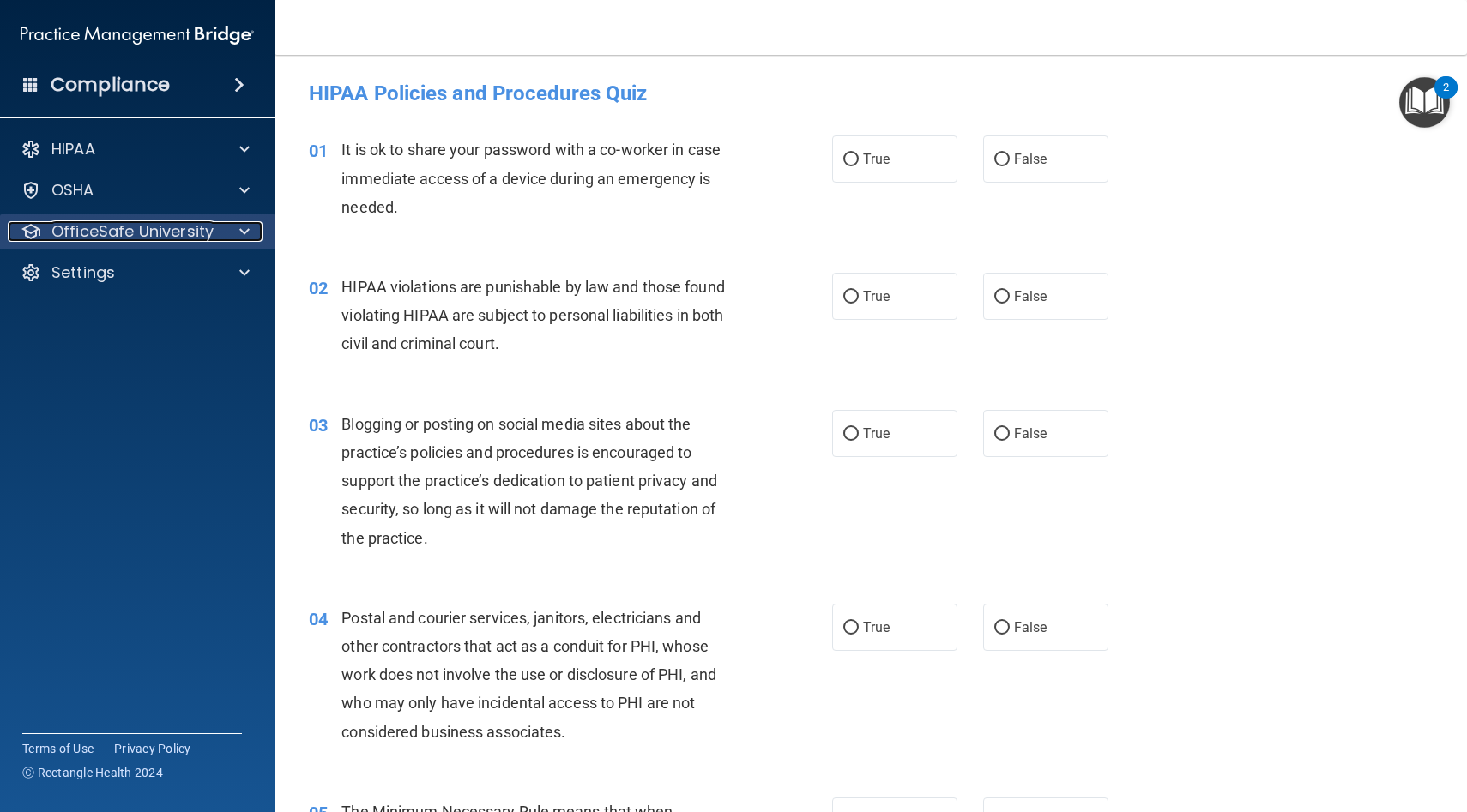
click at [99, 224] on p "OfficeSafe University" at bounding box center [133, 231] width 162 height 20
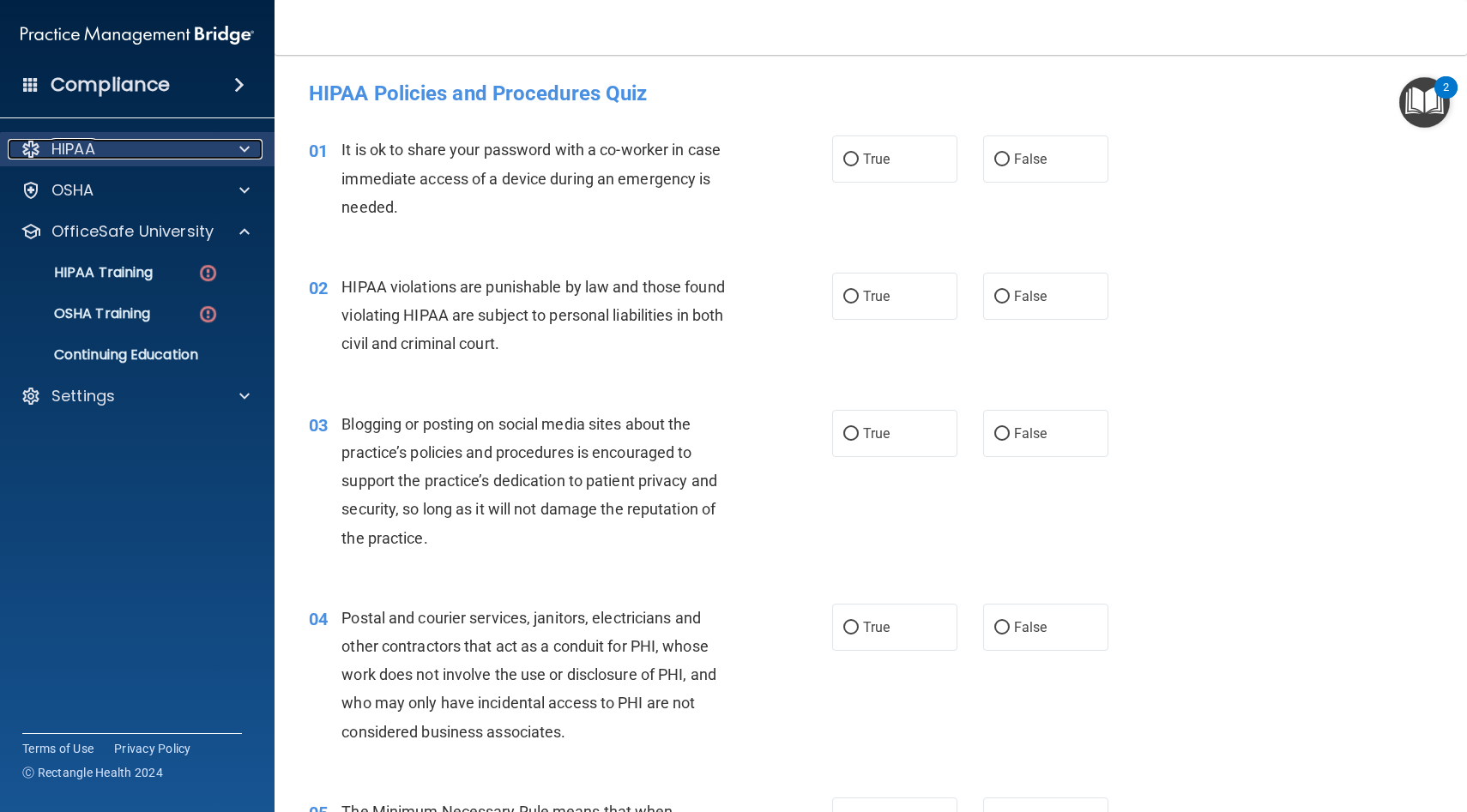
click at [86, 156] on p "HIPAA" at bounding box center [73, 149] width 44 height 20
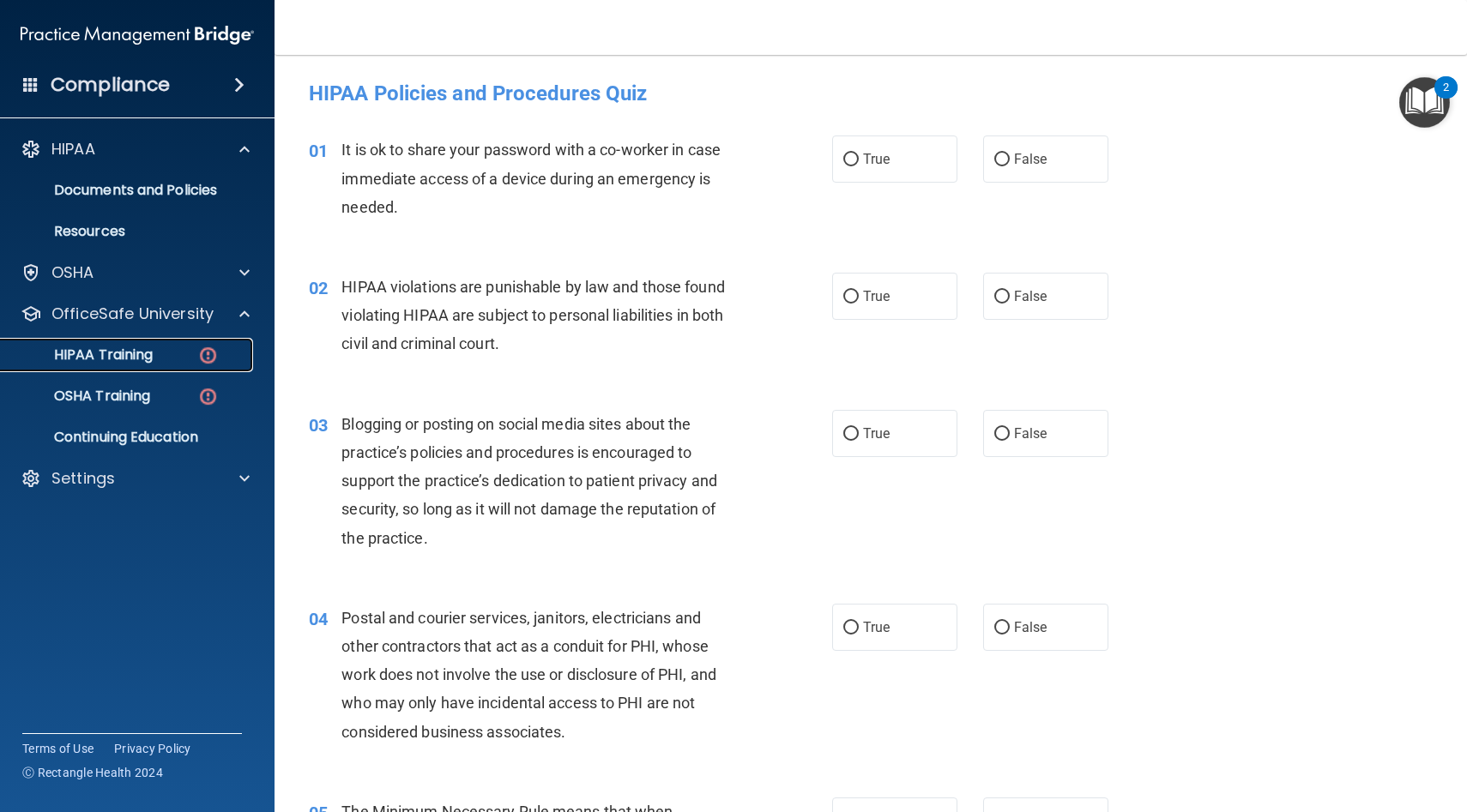
click at [139, 356] on p "HIPAA Training" at bounding box center [82, 354] width 142 height 17
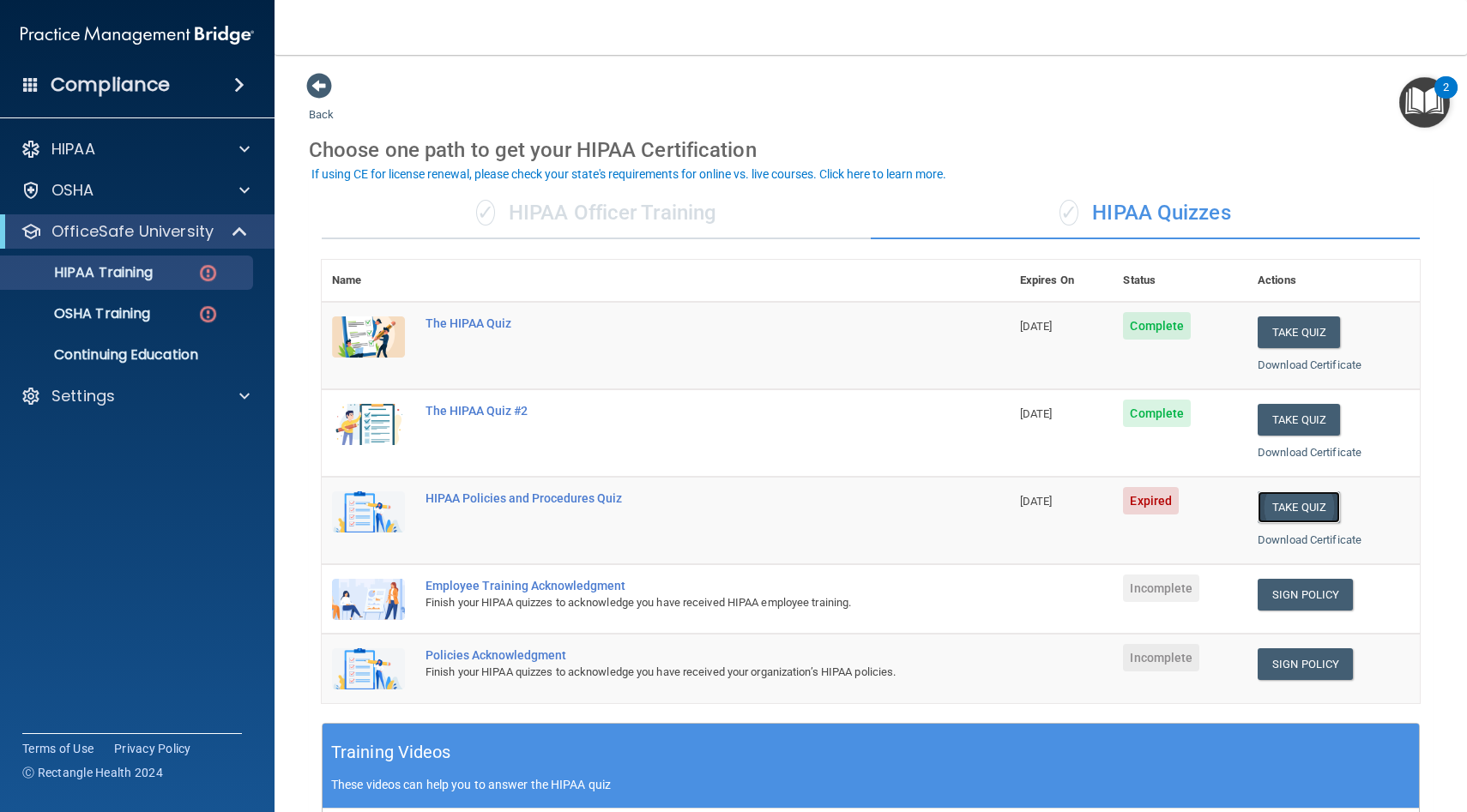
click at [1300, 509] on button "Take Quiz" at bounding box center [1299, 508] width 82 height 32
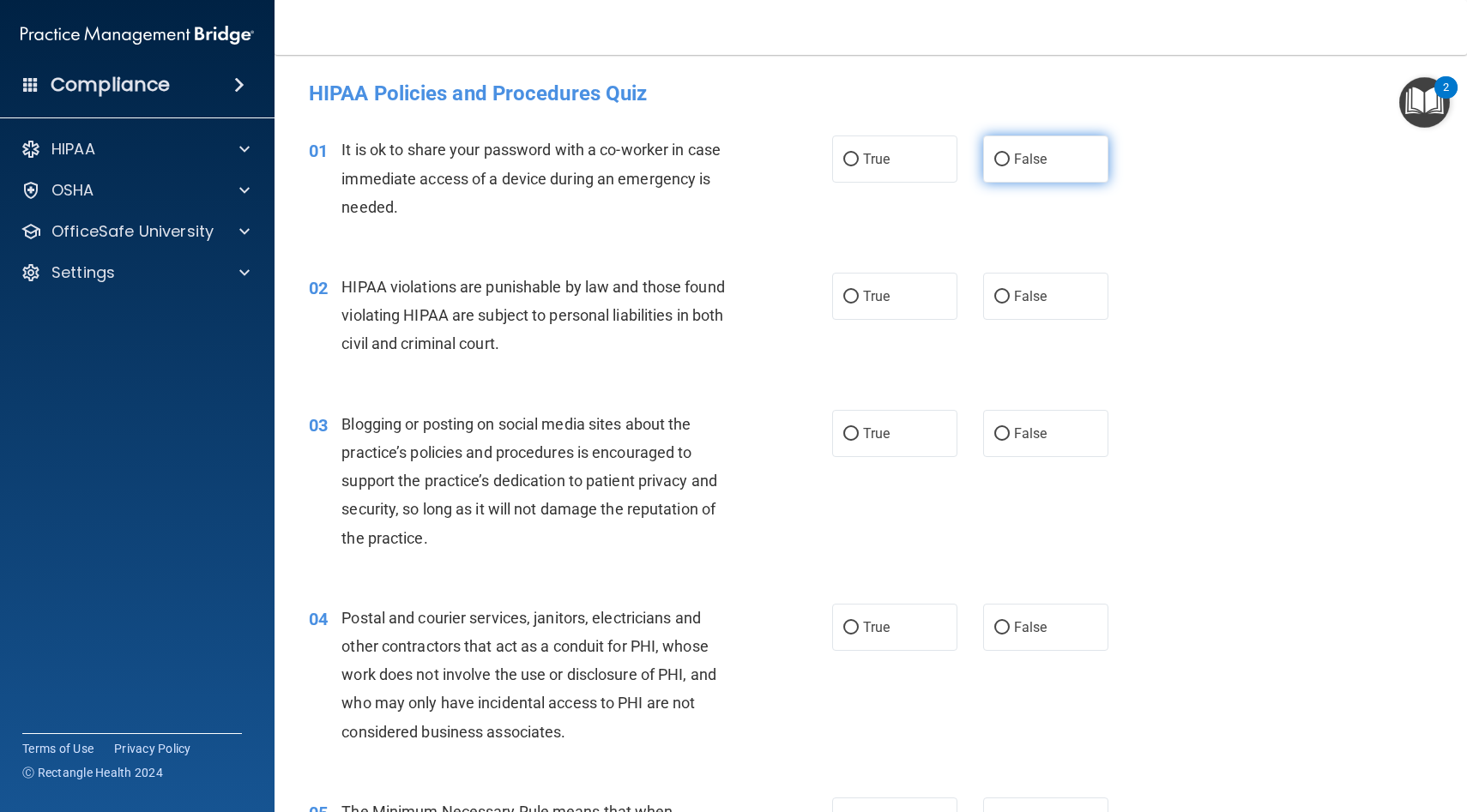
click at [1002, 162] on input "False" at bounding box center [1001, 159] width 15 height 12
radio input "true"
click at [852, 297] on input "True" at bounding box center [851, 297] width 15 height 12
radio input "true"
click at [1005, 431] on input "False" at bounding box center [1001, 434] width 15 height 12
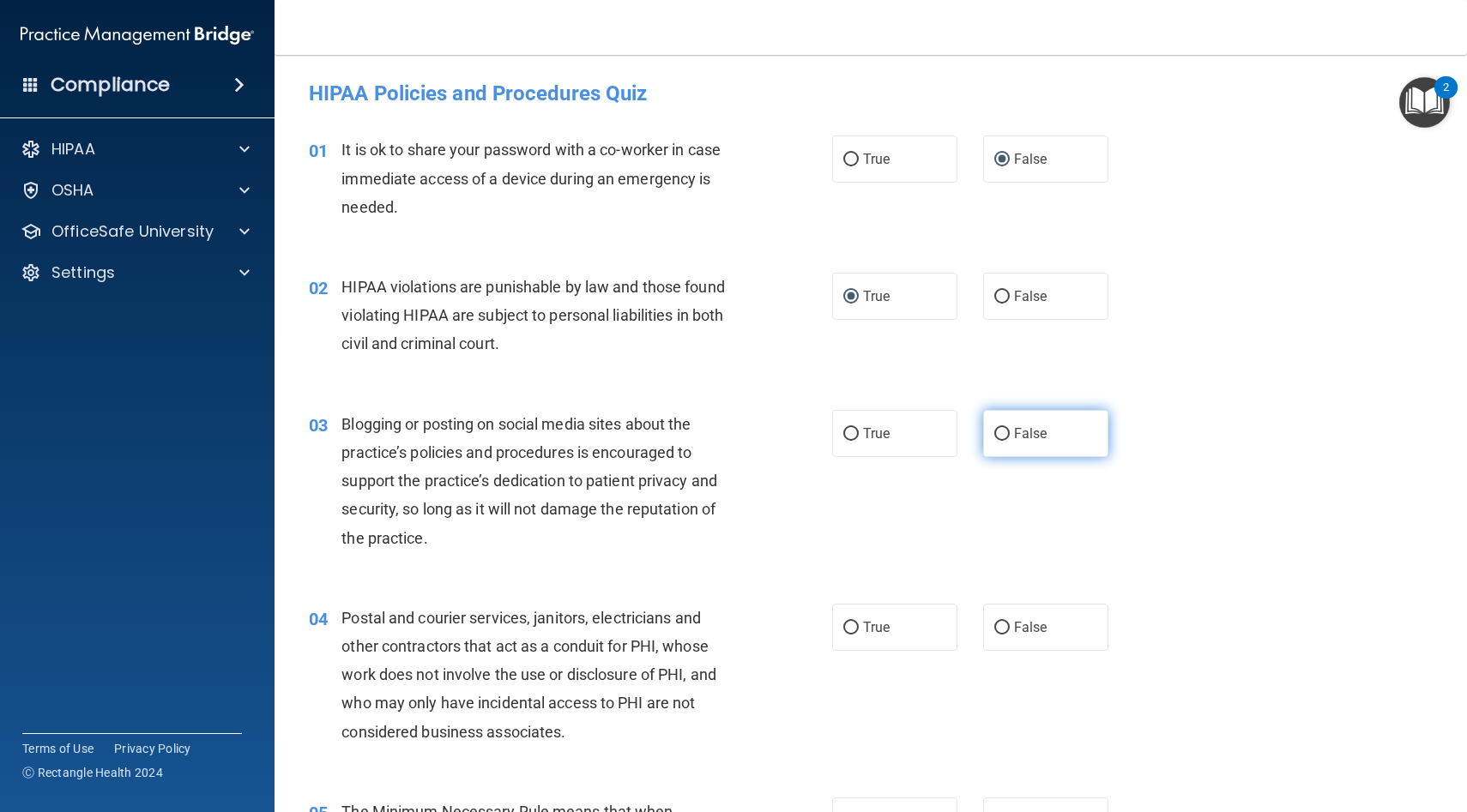
radio input "true"
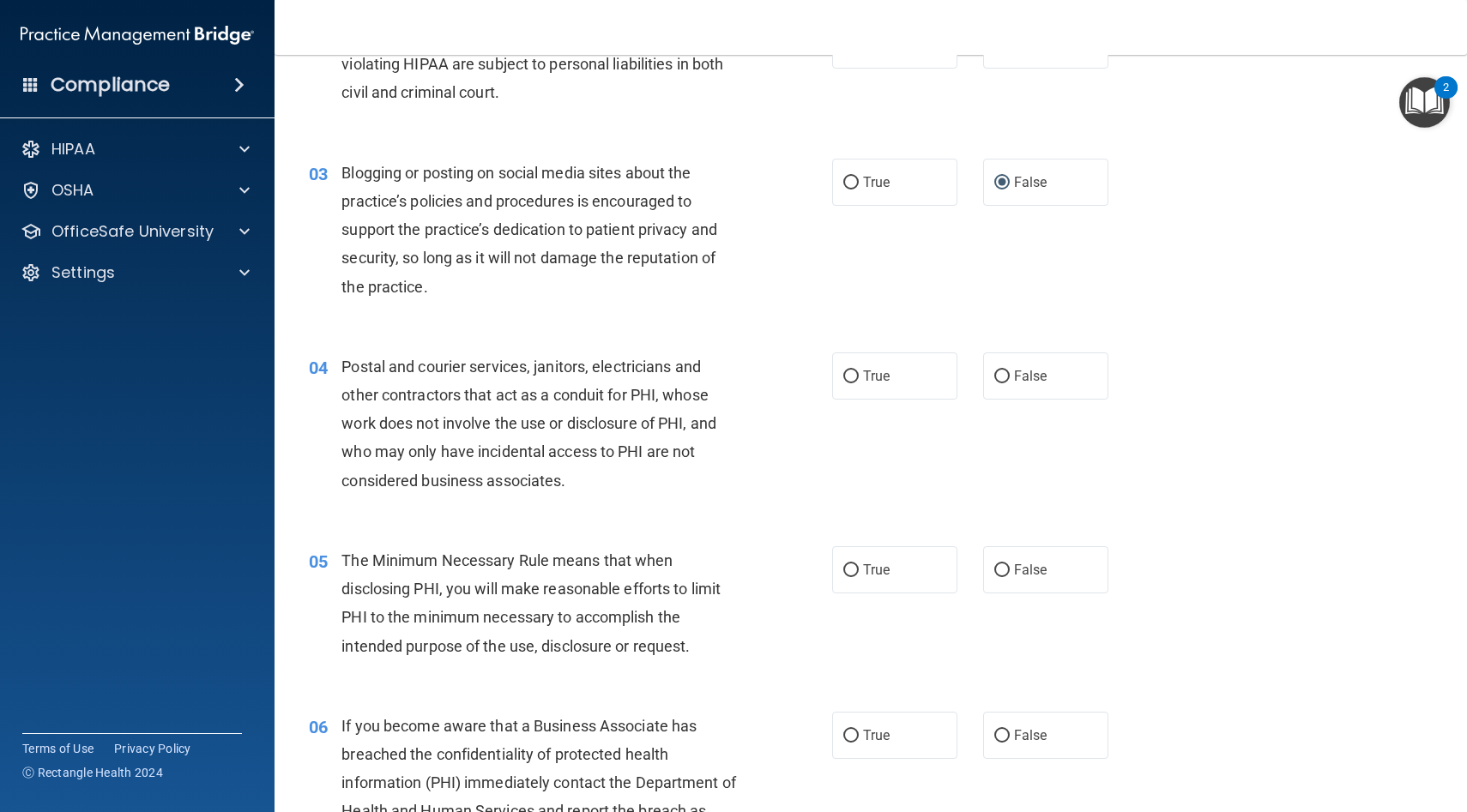
scroll to position [275, 0]
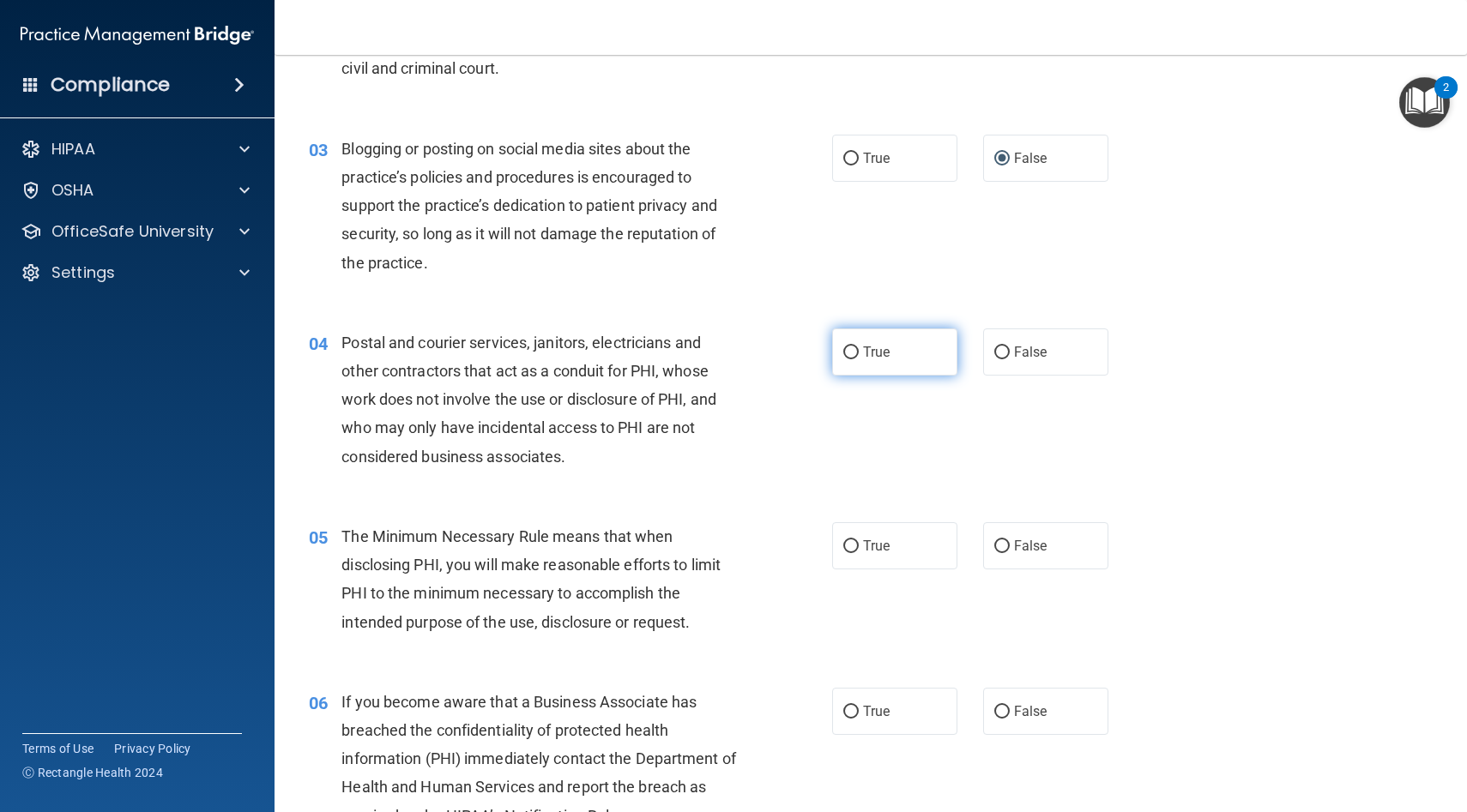
click at [850, 348] on input "True" at bounding box center [851, 353] width 15 height 12
radio input "true"
click at [852, 544] on input "True" at bounding box center [851, 547] width 15 height 12
radio input "true"
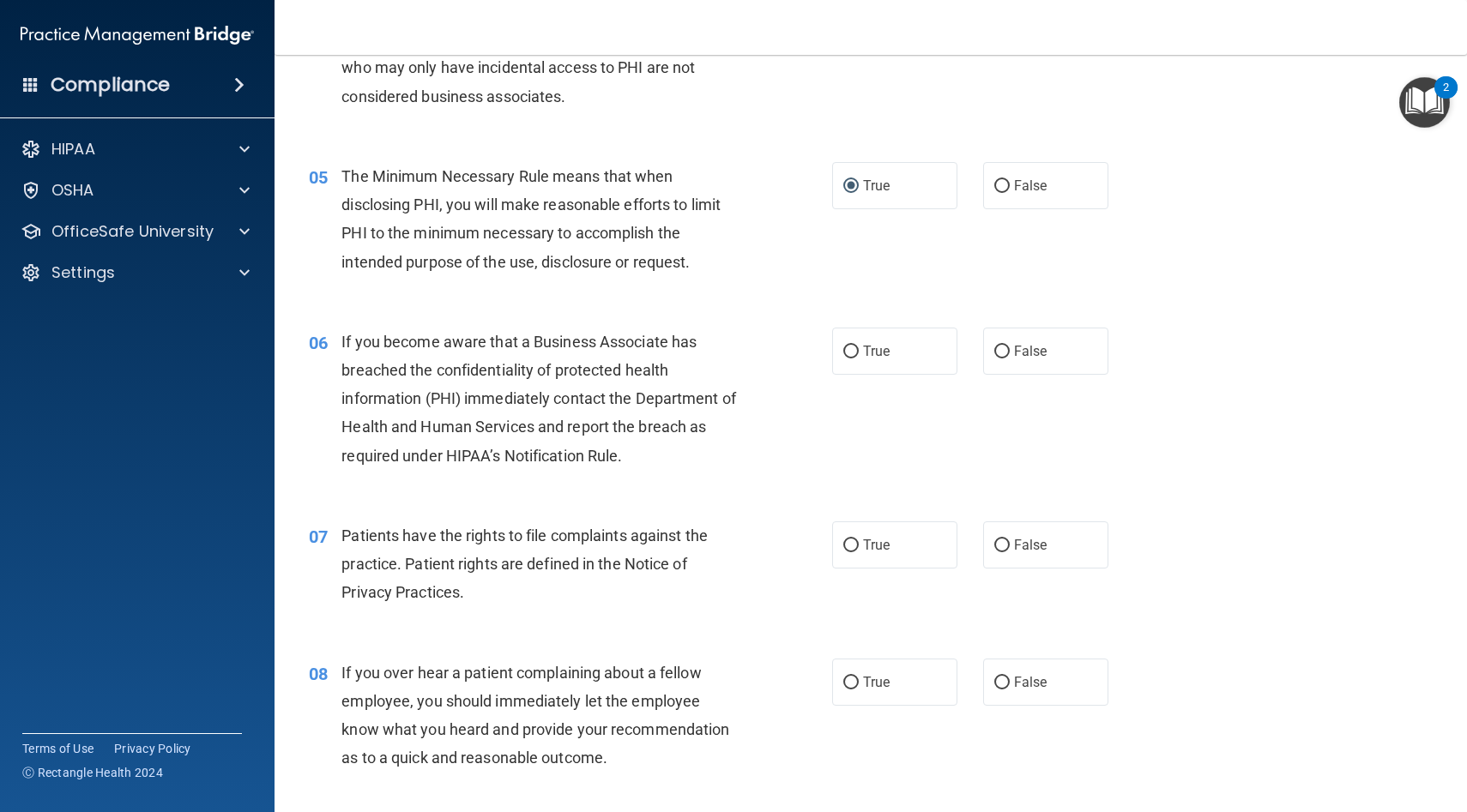
scroll to position [649, 0]
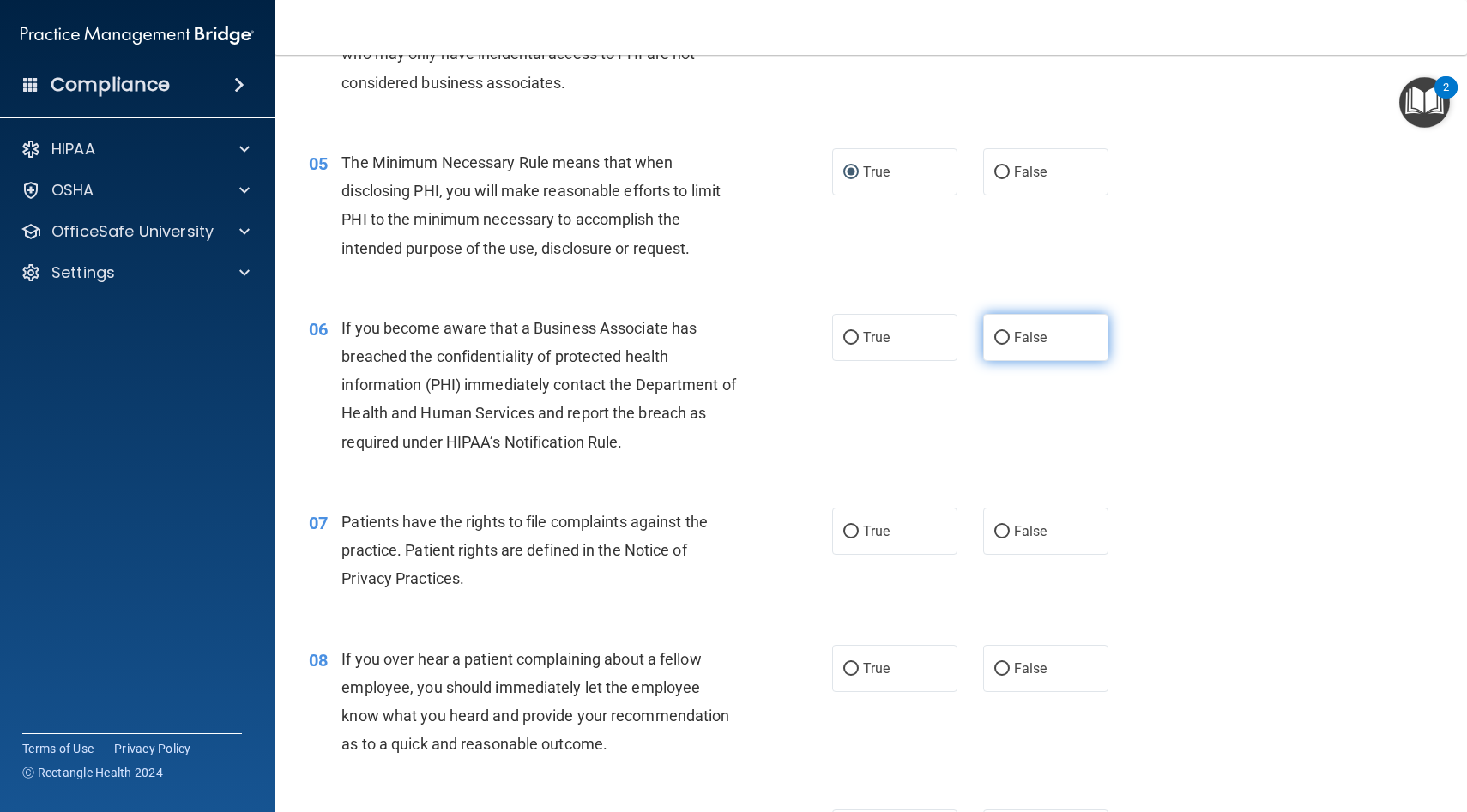
click at [998, 333] on input "False" at bounding box center [1001, 338] width 15 height 12
radio input "true"
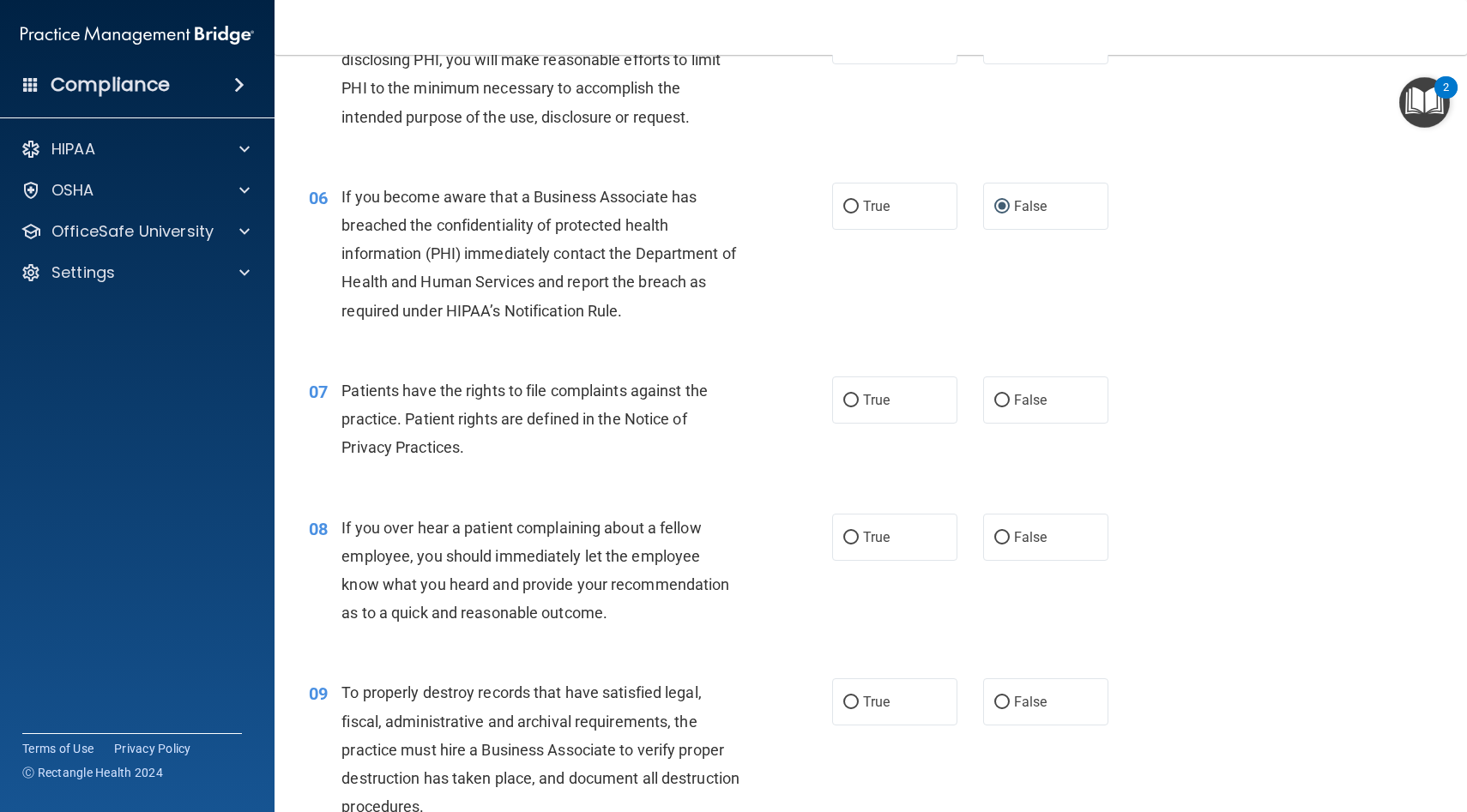
scroll to position [806, 0]
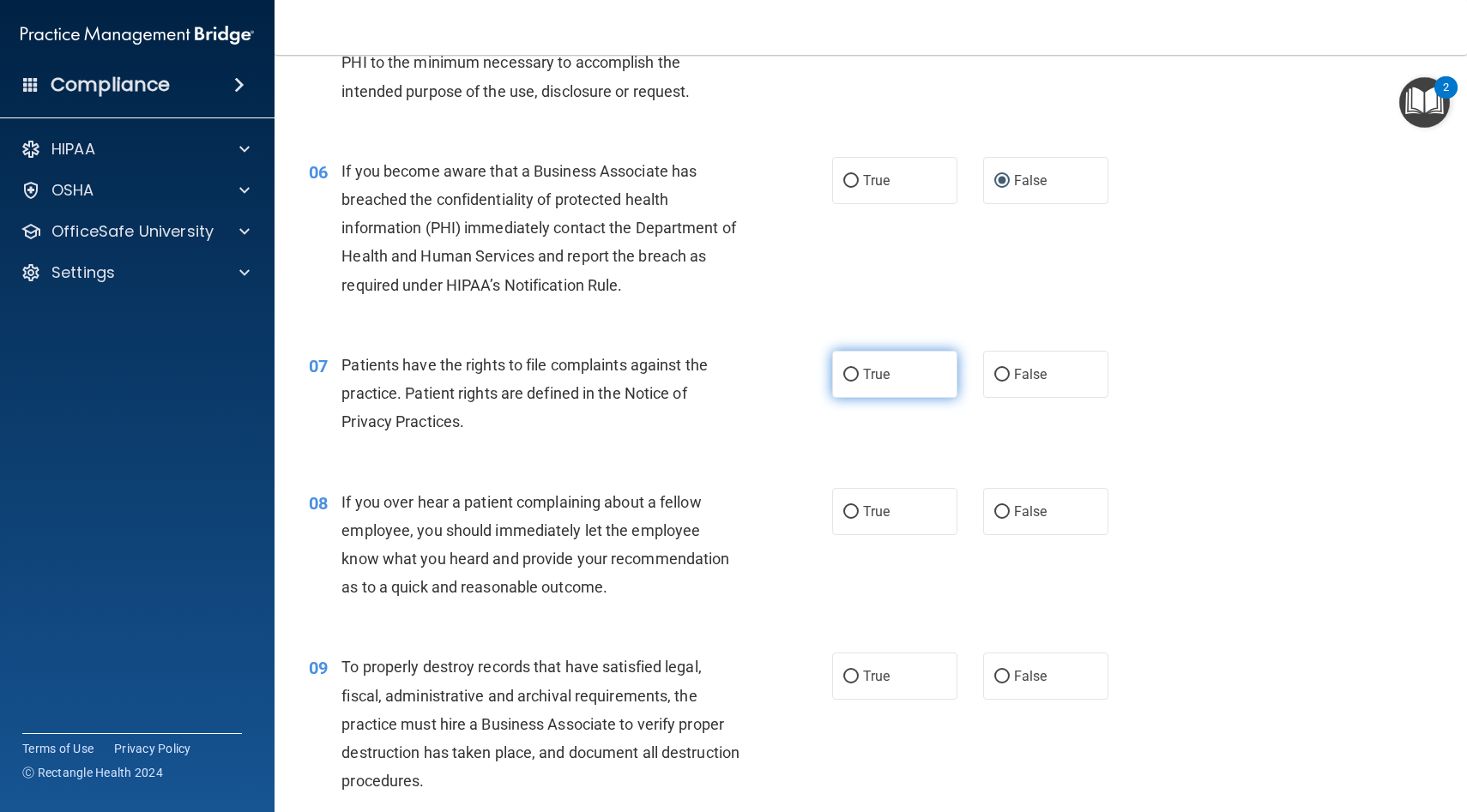
click at [851, 371] on input "True" at bounding box center [851, 375] width 15 height 12
radio input "true"
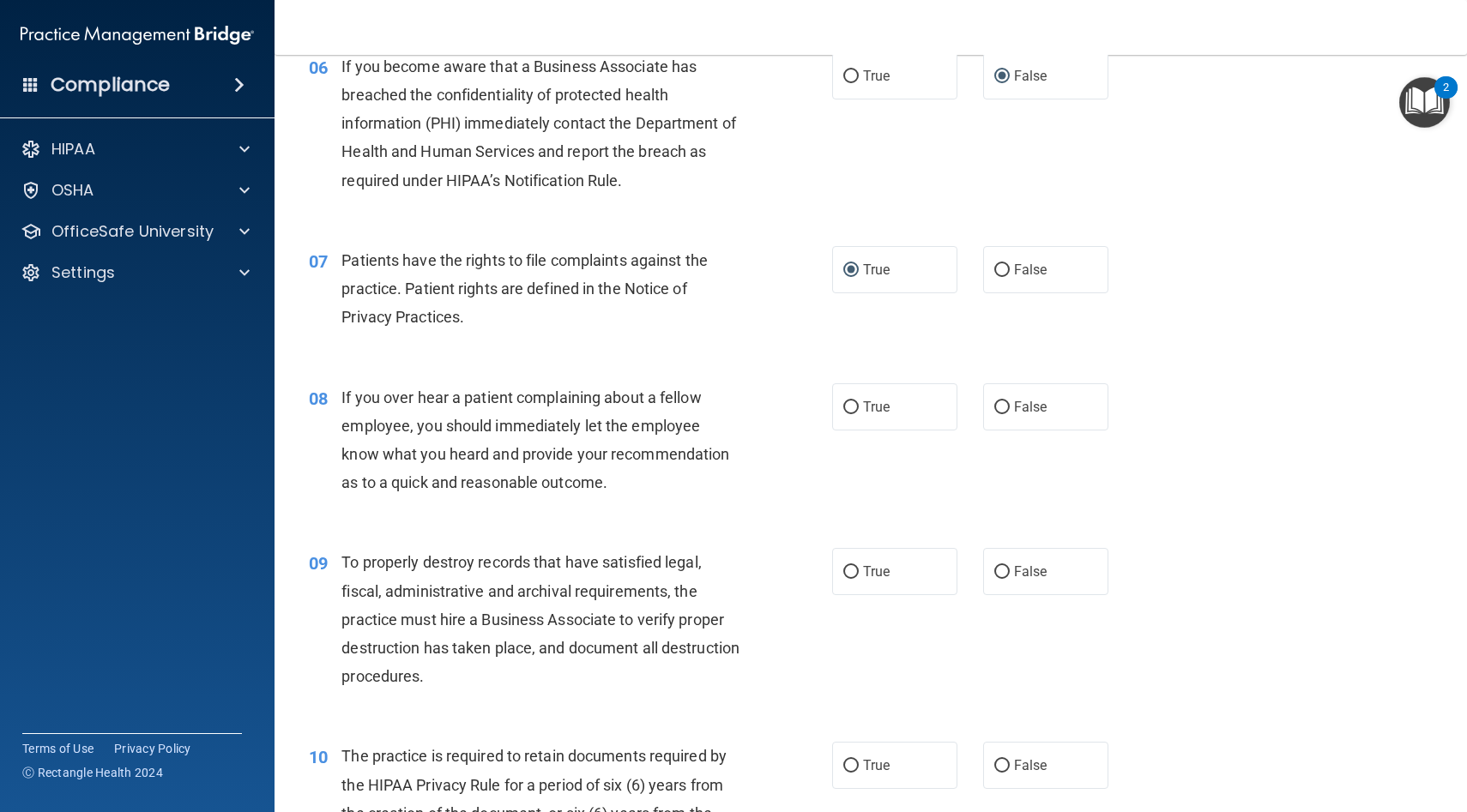
scroll to position [926, 0]
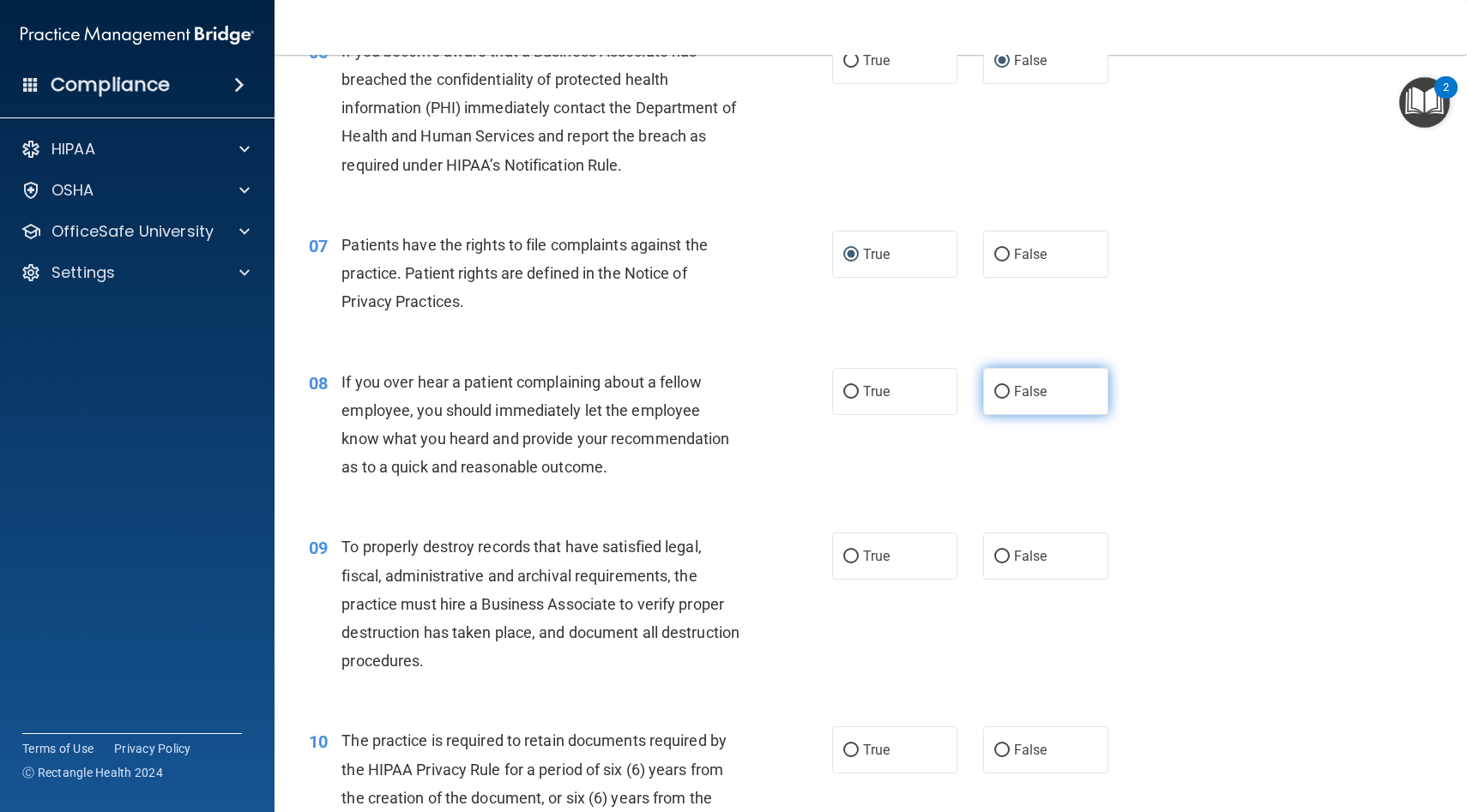
click at [1004, 388] on input "False" at bounding box center [1001, 392] width 15 height 12
radio input "true"
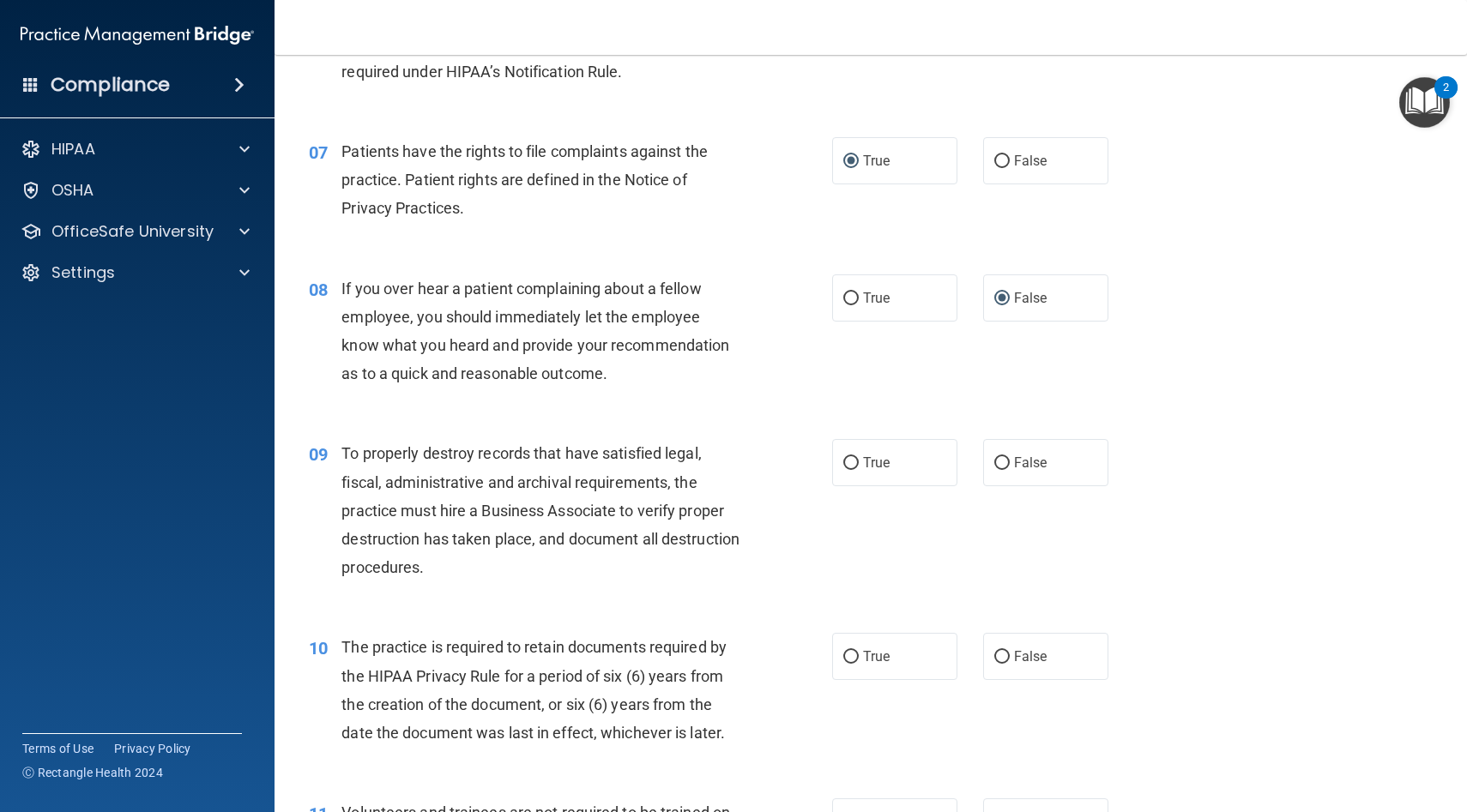
scroll to position [1021, 0]
click at [1001, 458] on input "False" at bounding box center [1001, 461] width 15 height 12
radio input "true"
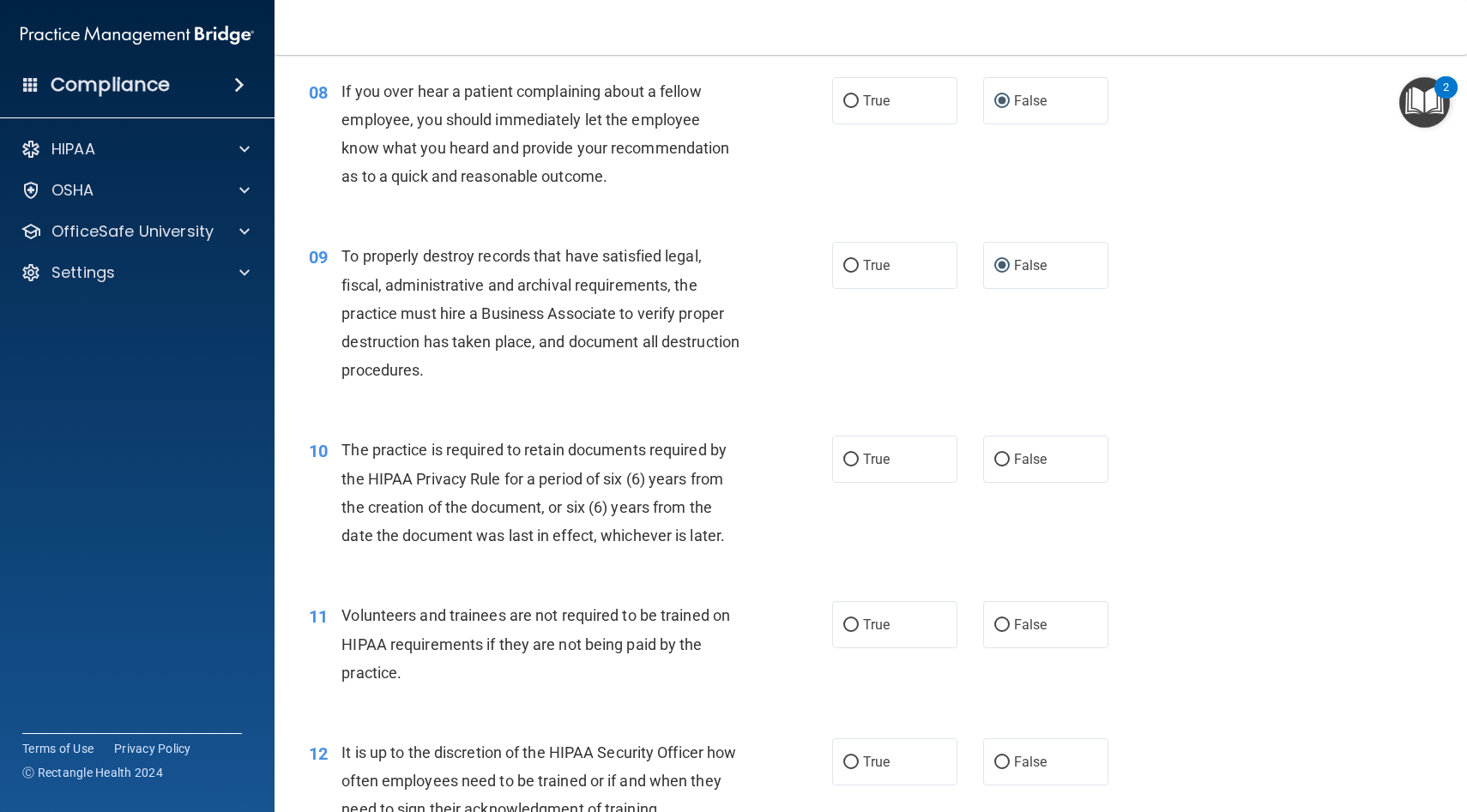
scroll to position [1220, 0]
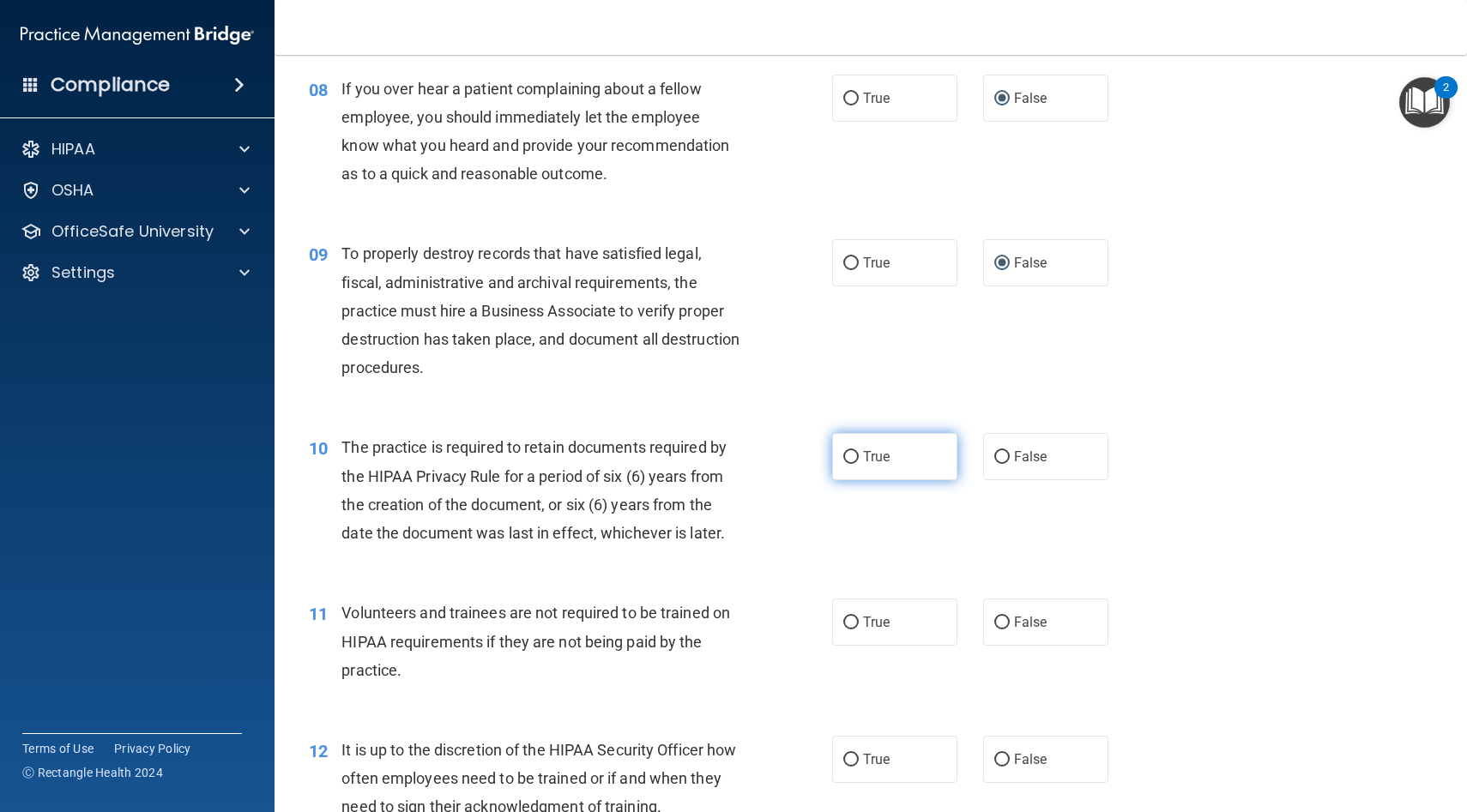
click at [851, 452] on input "True" at bounding box center [851, 458] width 15 height 12
radio input "true"
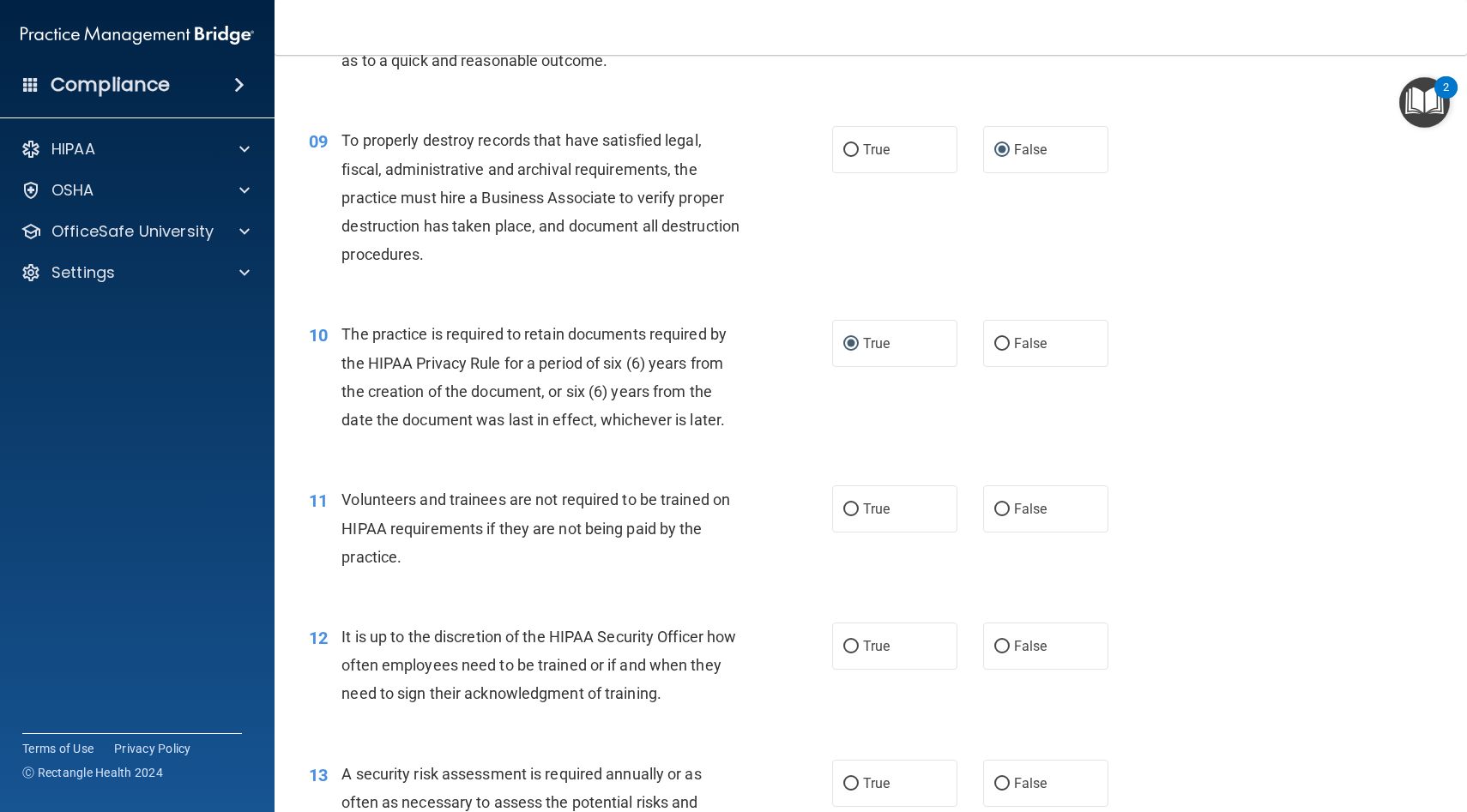
scroll to position [1340, 0]
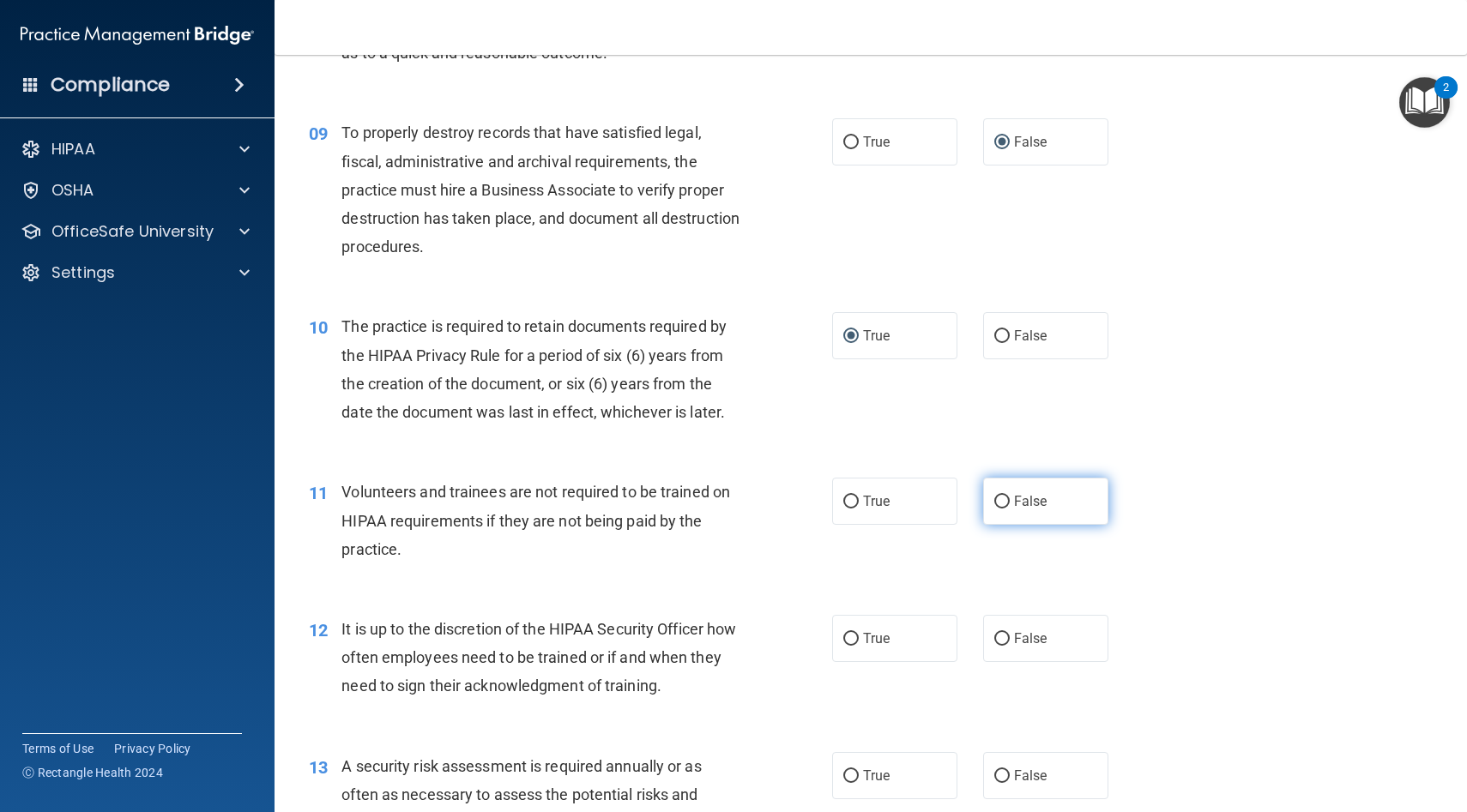
click at [1002, 499] on input "False" at bounding box center [1001, 502] width 15 height 12
radio input "true"
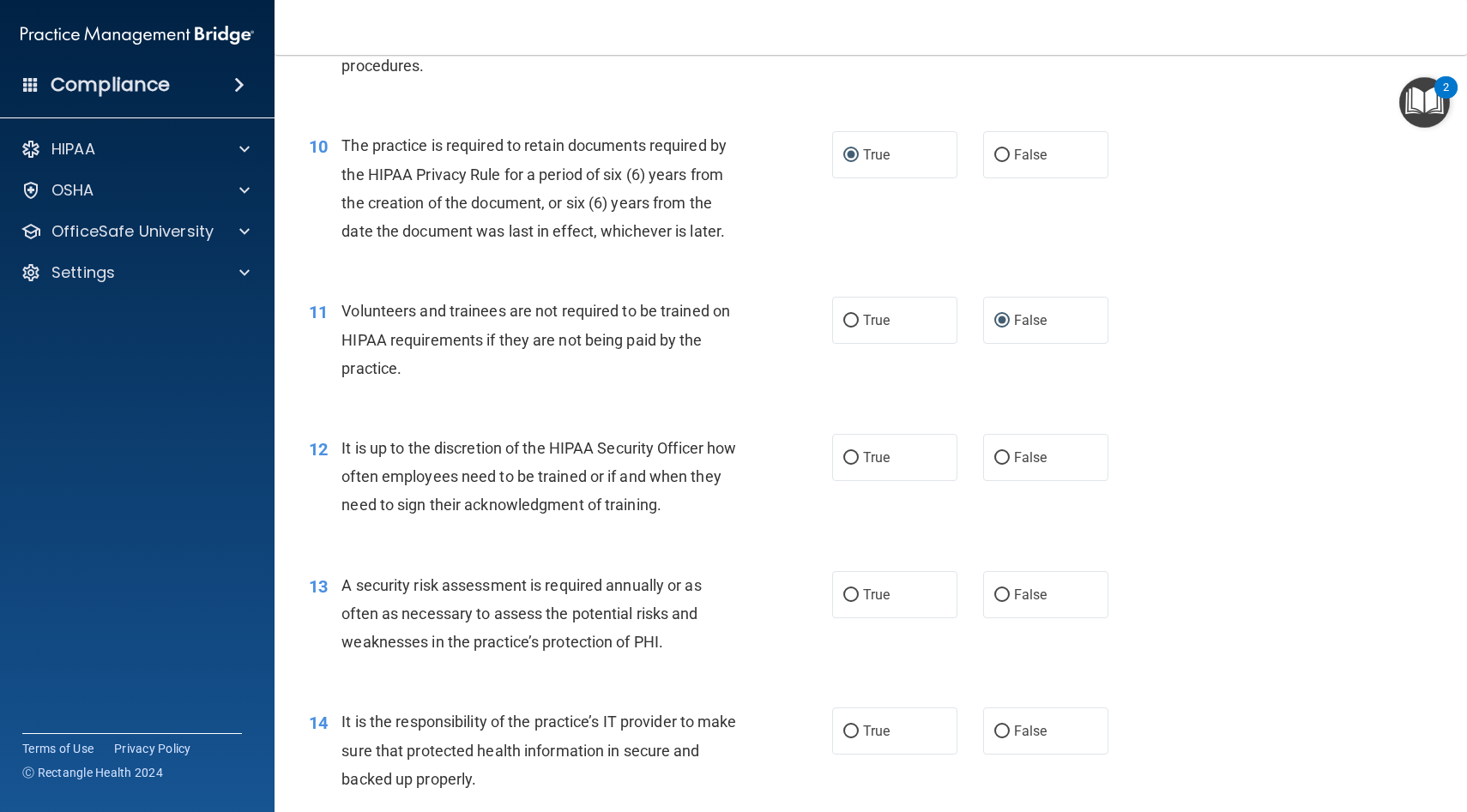
scroll to position [1526, 0]
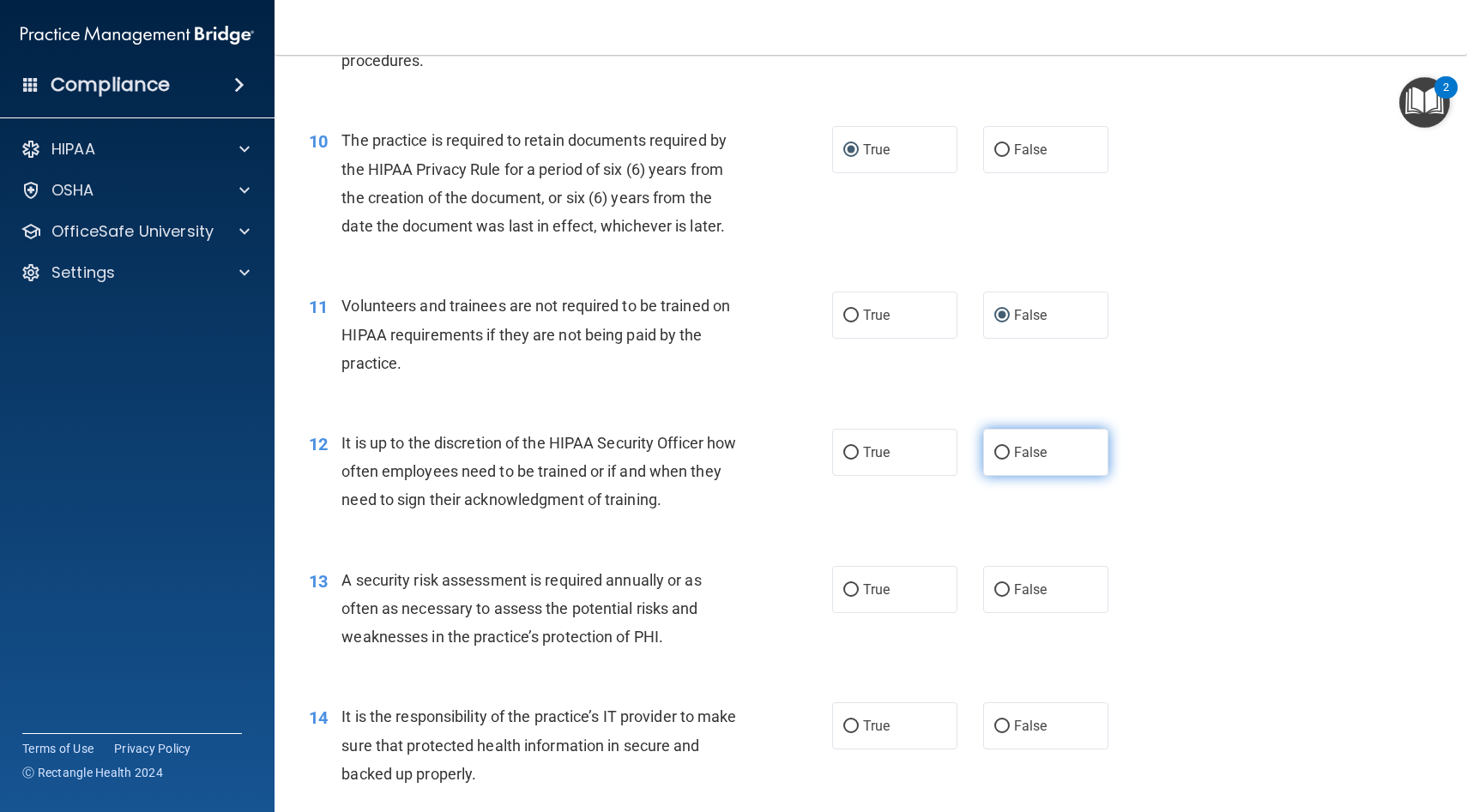
click at [1000, 451] on input "False" at bounding box center [1001, 453] width 15 height 12
radio input "true"
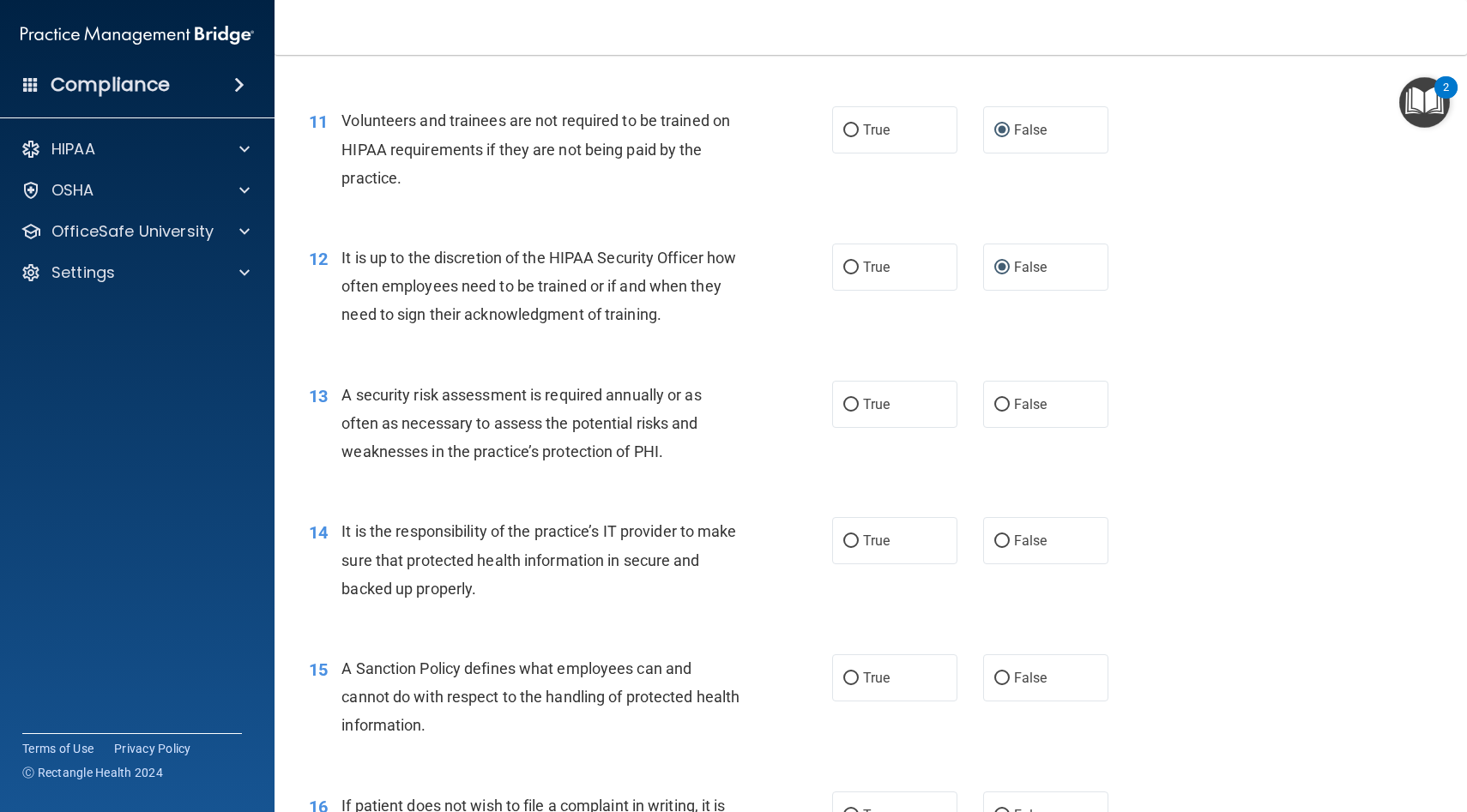
scroll to position [1726, 0]
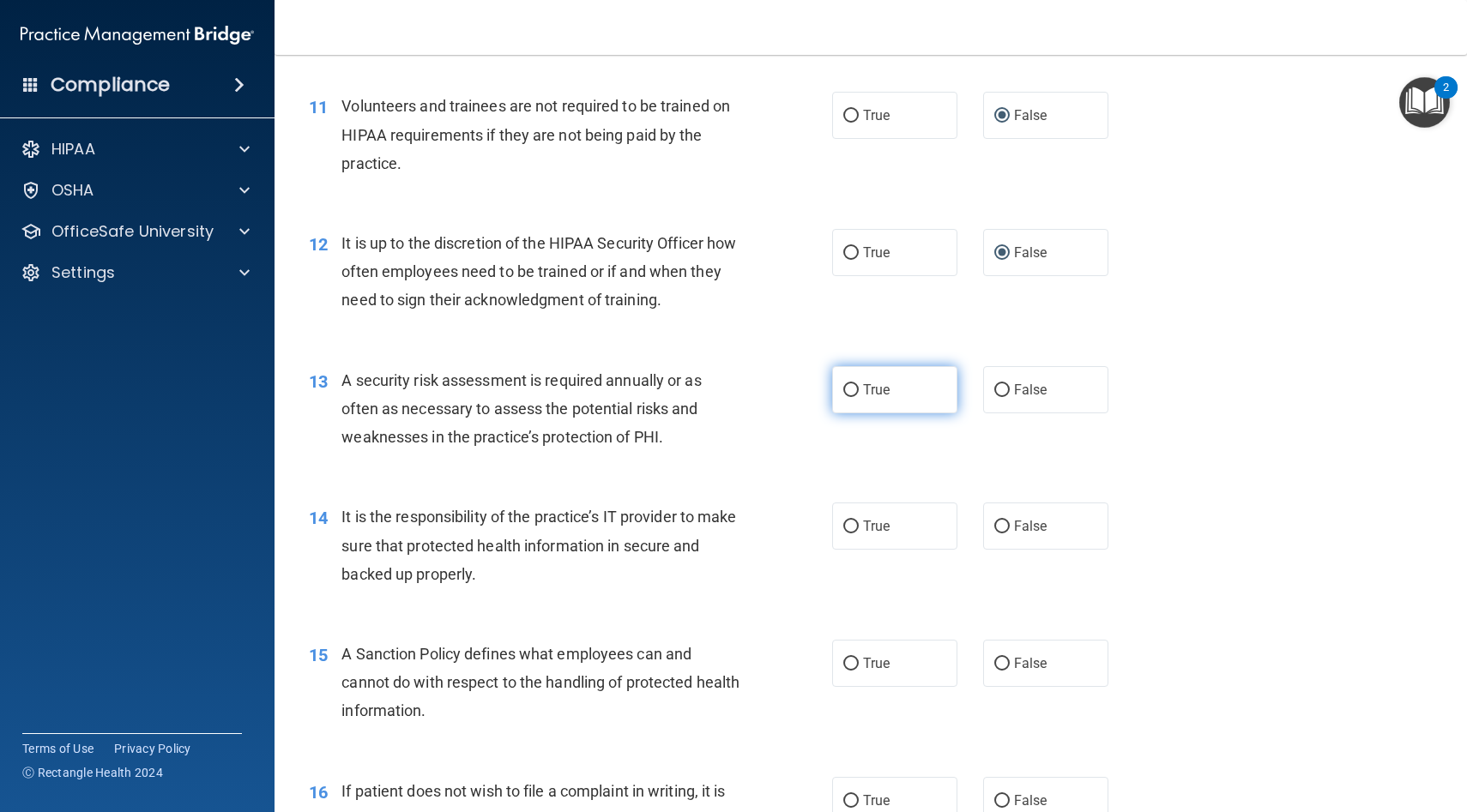
click at [851, 386] on input "True" at bounding box center [851, 391] width 15 height 12
radio input "true"
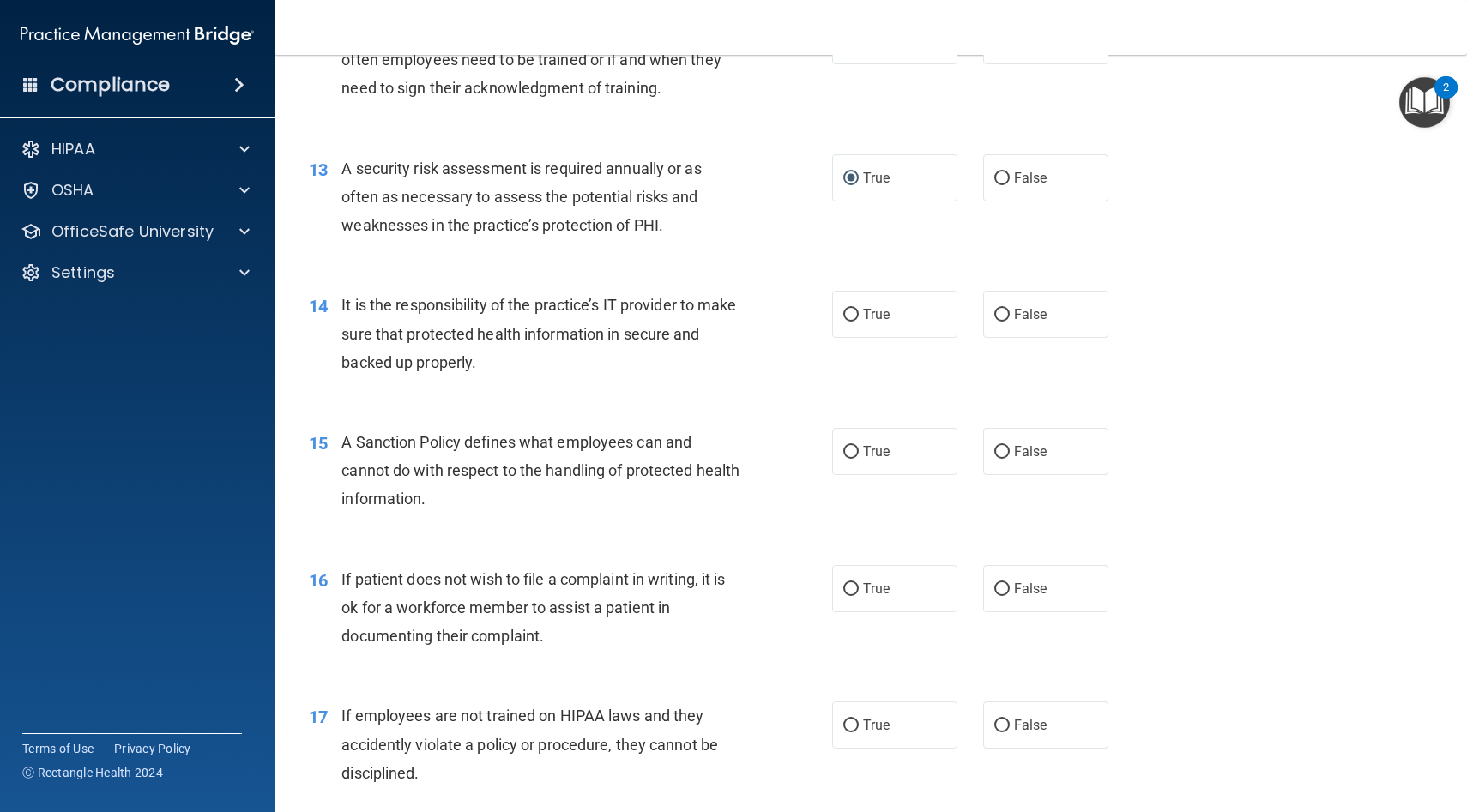
scroll to position [1944, 0]
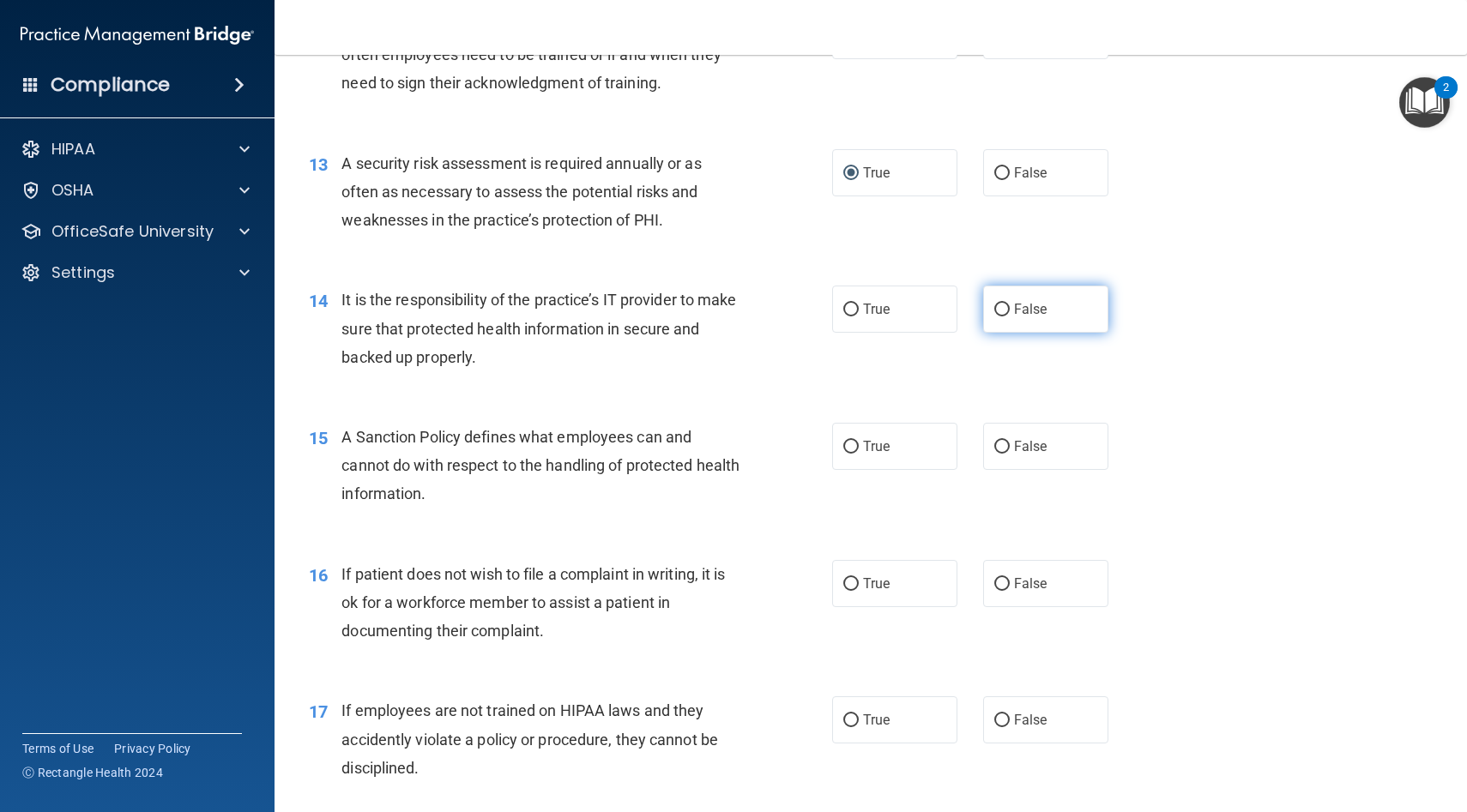
click at [1002, 308] on input "False" at bounding box center [1001, 310] width 15 height 12
radio input "true"
click at [1002, 442] on input "False" at bounding box center [1001, 447] width 15 height 12
radio input "true"
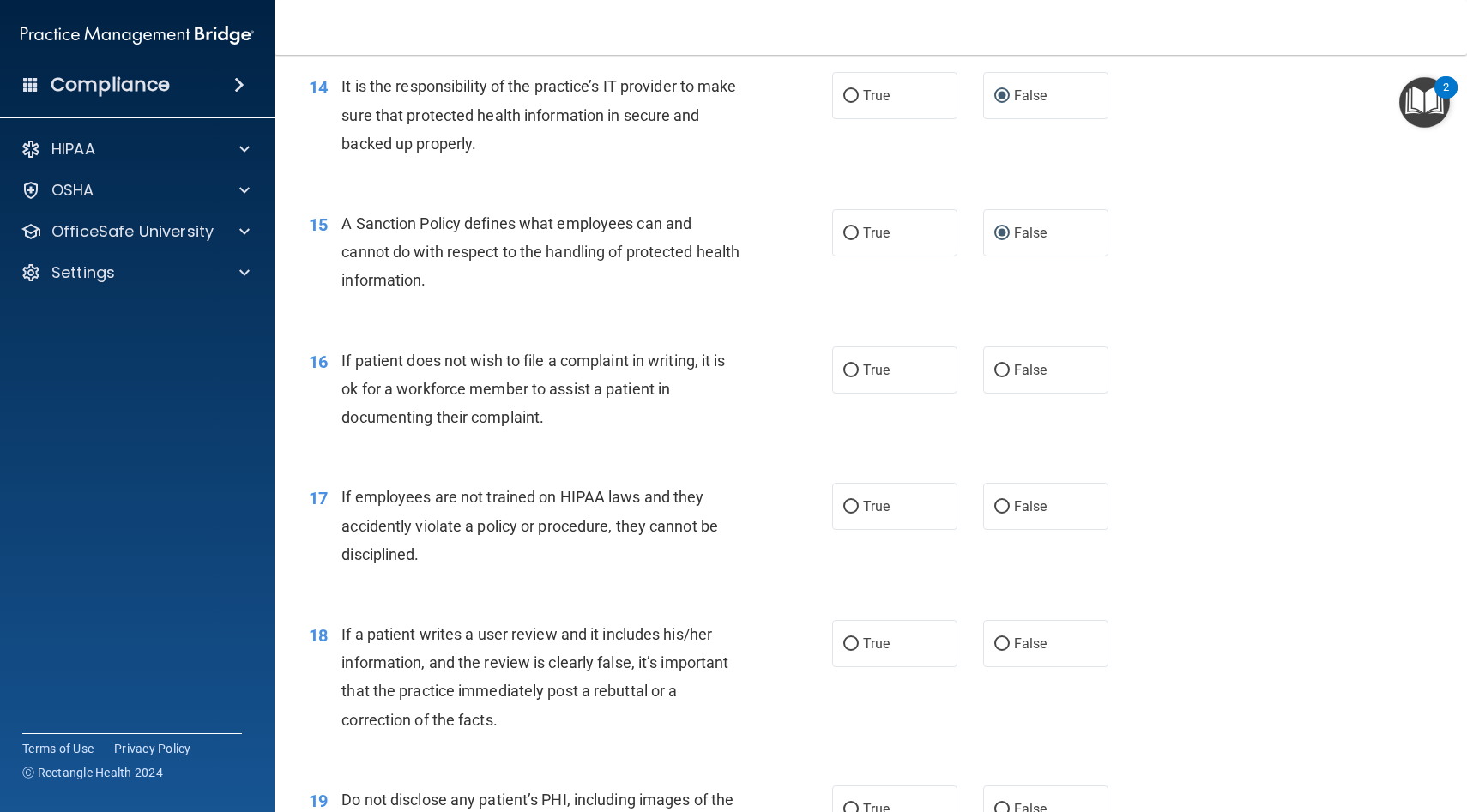
scroll to position [2159, 0]
click at [851, 367] on input "True" at bounding box center [851, 368] width 15 height 12
radio input "true"
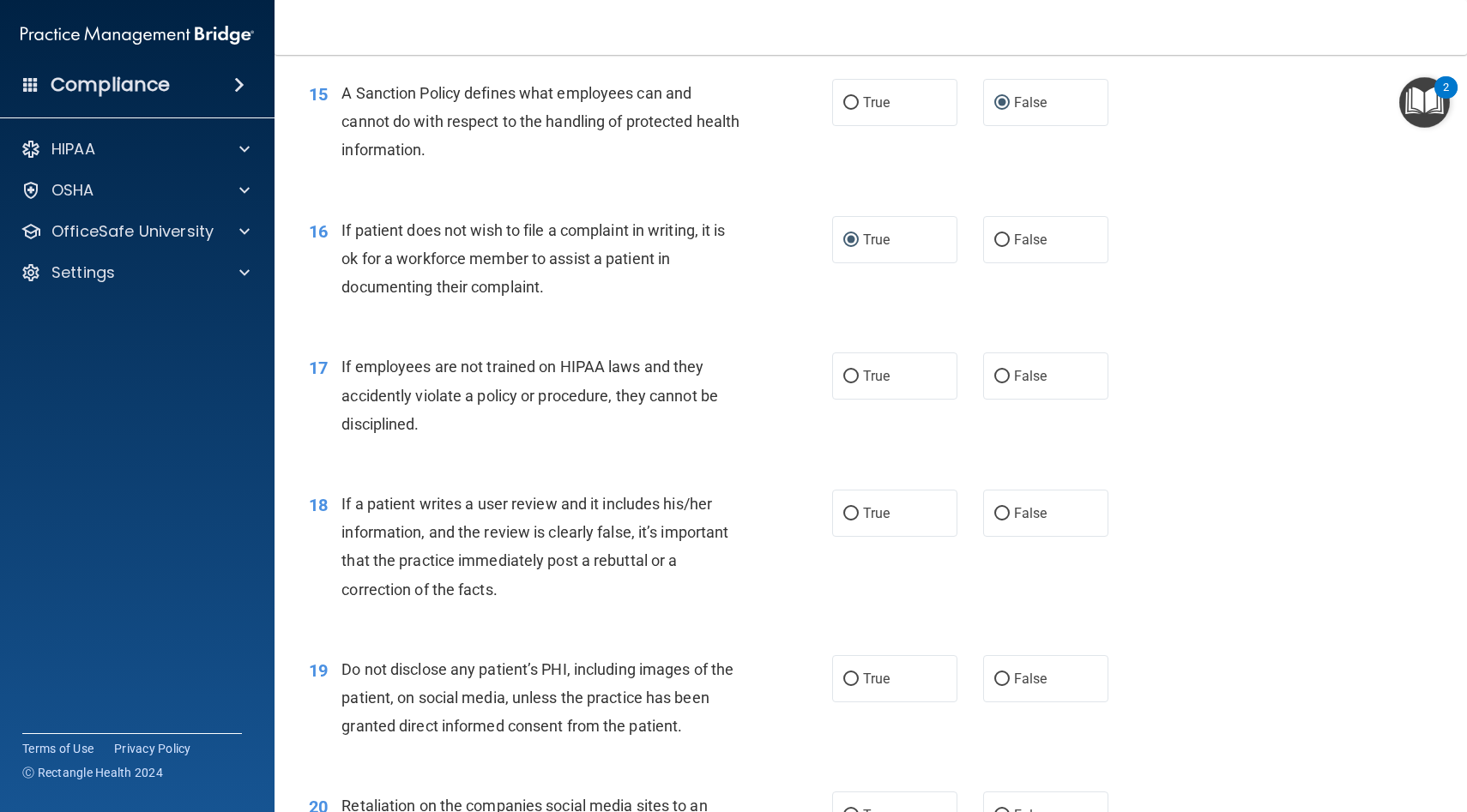
scroll to position [2291, 0]
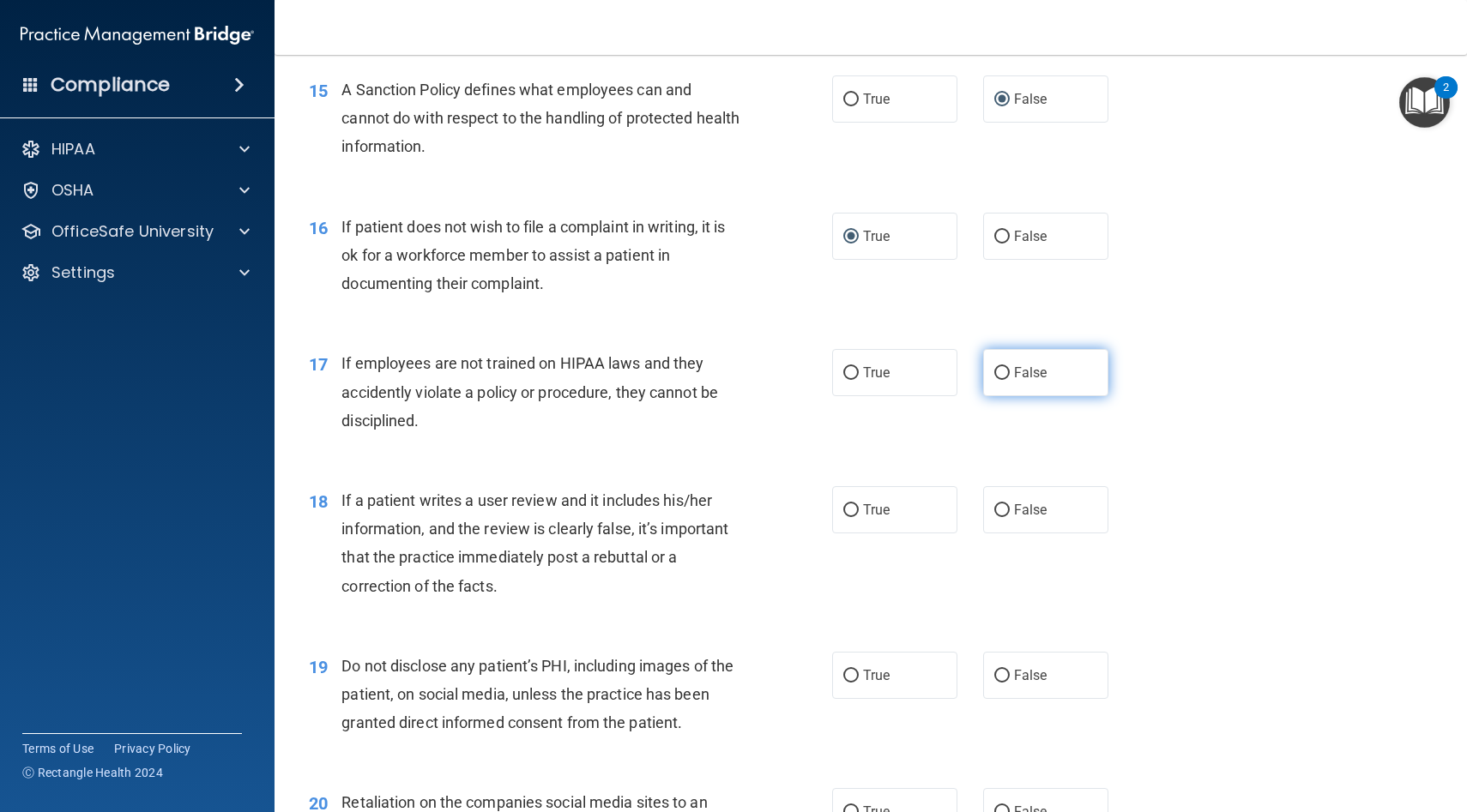
click at [1005, 373] on input "False" at bounding box center [1001, 373] width 15 height 12
radio input "true"
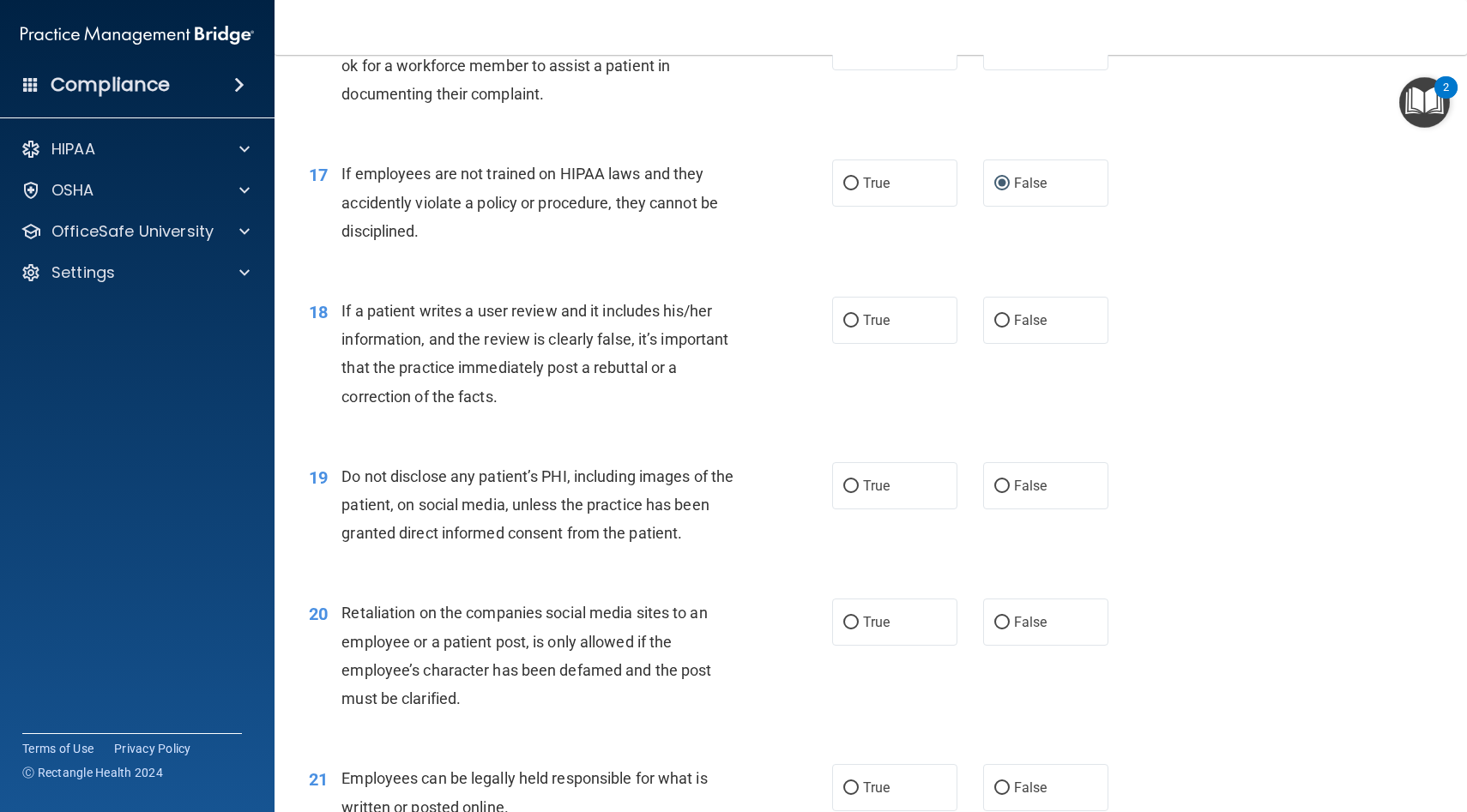
scroll to position [2500, 0]
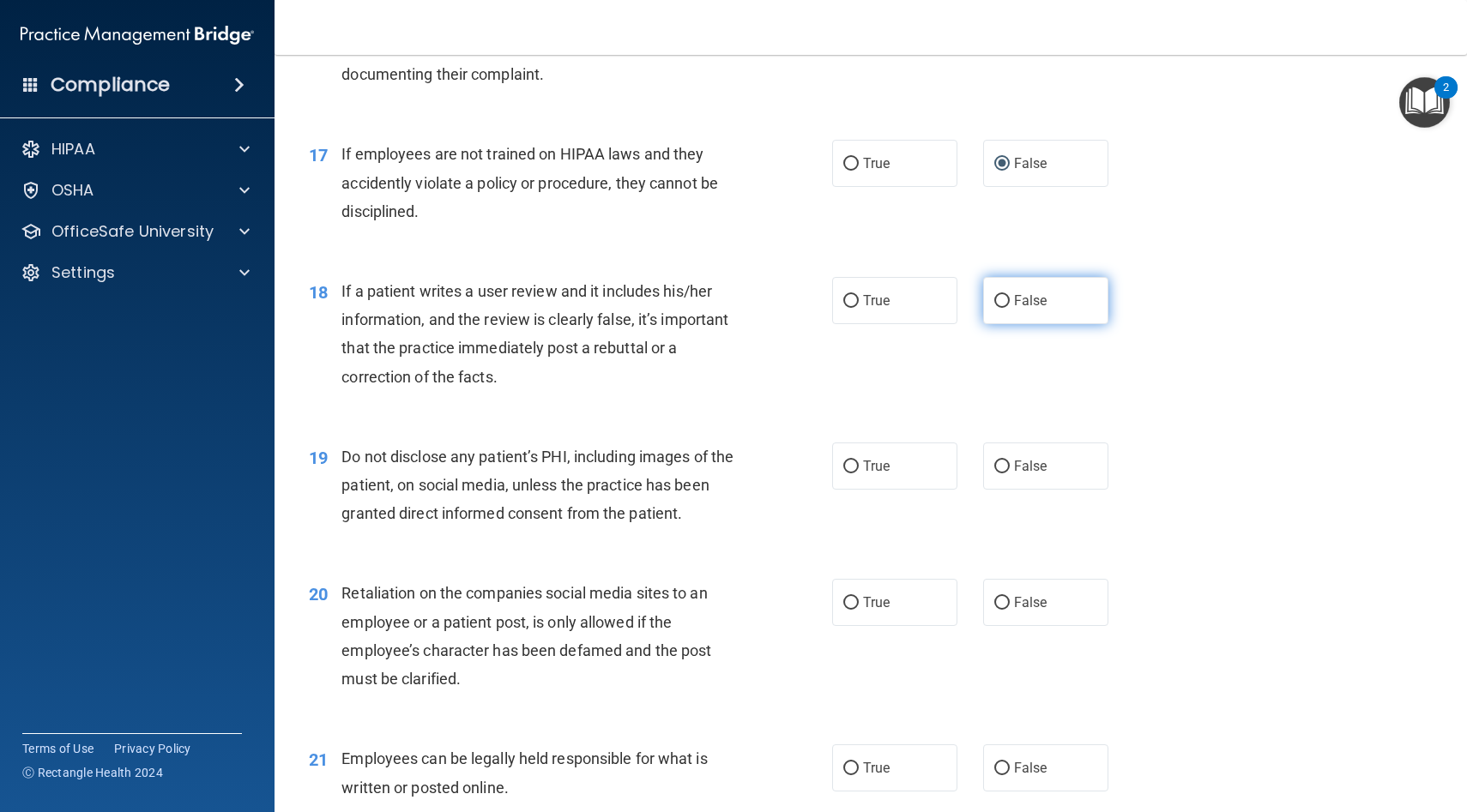
click at [1003, 297] on input "False" at bounding box center [1001, 301] width 15 height 12
radio input "true"
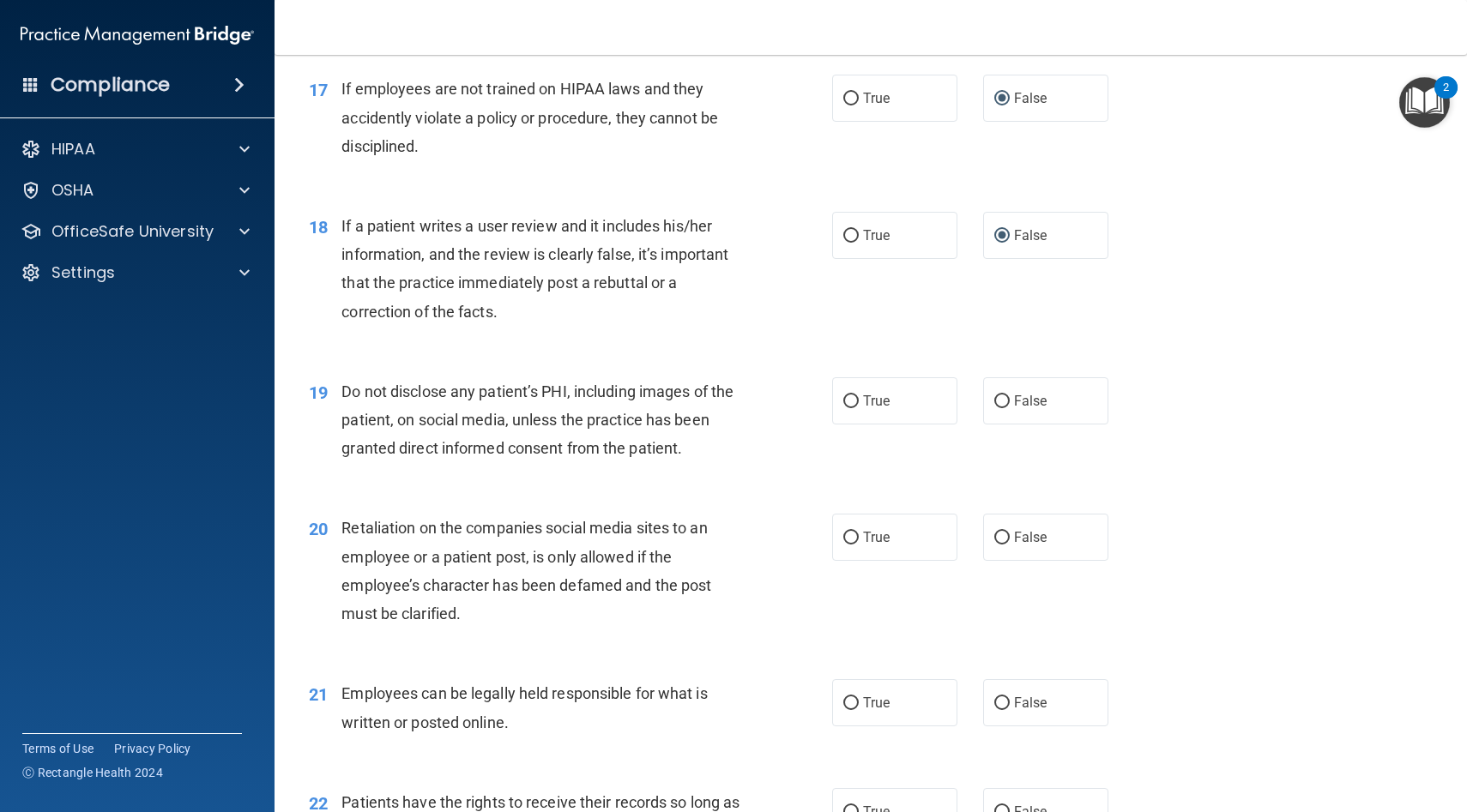
scroll to position [2570, 0]
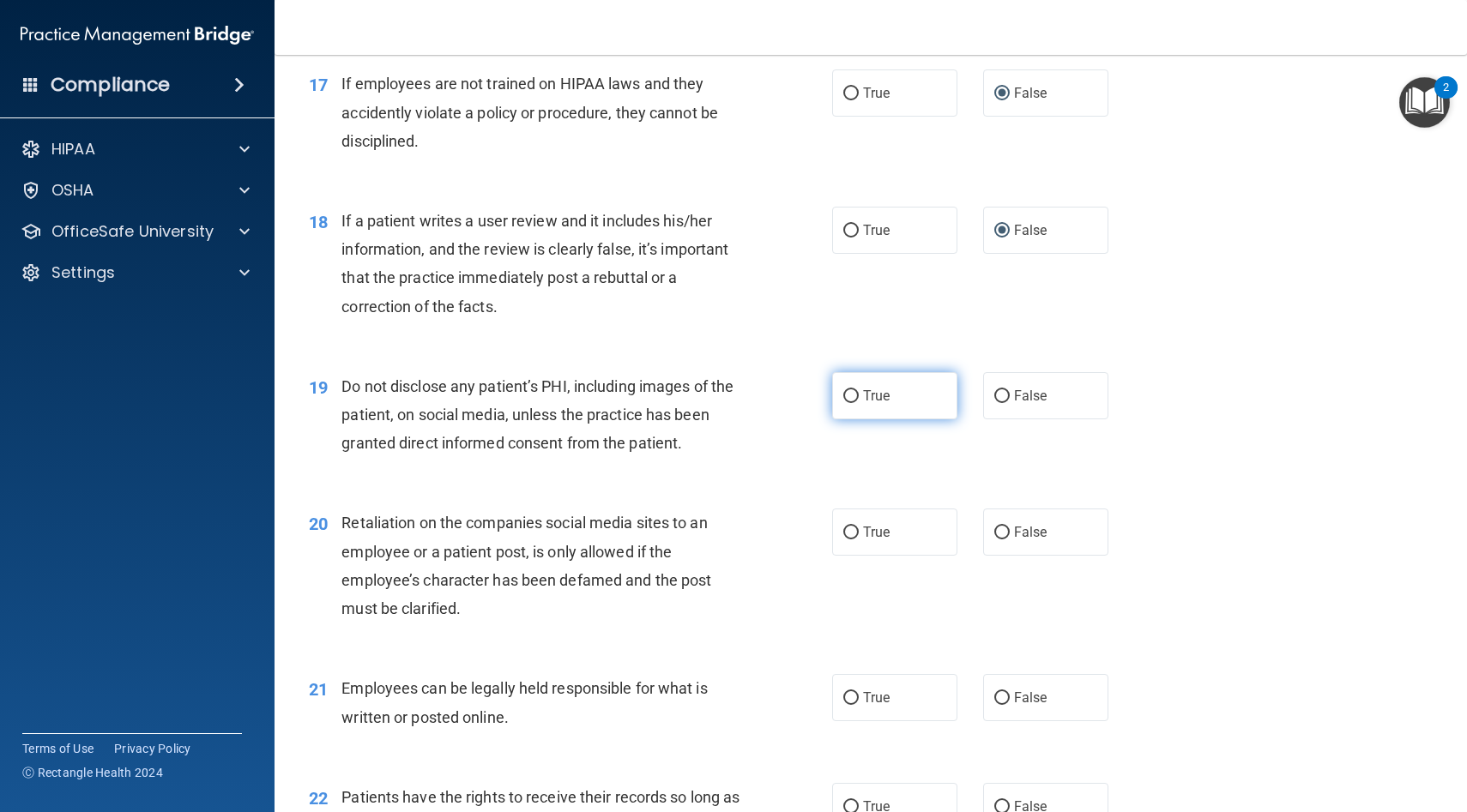
click at [853, 392] on input "True" at bounding box center [851, 396] width 15 height 12
radio input "true"
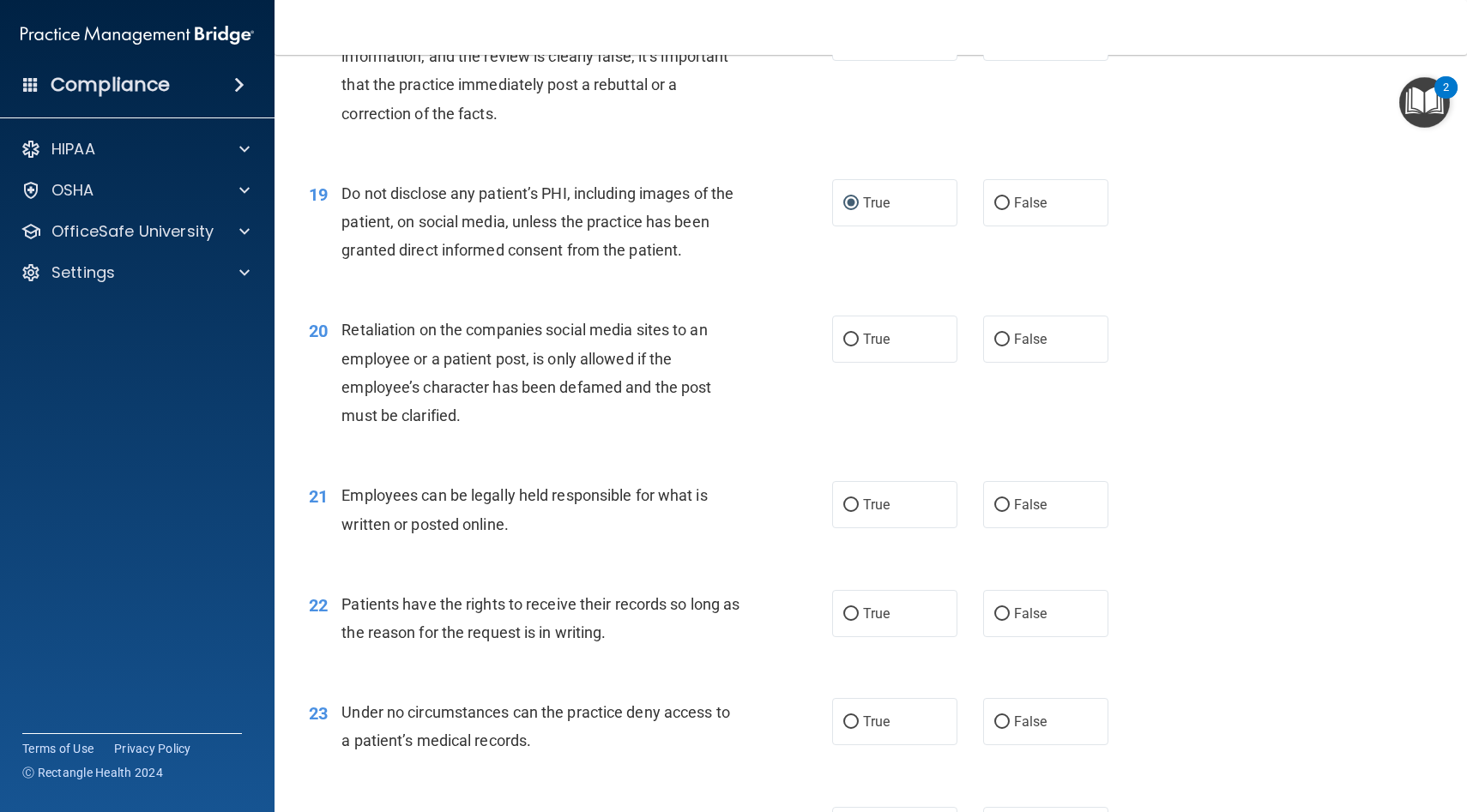
scroll to position [2767, 0]
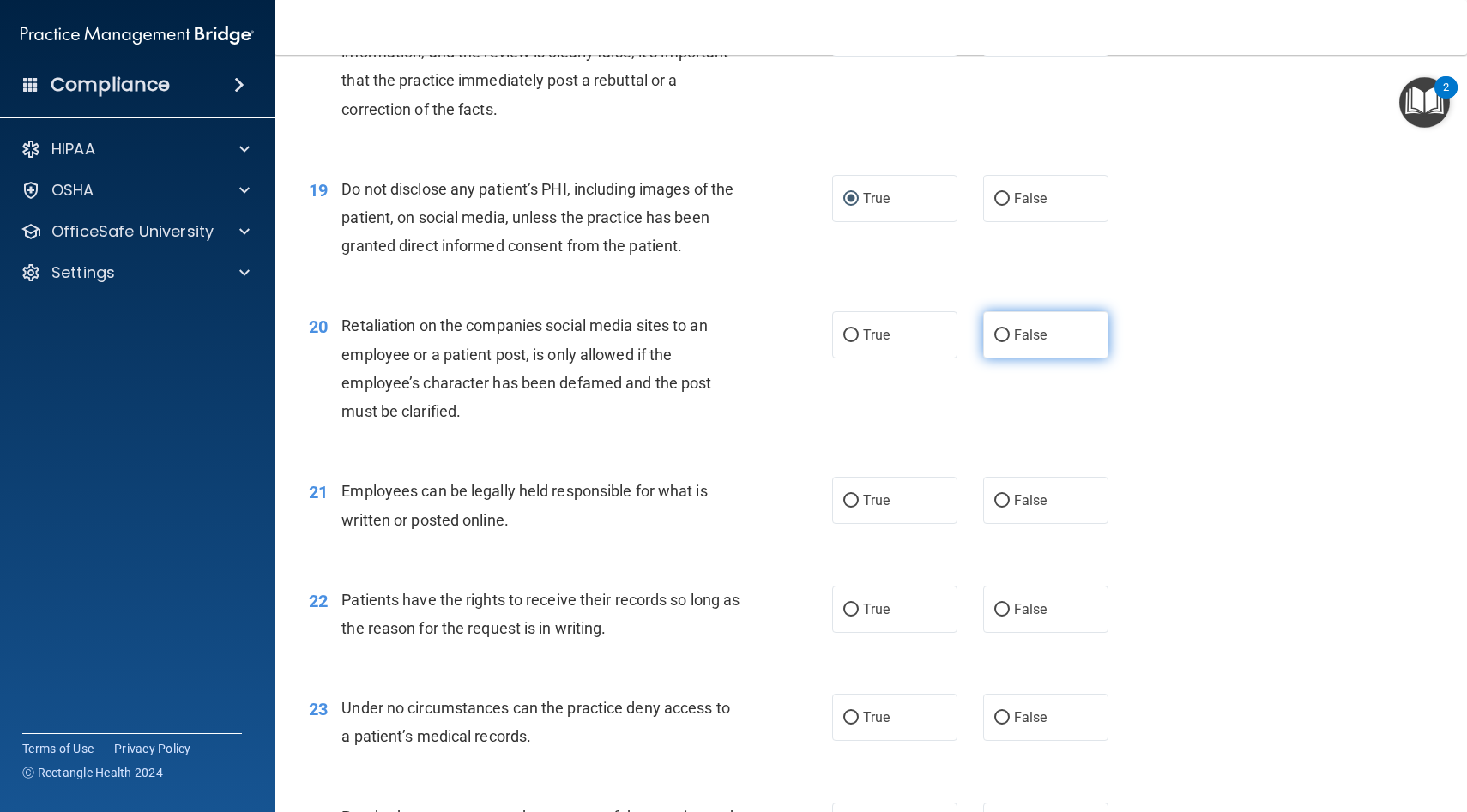
click at [998, 332] on input "False" at bounding box center [1001, 336] width 15 height 12
radio input "true"
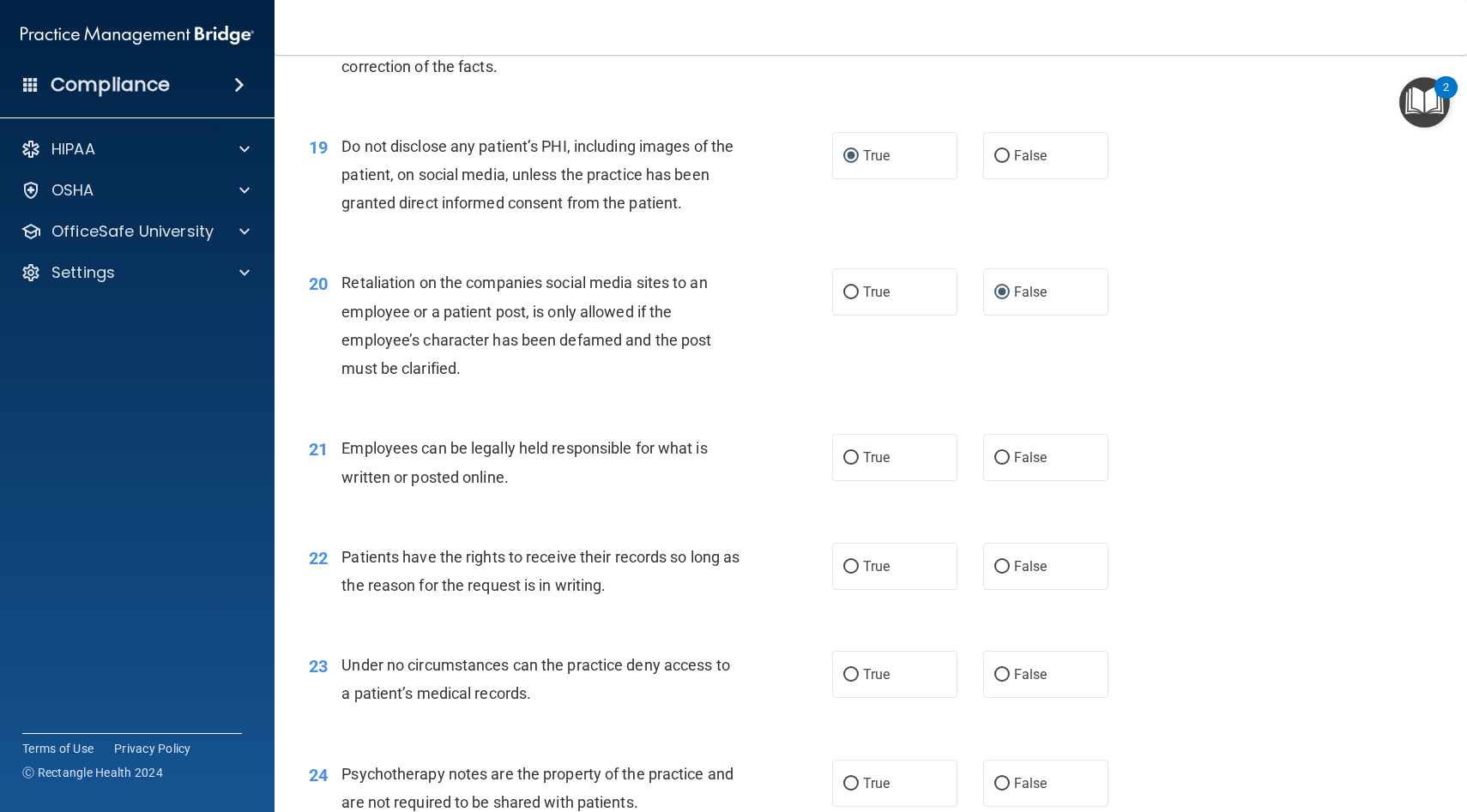
scroll to position [2822, 0]
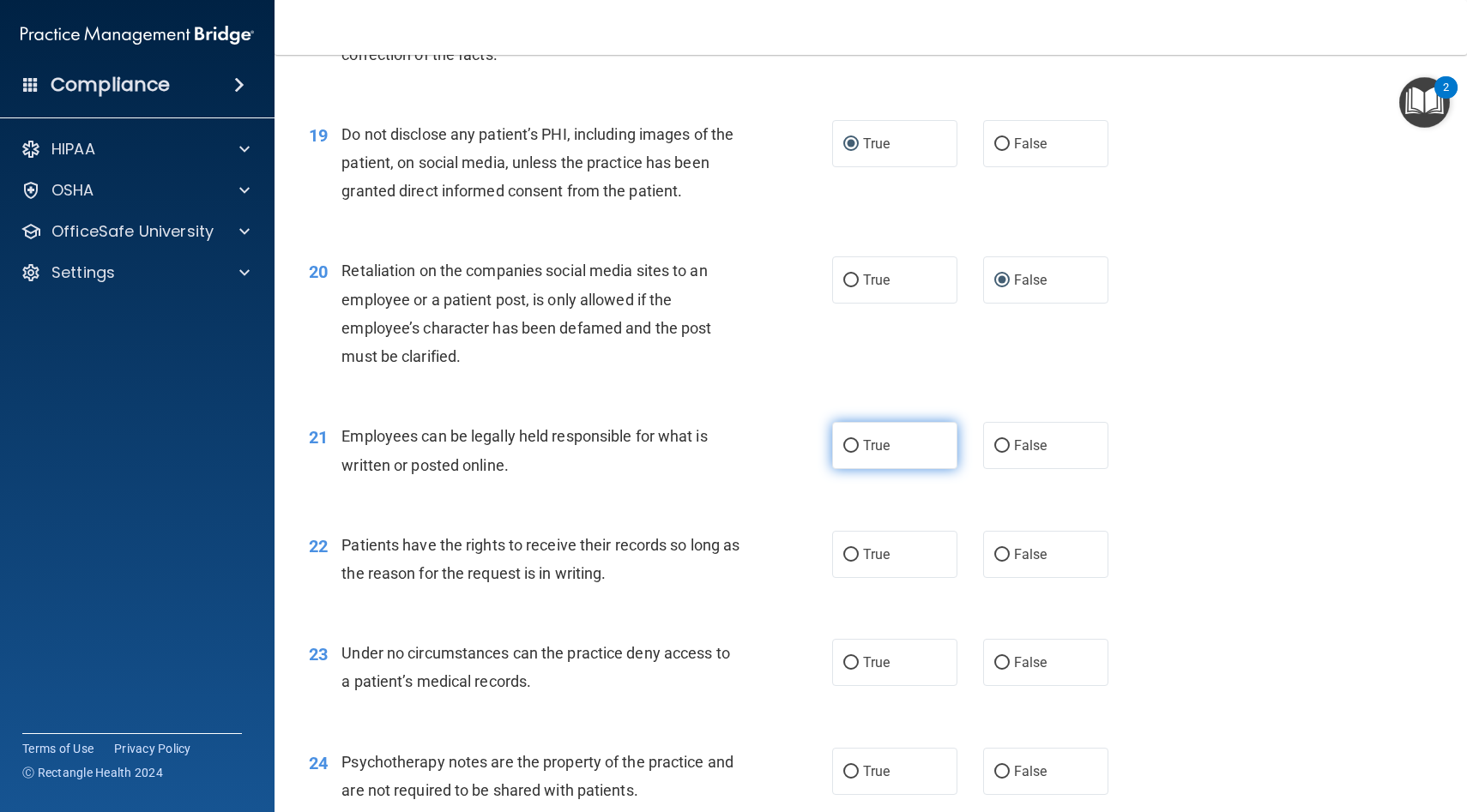
click at [845, 451] on input "True" at bounding box center [851, 446] width 15 height 12
radio input "true"
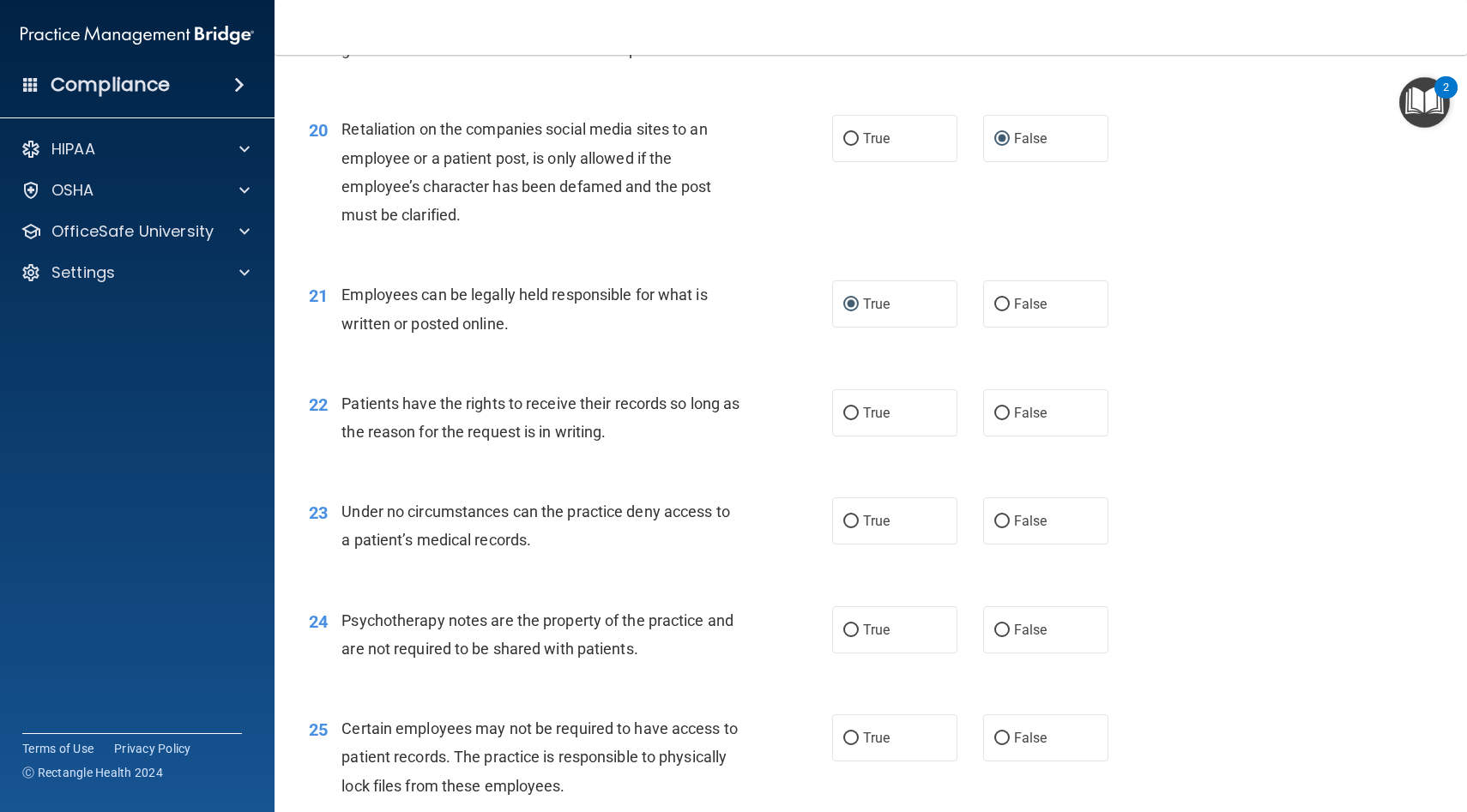
scroll to position [2970, 0]
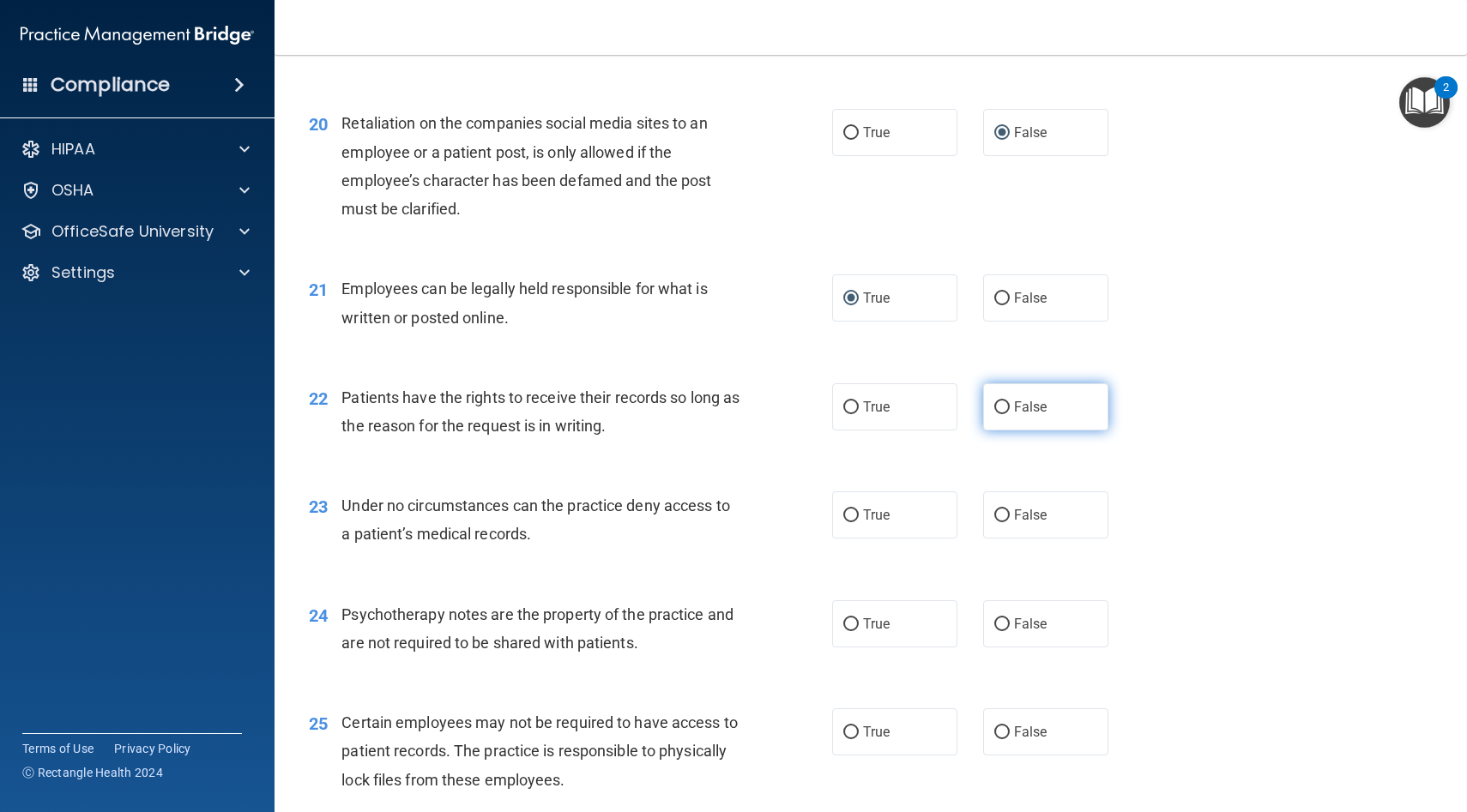
click at [998, 402] on input "False" at bounding box center [1001, 408] width 15 height 12
radio input "true"
click at [1001, 515] on input "False" at bounding box center [1001, 516] width 15 height 12
radio input "true"
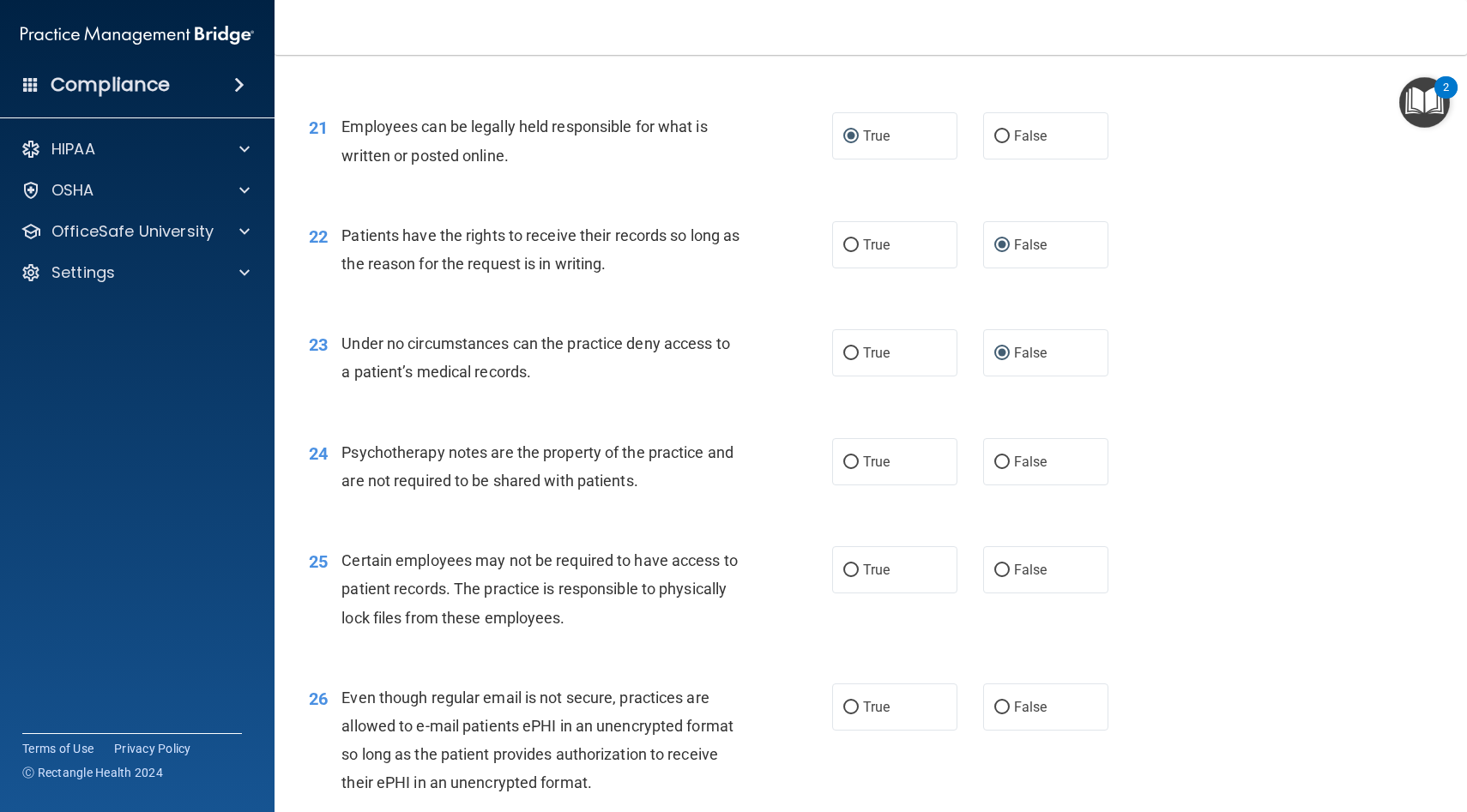
scroll to position [3134, 0]
click at [851, 567] on input "True" at bounding box center [851, 568] width 15 height 12
radio input "true"
click at [851, 459] on input "True" at bounding box center [851, 460] width 15 height 12
radio input "true"
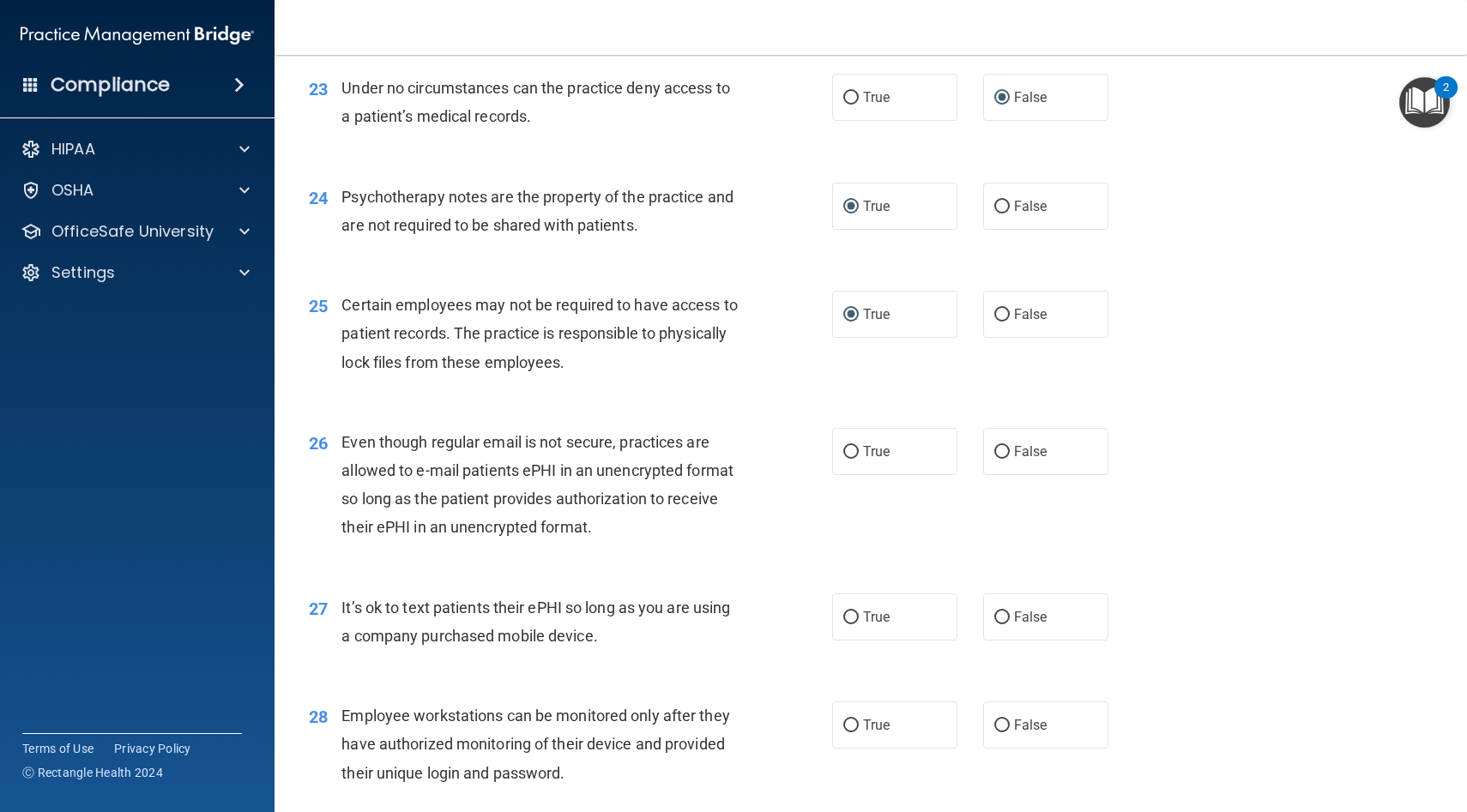
scroll to position [3390, 0]
click at [851, 448] on input "True" at bounding box center [851, 451] width 15 height 12
radio input "true"
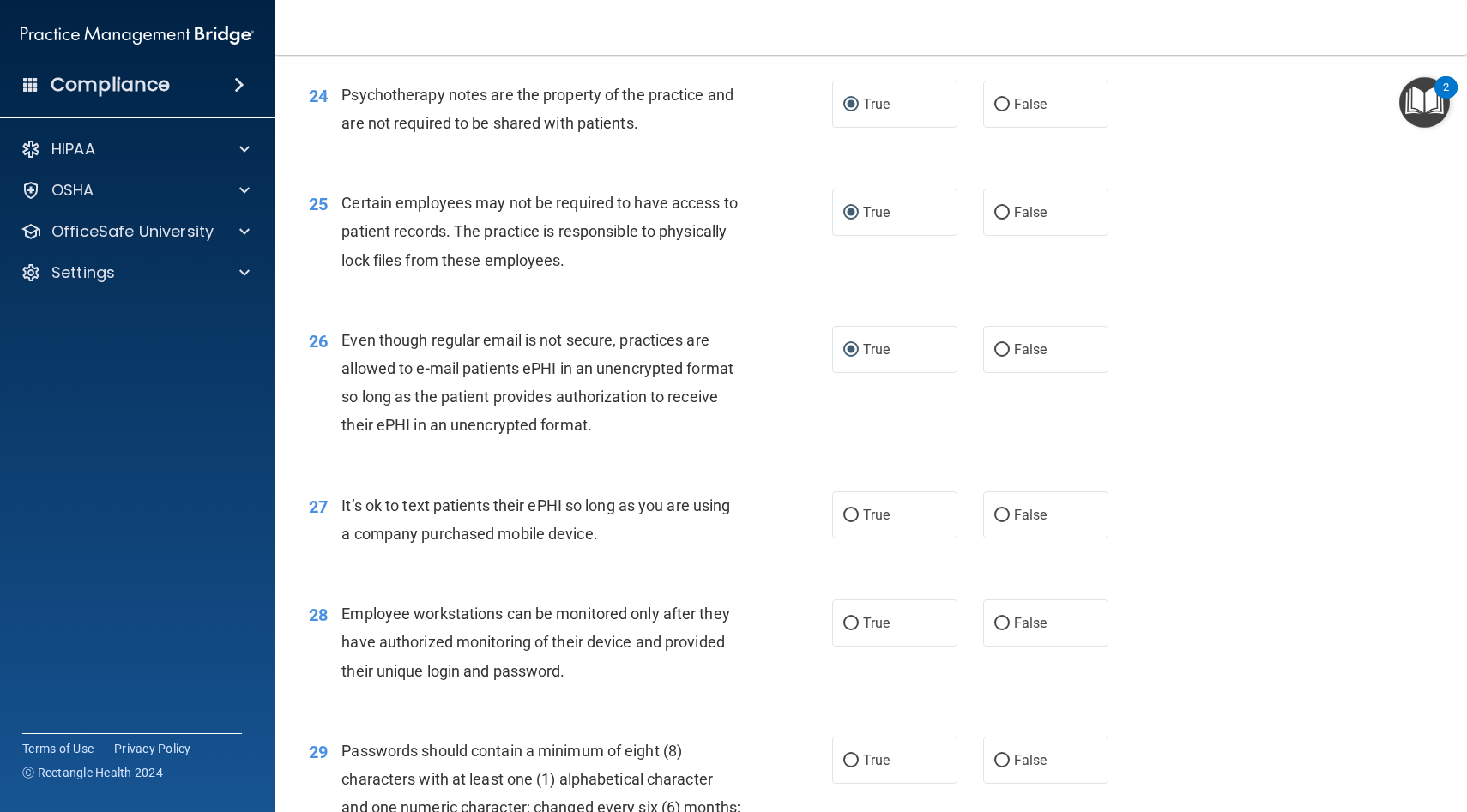
scroll to position [3491, 0]
click at [998, 510] on input "False" at bounding box center [1001, 514] width 15 height 12
radio input "true"
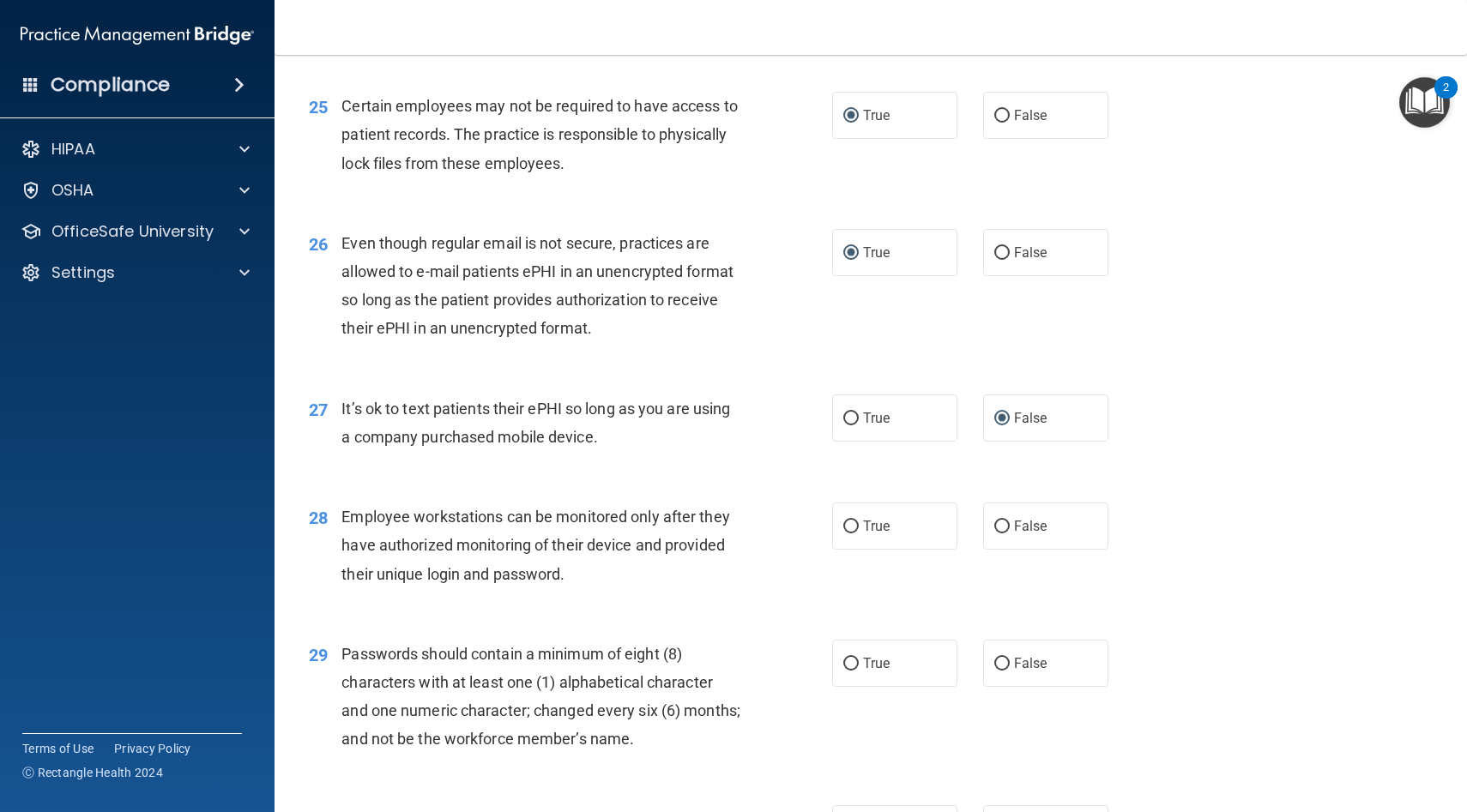
scroll to position [3588, 0]
click at [1002, 519] on input "False" at bounding box center [1001, 525] width 15 height 12
radio input "true"
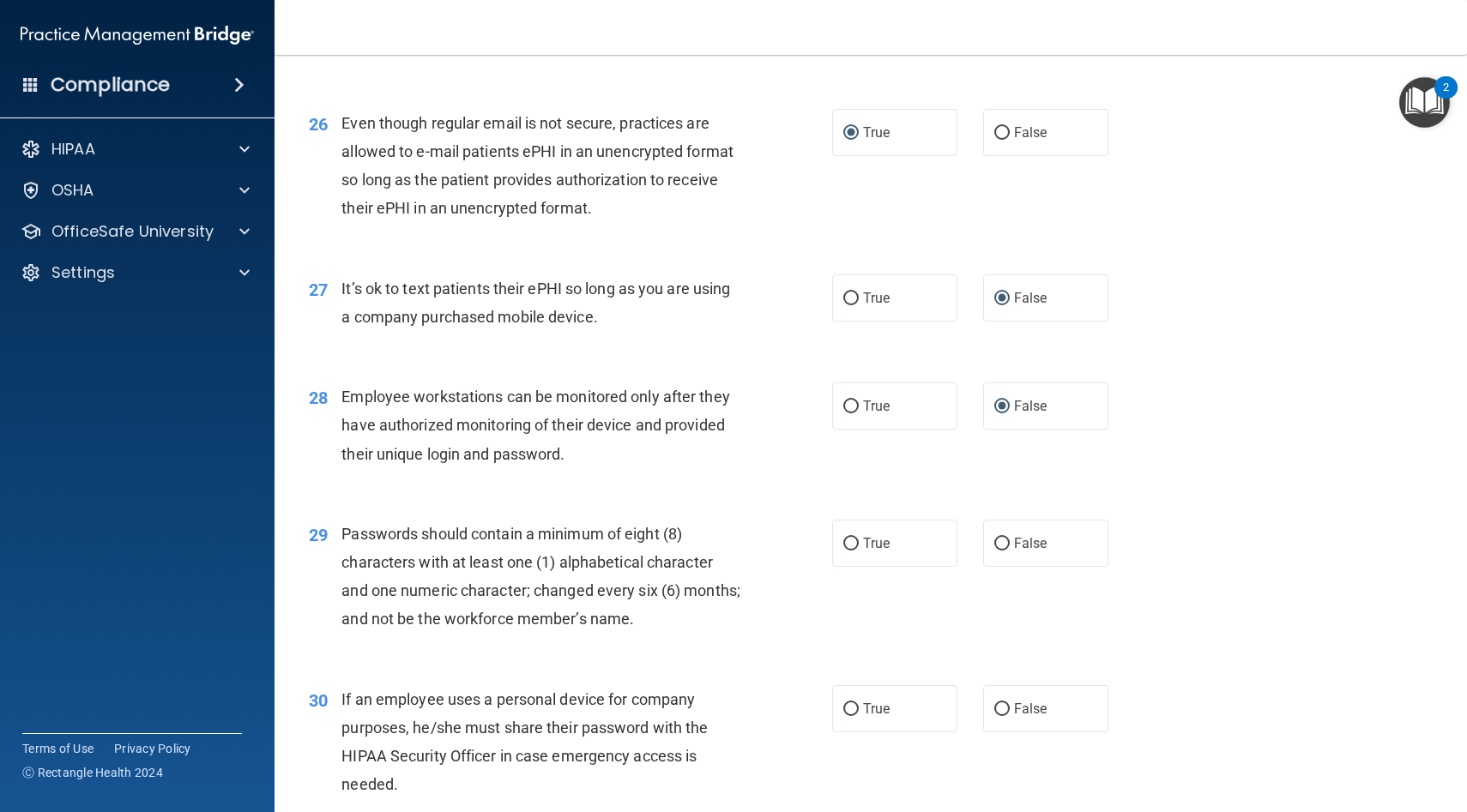
scroll to position [3712, 0]
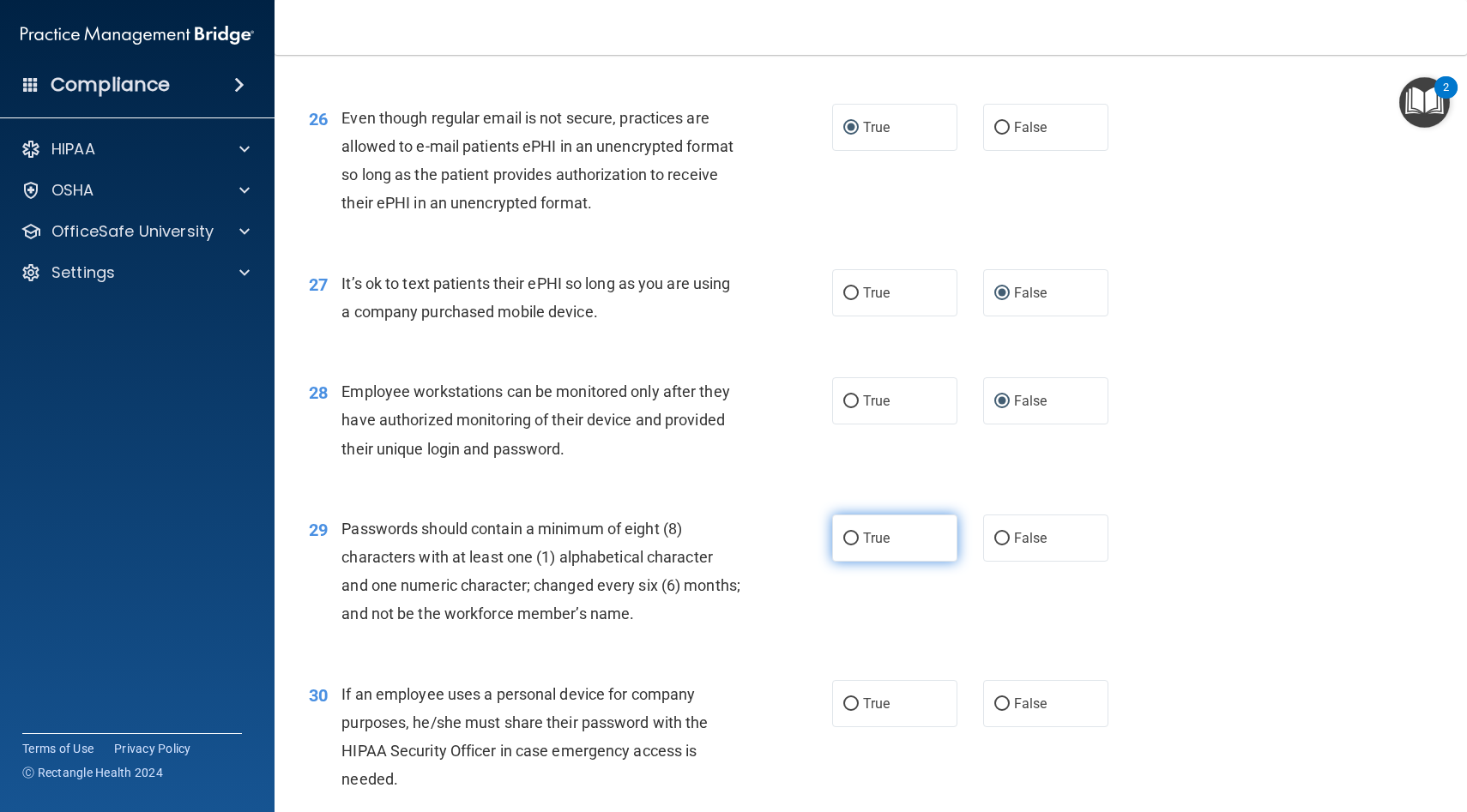
click at [848, 537] on input "True" at bounding box center [851, 539] width 15 height 12
radio input "true"
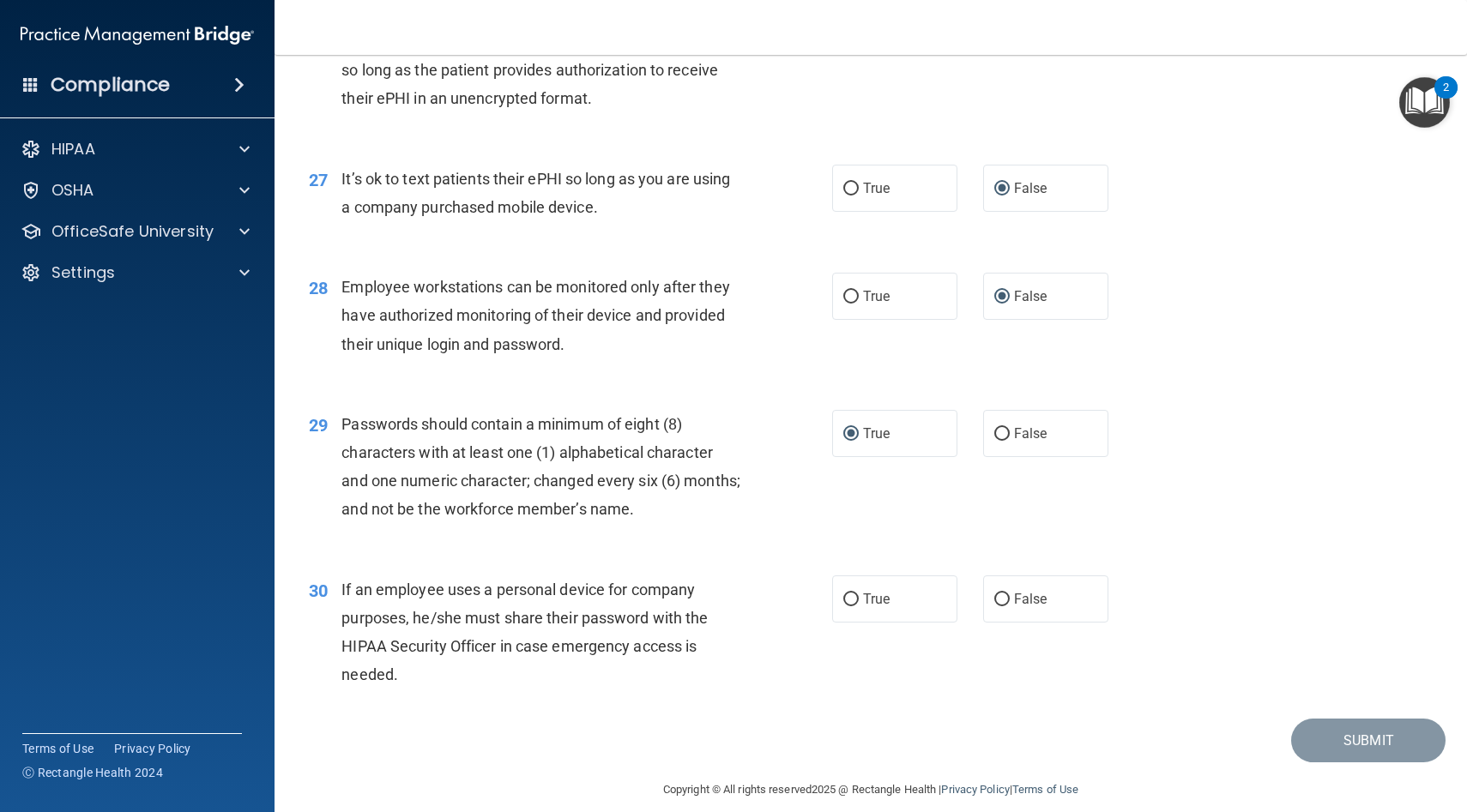
scroll to position [3829, 0]
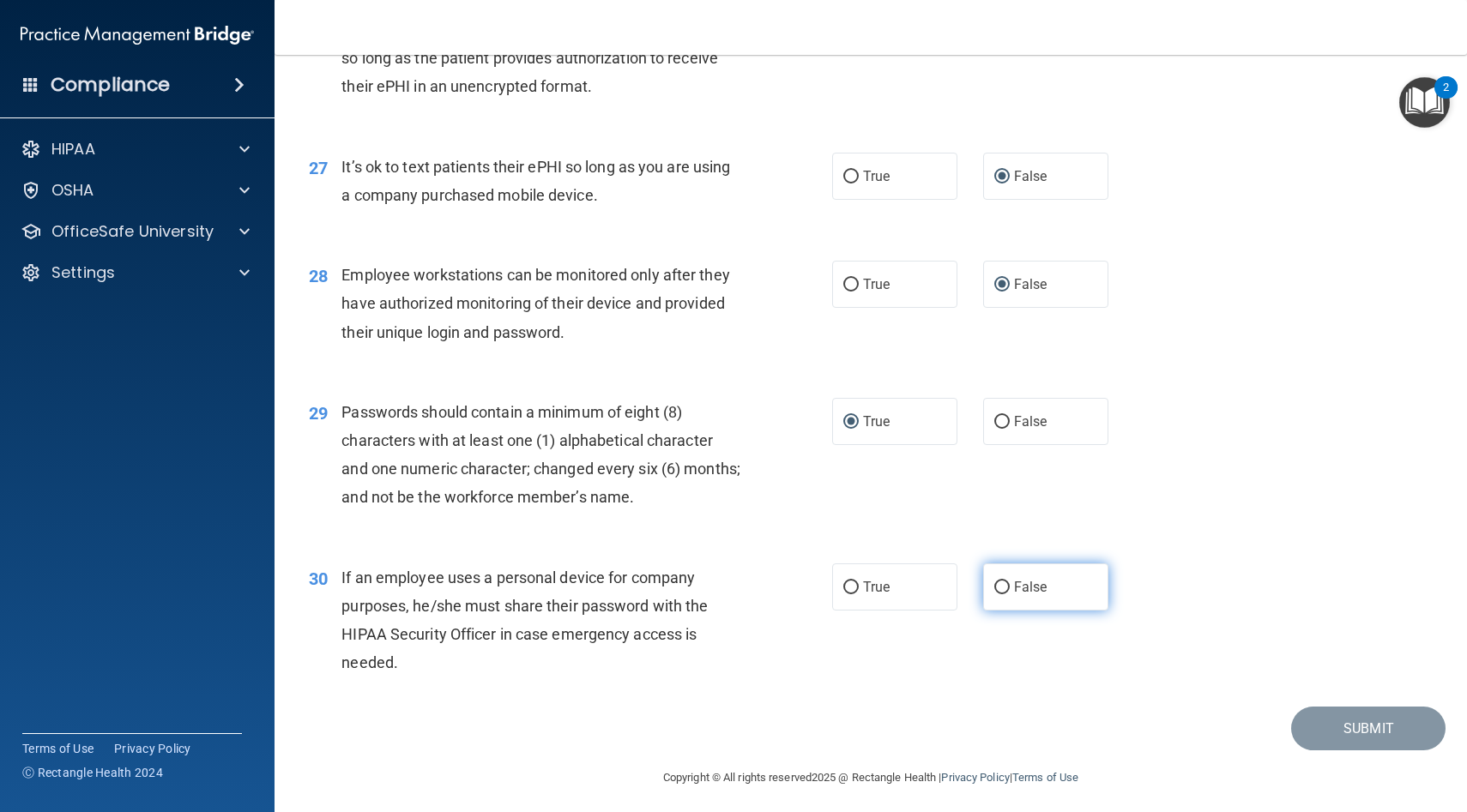
click at [998, 586] on input "False" at bounding box center [1001, 588] width 15 height 12
radio input "true"
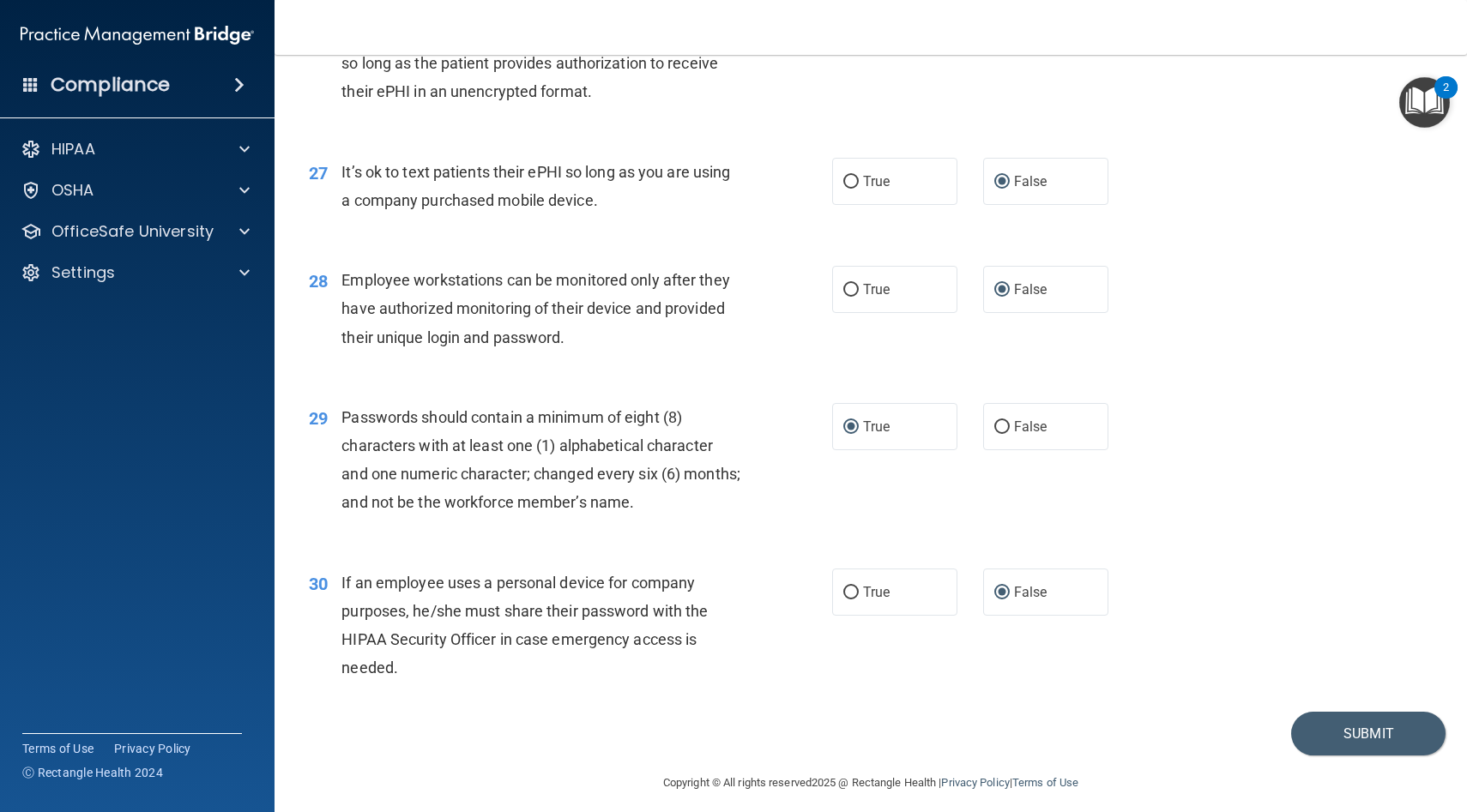
scroll to position [3836, 0]
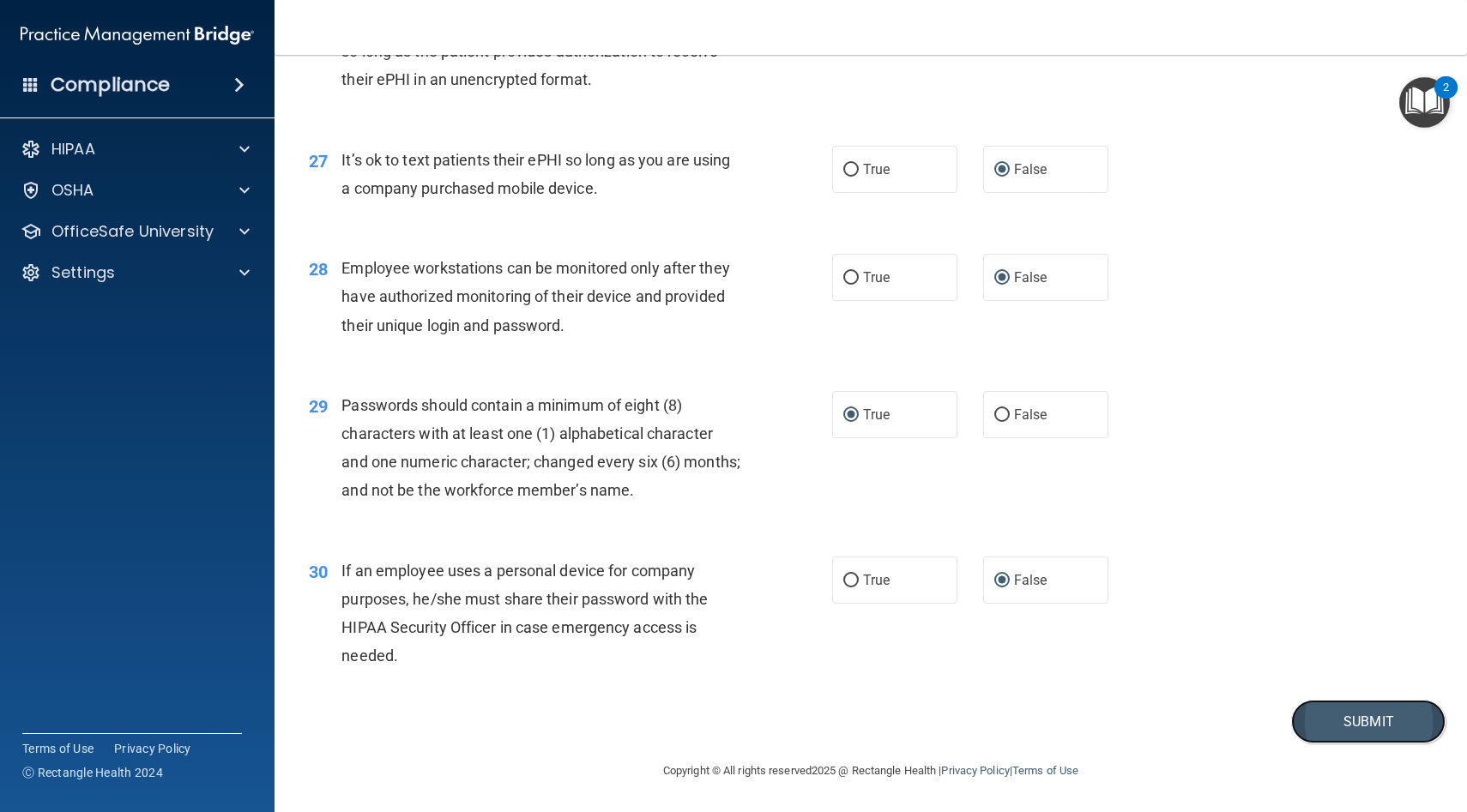
click at [1320, 716] on button "Submit" at bounding box center [1368, 721] width 154 height 44
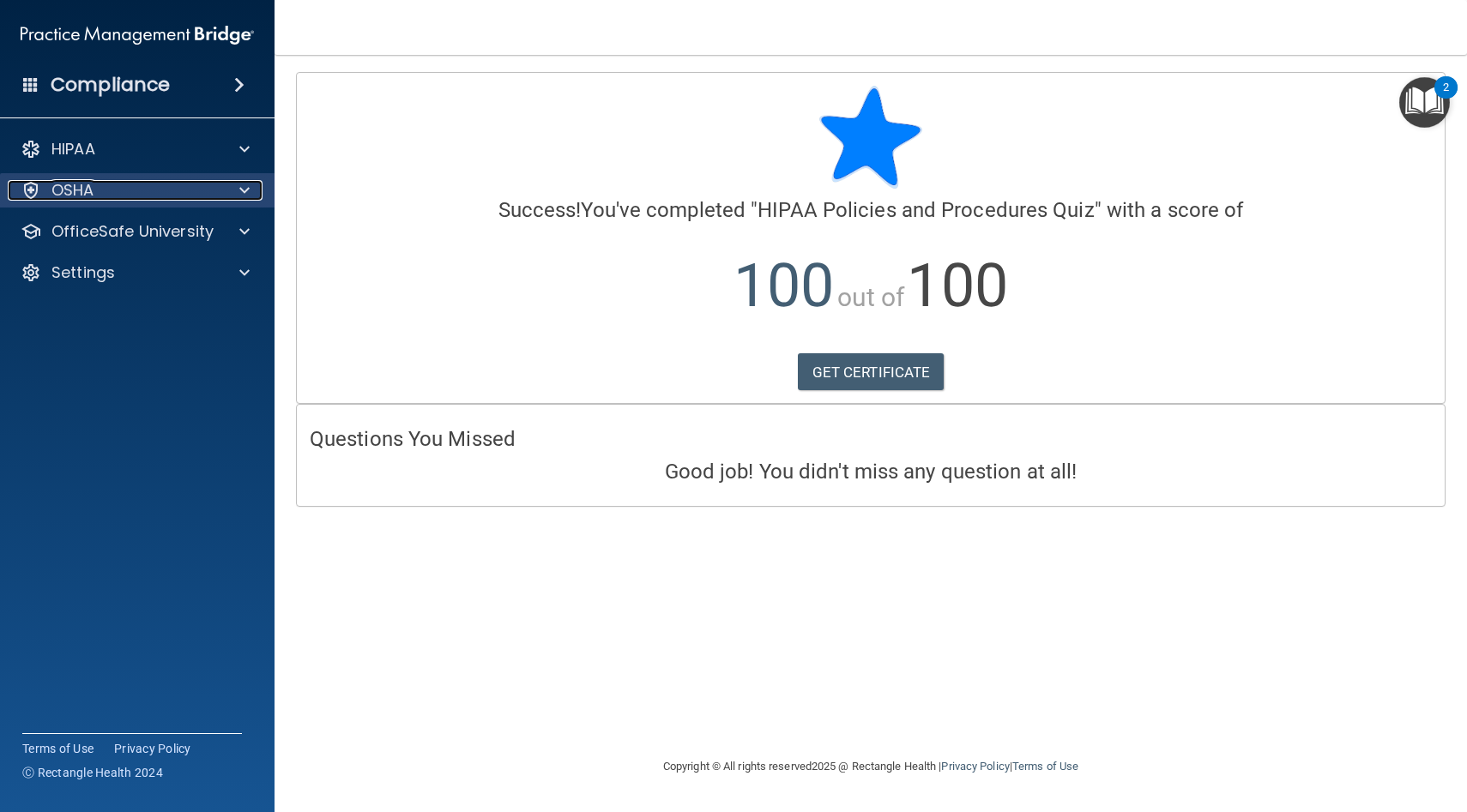
click at [91, 191] on p "OSHA" at bounding box center [73, 190] width 43 height 20
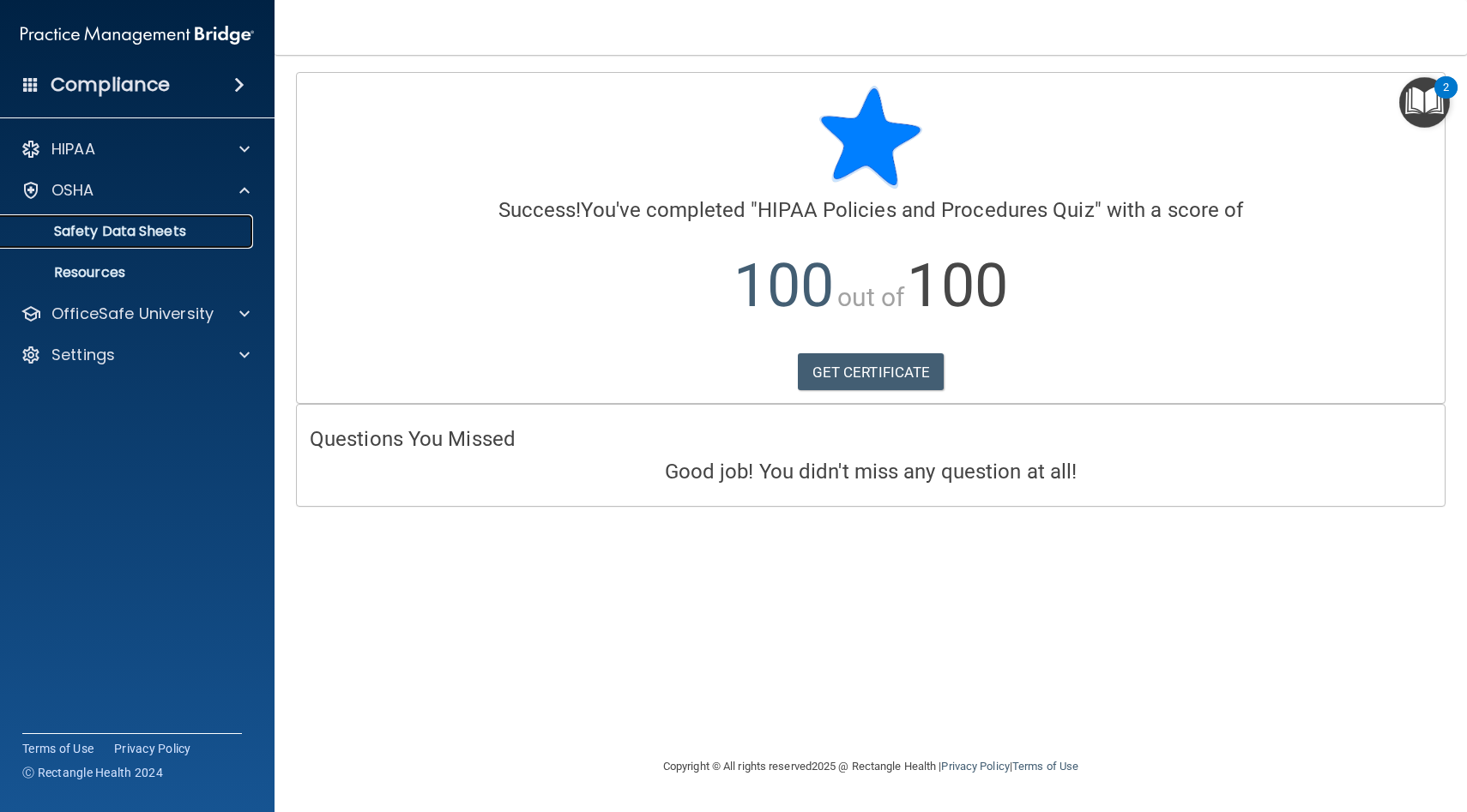
click at [181, 232] on p "Safety Data Sheets" at bounding box center [128, 231] width 234 height 17
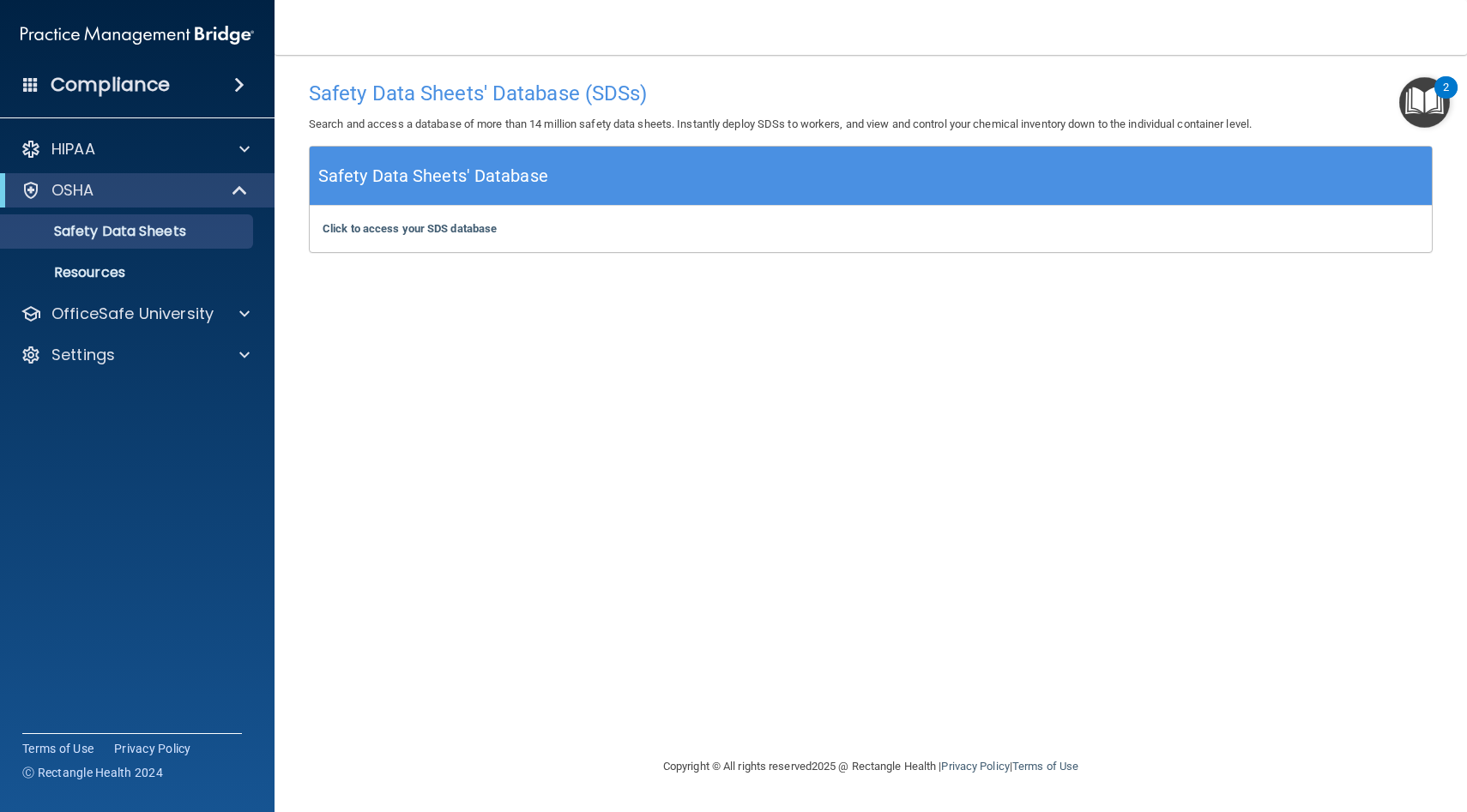
click at [594, 173] on div "Safety Data Sheets' Database" at bounding box center [871, 176] width 1122 height 59
click at [542, 232] on div "Click to access your SDS database Click to access your SDS database" at bounding box center [871, 229] width 1122 height 46
click at [429, 228] on b "Click to access your SDS database" at bounding box center [410, 228] width 175 height 12
click at [122, 271] on p "Resources" at bounding box center [128, 272] width 234 height 17
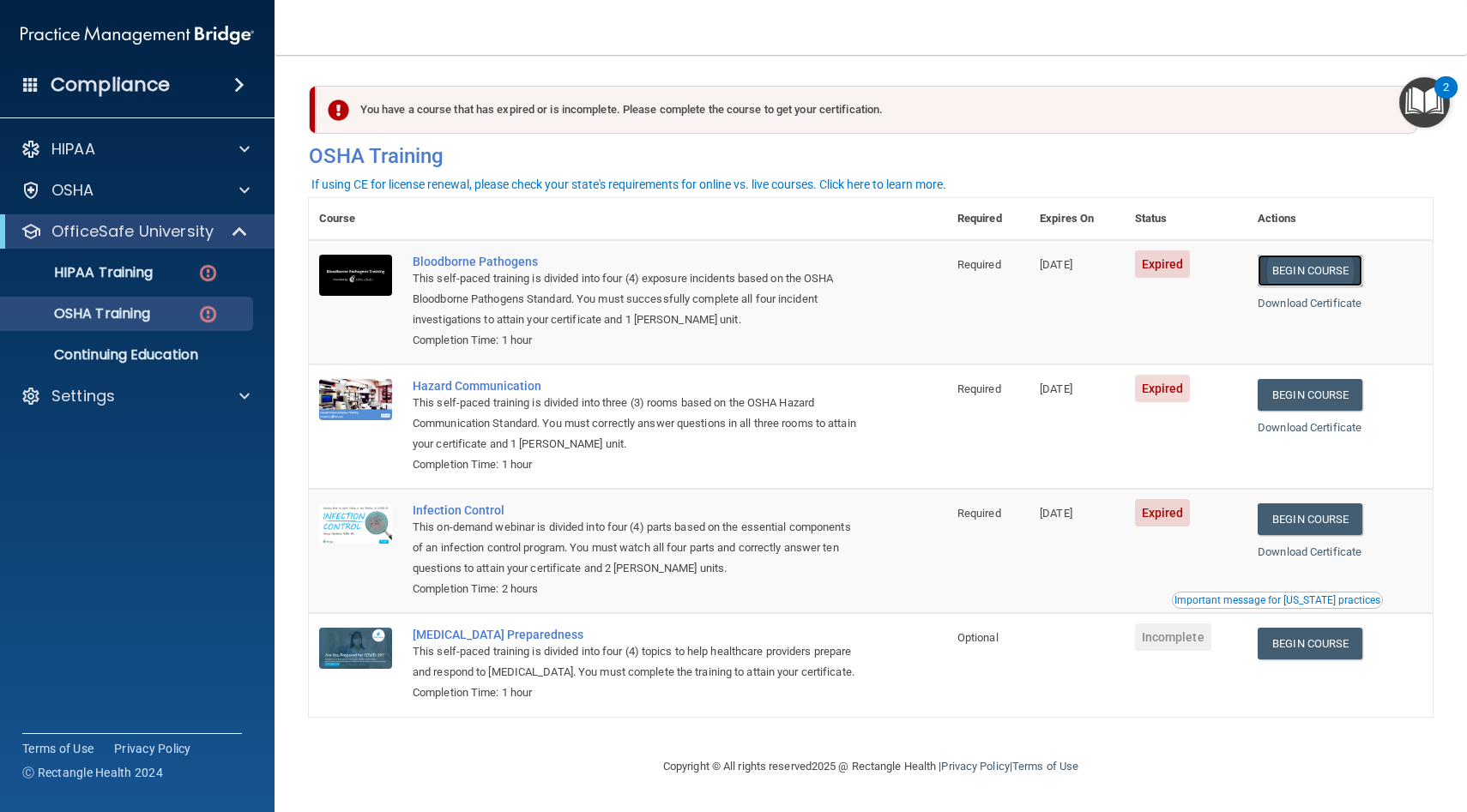
click at [1308, 268] on link "Begin Course" at bounding box center [1310, 271] width 105 height 32
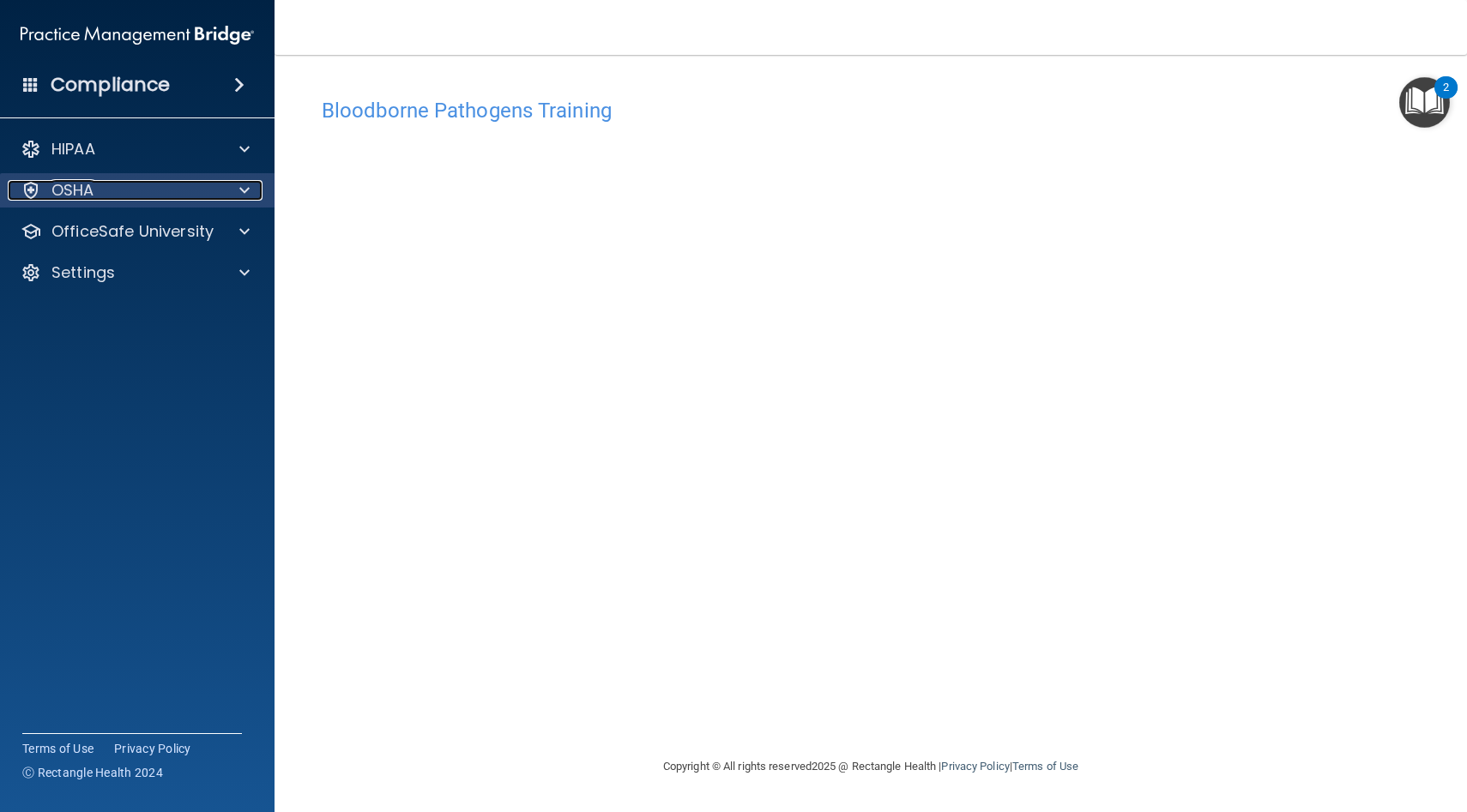
click at [151, 190] on div "OSHA" at bounding box center [114, 190] width 213 height 20
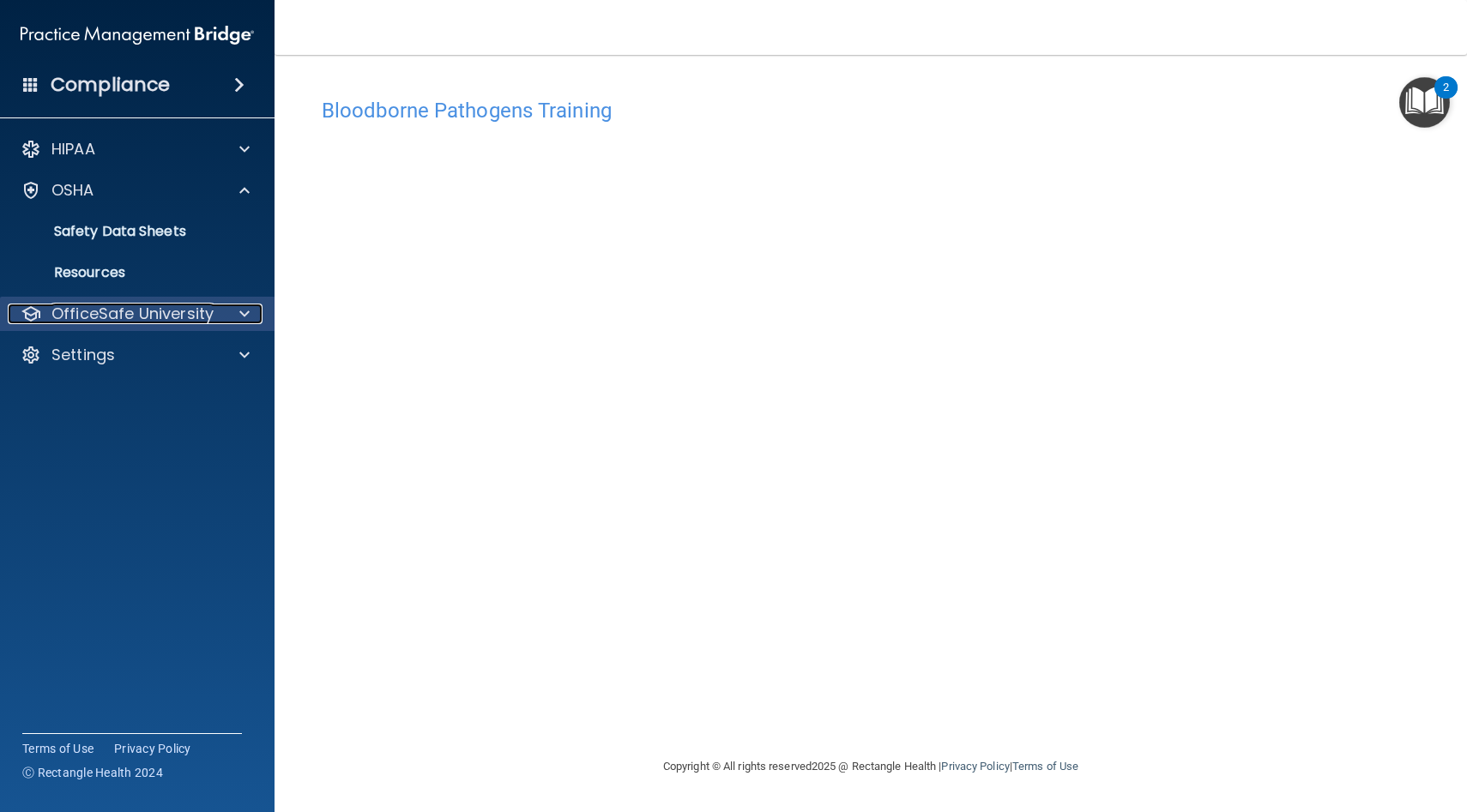
click at [139, 314] on p "OfficeSafe University" at bounding box center [133, 313] width 162 height 20
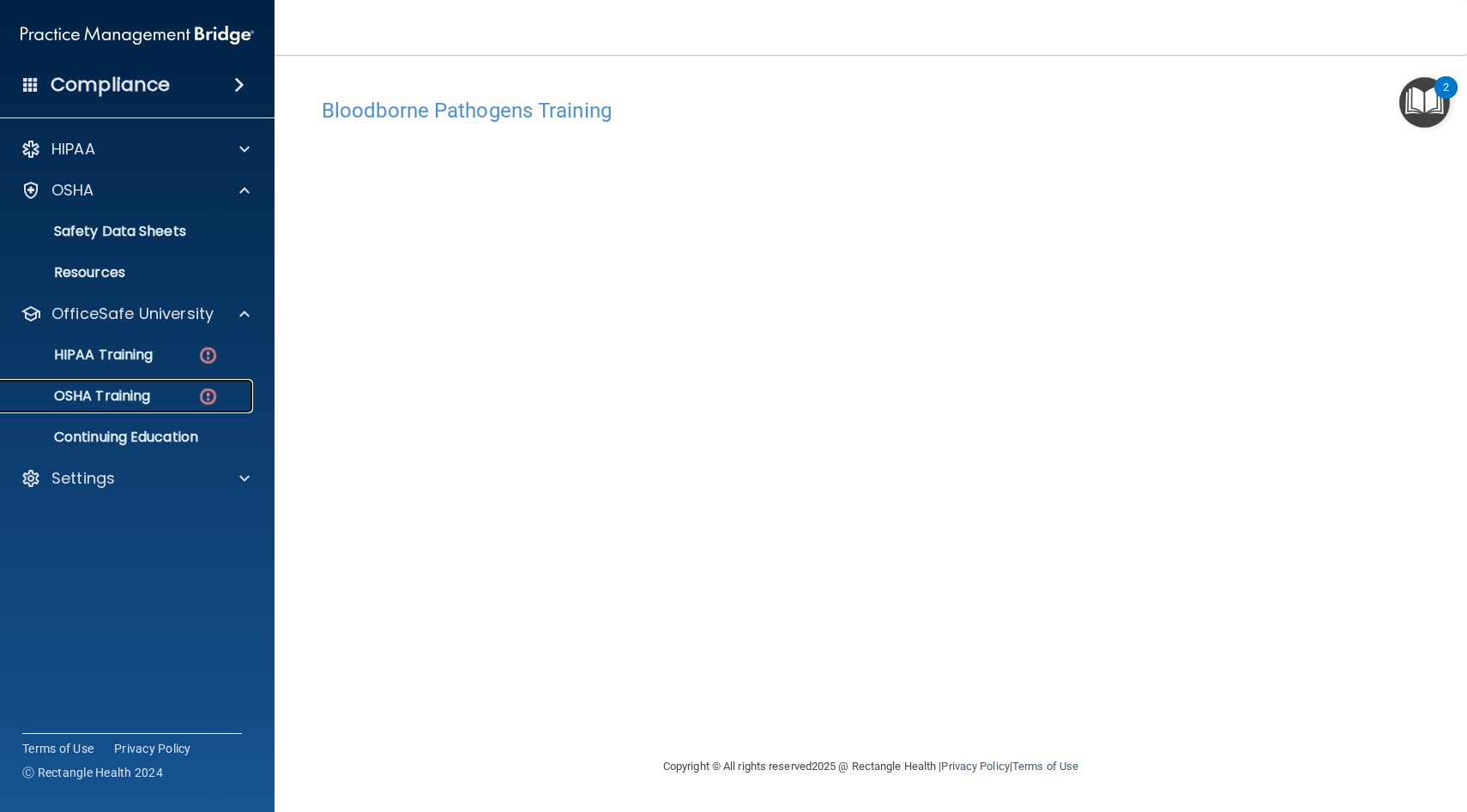
click at [129, 387] on p "OSHA Training" at bounding box center [81, 395] width 139 height 17
